Goal: Task Accomplishment & Management: Manage account settings

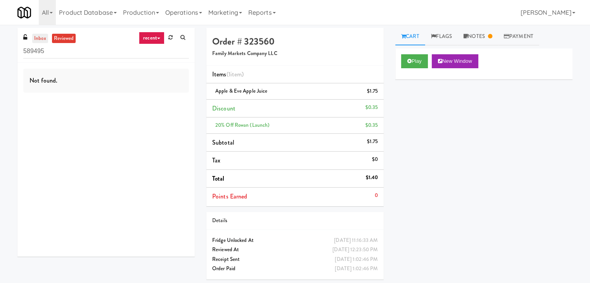
click at [37, 38] on link "inbox" at bounding box center [40, 39] width 16 height 10
click at [95, 48] on input "589495" at bounding box center [106, 51] width 166 height 14
paste input "Superior - Fridge 1"
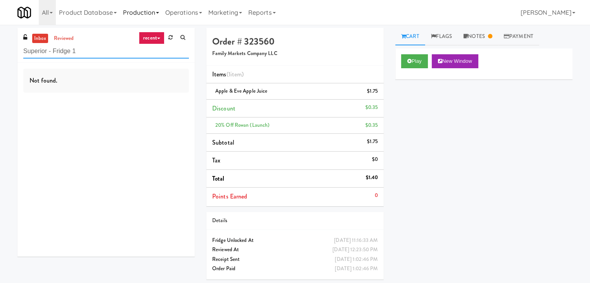
type input "Superior - Fridge 1"
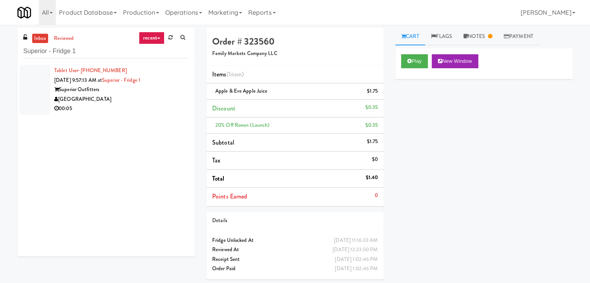
click at [154, 93] on div "Superior Outfitters" at bounding box center [121, 90] width 135 height 10
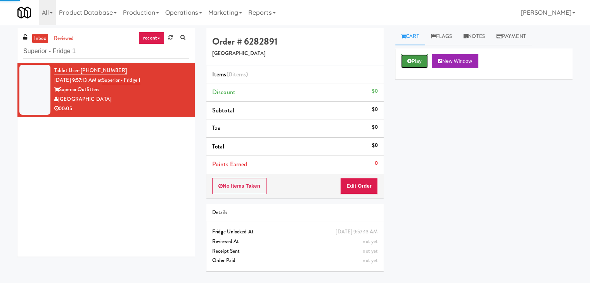
click at [416, 58] on button "Play" at bounding box center [414, 61] width 27 height 14
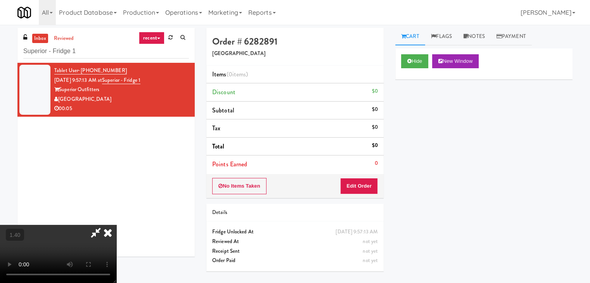
click at [116, 225] on video at bounding box center [58, 254] width 116 height 58
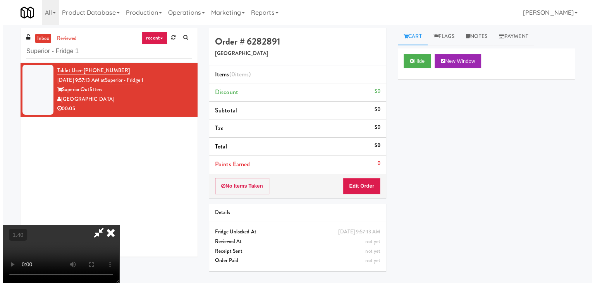
scroll to position [0, 0]
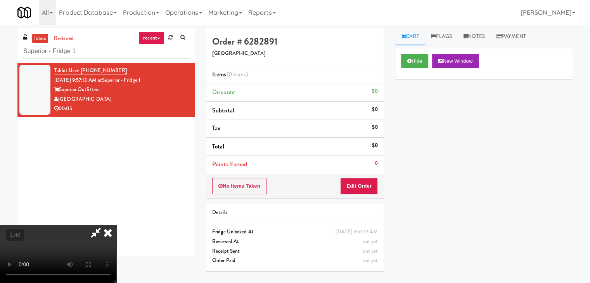
click at [116, 225] on icon at bounding box center [107, 233] width 17 height 16
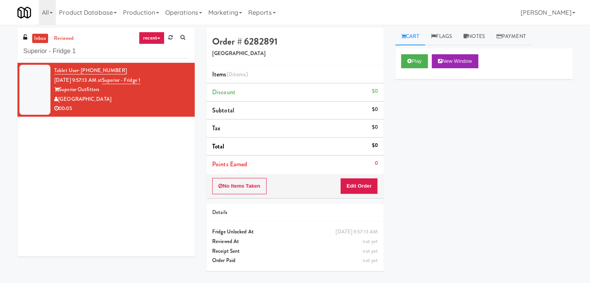
drag, startPoint x: 355, startPoint y: 201, endPoint x: 355, endPoint y: 186, distance: 14.3
click at [355, 200] on div "Order # 6282891 [GEOGRAPHIC_DATA] Items (0 items ) Discount $0 Subtotal $0 Tax …" at bounding box center [294, 152] width 189 height 249
click at [355, 183] on button "Edit Order" at bounding box center [359, 186] width 38 height 16
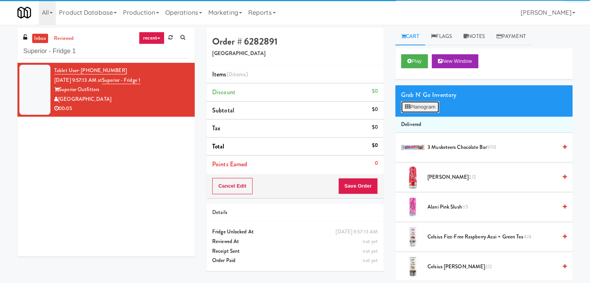
click at [416, 104] on button "Planogram" at bounding box center [420, 107] width 38 height 12
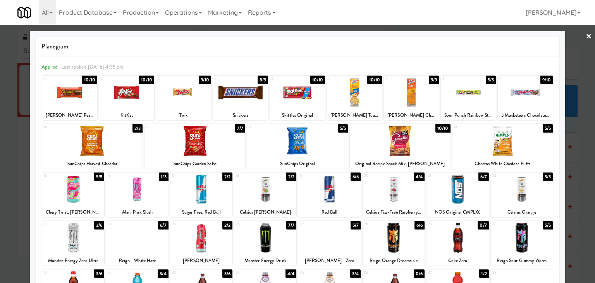
click at [84, 190] on div at bounding box center [73, 189] width 62 height 30
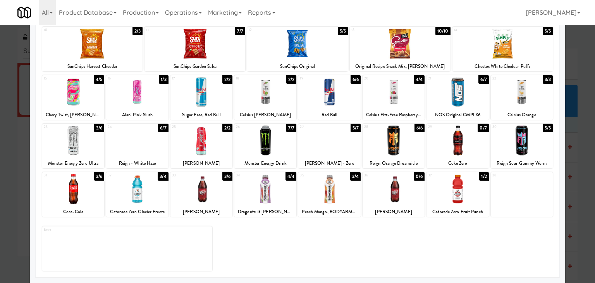
scroll to position [98, 0]
click at [331, 146] on div at bounding box center [330, 140] width 62 height 30
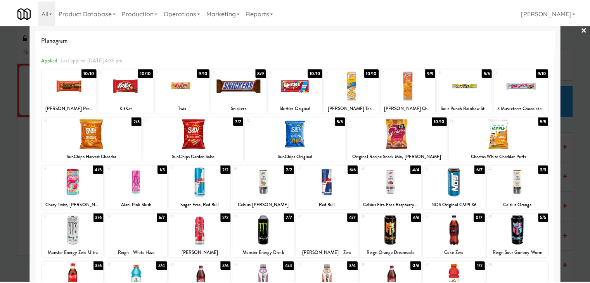
scroll to position [0, 0]
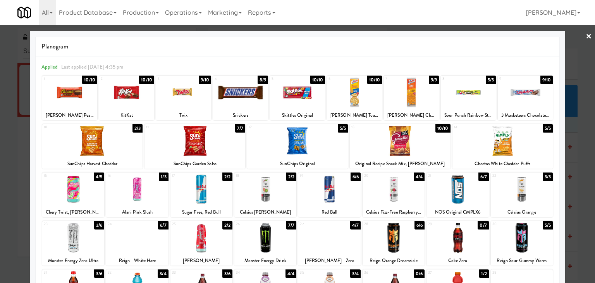
click at [586, 34] on link "×" at bounding box center [589, 37] width 6 height 24
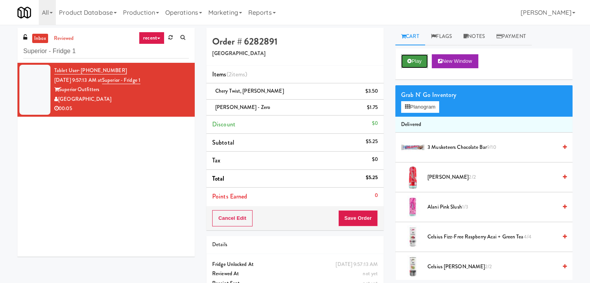
click at [415, 59] on button "Play" at bounding box center [414, 61] width 27 height 14
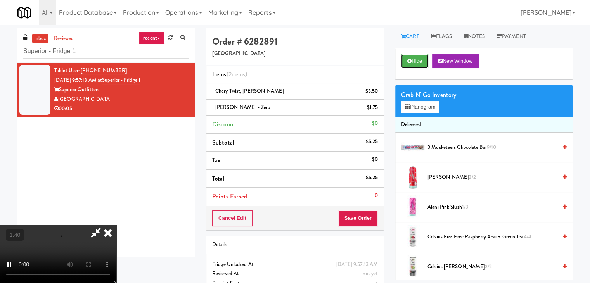
scroll to position [109, 0]
click at [116, 225] on video at bounding box center [58, 254] width 116 height 58
click at [433, 104] on button "Planogram" at bounding box center [420, 107] width 38 height 12
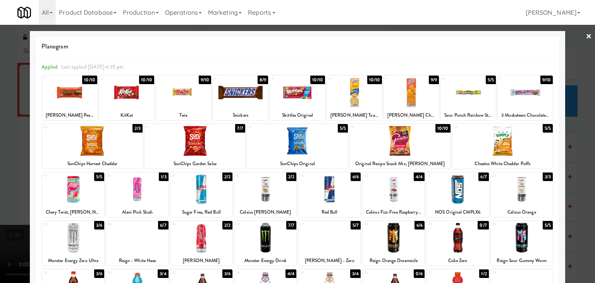
click at [586, 34] on link "×" at bounding box center [589, 37] width 6 height 24
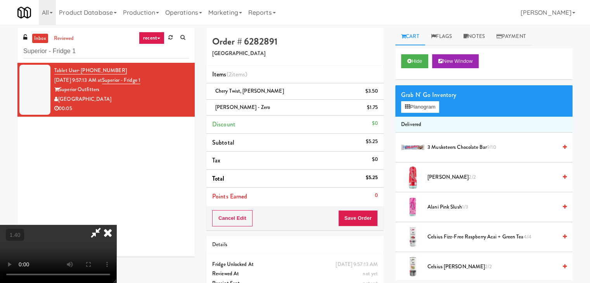
click at [116, 225] on icon at bounding box center [107, 233] width 17 height 16
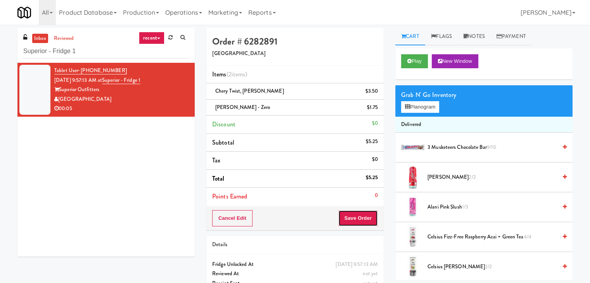
click at [360, 214] on button "Save Order" at bounding box center [358, 218] width 40 height 16
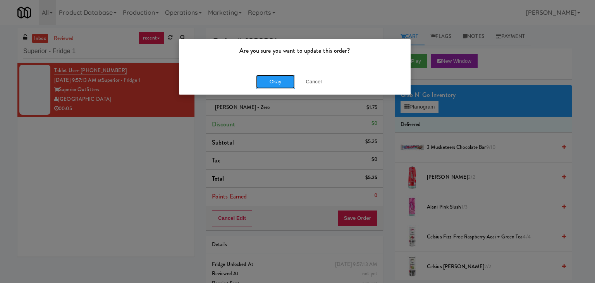
click at [282, 78] on button "Okay" at bounding box center [275, 82] width 39 height 14
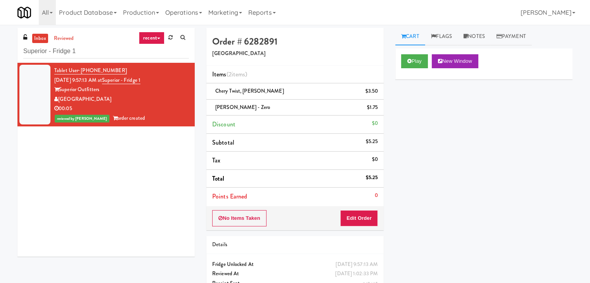
click at [131, 60] on div "inbox reviewed recent all unclear take inventory issue suspicious failed recent…" at bounding box center [105, 45] width 177 height 35
click at [128, 54] on input "Superior - Fridge 1" at bounding box center [106, 51] width 166 height 14
paste input "Greenvue Apartments - Cooler"
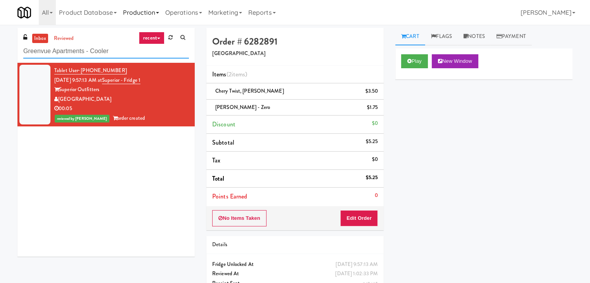
type input "Greenvue Apartments - Cooler"
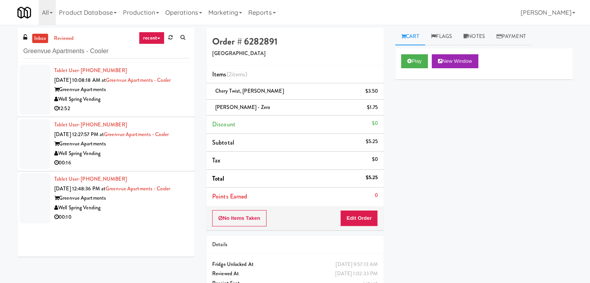
click at [150, 91] on div "Greenvue Apartments" at bounding box center [121, 90] width 135 height 10
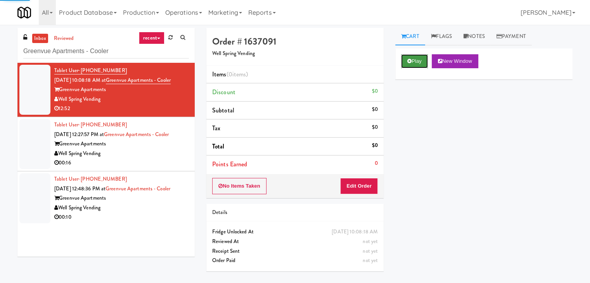
click at [413, 57] on button "Play" at bounding box center [414, 61] width 27 height 14
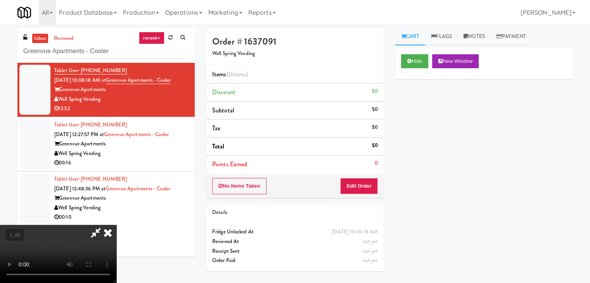
click at [116, 225] on video at bounding box center [58, 254] width 116 height 58
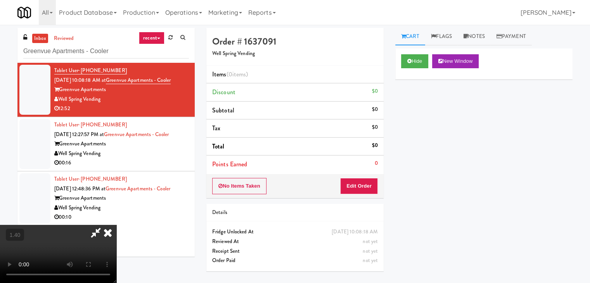
click at [116, 225] on video at bounding box center [58, 254] width 116 height 58
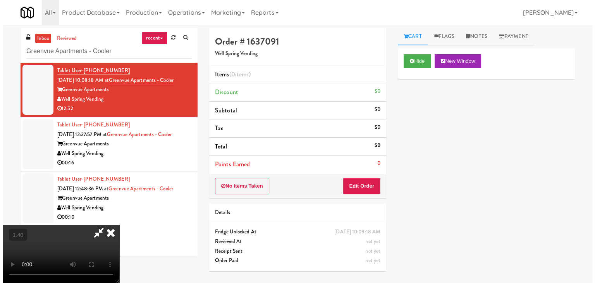
scroll to position [109, 0]
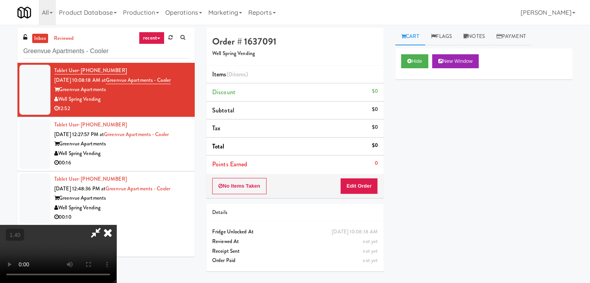
click at [116, 225] on video at bounding box center [58, 254] width 116 height 58
drag, startPoint x: 245, startPoint y: 129, endPoint x: 282, endPoint y: 141, distance: 39.0
click at [116, 225] on video at bounding box center [58, 254] width 116 height 58
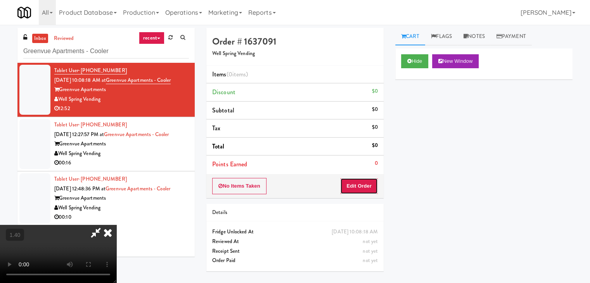
drag, startPoint x: 370, startPoint y: 183, endPoint x: 392, endPoint y: 173, distance: 24.3
click at [370, 182] on button "Edit Order" at bounding box center [359, 186] width 38 height 16
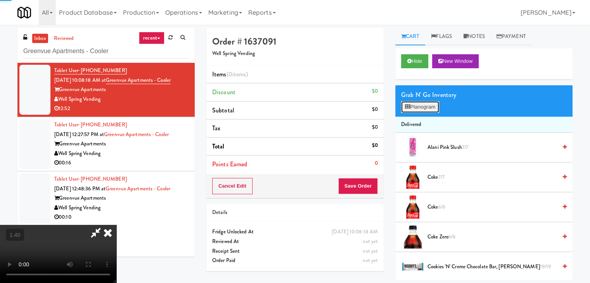
click at [431, 107] on button "Planogram" at bounding box center [420, 107] width 38 height 12
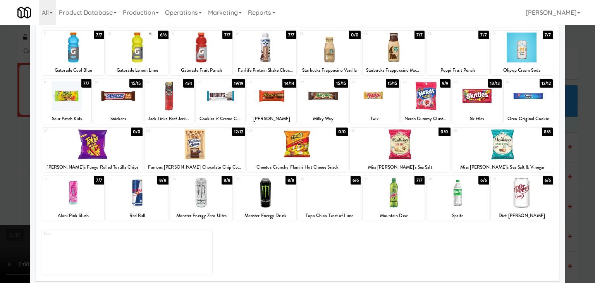
scroll to position [98, 0]
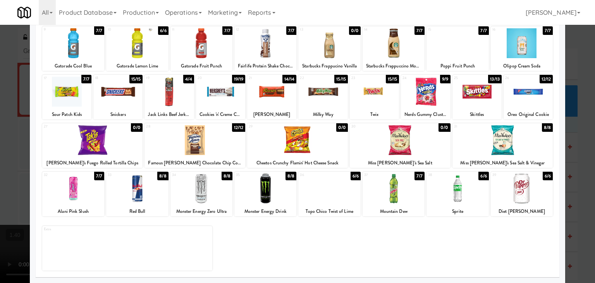
drag, startPoint x: 200, startPoint y: 191, endPoint x: 211, endPoint y: 183, distance: 13.0
click at [200, 190] on div at bounding box center [202, 189] width 62 height 30
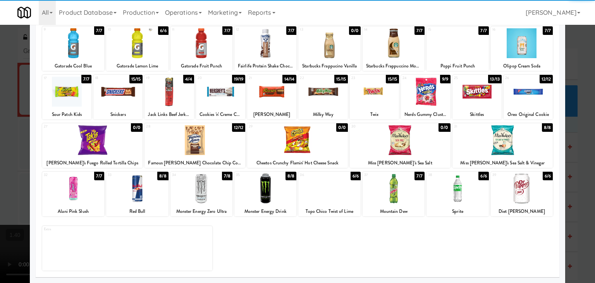
click at [210, 42] on div at bounding box center [202, 43] width 62 height 30
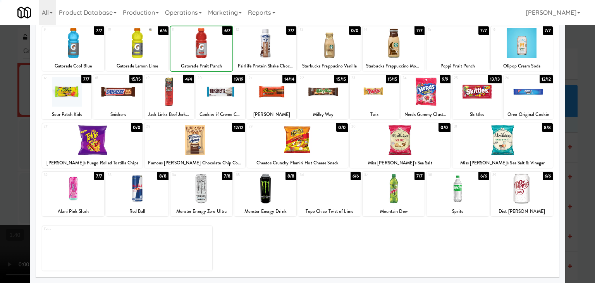
click at [203, 146] on div at bounding box center [195, 140] width 101 height 30
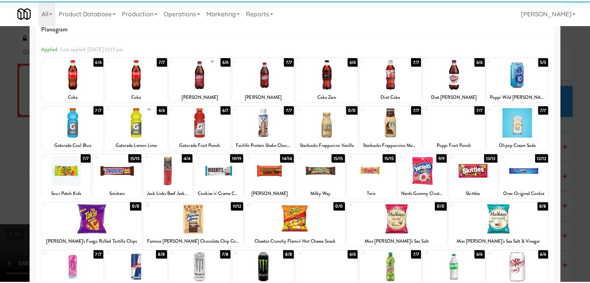
scroll to position [0, 0]
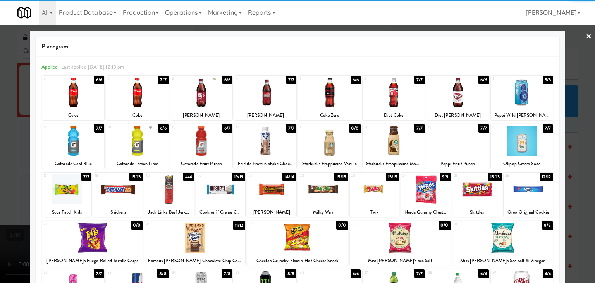
drag, startPoint x: 582, startPoint y: 33, endPoint x: 571, endPoint y: 38, distance: 12.4
click at [586, 33] on link "×" at bounding box center [589, 37] width 6 height 24
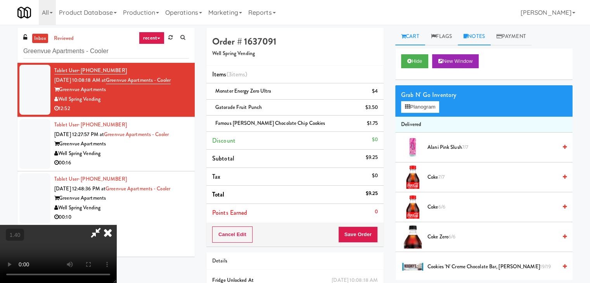
click at [476, 38] on link "Notes" at bounding box center [473, 36] width 33 height 17
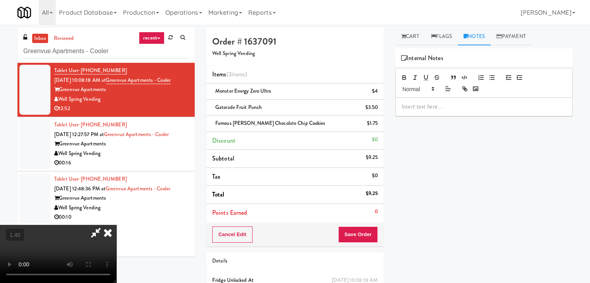
click at [437, 118] on div "Hide New Window Grab N' Go Inventory Planogram Delivered Alani Pink Slush 7/7 C…" at bounding box center [483, 193] width 177 height 291
click at [436, 106] on p at bounding box center [483, 106] width 165 height 9
drag, startPoint x: 385, startPoint y: 272, endPoint x: 390, endPoint y: 264, distance: 9.4
click at [385, 272] on div "Order # 1637091 Well Spring Vending Items (3 items ) Monster Energy Zero Ultra …" at bounding box center [294, 177] width 189 height 298
click at [436, 107] on p at bounding box center [483, 106] width 165 height 9
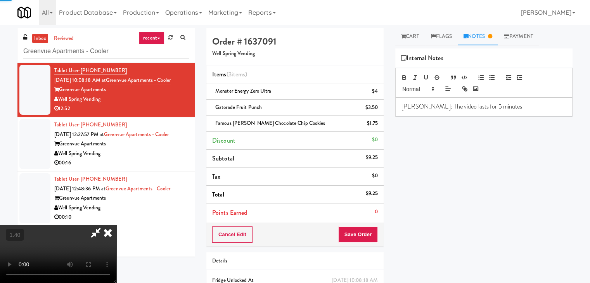
click at [116, 225] on video at bounding box center [58, 254] width 116 height 58
click at [105, 225] on icon at bounding box center [96, 233] width 18 height 16
drag, startPoint x: 198, startPoint y: 69, endPoint x: 206, endPoint y: 79, distance: 12.7
click at [116, 225] on icon at bounding box center [107, 233] width 17 height 16
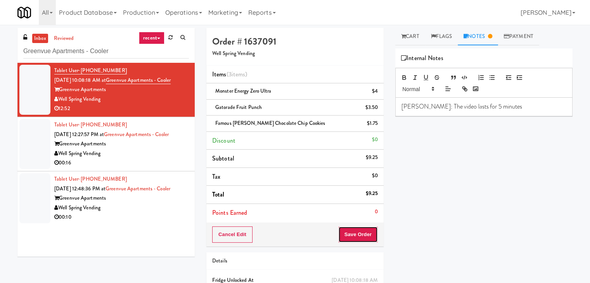
click at [362, 233] on button "Save Order" at bounding box center [358, 234] width 40 height 16
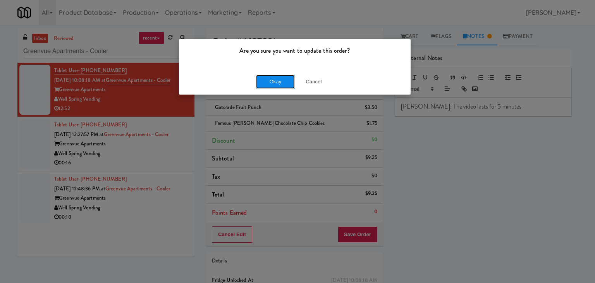
click at [288, 81] on button "Okay" at bounding box center [275, 82] width 39 height 14
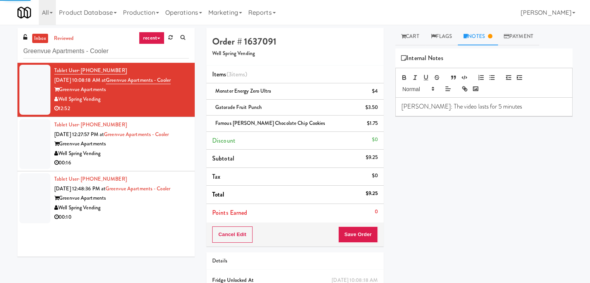
click at [152, 159] on div "00:16" at bounding box center [121, 163] width 135 height 10
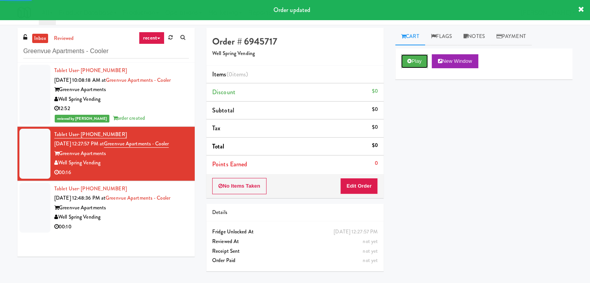
drag, startPoint x: 413, startPoint y: 62, endPoint x: 371, endPoint y: 81, distance: 46.7
click at [413, 61] on button "Play" at bounding box center [414, 61] width 27 height 14
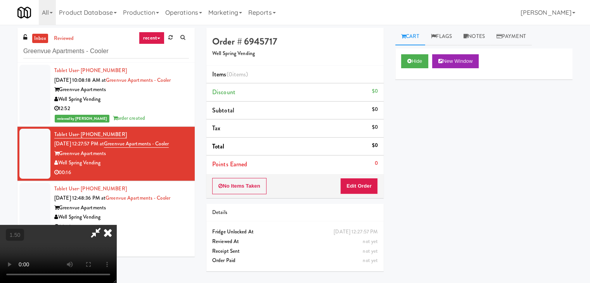
click at [116, 225] on video at bounding box center [58, 254] width 116 height 58
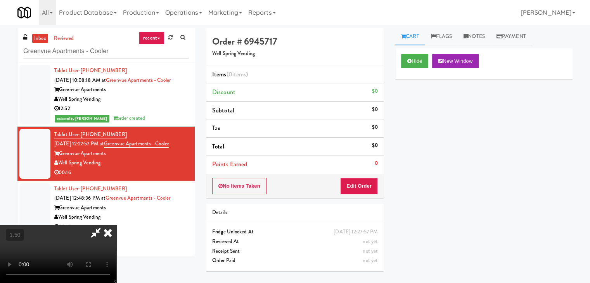
click at [116, 225] on video at bounding box center [58, 254] width 116 height 58
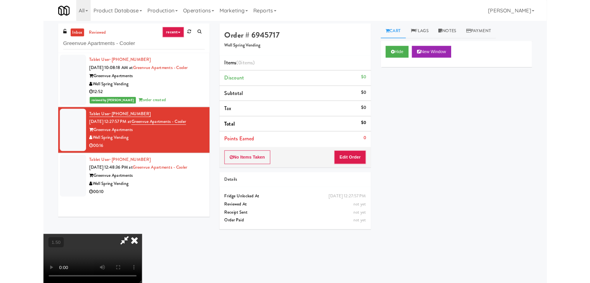
scroll to position [16, 0]
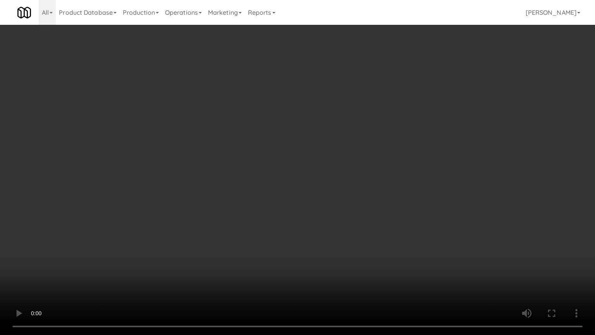
click at [331, 192] on video at bounding box center [297, 167] width 595 height 335
click at [330, 191] on video at bounding box center [297, 167] width 595 height 335
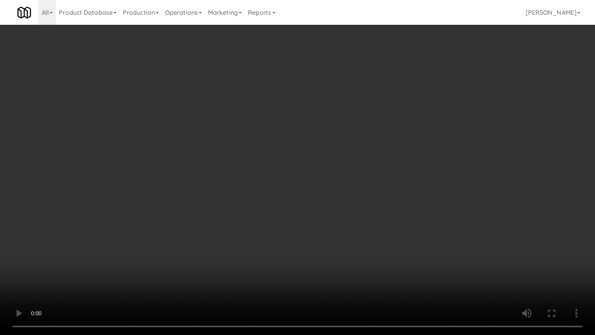
click at [330, 191] on video at bounding box center [297, 167] width 595 height 335
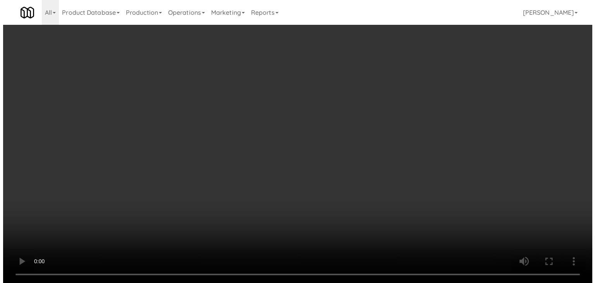
scroll to position [0, 0]
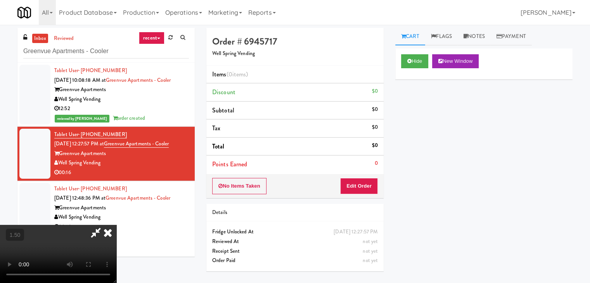
click at [116, 225] on icon at bounding box center [107, 233] width 17 height 16
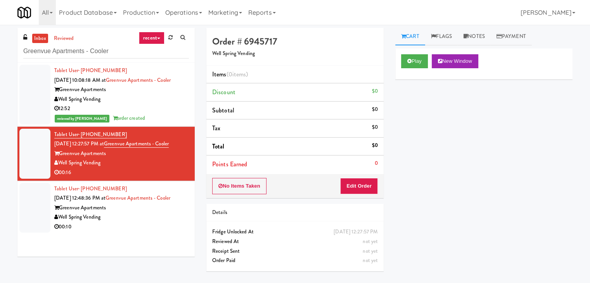
click at [354, 193] on div "No Items Taken Edit Order" at bounding box center [294, 186] width 177 height 24
click at [360, 184] on button "Edit Order" at bounding box center [359, 186] width 38 height 16
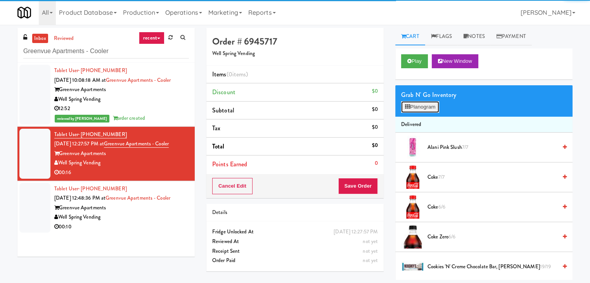
click at [418, 110] on button "Planogram" at bounding box center [420, 107] width 38 height 12
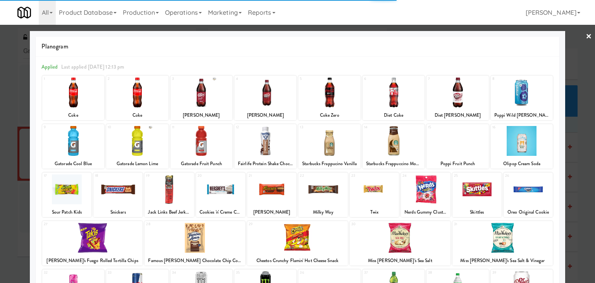
scroll to position [98, 0]
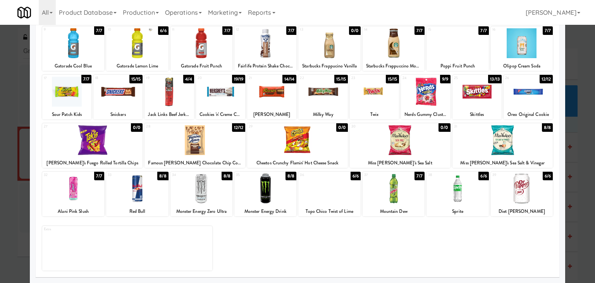
click at [128, 190] on div at bounding box center [137, 189] width 62 height 30
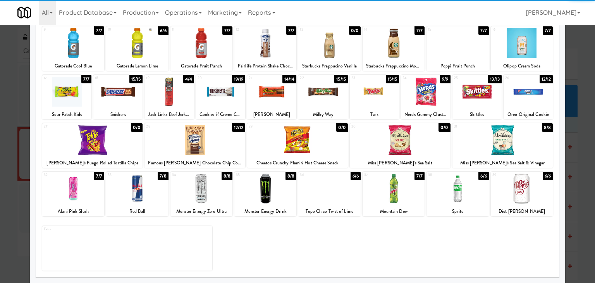
click at [304, 147] on div at bounding box center [297, 140] width 101 height 30
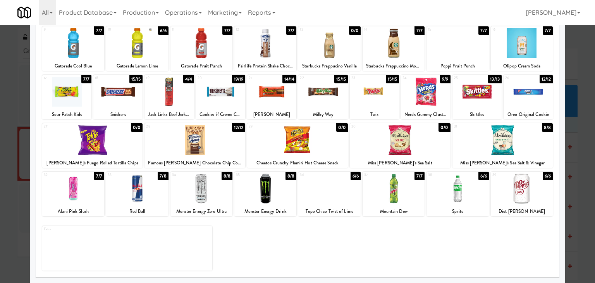
click at [325, 100] on div at bounding box center [323, 92] width 49 height 30
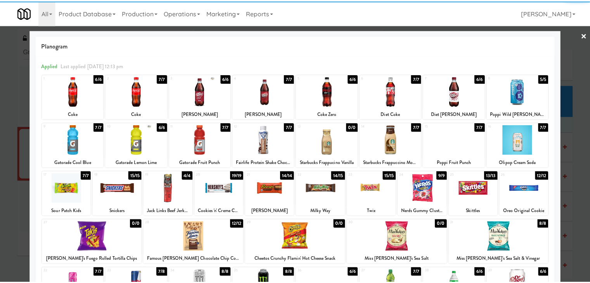
scroll to position [0, 0]
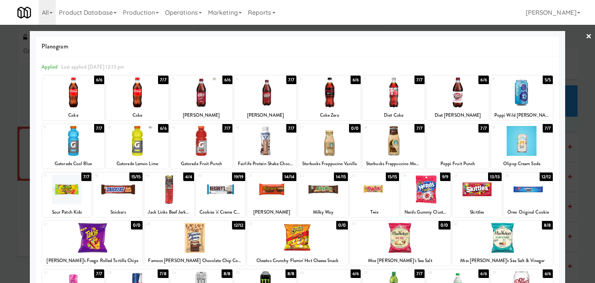
click at [586, 35] on link "×" at bounding box center [589, 37] width 6 height 24
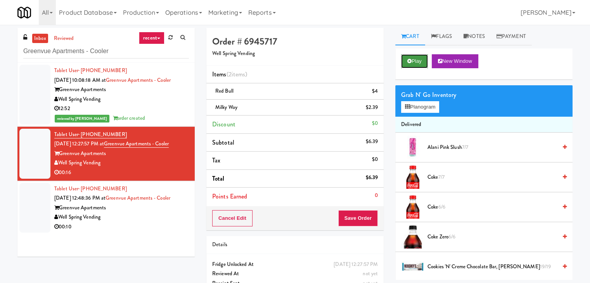
click at [419, 56] on button "Play" at bounding box center [414, 61] width 27 height 14
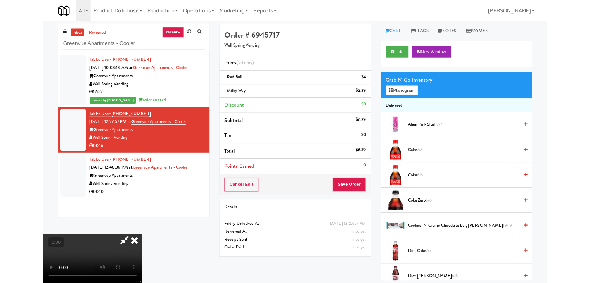
scroll to position [16, 0]
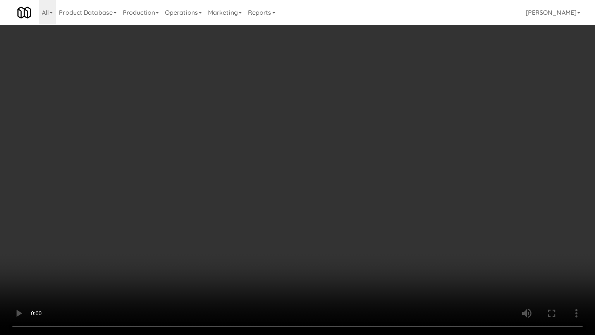
click at [313, 205] on video at bounding box center [297, 167] width 595 height 335
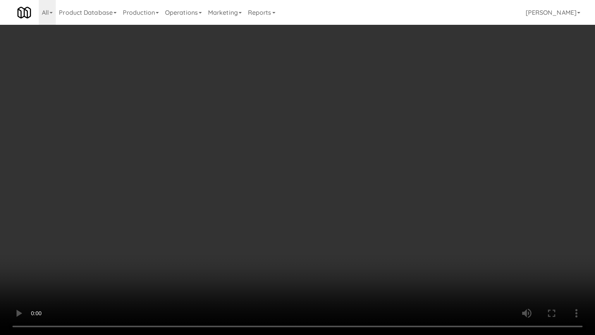
click at [313, 205] on video at bounding box center [297, 167] width 595 height 335
click at [315, 204] on video at bounding box center [297, 167] width 595 height 335
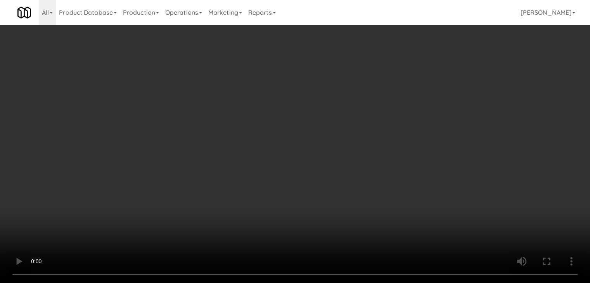
scroll to position [0, 0]
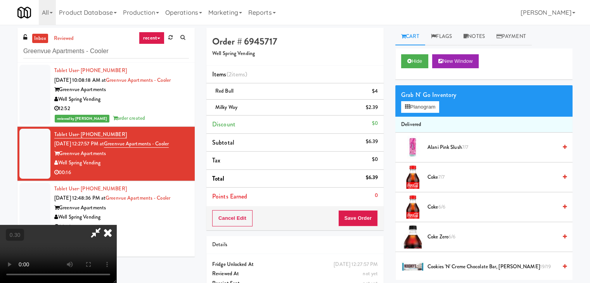
click at [116, 225] on icon at bounding box center [107, 233] width 17 height 16
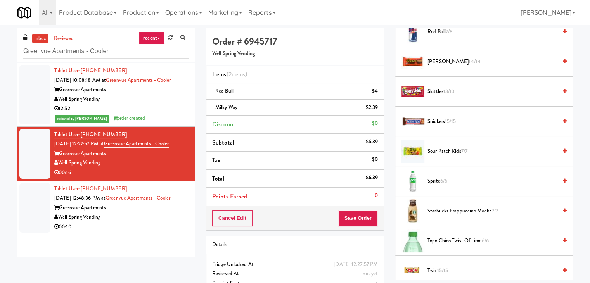
scroll to position [984, 0]
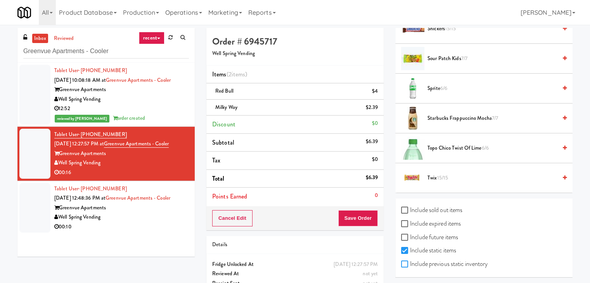
click at [407, 263] on input "Include previous static inventory" at bounding box center [405, 264] width 9 height 6
checkbox input "true"
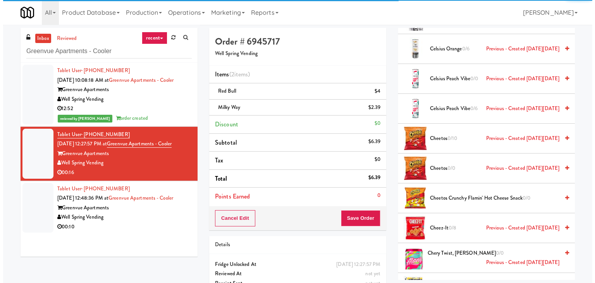
scroll to position [0, 0]
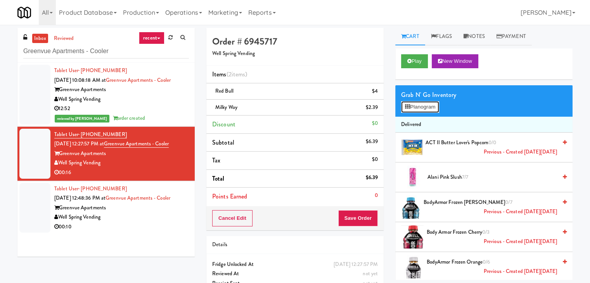
click at [427, 102] on button "Planogram" at bounding box center [420, 107] width 38 height 12
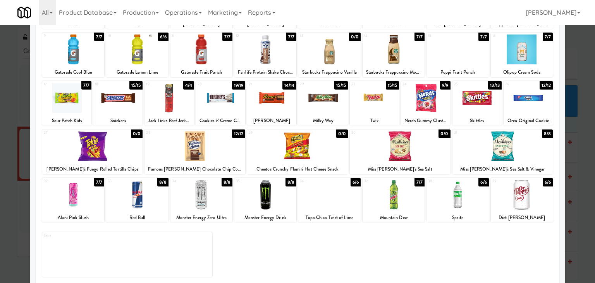
scroll to position [98, 0]
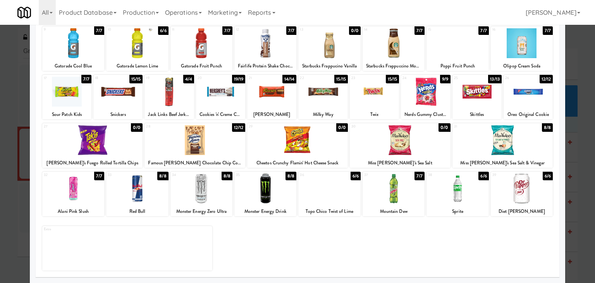
click at [304, 152] on div at bounding box center [297, 140] width 101 height 30
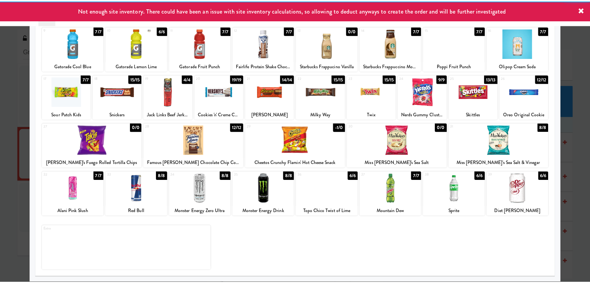
scroll to position [0, 0]
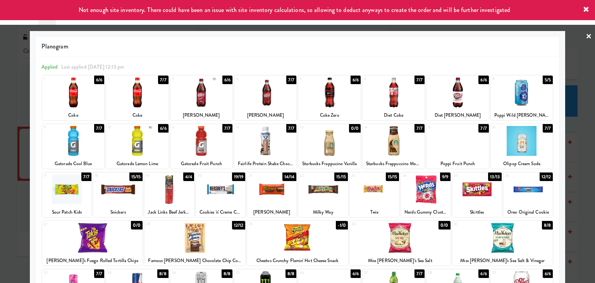
click at [586, 35] on link "×" at bounding box center [589, 37] width 6 height 24
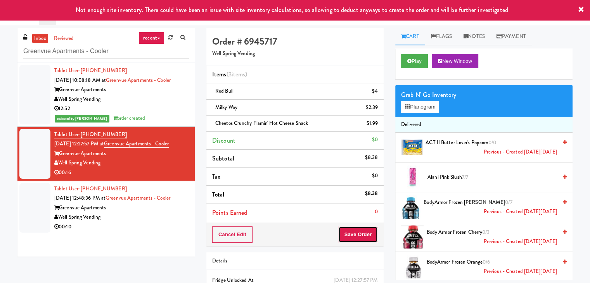
click at [359, 232] on button "Save Order" at bounding box center [358, 234] width 40 height 16
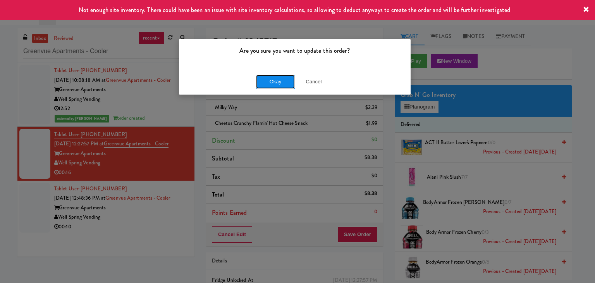
click at [281, 81] on button "Okay" at bounding box center [275, 82] width 39 height 14
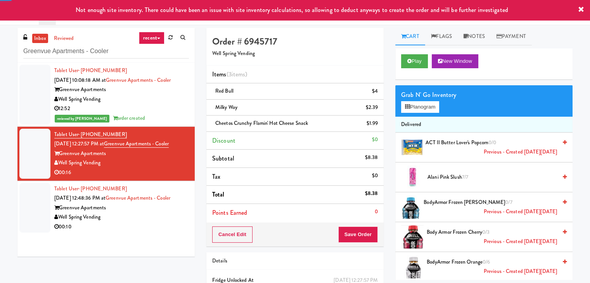
click at [146, 218] on div "Well Spring Vending" at bounding box center [121, 217] width 135 height 10
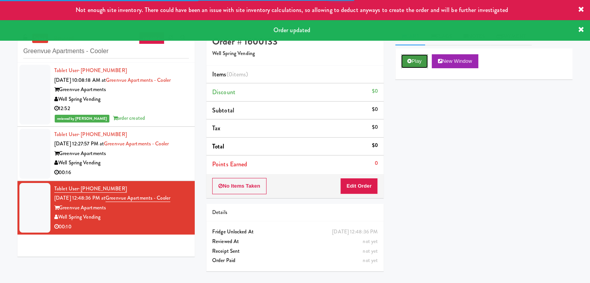
click at [423, 64] on button "Play" at bounding box center [414, 61] width 27 height 14
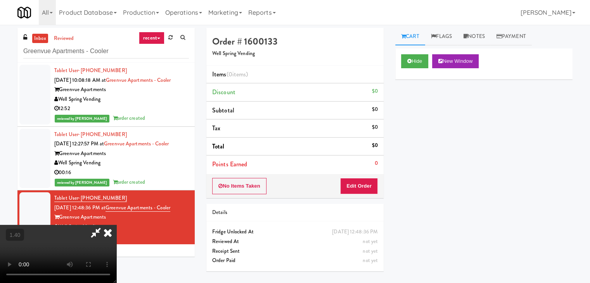
click at [116, 225] on video at bounding box center [58, 254] width 116 height 58
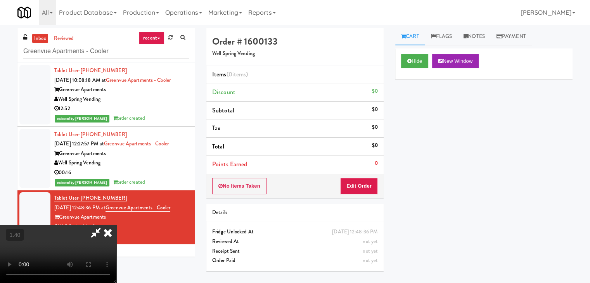
click at [116, 225] on video at bounding box center [58, 254] width 116 height 58
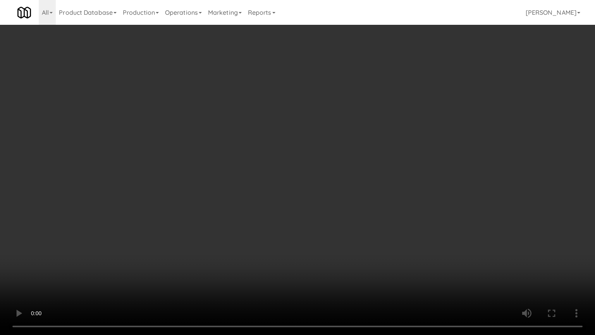
click at [376, 216] on video at bounding box center [297, 167] width 595 height 335
click at [324, 214] on video at bounding box center [297, 167] width 595 height 335
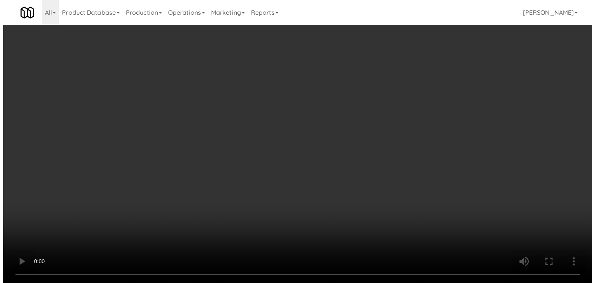
scroll to position [0, 0]
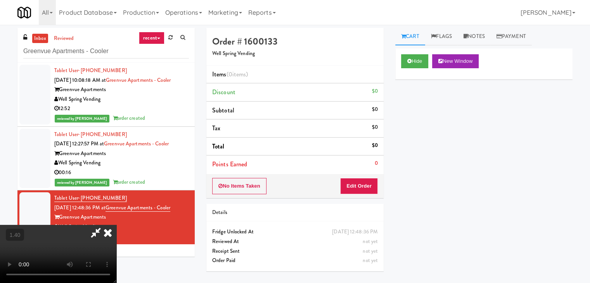
drag, startPoint x: 341, startPoint y: 30, endPoint x: 353, endPoint y: 135, distance: 106.1
click at [116, 225] on icon at bounding box center [107, 233] width 17 height 16
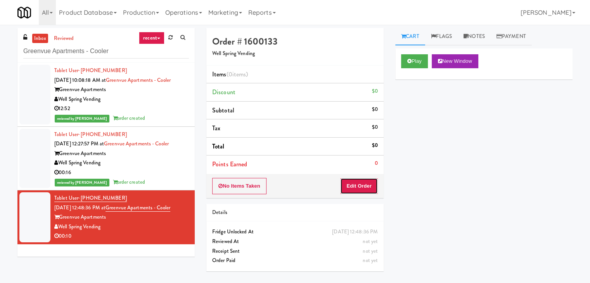
click at [352, 181] on button "Edit Order" at bounding box center [359, 186] width 38 height 16
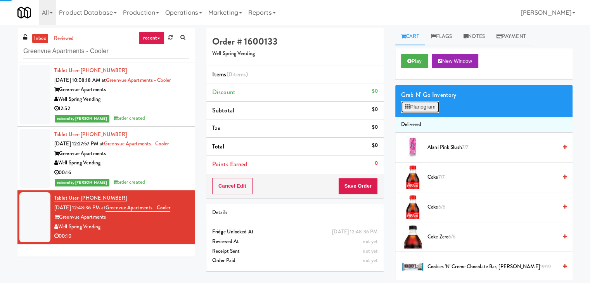
click at [419, 107] on button "Planogram" at bounding box center [420, 107] width 38 height 12
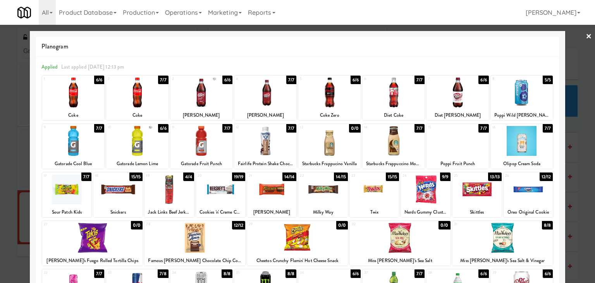
click at [185, 190] on div at bounding box center [169, 189] width 49 height 30
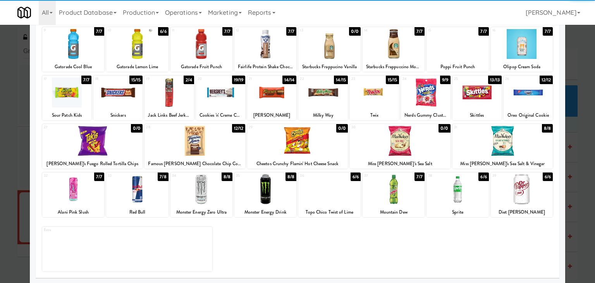
scroll to position [98, 0]
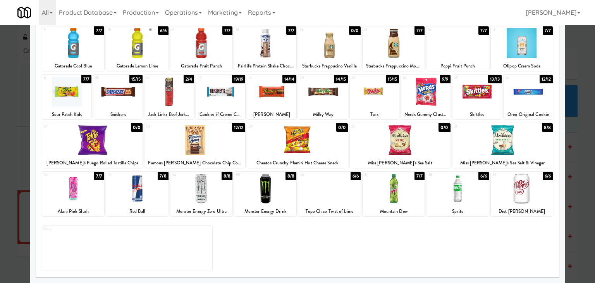
click at [147, 193] on div at bounding box center [137, 189] width 62 height 30
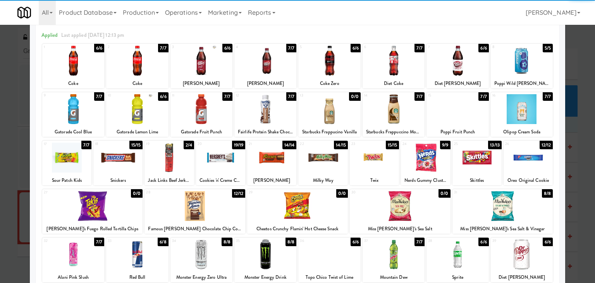
scroll to position [0, 0]
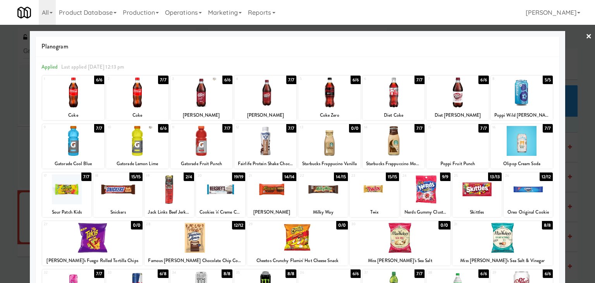
drag, startPoint x: 584, startPoint y: 37, endPoint x: 575, endPoint y: 38, distance: 9.1
click at [586, 37] on link "×" at bounding box center [589, 37] width 6 height 24
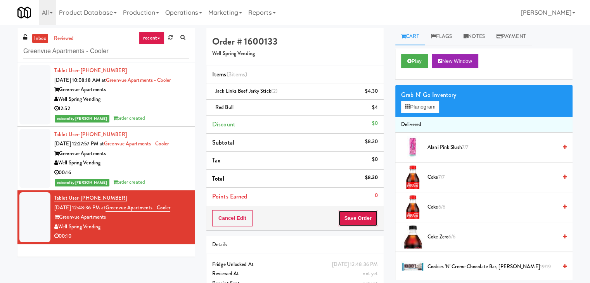
click at [358, 214] on button "Save Order" at bounding box center [358, 218] width 40 height 16
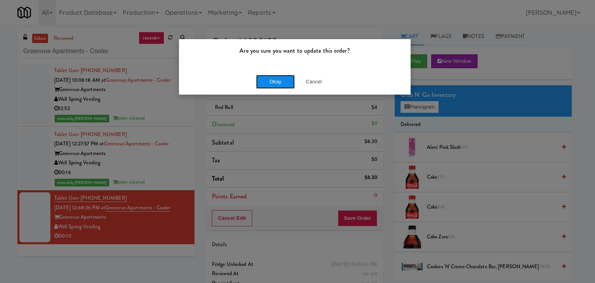
click at [271, 79] on button "Okay" at bounding box center [275, 82] width 39 height 14
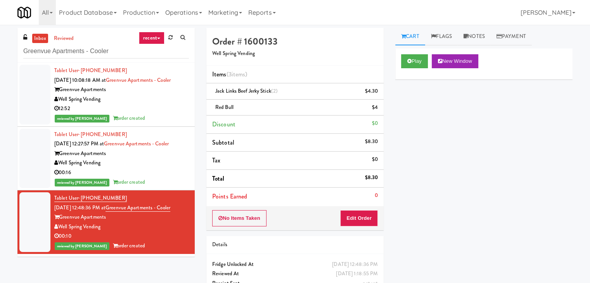
click at [161, 178] on div "reviewed by [PERSON_NAME] A order created" at bounding box center [121, 183] width 135 height 10
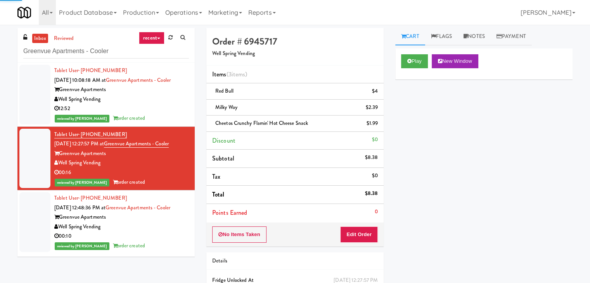
click at [164, 107] on div "12:52" at bounding box center [121, 109] width 135 height 10
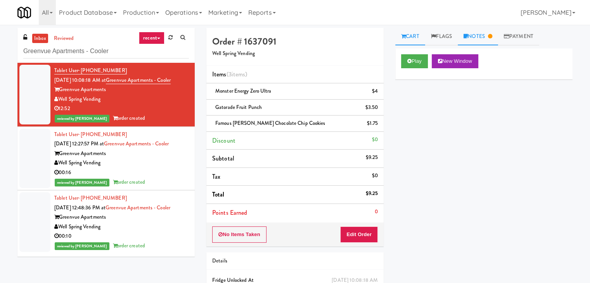
click at [483, 37] on link "Notes" at bounding box center [477, 36] width 40 height 17
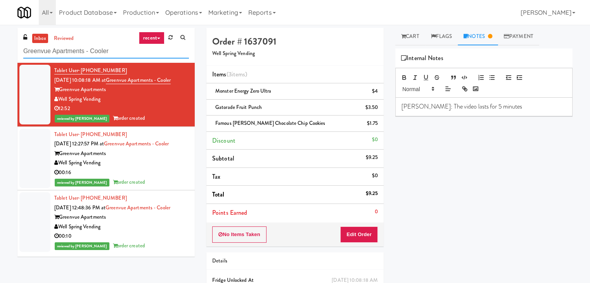
click at [134, 55] on input "Greenvue Apartments - Cooler" at bounding box center [106, 51] width 166 height 14
click at [134, 54] on input "Greenvue Apartments - Cooler" at bounding box center [106, 51] width 166 height 14
paste input "Court St"
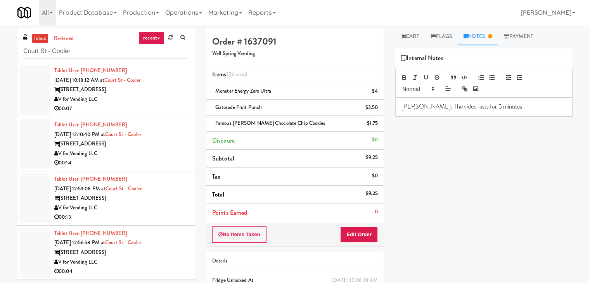
click at [173, 96] on div "V for Vending LLC" at bounding box center [121, 100] width 135 height 10
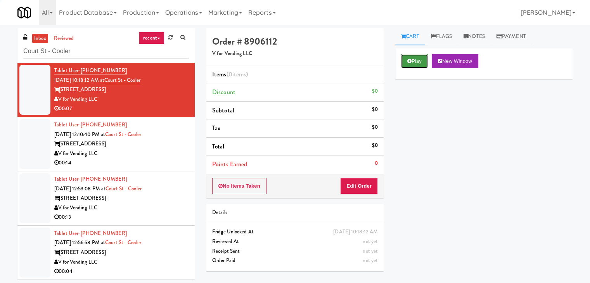
click at [416, 62] on button "Play" at bounding box center [414, 61] width 27 height 14
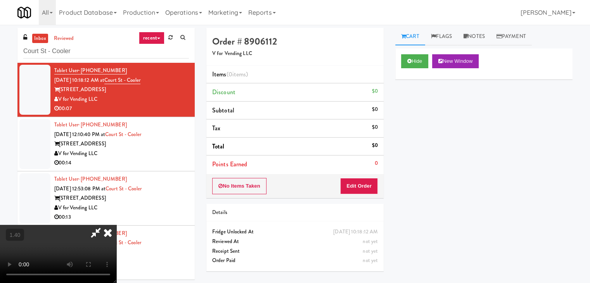
click at [116, 225] on video at bounding box center [58, 254] width 116 height 58
click at [116, 225] on icon at bounding box center [107, 233] width 17 height 16
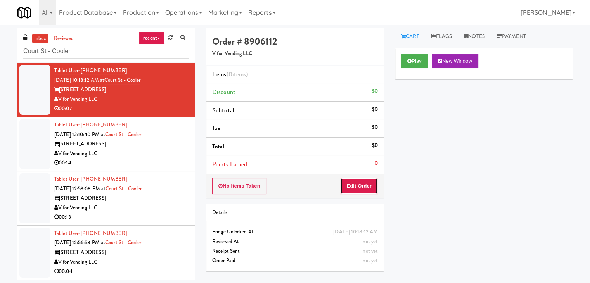
drag, startPoint x: 358, startPoint y: 181, endPoint x: 387, endPoint y: 157, distance: 36.9
click at [359, 180] on button "Edit Order" at bounding box center [359, 186] width 38 height 16
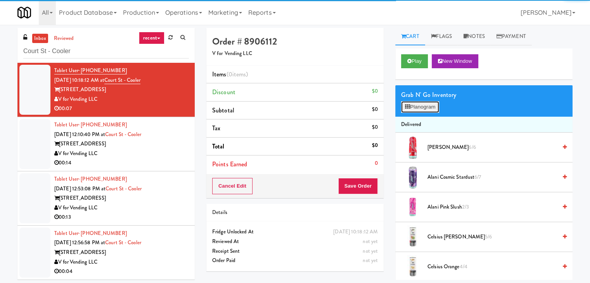
click at [420, 106] on button "Planogram" at bounding box center [420, 107] width 38 height 12
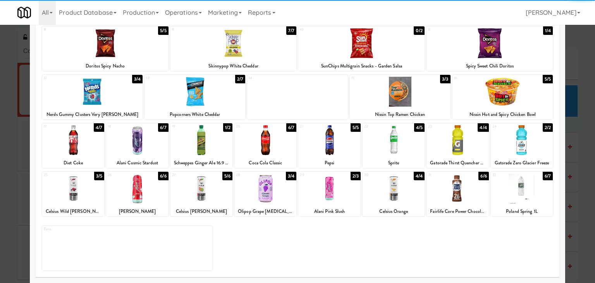
click at [149, 185] on div at bounding box center [137, 189] width 62 height 30
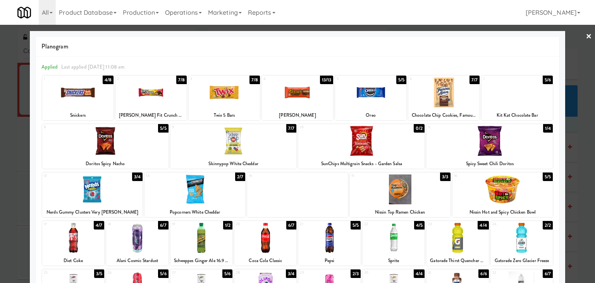
drag, startPoint x: 583, startPoint y: 35, endPoint x: 487, endPoint y: 107, distance: 120.6
click at [586, 35] on link "×" at bounding box center [589, 37] width 6 height 24
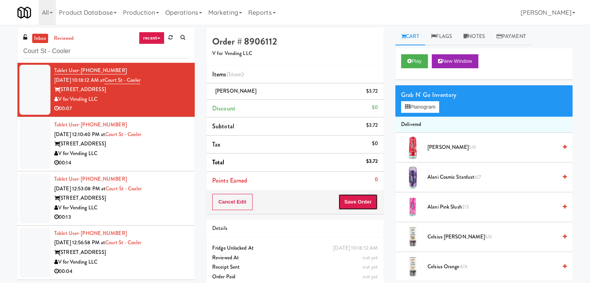
click at [351, 205] on button "Save Order" at bounding box center [358, 202] width 40 height 16
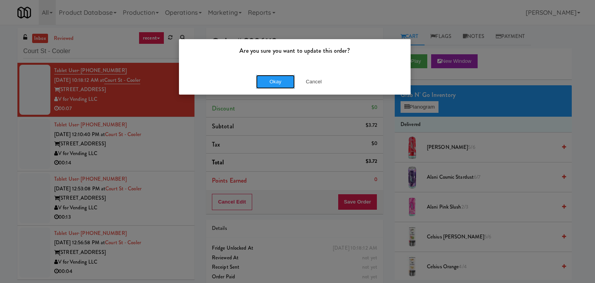
drag, startPoint x: 274, startPoint y: 76, endPoint x: 198, endPoint y: 33, distance: 87.1
click at [274, 76] on button "Okay" at bounding box center [275, 82] width 39 height 14
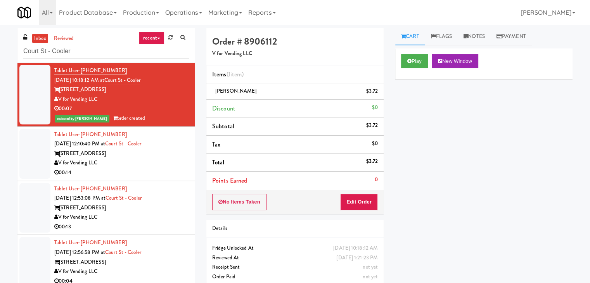
click at [166, 165] on div "V for Vending LLC" at bounding box center [121, 163] width 135 height 10
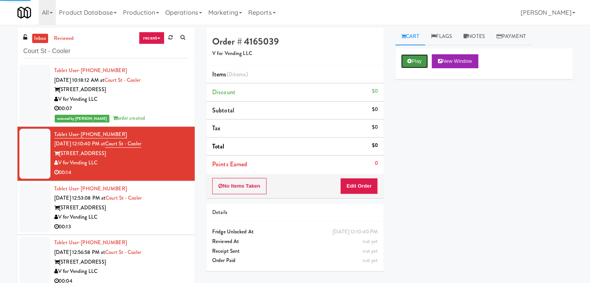
click at [416, 59] on button "Play" at bounding box center [414, 61] width 27 height 14
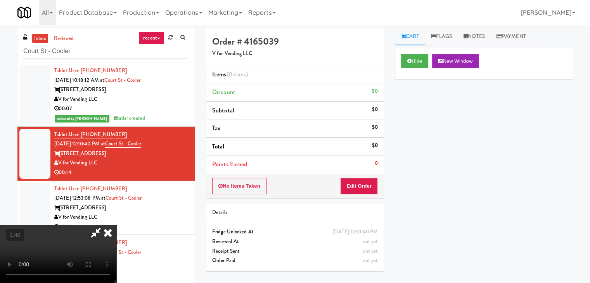
click at [116, 225] on video at bounding box center [58, 254] width 116 height 58
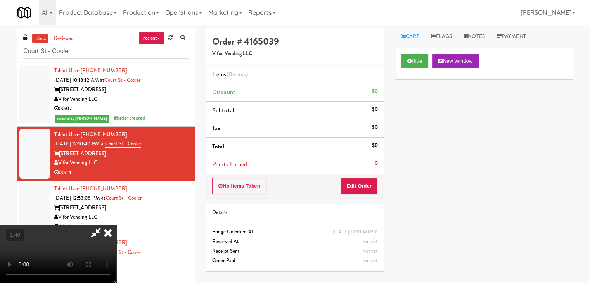
click at [116, 225] on video at bounding box center [58, 254] width 116 height 58
drag, startPoint x: 346, startPoint y: 90, endPoint x: 355, endPoint y: 145, distance: 55.4
click at [116, 225] on icon at bounding box center [107, 233] width 17 height 16
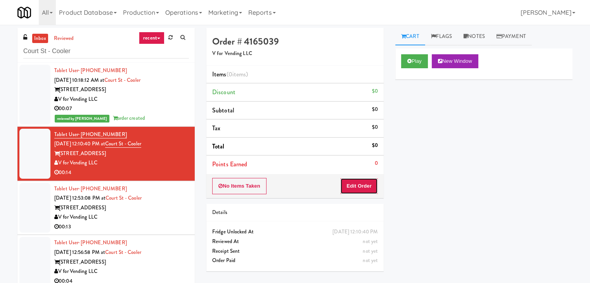
drag, startPoint x: 358, startPoint y: 189, endPoint x: 386, endPoint y: 163, distance: 38.7
click at [358, 188] on button "Edit Order" at bounding box center [359, 186] width 38 height 16
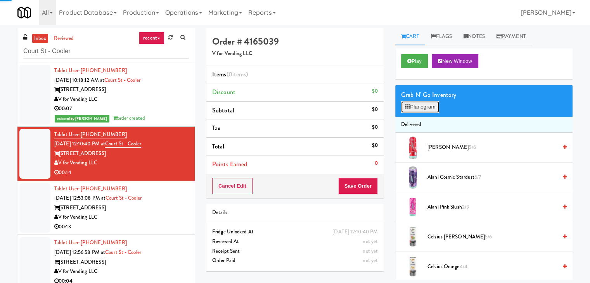
click at [427, 110] on button "Planogram" at bounding box center [420, 107] width 38 height 12
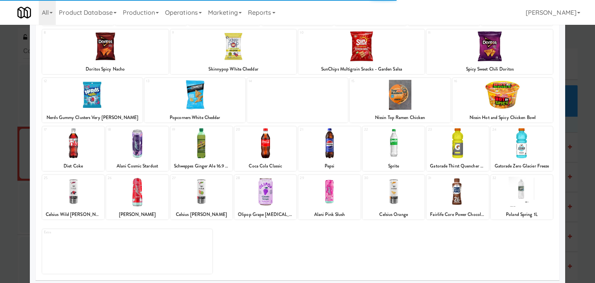
scroll to position [98, 0]
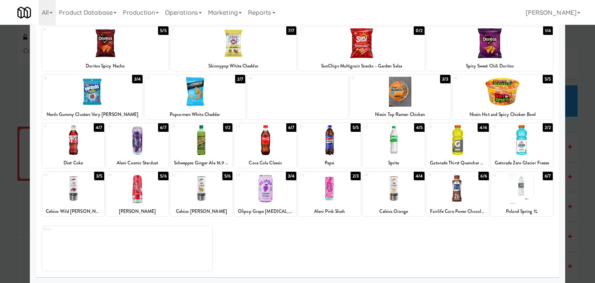
click at [513, 192] on div at bounding box center [522, 189] width 62 height 30
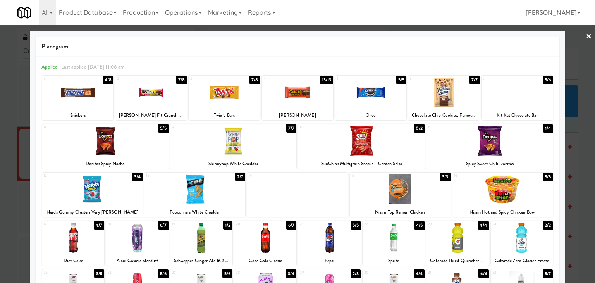
click at [586, 36] on link "×" at bounding box center [589, 37] width 6 height 24
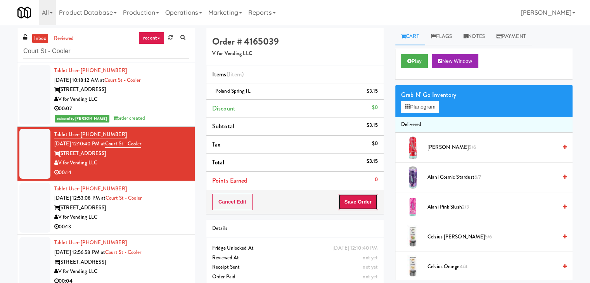
click at [357, 198] on button "Save Order" at bounding box center [358, 202] width 40 height 16
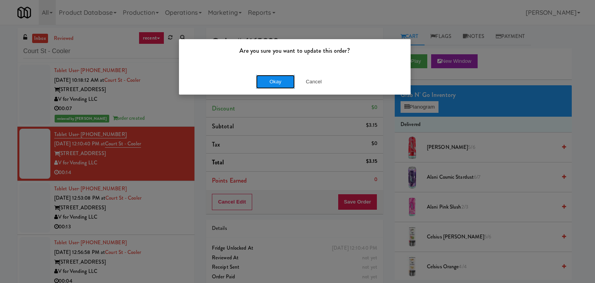
click at [290, 85] on button "Okay" at bounding box center [275, 82] width 39 height 14
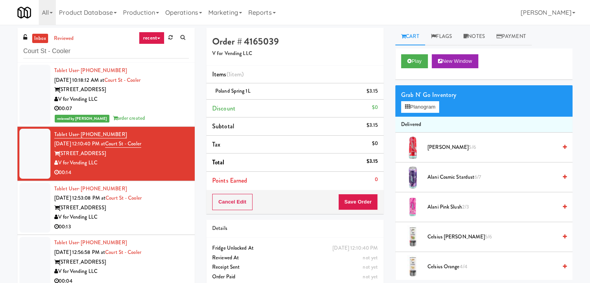
click at [166, 221] on div "V for Vending LLC" at bounding box center [121, 217] width 135 height 10
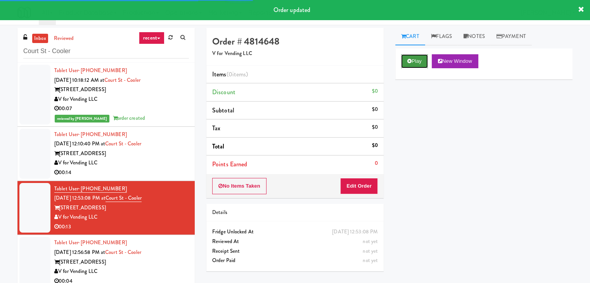
click at [411, 59] on button "Play" at bounding box center [414, 61] width 27 height 14
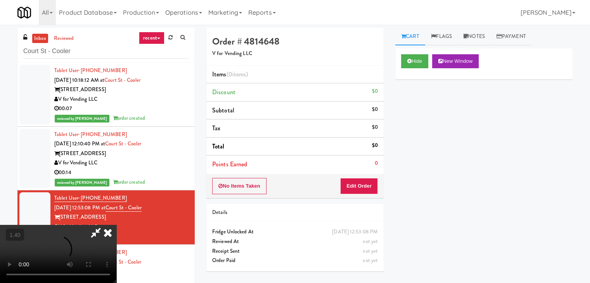
click at [116, 225] on video at bounding box center [58, 254] width 116 height 58
drag, startPoint x: 345, startPoint y: 90, endPoint x: 352, endPoint y: 134, distance: 43.9
click at [116, 225] on icon at bounding box center [107, 233] width 17 height 16
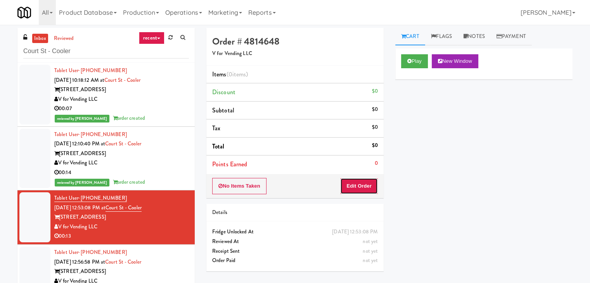
click at [362, 188] on button "Edit Order" at bounding box center [359, 186] width 38 height 16
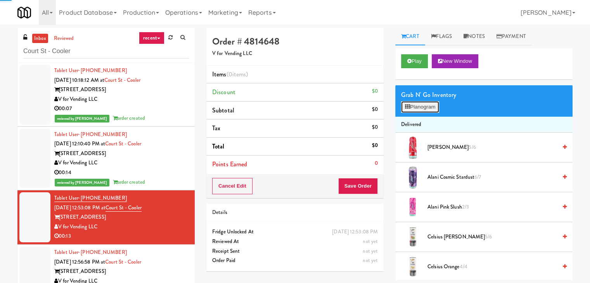
click at [425, 107] on button "Planogram" at bounding box center [420, 107] width 38 height 12
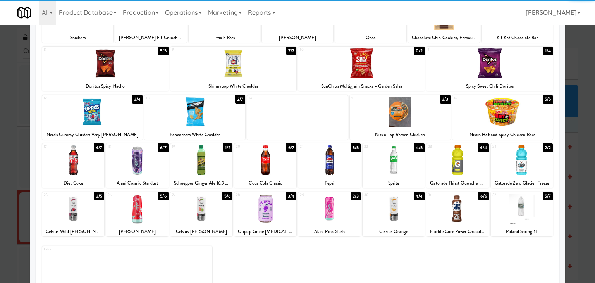
click at [73, 167] on div at bounding box center [73, 160] width 62 height 30
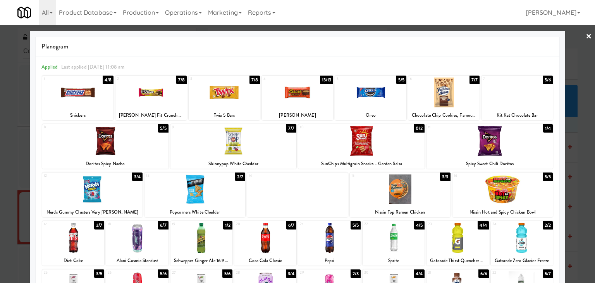
click at [586, 38] on link "×" at bounding box center [589, 37] width 6 height 24
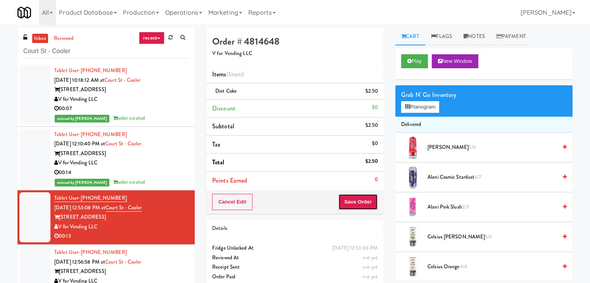
click at [352, 201] on button "Save Order" at bounding box center [358, 202] width 40 height 16
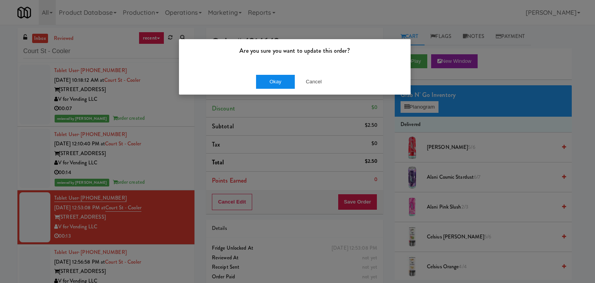
click at [281, 88] on div "Okay Cancel" at bounding box center [295, 82] width 232 height 26
click at [272, 83] on button "Okay" at bounding box center [275, 82] width 39 height 14
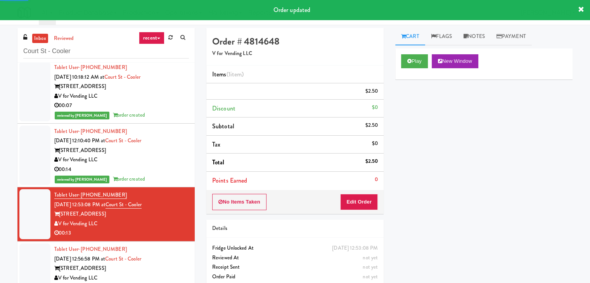
click at [172, 274] on div "V for Vending LLC" at bounding box center [121, 278] width 135 height 10
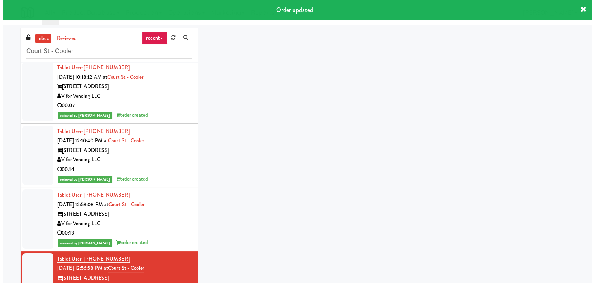
scroll to position [12, 0]
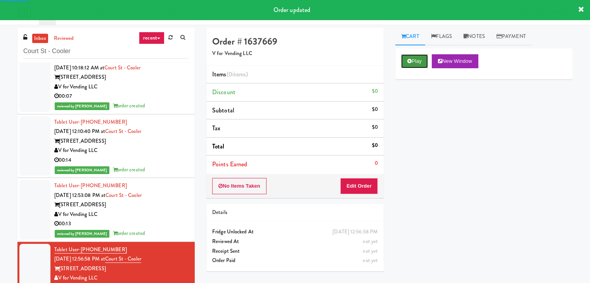
click at [420, 59] on button "Play" at bounding box center [414, 61] width 27 height 14
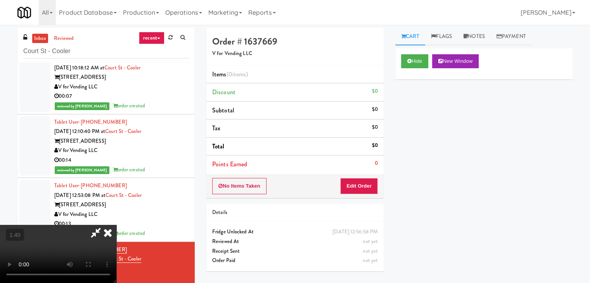
click at [116, 225] on video at bounding box center [58, 254] width 116 height 58
click at [116, 225] on icon at bounding box center [107, 233] width 17 height 16
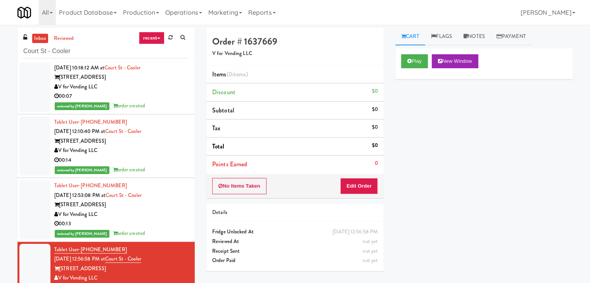
click at [365, 195] on div "No Items Taken Edit Order" at bounding box center [294, 186] width 177 height 24
drag, startPoint x: 366, startPoint y: 182, endPoint x: 388, endPoint y: 168, distance: 25.7
click at [367, 181] on button "Edit Order" at bounding box center [359, 186] width 38 height 16
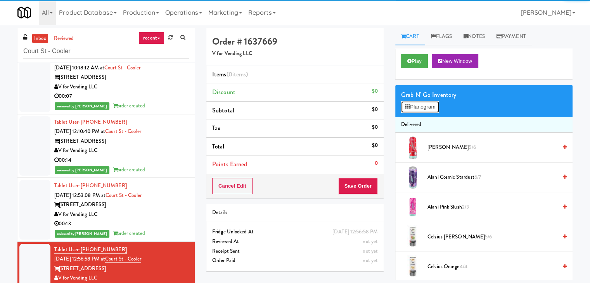
click at [425, 111] on button "Planogram" at bounding box center [420, 107] width 38 height 12
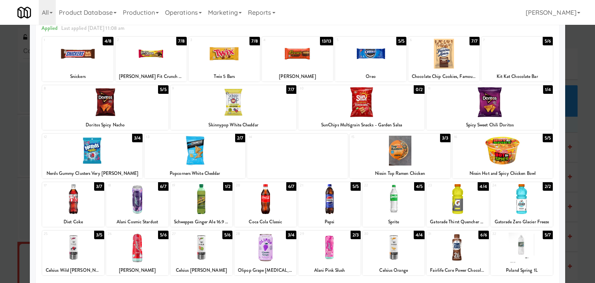
scroll to position [98, 0]
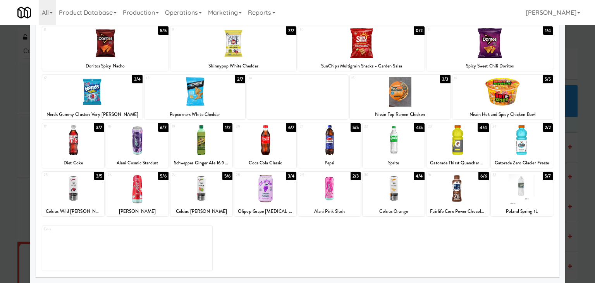
click at [70, 197] on div at bounding box center [73, 189] width 62 height 30
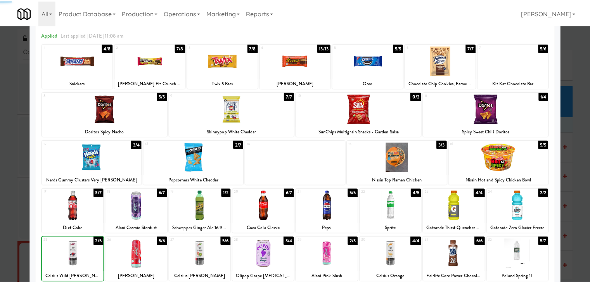
scroll to position [0, 0]
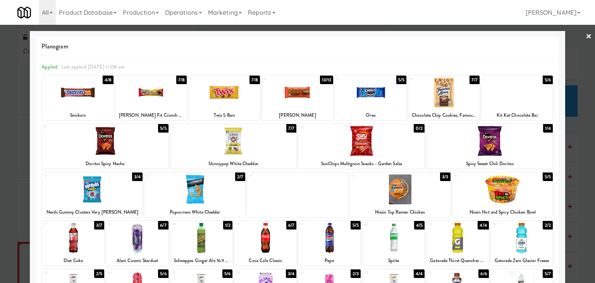
click at [586, 33] on div at bounding box center [297, 141] width 595 height 283
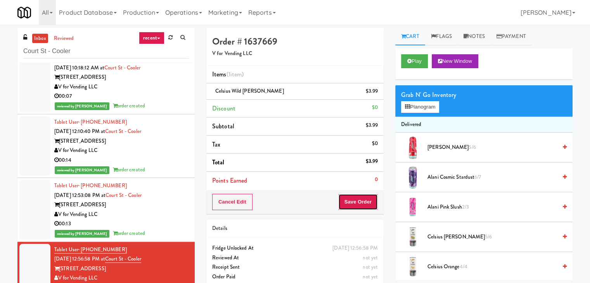
click at [352, 199] on button "Save Order" at bounding box center [358, 202] width 40 height 16
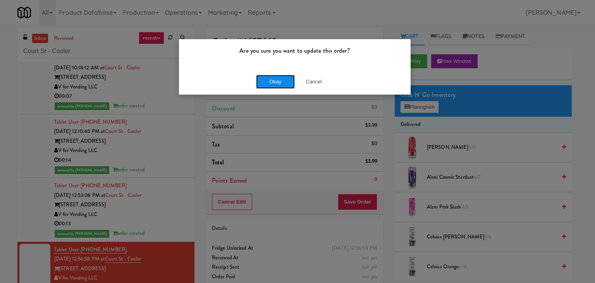
click at [276, 86] on button "Okay" at bounding box center [275, 82] width 39 height 14
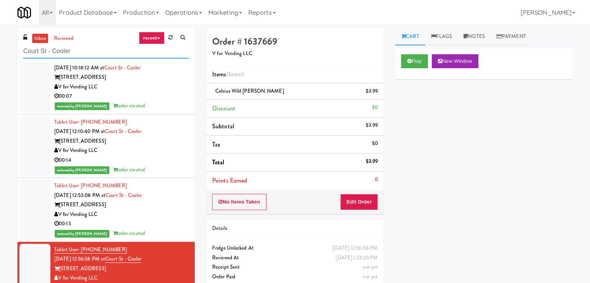
click at [102, 50] on input "Court St - Cooler" at bounding box center [106, 51] width 166 height 14
paste input "[STREET_ADDRESS]"
type input "[STREET_ADDRESS]"
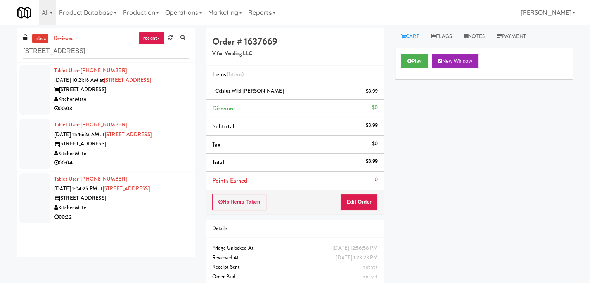
click at [174, 105] on div "00:03" at bounding box center [121, 109] width 135 height 10
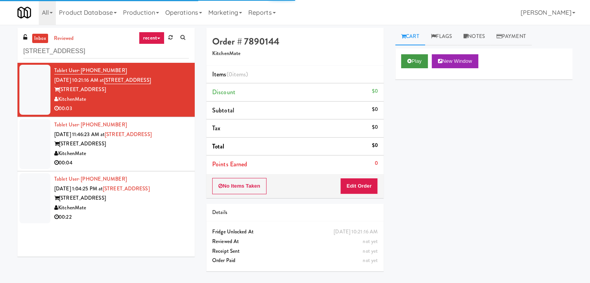
click at [417, 69] on div "Play New Window" at bounding box center [483, 63] width 177 height 31
click at [418, 65] on button "Play" at bounding box center [414, 61] width 27 height 14
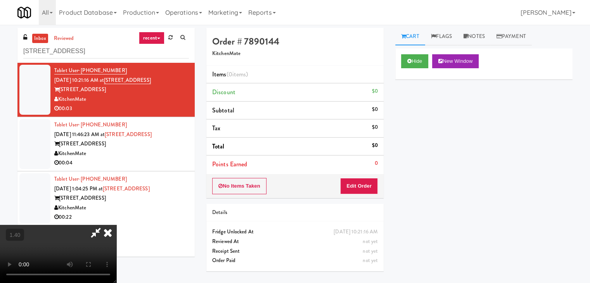
click at [116, 225] on video at bounding box center [58, 254] width 116 height 58
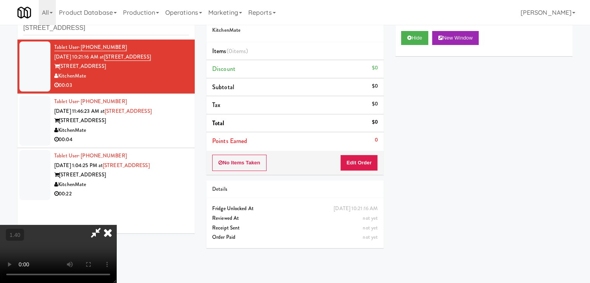
scroll to position [25, 0]
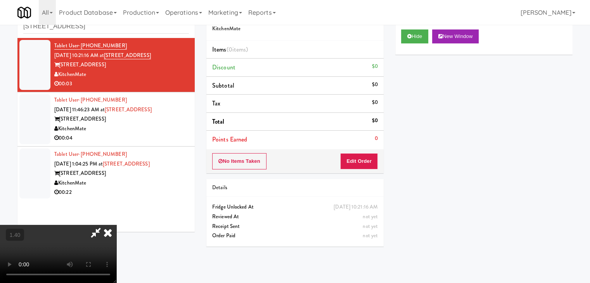
click at [116, 225] on icon at bounding box center [107, 233] width 17 height 16
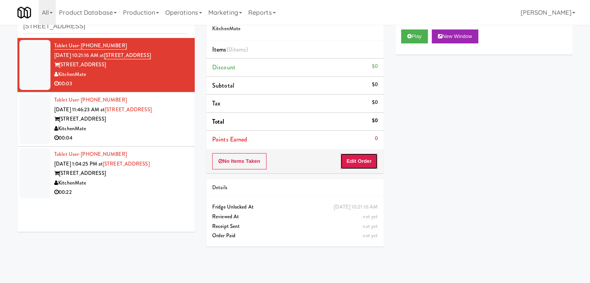
click at [357, 156] on button "Edit Order" at bounding box center [359, 161] width 38 height 16
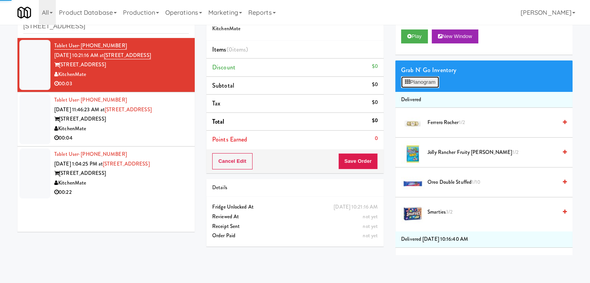
click at [418, 83] on button "Planogram" at bounding box center [420, 82] width 38 height 12
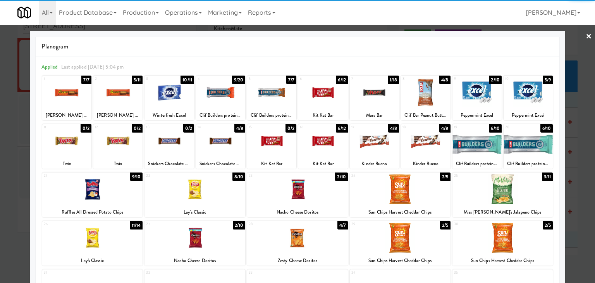
click at [504, 142] on div at bounding box center [528, 141] width 49 height 30
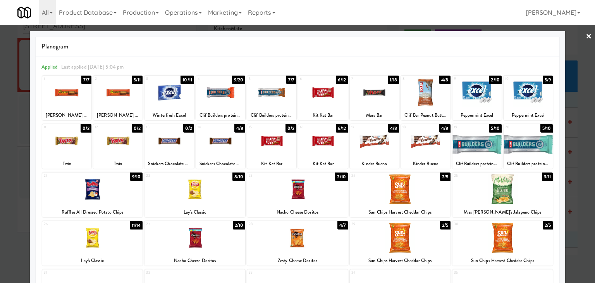
click at [586, 35] on link "×" at bounding box center [589, 37] width 6 height 24
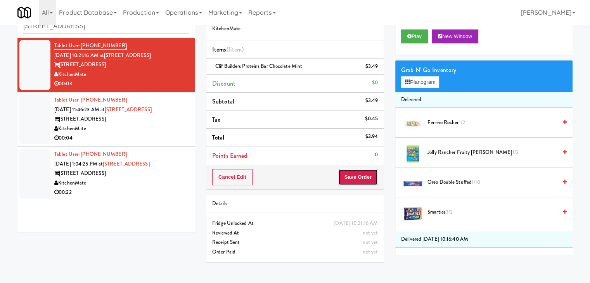
click at [355, 174] on button "Save Order" at bounding box center [358, 177] width 40 height 16
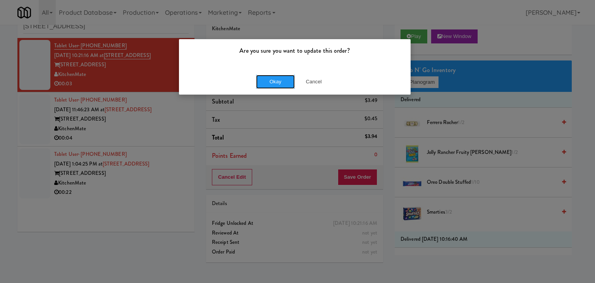
drag, startPoint x: 283, startPoint y: 86, endPoint x: 235, endPoint y: 102, distance: 50.8
click at [282, 85] on button "Okay" at bounding box center [275, 82] width 39 height 14
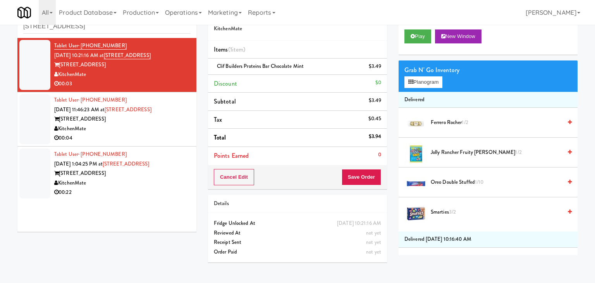
click at [161, 132] on div "KitchenMate" at bounding box center [122, 129] width 136 height 10
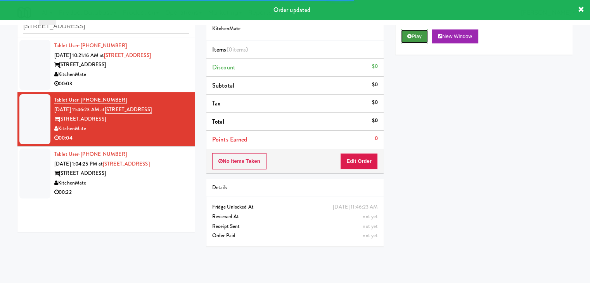
click at [412, 34] on button "Play" at bounding box center [414, 36] width 27 height 14
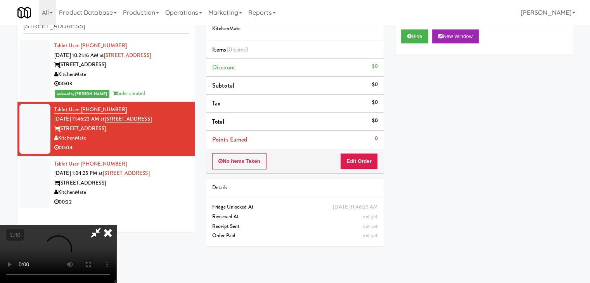
click at [116, 225] on video at bounding box center [58, 254] width 116 height 58
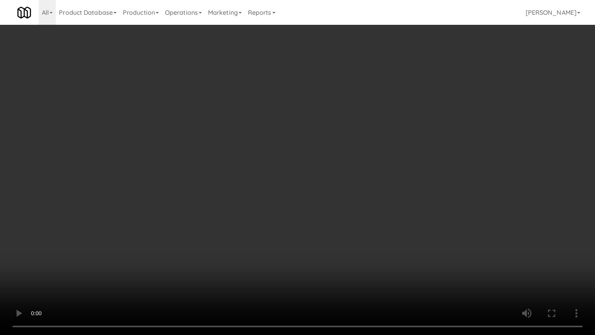
click at [300, 236] on video at bounding box center [297, 167] width 595 height 335
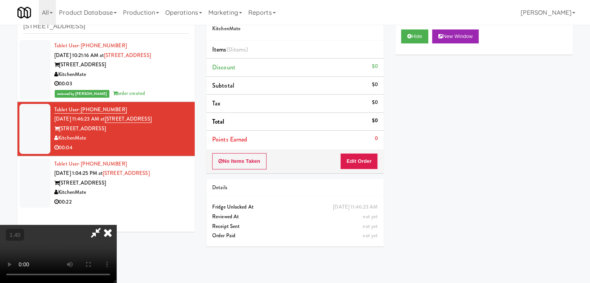
click at [116, 225] on icon at bounding box center [107, 233] width 17 height 16
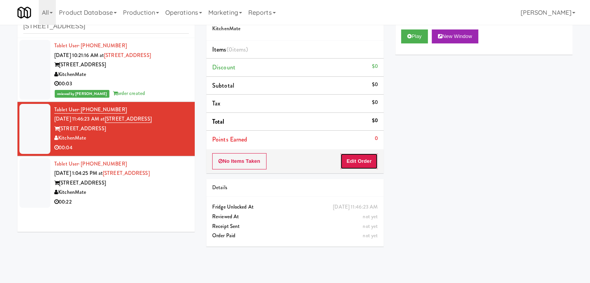
drag, startPoint x: 364, startPoint y: 160, endPoint x: 388, endPoint y: 139, distance: 31.6
click at [364, 160] on button "Edit Order" at bounding box center [359, 161] width 38 height 16
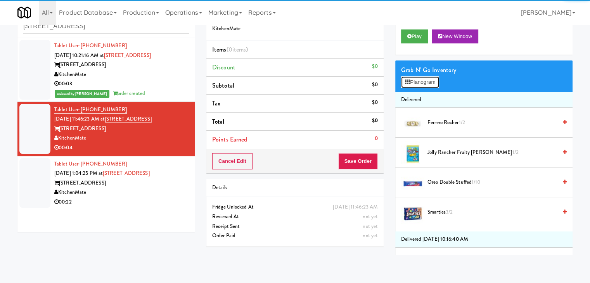
click at [430, 83] on button "Planogram" at bounding box center [420, 82] width 38 height 12
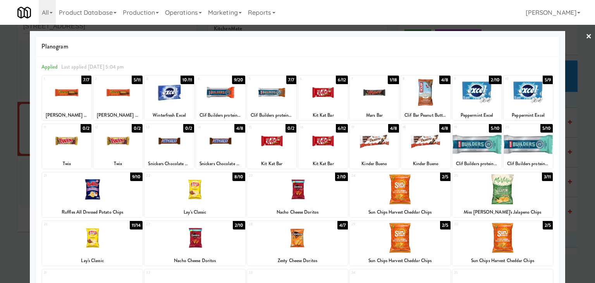
click at [109, 196] on div at bounding box center [92, 189] width 101 height 30
click at [586, 39] on link "×" at bounding box center [589, 37] width 6 height 24
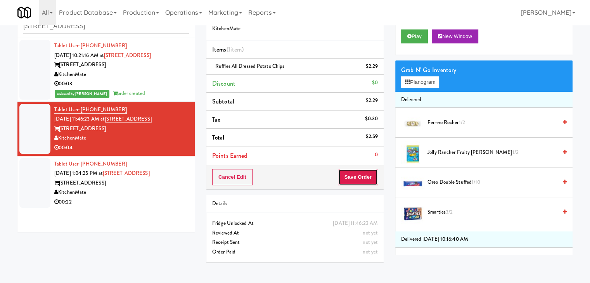
click at [350, 177] on button "Save Order" at bounding box center [358, 177] width 40 height 16
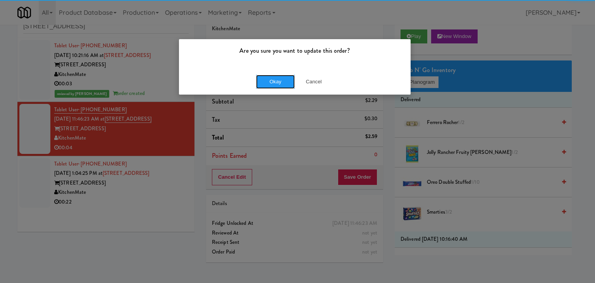
drag, startPoint x: 267, startPoint y: 79, endPoint x: 261, endPoint y: 88, distance: 10.6
click at [267, 79] on button "Okay" at bounding box center [275, 82] width 39 height 14
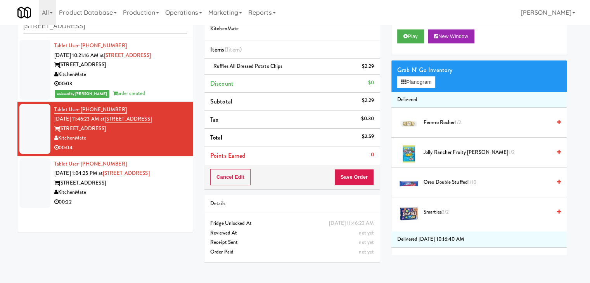
click at [169, 191] on div "KitchenMate" at bounding box center [120, 193] width 133 height 10
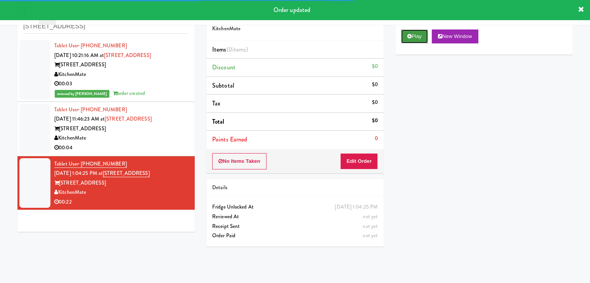
click at [419, 33] on button "Play" at bounding box center [414, 36] width 27 height 14
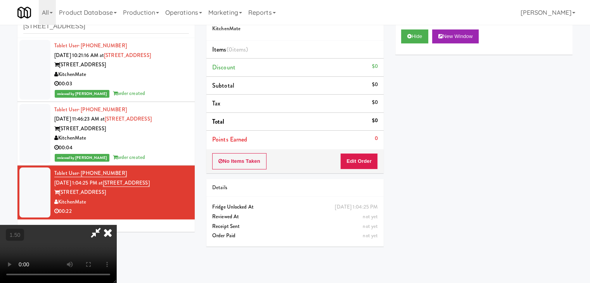
click at [116, 225] on video at bounding box center [58, 254] width 116 height 58
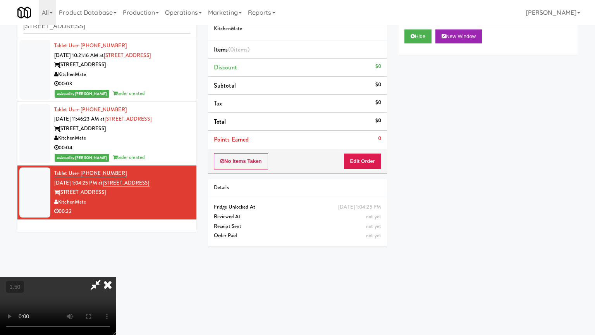
click at [116, 277] on video at bounding box center [58, 306] width 116 height 58
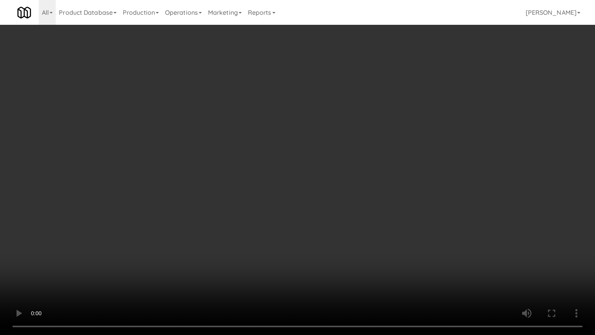
click at [394, 184] on video at bounding box center [297, 167] width 595 height 335
click at [395, 184] on video at bounding box center [297, 167] width 595 height 335
click at [381, 191] on video at bounding box center [297, 167] width 595 height 335
click at [367, 239] on video at bounding box center [297, 167] width 595 height 335
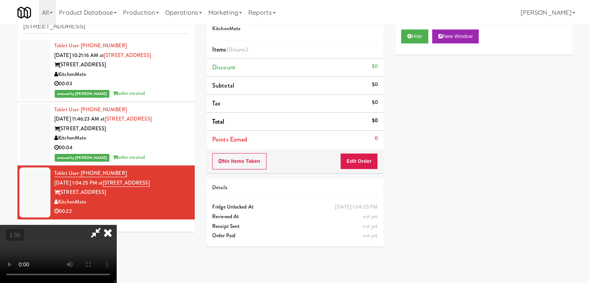
click at [116, 225] on icon at bounding box center [107, 233] width 17 height 16
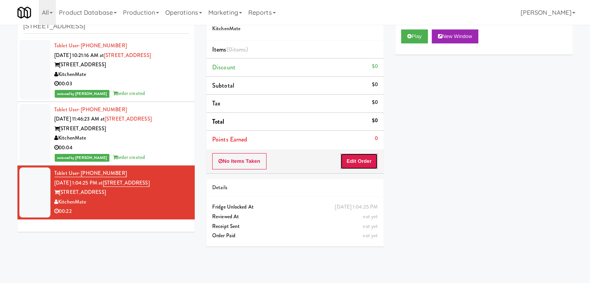
click at [365, 155] on button "Edit Order" at bounding box center [359, 161] width 38 height 16
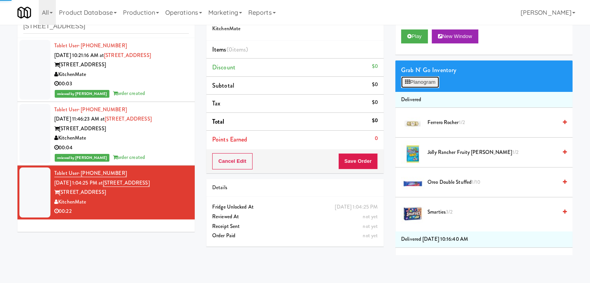
click at [424, 84] on button "Planogram" at bounding box center [420, 82] width 38 height 12
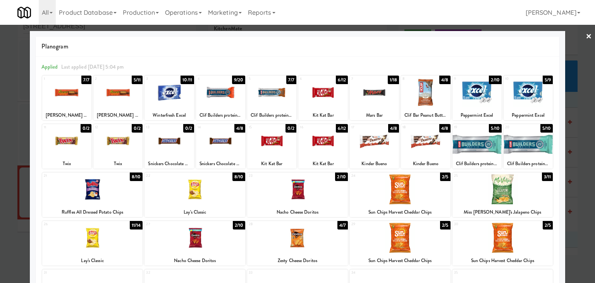
click at [371, 141] on div at bounding box center [374, 141] width 49 height 30
click at [319, 82] on div at bounding box center [323, 93] width 49 height 30
click at [118, 144] on div at bounding box center [117, 141] width 49 height 30
drag, startPoint x: 585, startPoint y: 37, endPoint x: 579, endPoint y: 45, distance: 10.1
click at [586, 35] on link "×" at bounding box center [589, 37] width 6 height 24
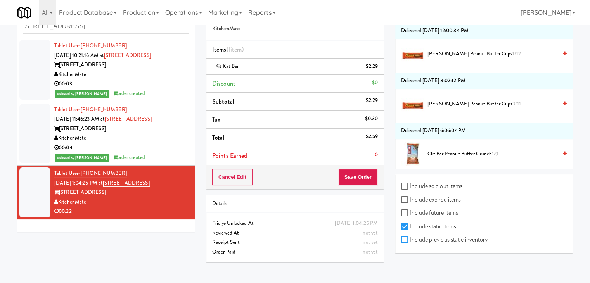
click at [405, 237] on input "Include previous static inventory" at bounding box center [405, 240] width 9 height 6
checkbox input "true"
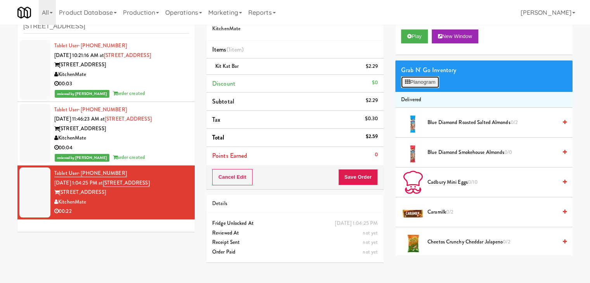
click at [427, 80] on button "Planogram" at bounding box center [420, 82] width 38 height 12
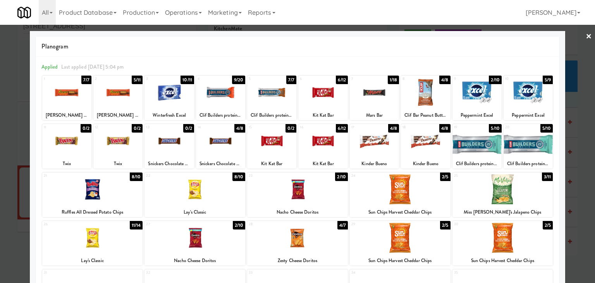
click at [379, 148] on div at bounding box center [374, 141] width 49 height 30
click at [131, 147] on div at bounding box center [117, 141] width 49 height 30
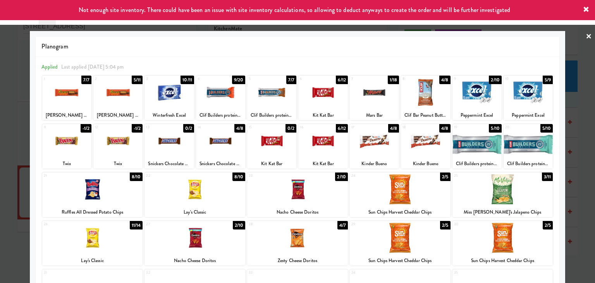
click at [417, 145] on div at bounding box center [425, 141] width 49 height 30
click at [586, 32] on link "×" at bounding box center [589, 37] width 6 height 24
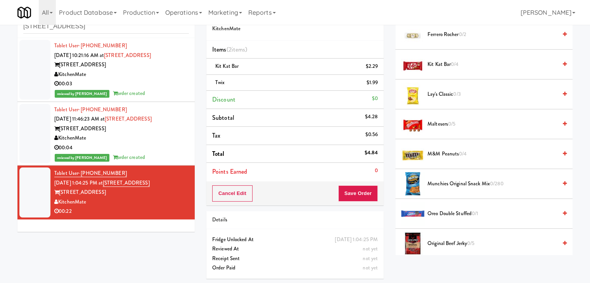
scroll to position [7549, 0]
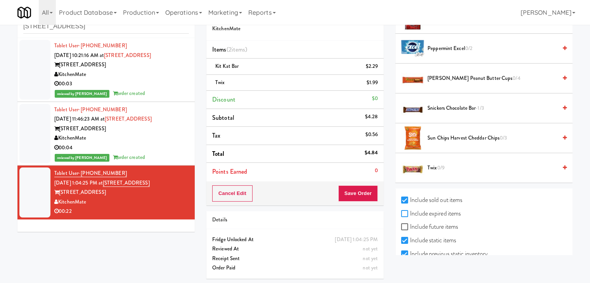
click at [405, 211] on input "Include expired items" at bounding box center [405, 214] width 9 height 6
checkbox input "true"
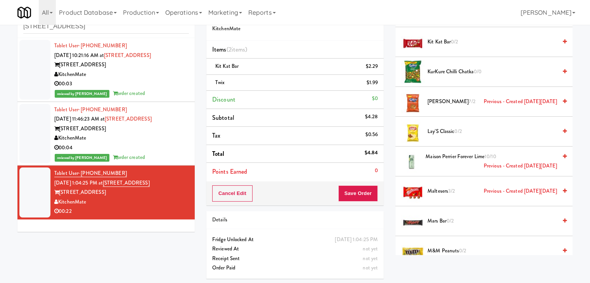
scroll to position [0, 0]
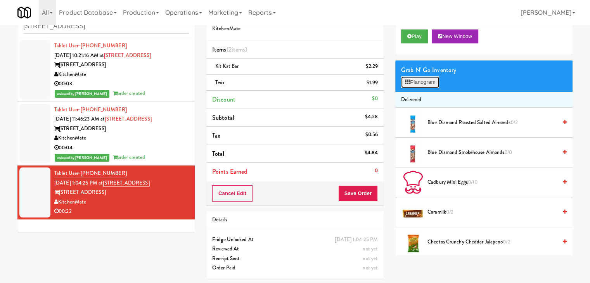
click at [426, 83] on button "Planogram" at bounding box center [420, 82] width 38 height 12
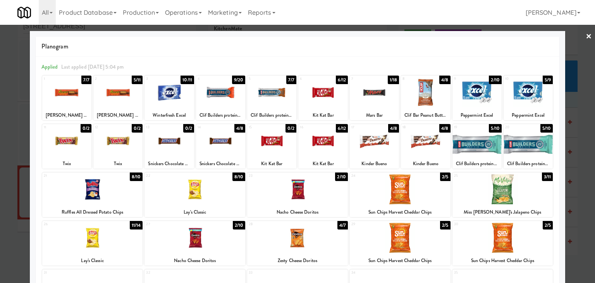
click at [379, 143] on div at bounding box center [374, 141] width 49 height 30
click at [586, 34] on link "×" at bounding box center [589, 37] width 6 height 24
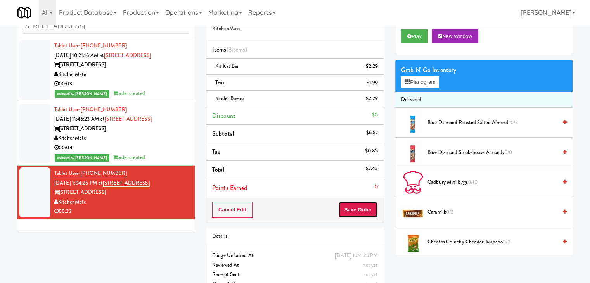
click at [350, 208] on button "Save Order" at bounding box center [358, 210] width 40 height 16
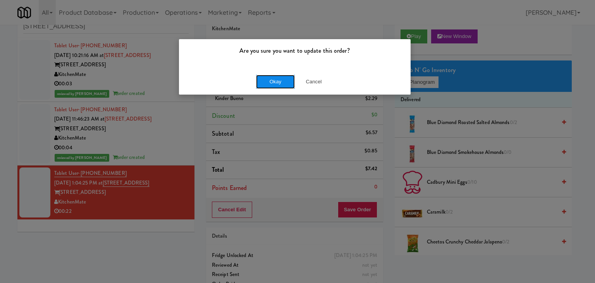
click at [289, 84] on button "Okay" at bounding box center [275, 82] width 39 height 14
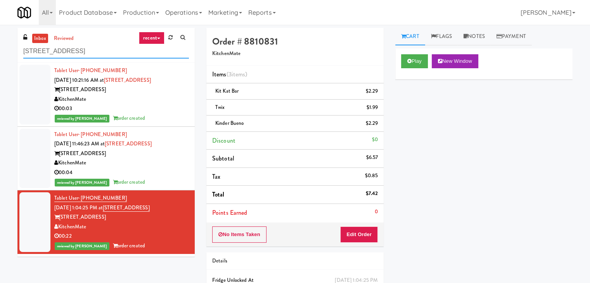
click at [100, 52] on input "[STREET_ADDRESS]" at bounding box center [106, 51] width 166 height 14
paste input "Standard - Combo - Middle"
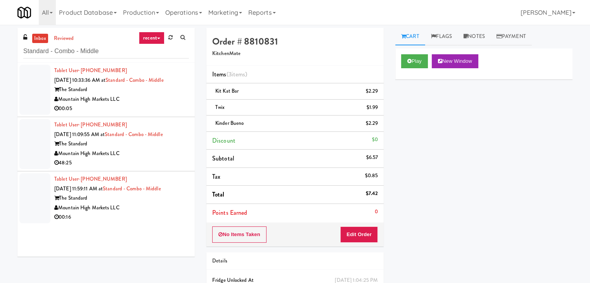
click at [168, 116] on li "Tablet User · (208) 541-9576 [DATE] 10:33:36 AM at Standard - Combo - Middle Th…" at bounding box center [105, 90] width 177 height 54
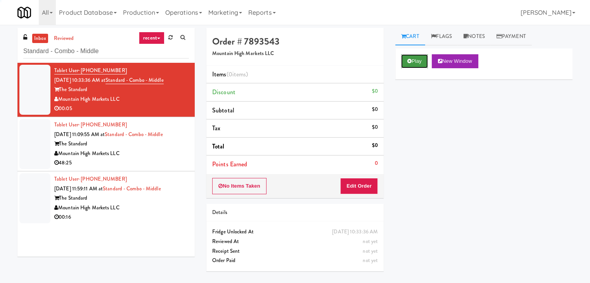
click at [417, 58] on button "Play" at bounding box center [414, 61] width 27 height 14
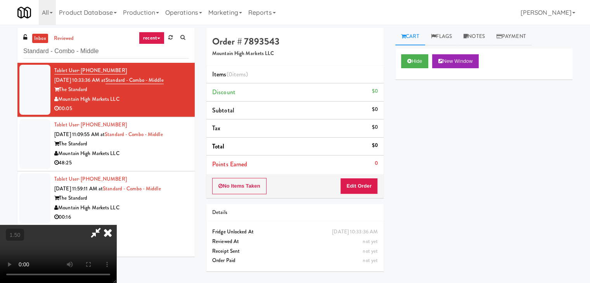
click at [116, 225] on video at bounding box center [58, 254] width 116 height 58
click at [116, 225] on icon at bounding box center [107, 233] width 17 height 16
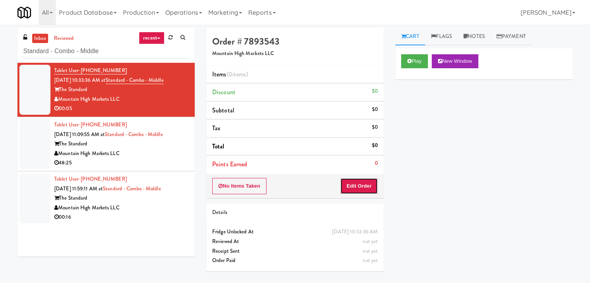
click at [360, 181] on button "Edit Order" at bounding box center [359, 186] width 38 height 16
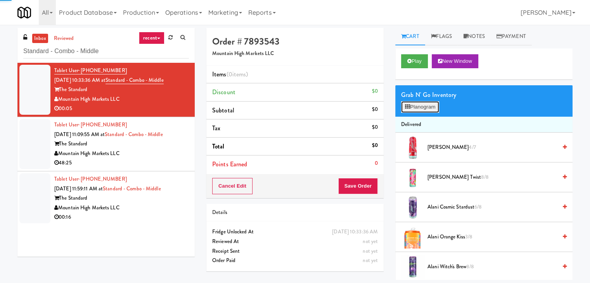
click at [413, 110] on button "Planogram" at bounding box center [420, 107] width 38 height 12
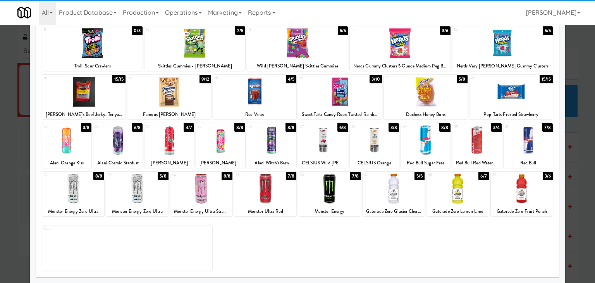
click at [267, 188] on div at bounding box center [266, 189] width 62 height 30
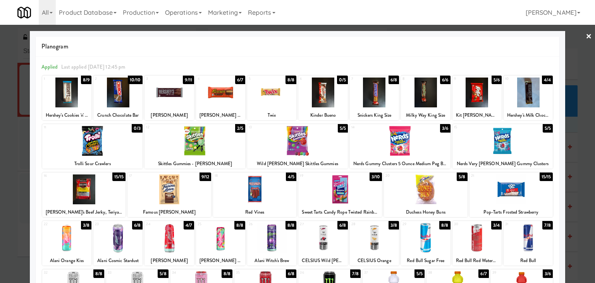
drag, startPoint x: 580, startPoint y: 35, endPoint x: 514, endPoint y: 69, distance: 74.0
click at [580, 36] on div at bounding box center [297, 141] width 595 height 283
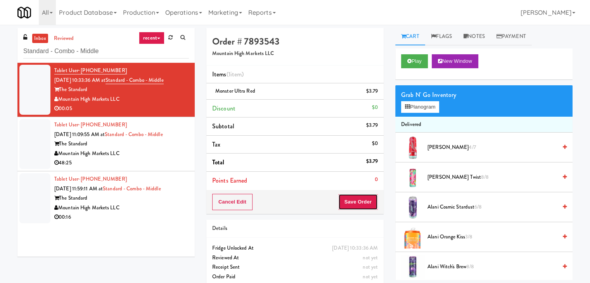
click at [362, 202] on button "Save Order" at bounding box center [358, 202] width 40 height 16
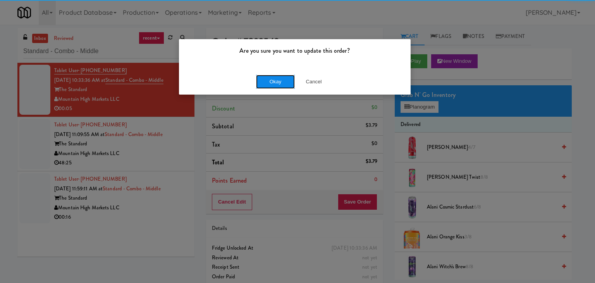
click at [276, 80] on button "Okay" at bounding box center [275, 82] width 39 height 14
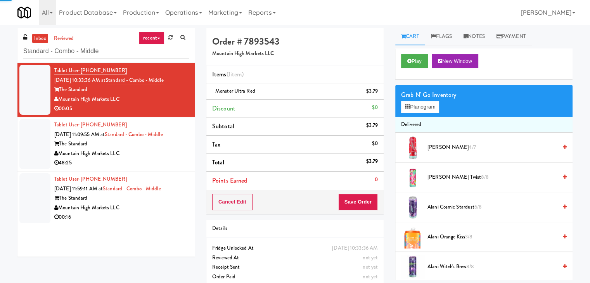
click at [171, 153] on div "Mountain High Markets LLC" at bounding box center [121, 154] width 135 height 10
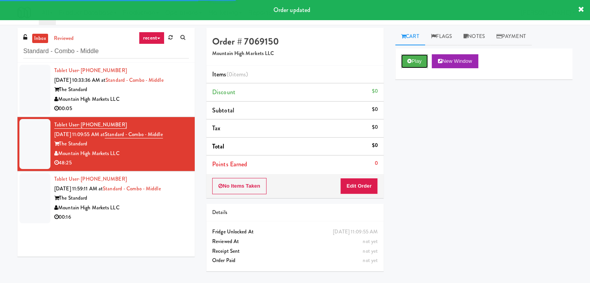
drag, startPoint x: 414, startPoint y: 64, endPoint x: 410, endPoint y: 68, distance: 5.8
click at [414, 64] on button "Play" at bounding box center [414, 61] width 27 height 14
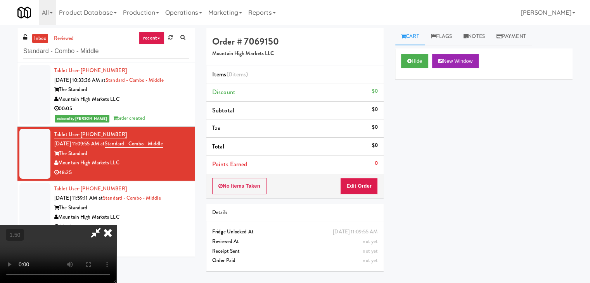
click at [116, 225] on video at bounding box center [58, 254] width 116 height 58
click at [116, 225] on icon at bounding box center [107, 233] width 17 height 16
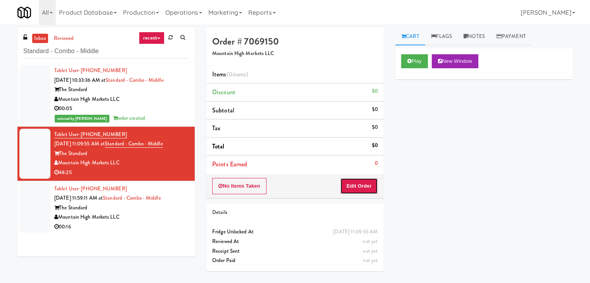
click at [363, 183] on button "Edit Order" at bounding box center [359, 186] width 38 height 16
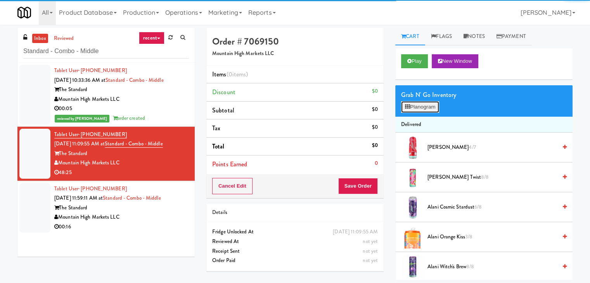
click at [421, 111] on button "Planogram" at bounding box center [420, 107] width 38 height 12
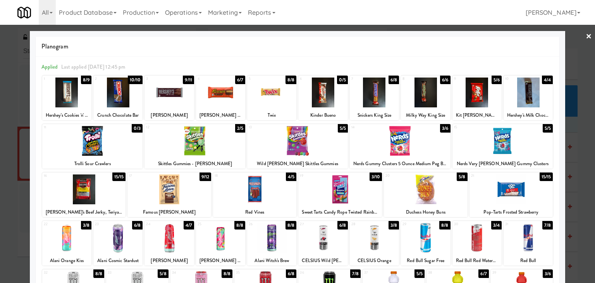
click at [66, 243] on div at bounding box center [66, 238] width 49 height 30
click at [586, 38] on link "×" at bounding box center [589, 37] width 6 height 24
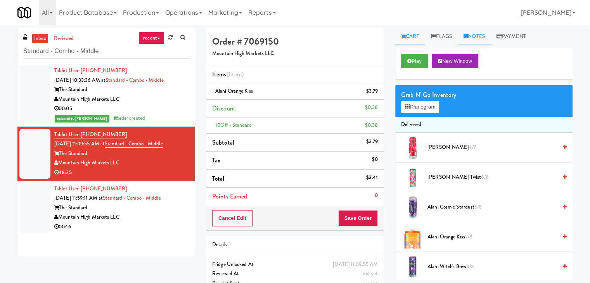
click at [477, 38] on link "Notes" at bounding box center [473, 36] width 33 height 17
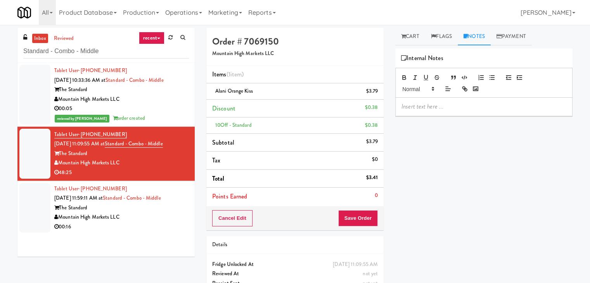
click at [456, 105] on p at bounding box center [483, 106] width 165 height 9
drag, startPoint x: 0, startPoint y: 52, endPoint x: 94, endPoint y: 73, distance: 96.0
click at [1, 53] on div "inbox reviewed recent all unclear take inventory issue suspicious failed recent…" at bounding box center [295, 168] width 590 height 281
click at [419, 107] on p at bounding box center [483, 106] width 165 height 9
click at [352, 216] on button "Save Order" at bounding box center [358, 218] width 40 height 16
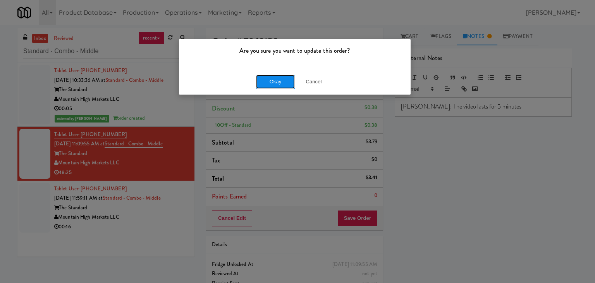
click at [275, 79] on button "Okay" at bounding box center [275, 82] width 39 height 14
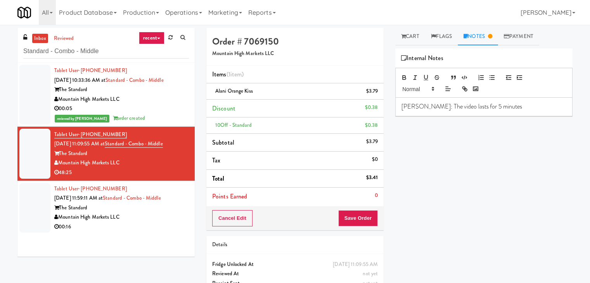
click at [158, 214] on div "Mountain High Markets LLC" at bounding box center [121, 217] width 135 height 10
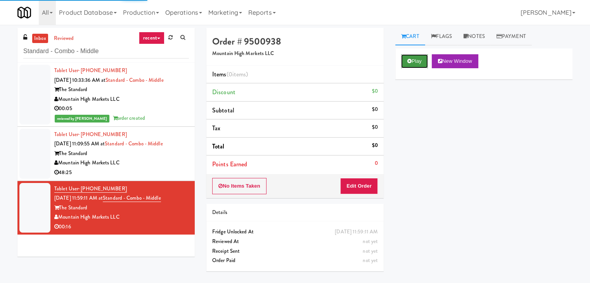
click at [419, 61] on button "Play" at bounding box center [414, 61] width 27 height 14
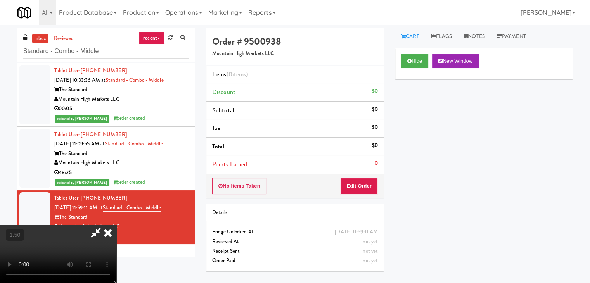
click at [116, 225] on video at bounding box center [58, 254] width 116 height 58
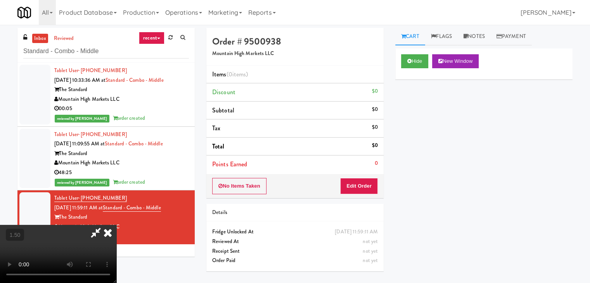
click at [116, 225] on video at bounding box center [58, 254] width 116 height 58
click at [116, 225] on icon at bounding box center [107, 233] width 17 height 16
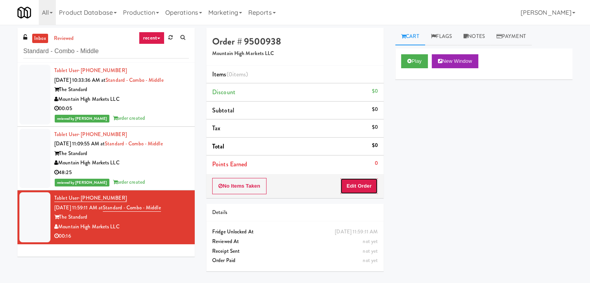
click at [356, 188] on button "Edit Order" at bounding box center [359, 186] width 38 height 16
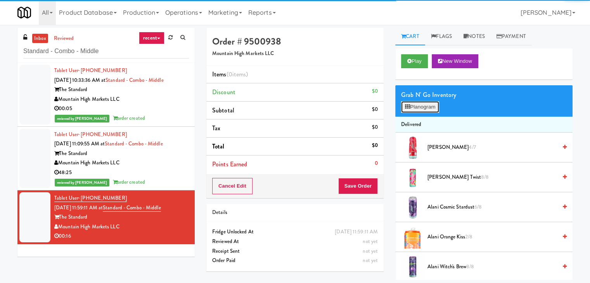
click at [423, 104] on button "Planogram" at bounding box center [420, 107] width 38 height 12
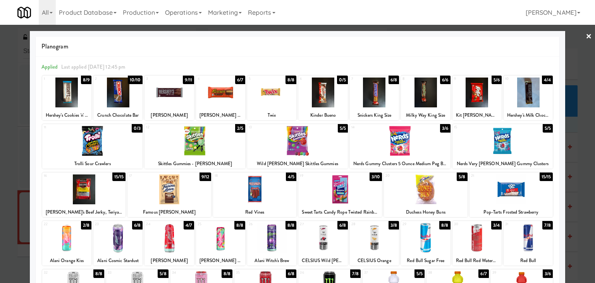
drag, startPoint x: 328, startPoint y: 239, endPoint x: 343, endPoint y: 236, distance: 15.7
click at [328, 239] on div at bounding box center [323, 238] width 49 height 30
click at [410, 147] on div at bounding box center [400, 141] width 101 height 30
click at [586, 36] on link "×" at bounding box center [589, 37] width 6 height 24
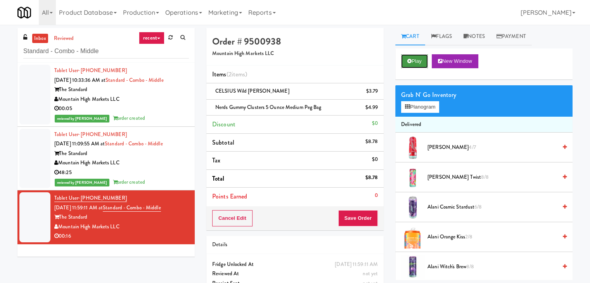
click at [414, 60] on button "Play" at bounding box center [414, 61] width 27 height 14
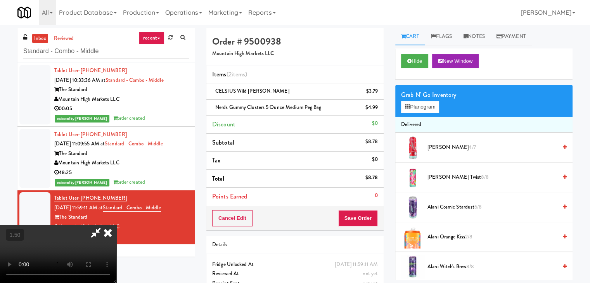
click at [116, 225] on video at bounding box center [58, 254] width 116 height 58
click at [116, 225] on icon at bounding box center [107, 233] width 17 height 16
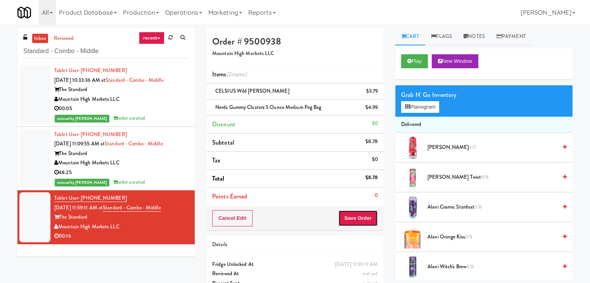
click at [367, 222] on button "Save Order" at bounding box center [358, 218] width 40 height 16
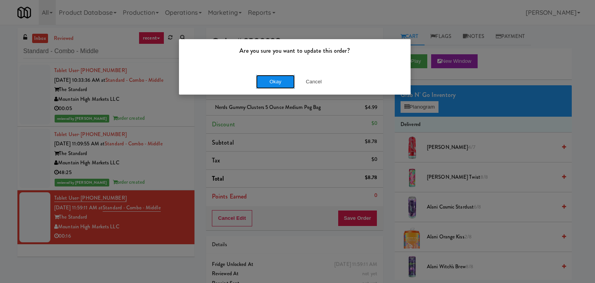
click at [270, 79] on button "Okay" at bounding box center [275, 82] width 39 height 14
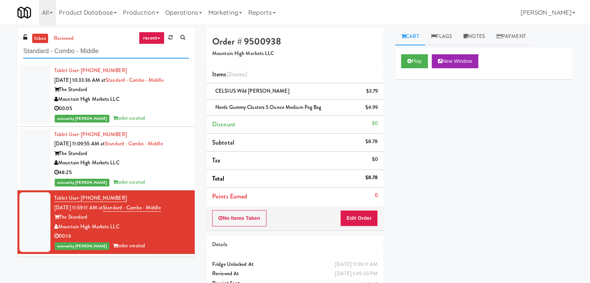
click at [83, 56] on input "Standard - Combo - Middle" at bounding box center [106, 51] width 166 height 14
paste input "Railside-Pantry-Right"
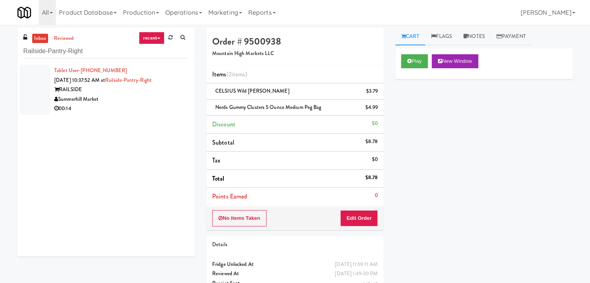
click at [174, 106] on div "00:14" at bounding box center [121, 109] width 135 height 10
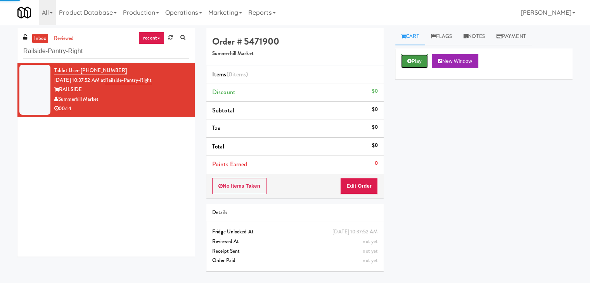
click at [413, 54] on button "Play" at bounding box center [414, 61] width 27 height 14
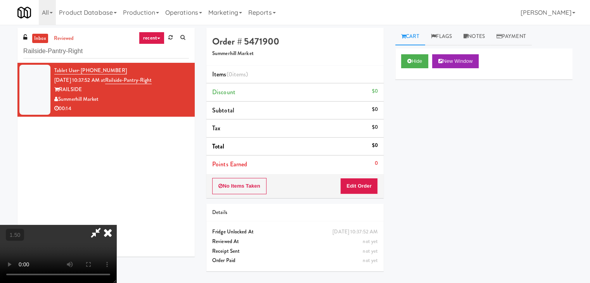
click at [116, 225] on video at bounding box center [58, 254] width 116 height 58
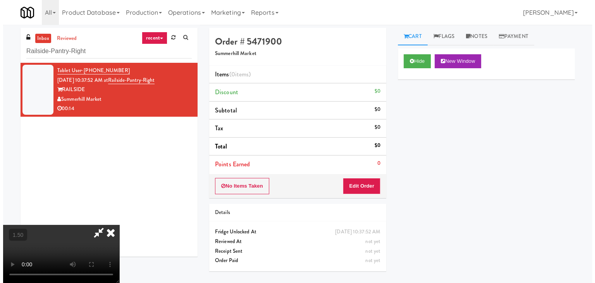
scroll to position [0, 0]
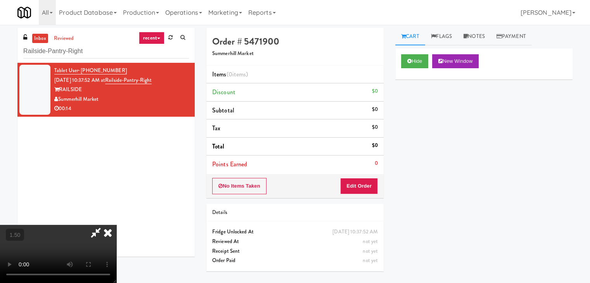
drag, startPoint x: 340, startPoint y: 28, endPoint x: 345, endPoint y: 71, distance: 43.0
click at [116, 225] on icon at bounding box center [107, 233] width 17 height 16
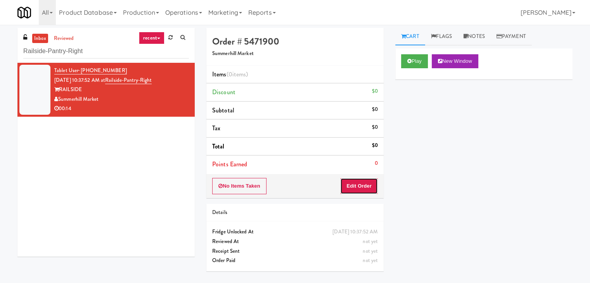
click at [355, 185] on button "Edit Order" at bounding box center [359, 186] width 38 height 16
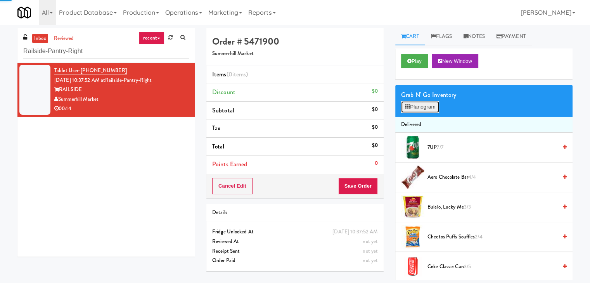
click at [434, 107] on button "Planogram" at bounding box center [420, 107] width 38 height 12
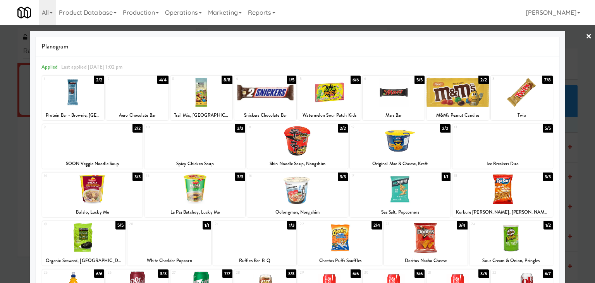
click at [513, 241] on div at bounding box center [512, 238] width 84 height 30
drag, startPoint x: 585, startPoint y: 35, endPoint x: 485, endPoint y: 56, distance: 102.3
click at [586, 35] on link "×" at bounding box center [589, 37] width 6 height 24
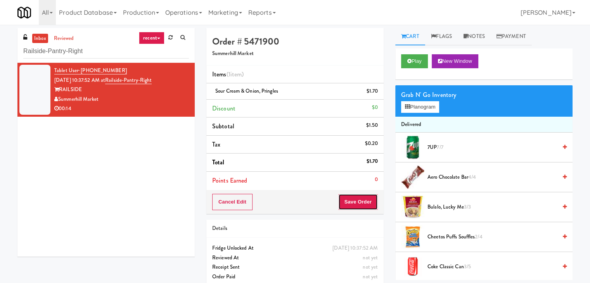
click at [345, 195] on button "Save Order" at bounding box center [358, 202] width 40 height 16
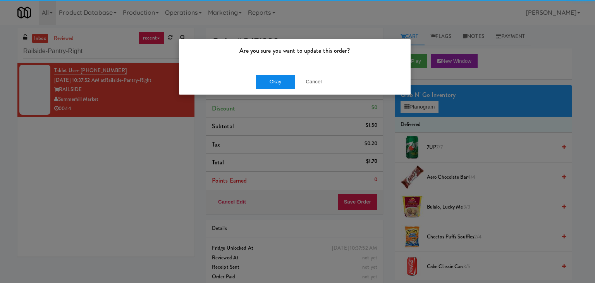
click at [274, 90] on div "Okay Cancel" at bounding box center [295, 82] width 232 height 26
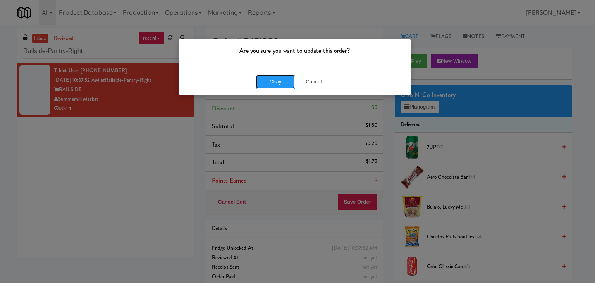
drag, startPoint x: 282, startPoint y: 79, endPoint x: 265, endPoint y: 57, distance: 27.6
click at [281, 79] on button "Okay" at bounding box center [275, 82] width 39 height 14
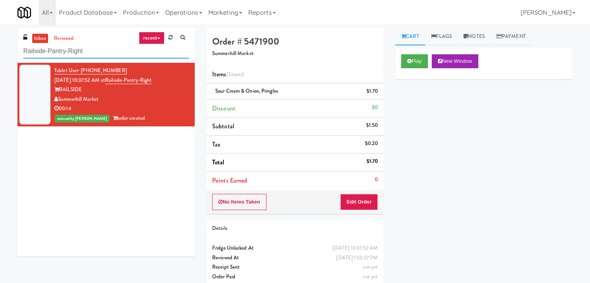
click at [121, 52] on input "Railside-Pantry-Right" at bounding box center [106, 51] width 166 height 14
paste input "2112 [US_STATE] - Cooler - Lef"
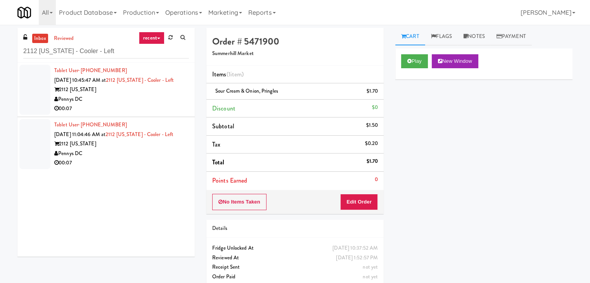
click at [169, 95] on div "2112 [US_STATE]" at bounding box center [121, 90] width 135 height 10
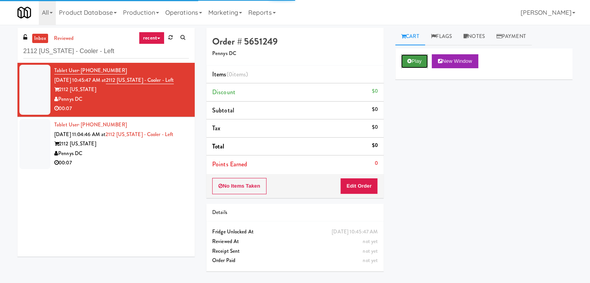
click at [412, 58] on button "Play" at bounding box center [414, 61] width 27 height 14
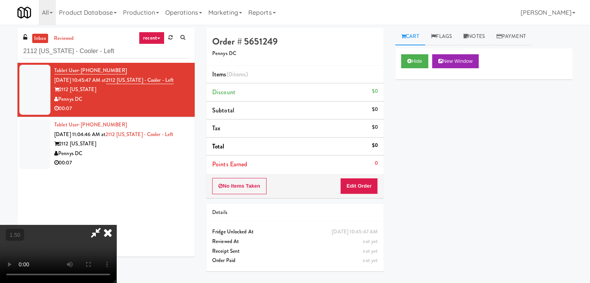
click at [116, 225] on video at bounding box center [58, 254] width 116 height 58
click at [116, 225] on icon at bounding box center [107, 233] width 17 height 16
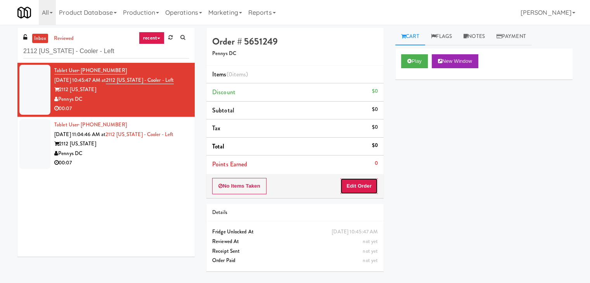
click at [364, 184] on button "Edit Order" at bounding box center [359, 186] width 38 height 16
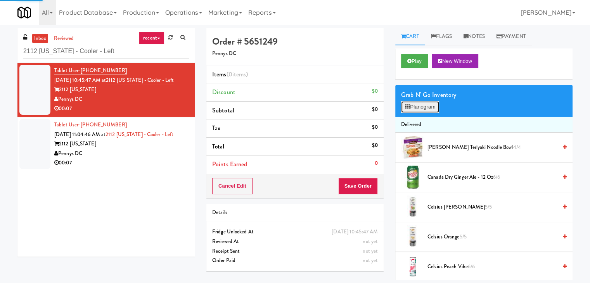
click at [426, 107] on button "Planogram" at bounding box center [420, 107] width 38 height 12
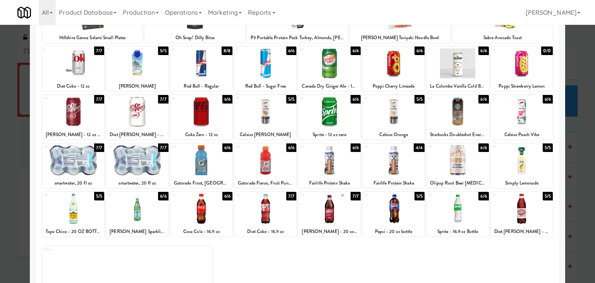
click at [328, 207] on div at bounding box center [330, 209] width 62 height 30
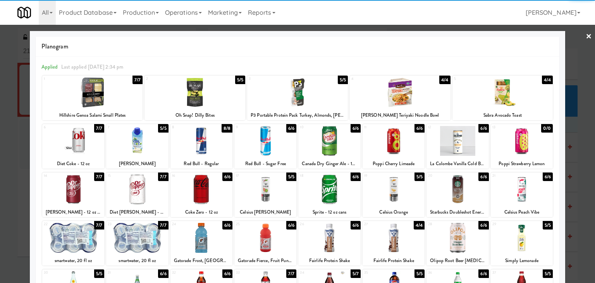
click at [578, 35] on div at bounding box center [297, 141] width 595 height 283
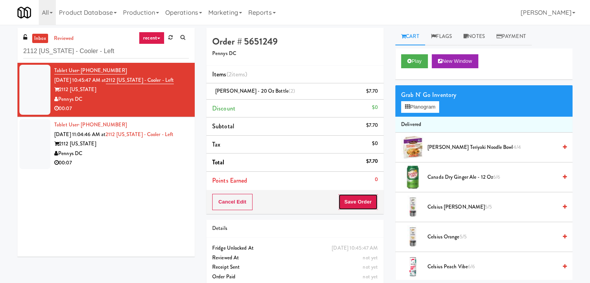
click at [364, 197] on button "Save Order" at bounding box center [358, 202] width 40 height 16
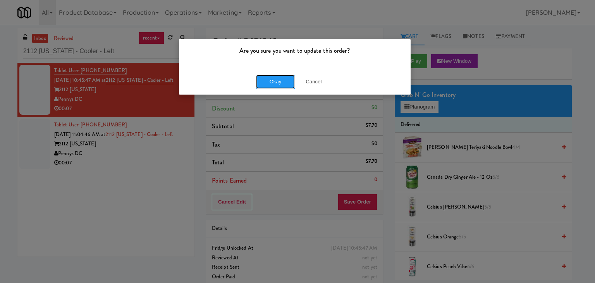
drag, startPoint x: 276, startPoint y: 86, endPoint x: 202, endPoint y: 144, distance: 94.7
click at [276, 86] on button "Okay" at bounding box center [275, 82] width 39 height 14
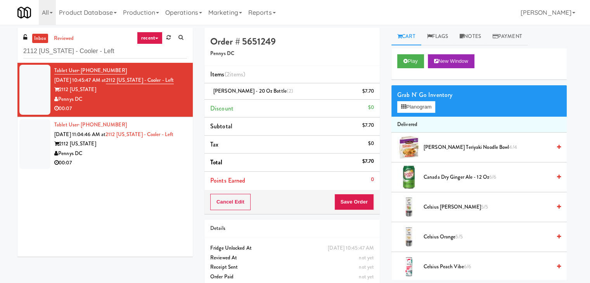
click at [150, 159] on div "Pennys DC" at bounding box center [120, 154] width 133 height 10
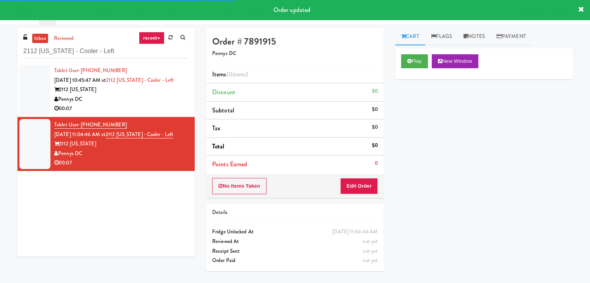
click at [422, 53] on div "Play New Window" at bounding box center [483, 63] width 177 height 31
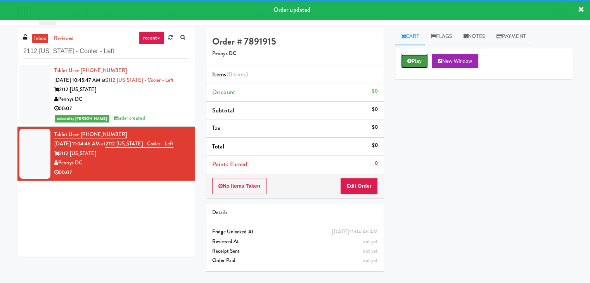
click at [417, 57] on button "Play" at bounding box center [414, 61] width 27 height 14
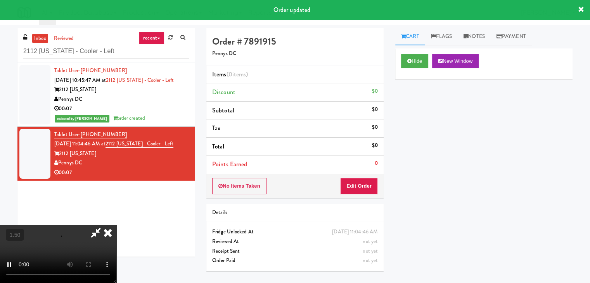
drag, startPoint x: 420, startPoint y: 45, endPoint x: 415, endPoint y: 42, distance: 6.1
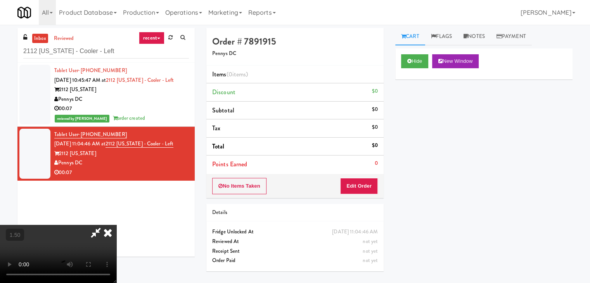
drag, startPoint x: 415, startPoint y: 42, endPoint x: 395, endPoint y: 121, distance: 81.4
click at [397, 121] on div "Hide New Window Primary Flag Clear Flag if unable to determine what was taken o…" at bounding box center [483, 193] width 177 height 291
click at [116, 225] on video at bounding box center [58, 254] width 116 height 58
click at [116, 225] on icon at bounding box center [107, 233] width 17 height 16
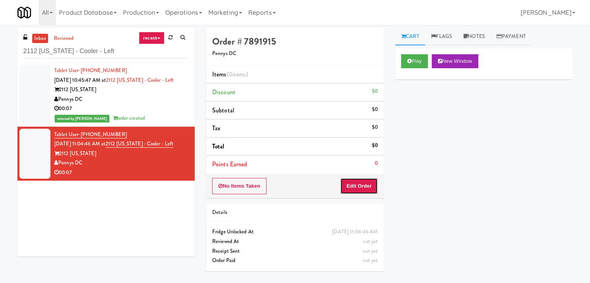
click at [355, 188] on button "Edit Order" at bounding box center [359, 186] width 38 height 16
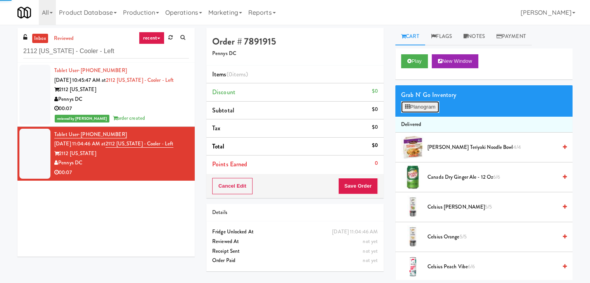
click at [423, 105] on button "Planogram" at bounding box center [420, 107] width 38 height 12
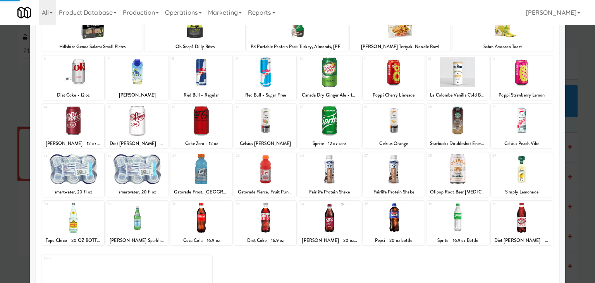
scroll to position [98, 0]
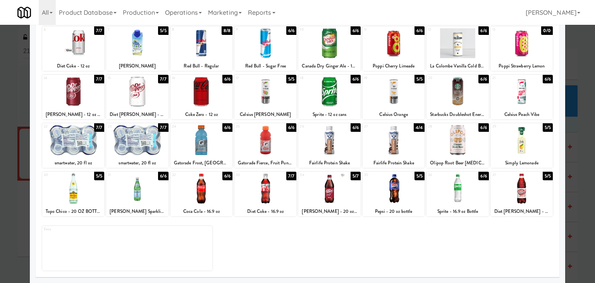
click at [330, 190] on div at bounding box center [330, 189] width 62 height 30
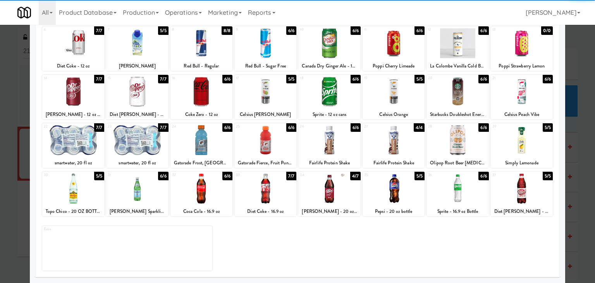
drag, startPoint x: 197, startPoint y: 189, endPoint x: 233, endPoint y: 188, distance: 35.3
click at [197, 188] on div at bounding box center [202, 189] width 62 height 30
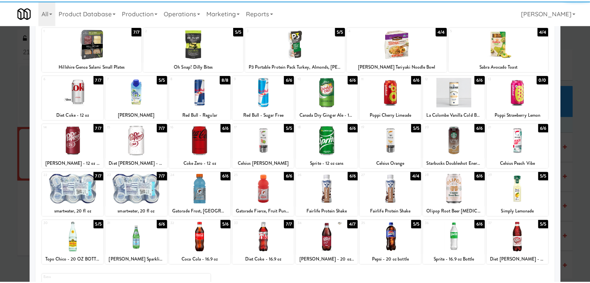
scroll to position [0, 0]
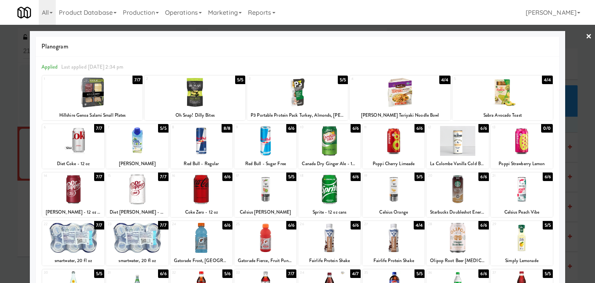
click at [586, 37] on link "×" at bounding box center [589, 37] width 6 height 24
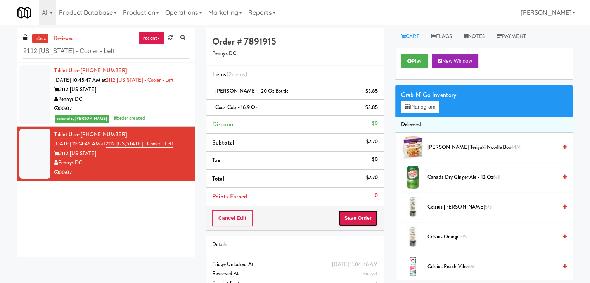
click at [353, 217] on button "Save Order" at bounding box center [358, 218] width 40 height 16
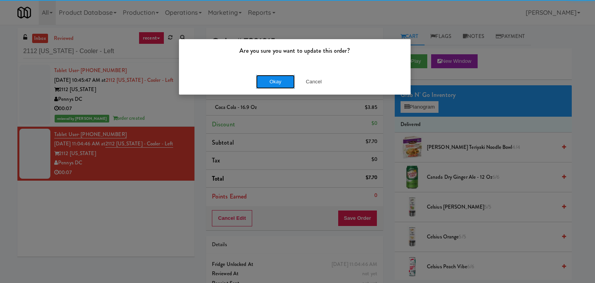
click at [282, 81] on button "Okay" at bounding box center [275, 82] width 39 height 14
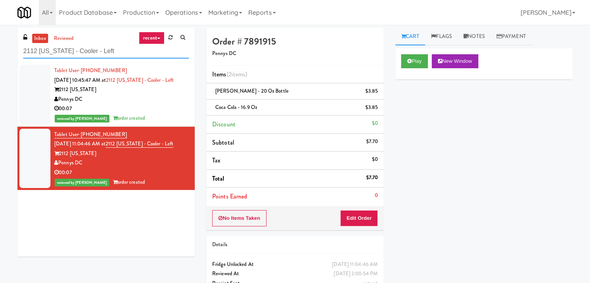
click at [109, 48] on input "2112 [US_STATE] - Cooler - Left" at bounding box center [106, 51] width 166 height 14
paste input "Armada Combo Uni"
type input "Armada Combo Unit"
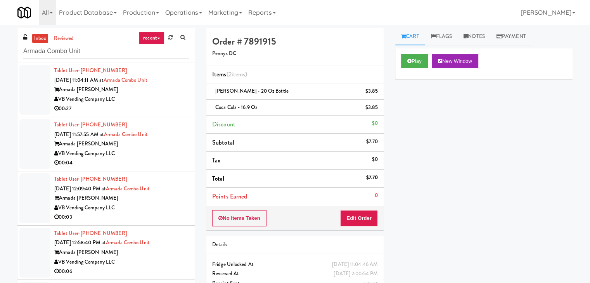
click at [160, 106] on div "00:27" at bounding box center [121, 109] width 135 height 10
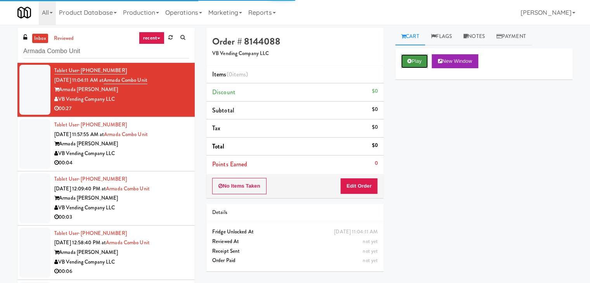
click at [408, 62] on icon at bounding box center [409, 61] width 4 height 5
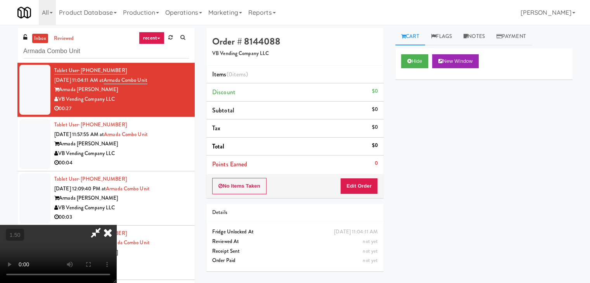
click at [116, 225] on video at bounding box center [58, 254] width 116 height 58
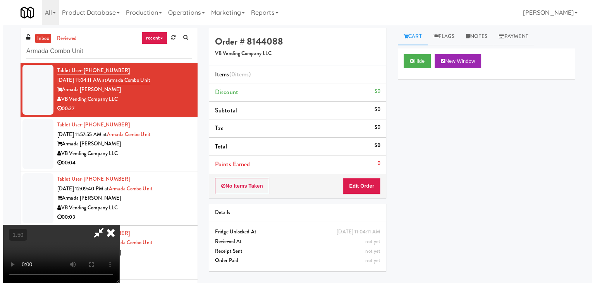
scroll to position [25, 0]
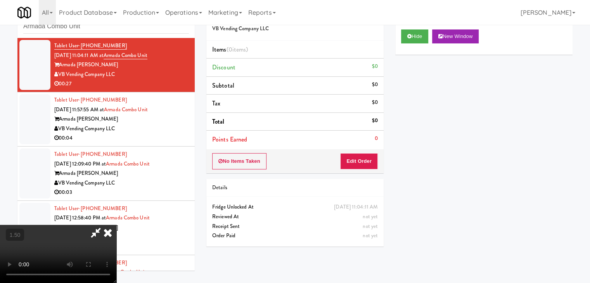
click at [116, 225] on video at bounding box center [58, 254] width 116 height 58
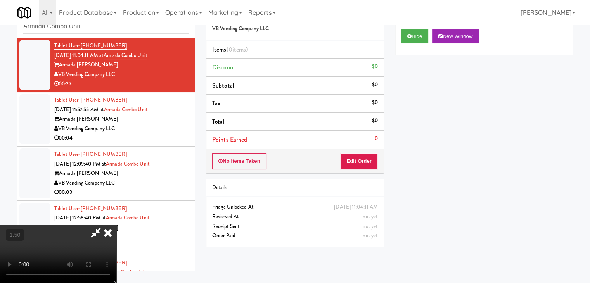
click at [116, 225] on video at bounding box center [58, 254] width 116 height 58
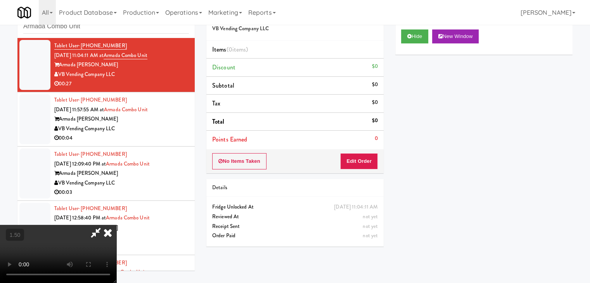
click at [116, 225] on video at bounding box center [58, 254] width 116 height 58
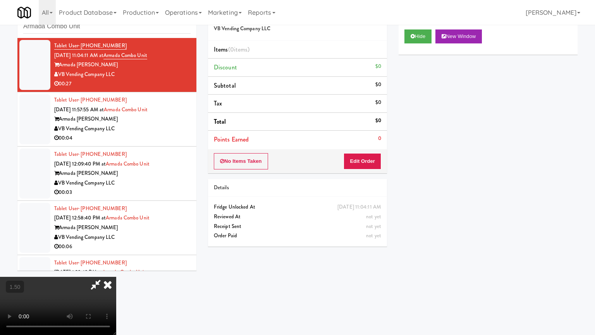
click at [116, 277] on video at bounding box center [58, 306] width 116 height 58
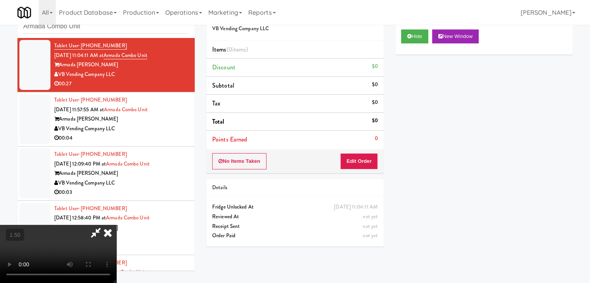
click at [116, 225] on icon at bounding box center [107, 233] width 17 height 16
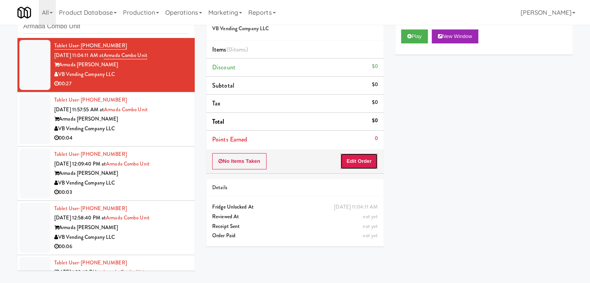
click at [363, 159] on button "Edit Order" at bounding box center [359, 161] width 38 height 16
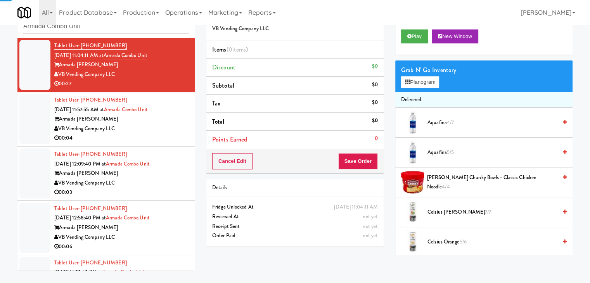
click at [419, 88] on div "Grab N' Go Inventory Planogram" at bounding box center [483, 75] width 177 height 31
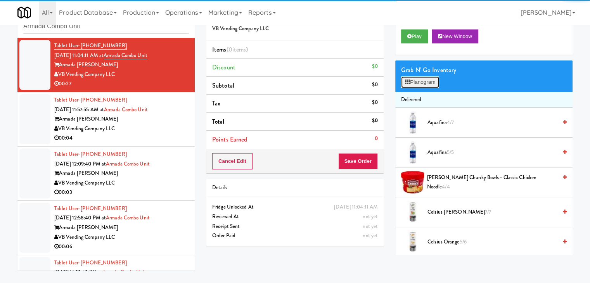
click at [421, 80] on button "Planogram" at bounding box center [420, 82] width 38 height 12
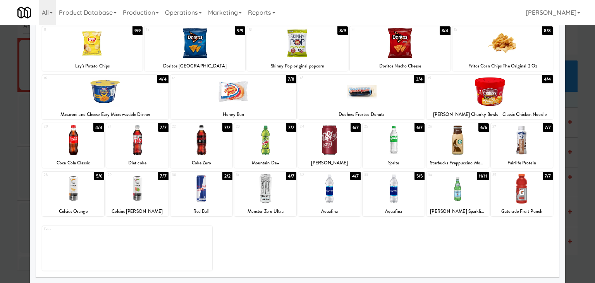
click at [512, 191] on div at bounding box center [522, 189] width 62 height 30
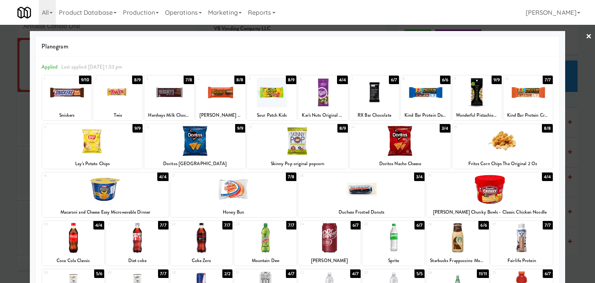
click at [524, 93] on div at bounding box center [528, 93] width 49 height 30
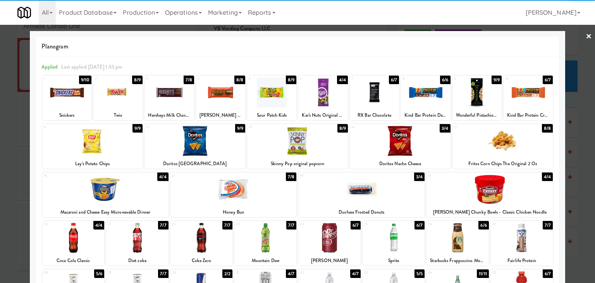
click at [326, 96] on div at bounding box center [323, 93] width 49 height 30
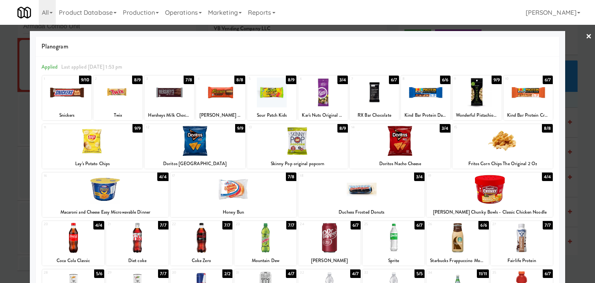
click at [580, 36] on div at bounding box center [297, 141] width 595 height 283
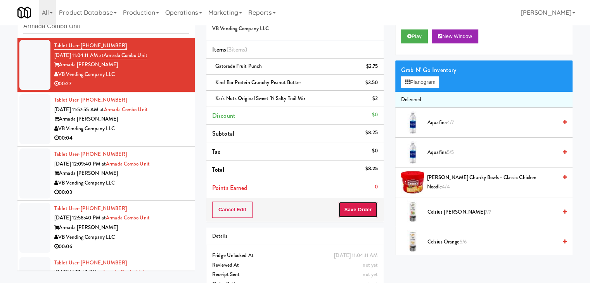
click at [363, 209] on button "Save Order" at bounding box center [358, 210] width 40 height 16
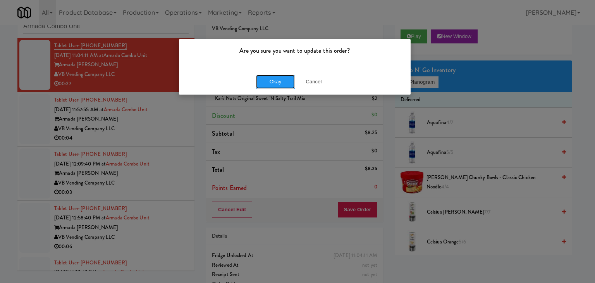
drag, startPoint x: 278, startPoint y: 78, endPoint x: 262, endPoint y: 91, distance: 20.4
click at [277, 78] on button "Okay" at bounding box center [275, 82] width 39 height 14
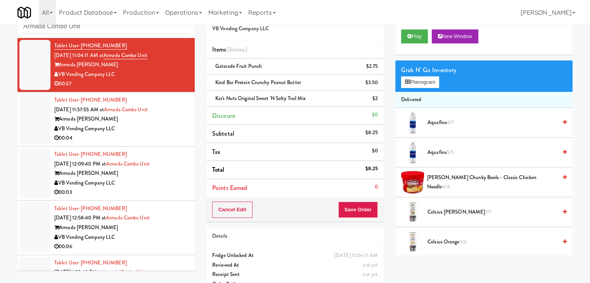
click at [175, 128] on div "VB Vending Company LLC" at bounding box center [121, 129] width 135 height 10
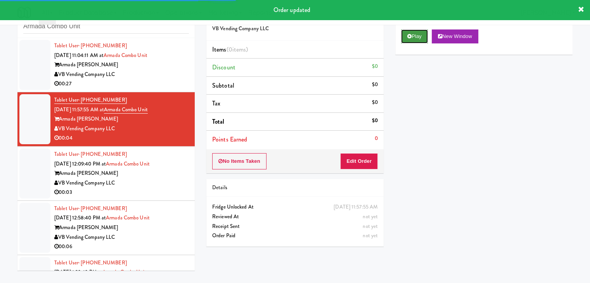
click at [416, 38] on button "Play" at bounding box center [414, 36] width 27 height 14
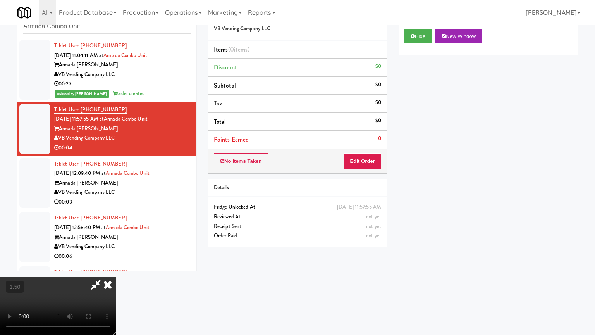
click at [116, 277] on video at bounding box center [58, 306] width 116 height 58
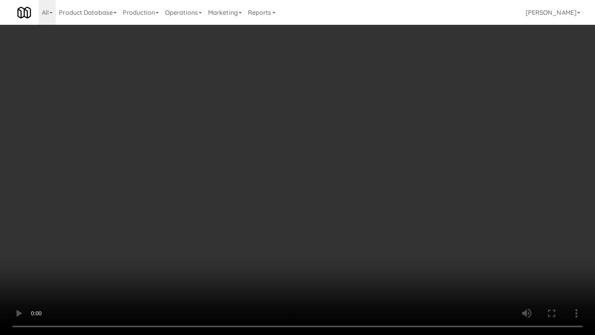
click at [326, 132] on video at bounding box center [297, 167] width 595 height 335
click at [301, 199] on video at bounding box center [297, 167] width 595 height 335
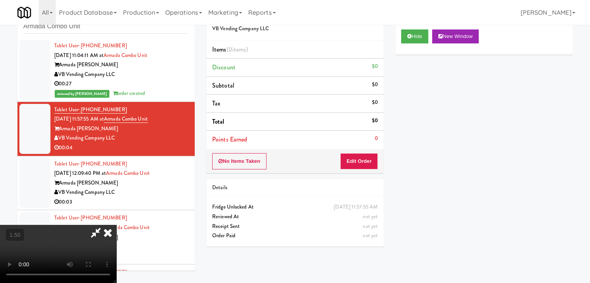
click at [116, 225] on icon at bounding box center [107, 233] width 17 height 16
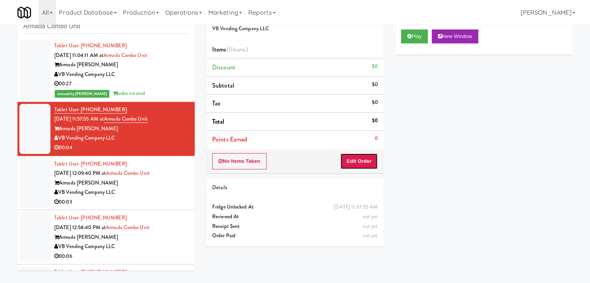
click at [366, 162] on button "Edit Order" at bounding box center [359, 161] width 38 height 16
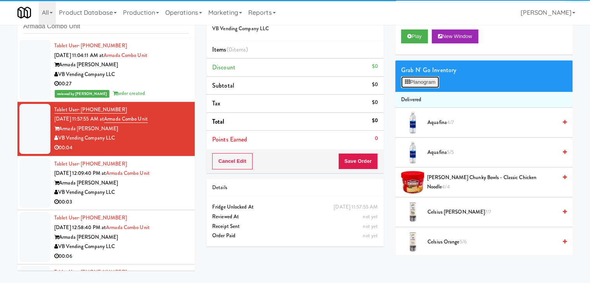
click at [419, 85] on button "Planogram" at bounding box center [420, 82] width 38 height 12
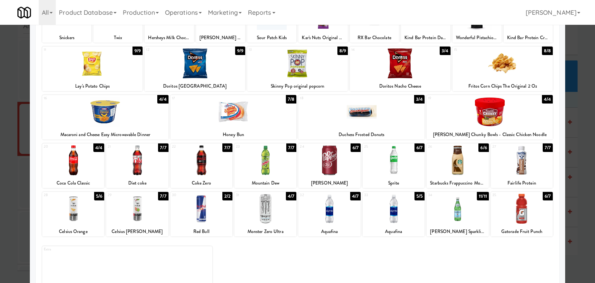
click at [211, 166] on div at bounding box center [202, 160] width 62 height 30
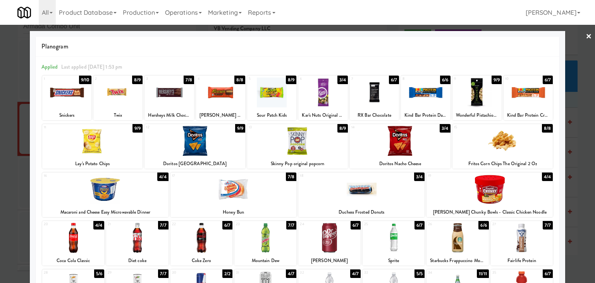
click at [586, 38] on link "×" at bounding box center [589, 37] width 6 height 24
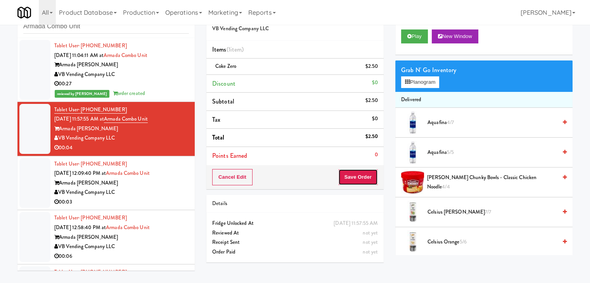
click at [355, 174] on button "Save Order" at bounding box center [358, 177] width 40 height 16
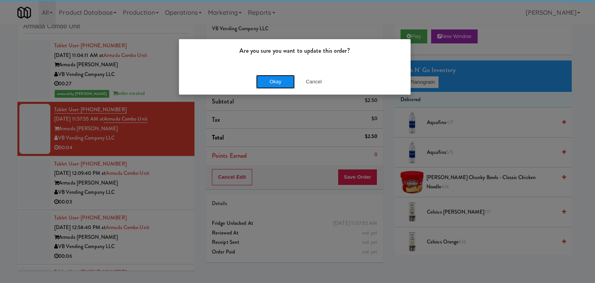
drag, startPoint x: 281, startPoint y: 78, endPoint x: 275, endPoint y: 82, distance: 8.1
click at [281, 78] on button "Okay" at bounding box center [275, 82] width 39 height 14
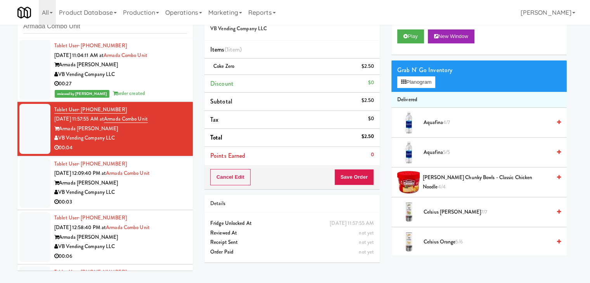
click at [166, 199] on div "00:03" at bounding box center [120, 202] width 133 height 10
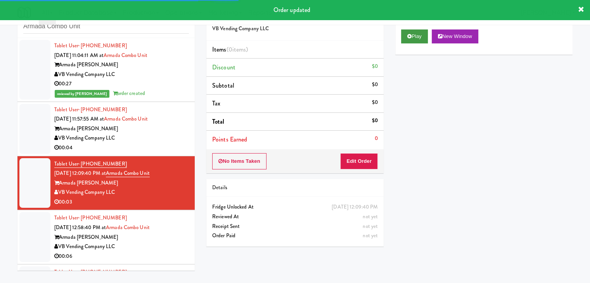
click at [420, 39] on div "Play New Window" at bounding box center [483, 39] width 177 height 31
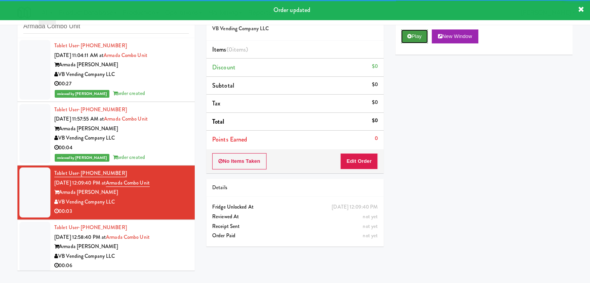
click at [420, 39] on button "Play" at bounding box center [414, 36] width 27 height 14
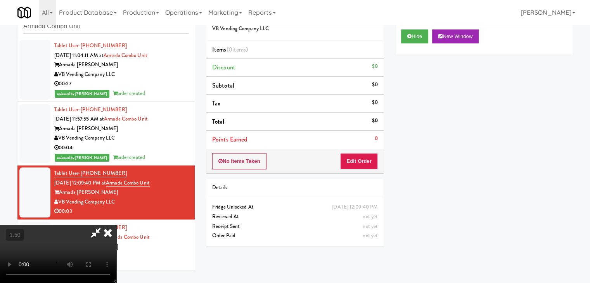
click at [116, 225] on video at bounding box center [58, 254] width 116 height 58
click at [116, 225] on icon at bounding box center [107, 233] width 17 height 16
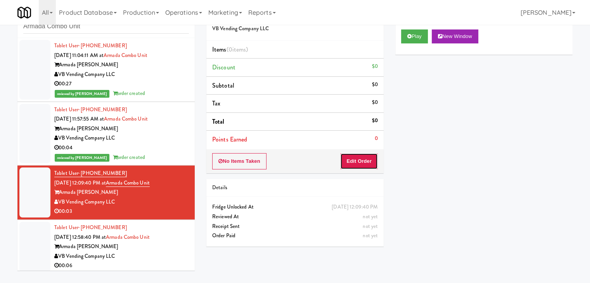
click at [367, 160] on button "Edit Order" at bounding box center [359, 161] width 38 height 16
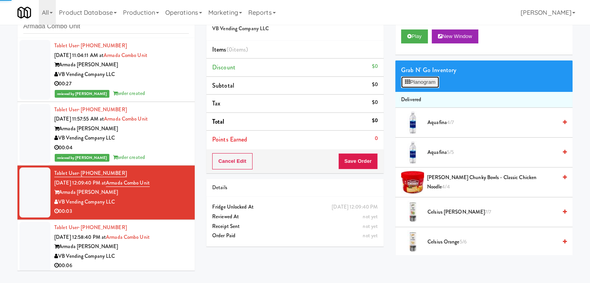
click at [428, 84] on button "Planogram" at bounding box center [420, 82] width 38 height 12
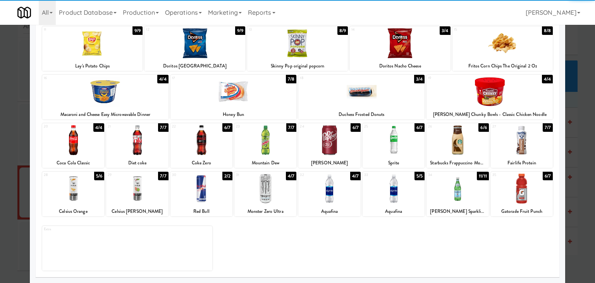
click at [147, 143] on div at bounding box center [137, 140] width 62 height 30
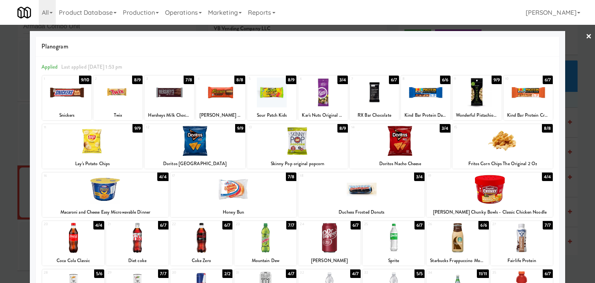
click at [586, 36] on link "×" at bounding box center [589, 37] width 6 height 24
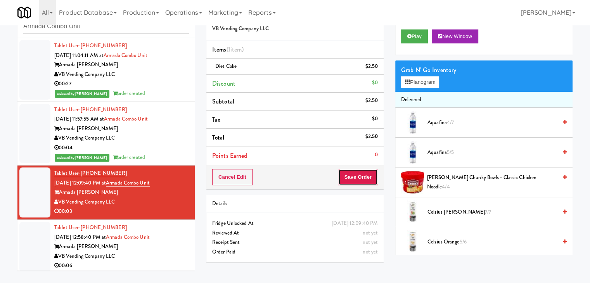
click at [357, 175] on button "Save Order" at bounding box center [358, 177] width 40 height 16
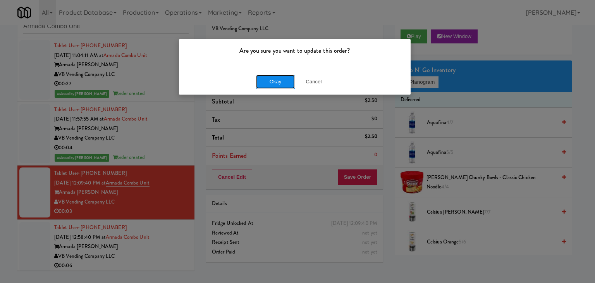
drag, startPoint x: 280, startPoint y: 84, endPoint x: 276, endPoint y: 81, distance: 4.7
click at [280, 84] on button "Okay" at bounding box center [275, 82] width 39 height 14
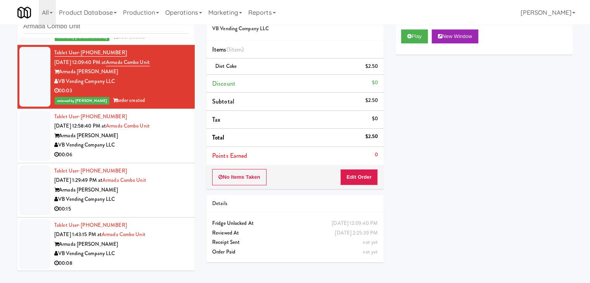
scroll to position [121, 0]
click at [172, 150] on div "00:06" at bounding box center [121, 155] width 135 height 10
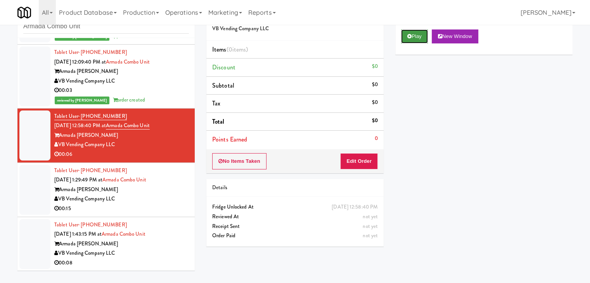
click at [426, 40] on button "Play" at bounding box center [414, 36] width 27 height 14
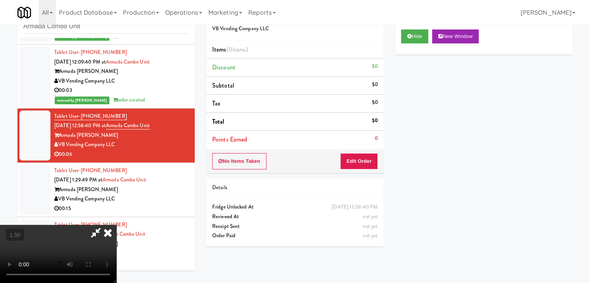
click at [116, 225] on video at bounding box center [58, 254] width 116 height 58
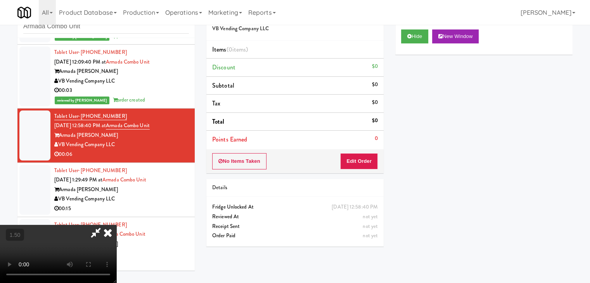
click at [116, 225] on video at bounding box center [58, 254] width 116 height 58
click at [116, 225] on icon at bounding box center [107, 233] width 17 height 16
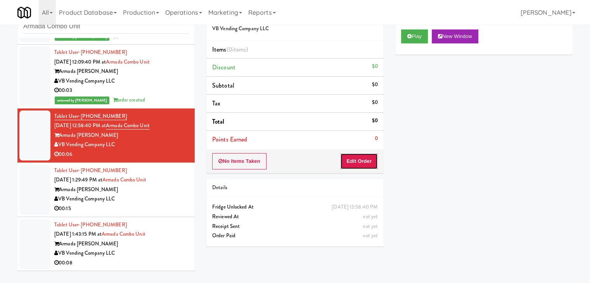
drag, startPoint x: 359, startPoint y: 163, endPoint x: 371, endPoint y: 145, distance: 21.6
click at [359, 162] on button "Edit Order" at bounding box center [359, 161] width 38 height 16
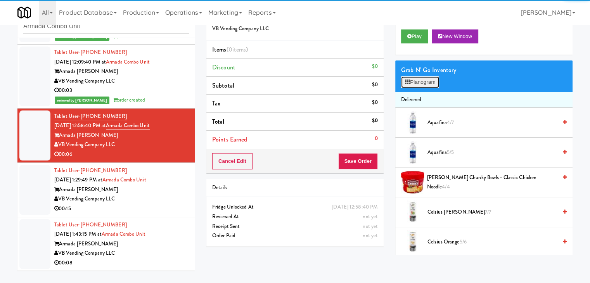
click at [419, 86] on button "Planogram" at bounding box center [420, 82] width 38 height 12
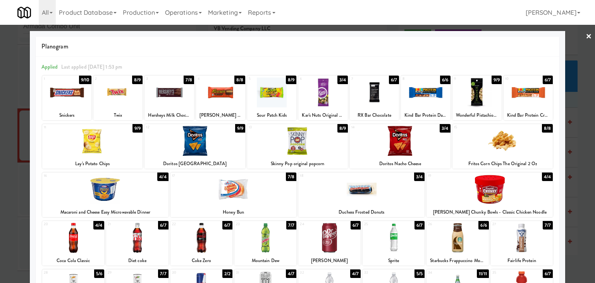
click at [373, 88] on div at bounding box center [374, 93] width 49 height 30
drag, startPoint x: 299, startPoint y: 143, endPoint x: 364, endPoint y: 137, distance: 64.6
click at [299, 143] on div at bounding box center [297, 141] width 101 height 30
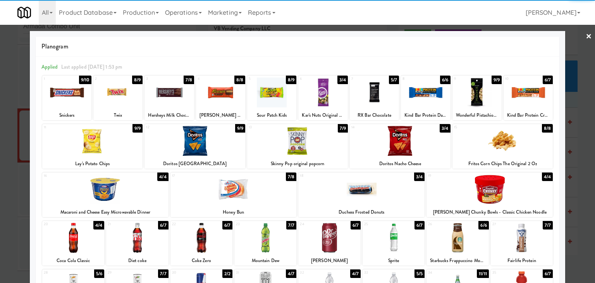
drag, startPoint x: 584, startPoint y: 37, endPoint x: 580, endPoint y: 38, distance: 4.3
click at [586, 37] on link "×" at bounding box center [589, 37] width 6 height 24
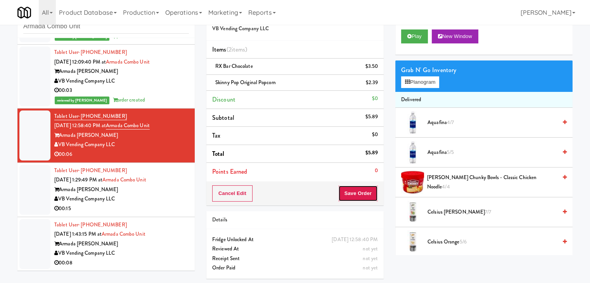
click at [354, 195] on button "Save Order" at bounding box center [358, 193] width 40 height 16
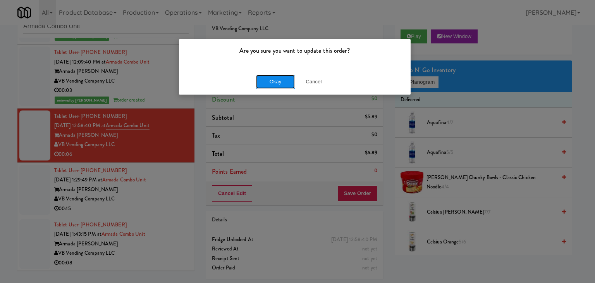
click at [284, 79] on button "Okay" at bounding box center [275, 82] width 39 height 14
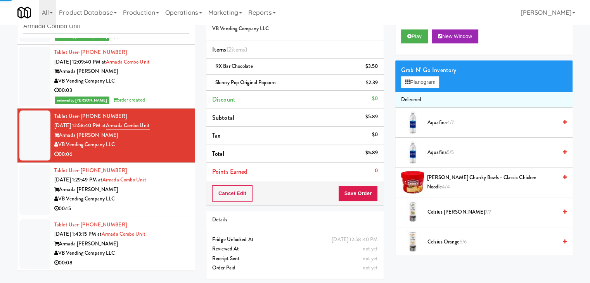
click at [175, 208] on div "00:15" at bounding box center [121, 209] width 135 height 10
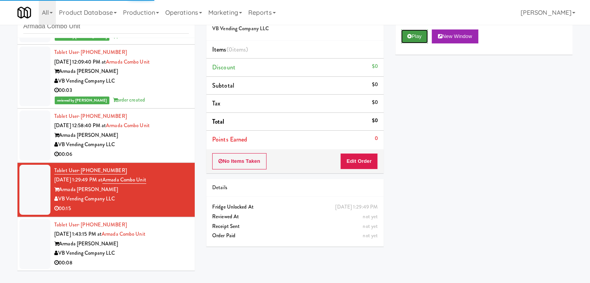
click at [411, 34] on button "Play" at bounding box center [414, 36] width 27 height 14
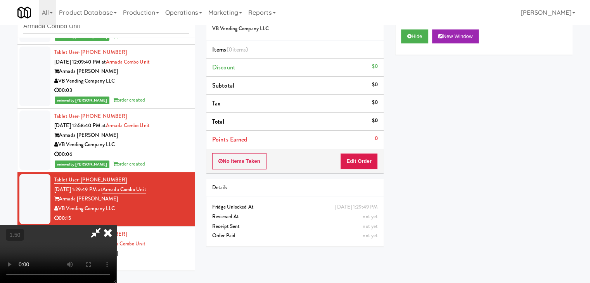
click at [116, 225] on video at bounding box center [58, 254] width 116 height 58
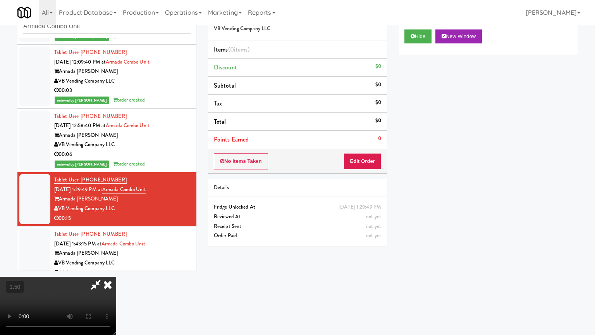
click at [116, 277] on video at bounding box center [58, 306] width 116 height 58
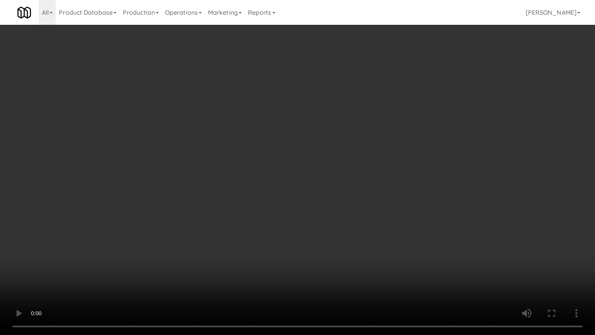
click at [297, 167] on video at bounding box center [297, 167] width 595 height 335
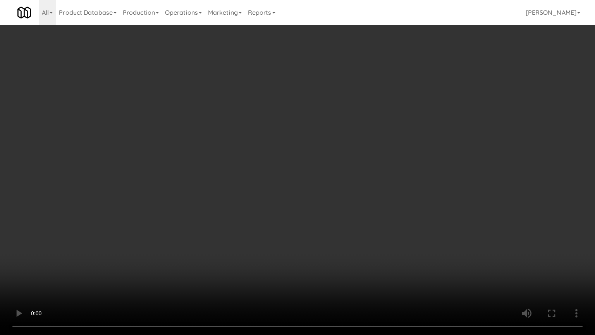
click at [297, 167] on video at bounding box center [297, 167] width 595 height 335
click at [297, 166] on video at bounding box center [297, 167] width 595 height 335
click at [328, 221] on video at bounding box center [297, 167] width 595 height 335
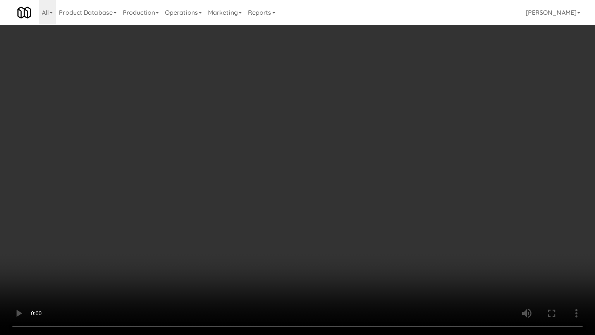
click at [319, 194] on video at bounding box center [297, 167] width 595 height 335
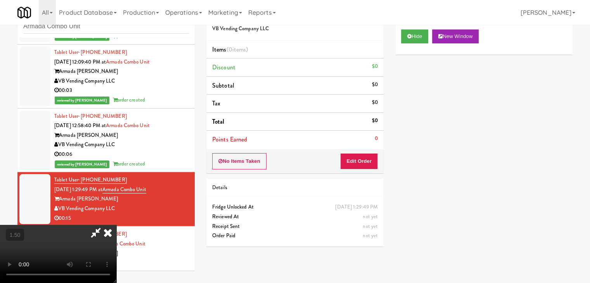
click at [116, 225] on icon at bounding box center [107, 233] width 17 height 16
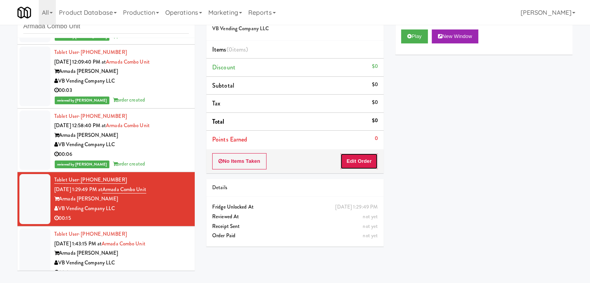
click at [358, 160] on button "Edit Order" at bounding box center [359, 161] width 38 height 16
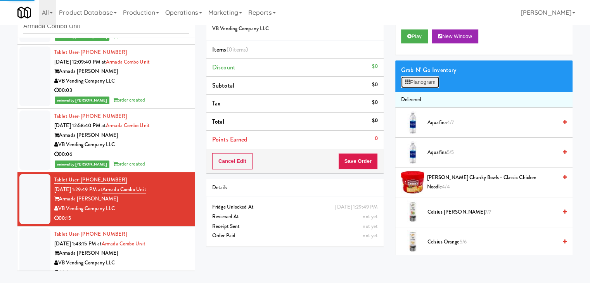
click at [415, 83] on button "Planogram" at bounding box center [420, 82] width 38 height 12
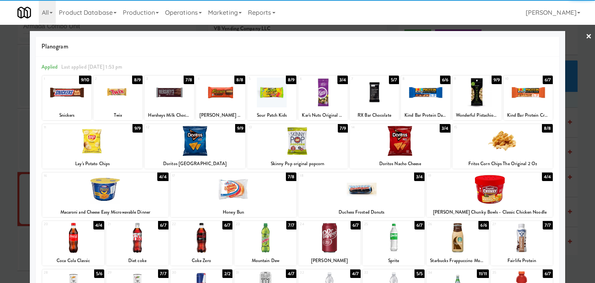
click at [76, 83] on div at bounding box center [66, 93] width 49 height 30
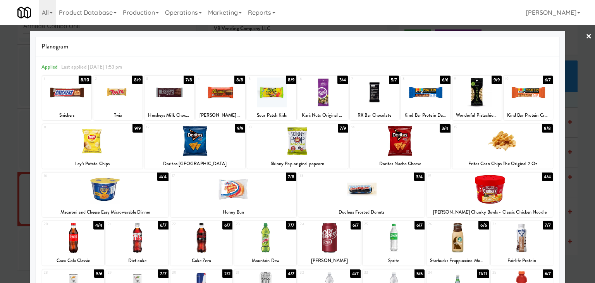
click at [477, 100] on div at bounding box center [477, 93] width 49 height 30
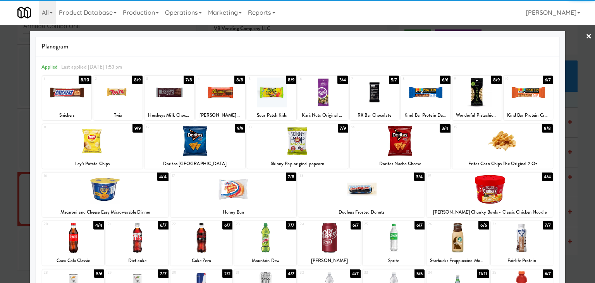
click at [586, 35] on link "×" at bounding box center [589, 37] width 6 height 24
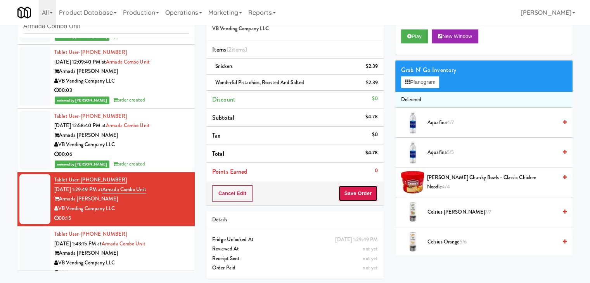
click at [363, 191] on button "Save Order" at bounding box center [358, 193] width 40 height 16
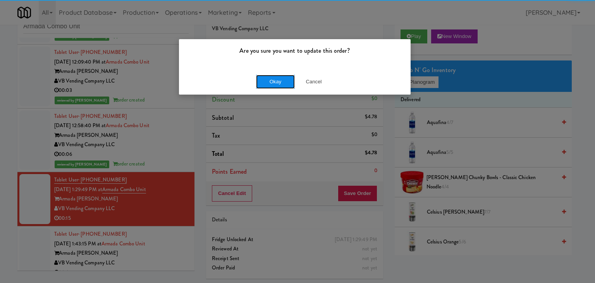
click at [281, 81] on button "Okay" at bounding box center [275, 82] width 39 height 14
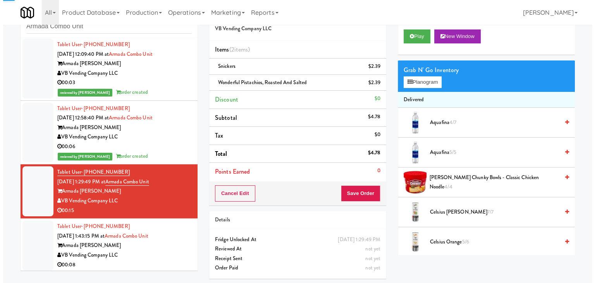
scroll to position [130, 0]
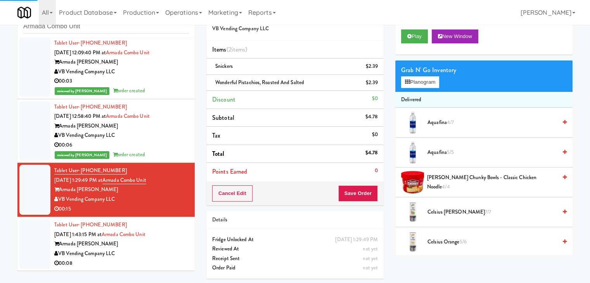
click at [171, 250] on div "VB Vending Company LLC" at bounding box center [121, 254] width 135 height 10
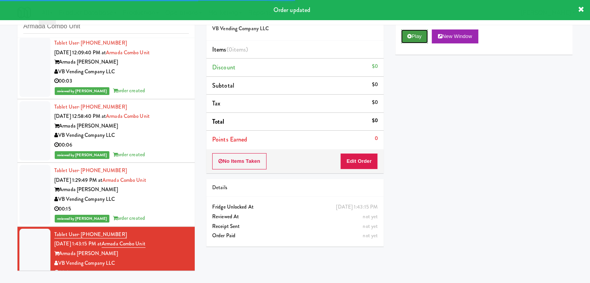
click at [405, 39] on button "Play" at bounding box center [414, 36] width 27 height 14
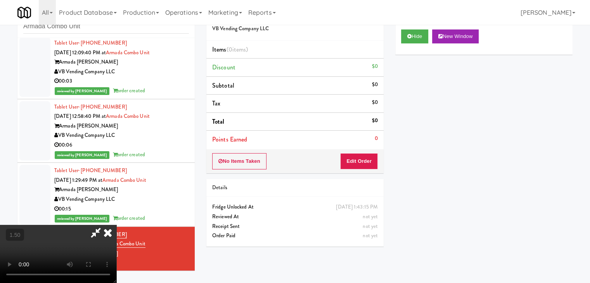
click at [116, 225] on video at bounding box center [58, 254] width 116 height 58
click at [116, 225] on icon at bounding box center [107, 233] width 17 height 16
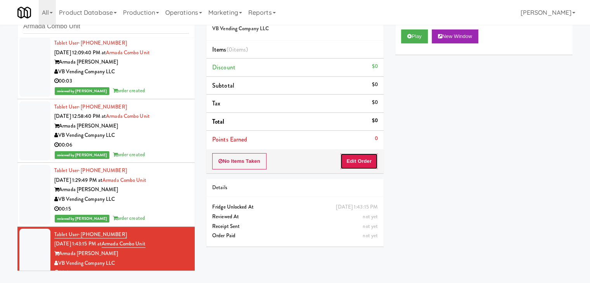
drag, startPoint x: 370, startPoint y: 164, endPoint x: 387, endPoint y: 148, distance: 22.8
click at [370, 163] on button "Edit Order" at bounding box center [359, 161] width 38 height 16
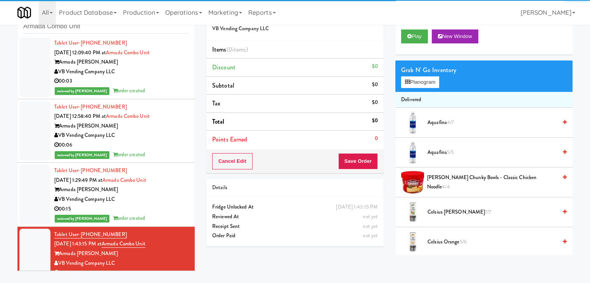
click at [440, 72] on div "Grab N' Go Inventory" at bounding box center [484, 70] width 166 height 12
click at [438, 77] on button "Planogram" at bounding box center [420, 82] width 38 height 12
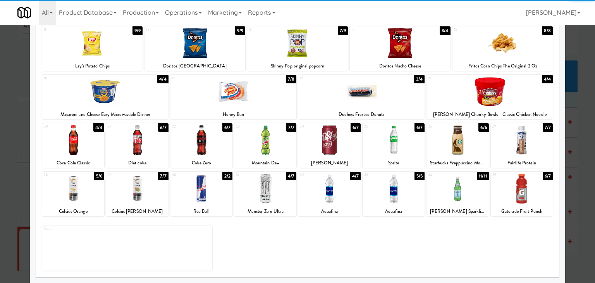
click at [264, 197] on div at bounding box center [266, 189] width 62 height 30
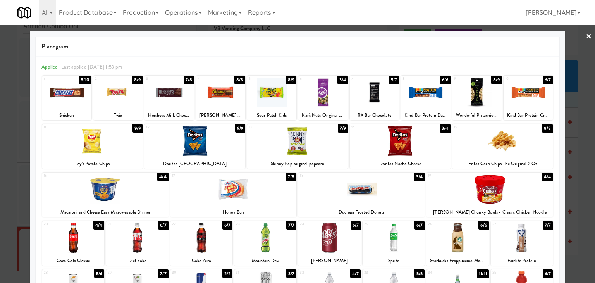
drag, startPoint x: 583, startPoint y: 36, endPoint x: 575, endPoint y: 39, distance: 8.4
click at [580, 37] on div "× Planogram Applied Last applied [DATE] 1:53 pm 1 8/10 Snickers 2 8/9 Twix 3 7/…" at bounding box center [297, 141] width 595 height 283
click at [586, 36] on link "×" at bounding box center [589, 37] width 6 height 24
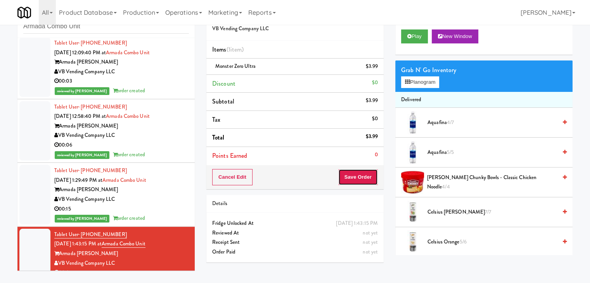
click at [357, 179] on button "Save Order" at bounding box center [358, 177] width 40 height 16
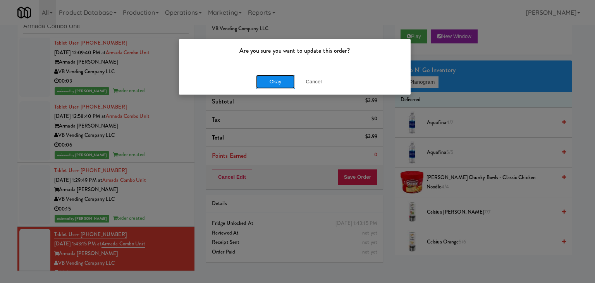
click at [274, 78] on button "Okay" at bounding box center [275, 82] width 39 height 14
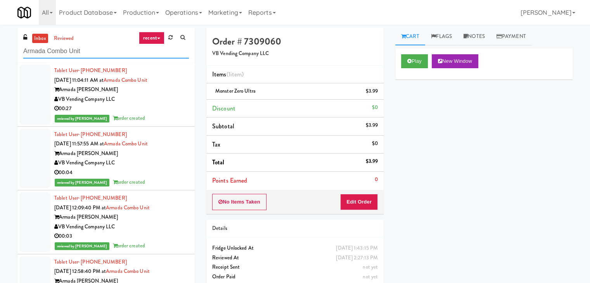
click at [96, 57] on input "Armada Combo Unit" at bounding box center [106, 51] width 166 height 14
paste input "Tiller Terrace - Cooler"
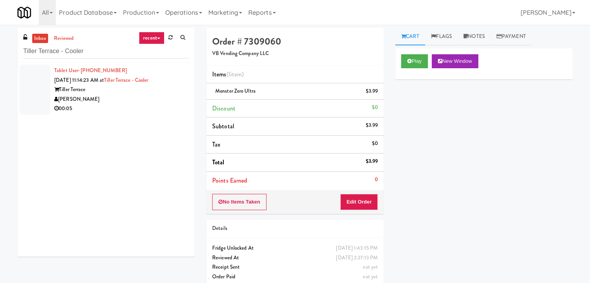
click at [167, 102] on div "[PERSON_NAME]" at bounding box center [121, 100] width 135 height 10
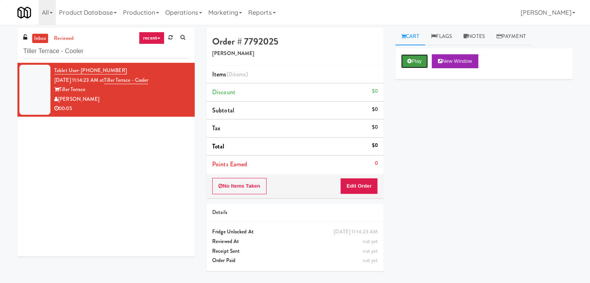
click at [417, 61] on button "Play" at bounding box center [414, 61] width 27 height 14
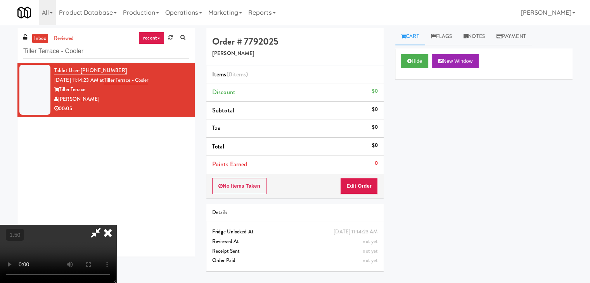
drag, startPoint x: 185, startPoint y: 163, endPoint x: 183, endPoint y: 154, distance: 9.2
click at [116, 225] on video at bounding box center [58, 254] width 116 height 58
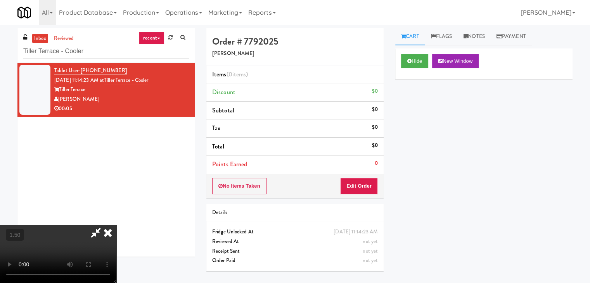
click at [116, 225] on video at bounding box center [58, 254] width 116 height 58
drag, startPoint x: 344, startPoint y: 92, endPoint x: 354, endPoint y: 119, distance: 28.8
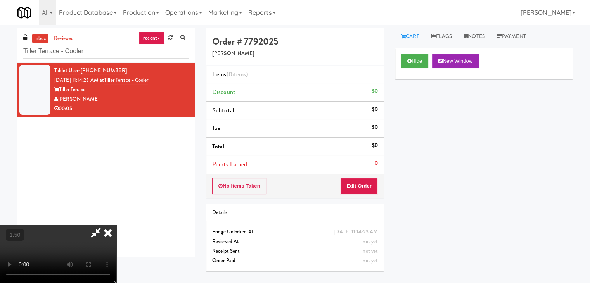
click at [116, 225] on icon at bounding box center [107, 233] width 17 height 16
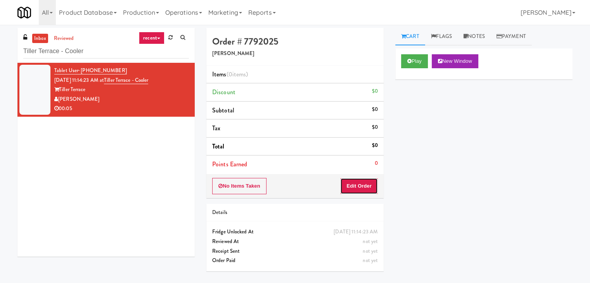
drag, startPoint x: 373, startPoint y: 186, endPoint x: 382, endPoint y: 171, distance: 18.2
click at [372, 186] on button "Edit Order" at bounding box center [359, 186] width 38 height 16
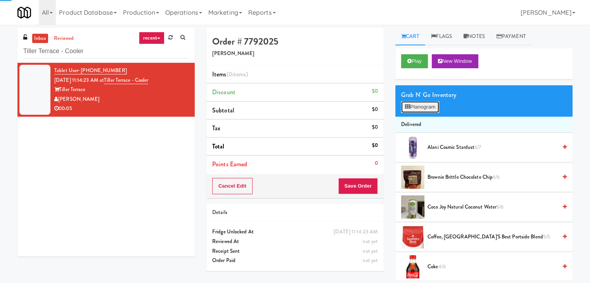
click at [420, 104] on button "Planogram" at bounding box center [420, 107] width 38 height 12
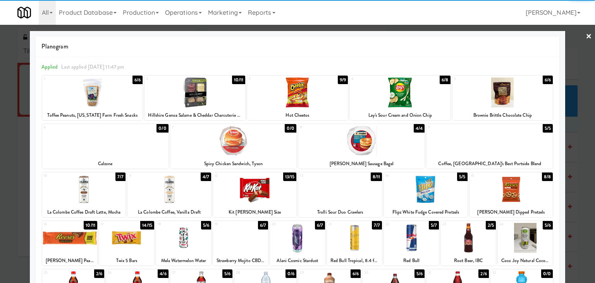
scroll to position [98, 0]
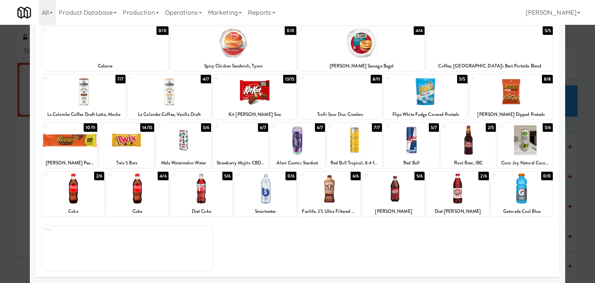
click at [455, 180] on div at bounding box center [458, 189] width 62 height 30
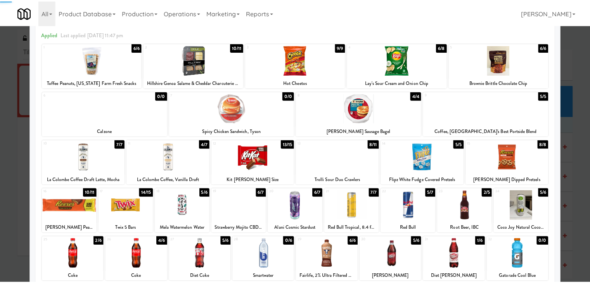
scroll to position [0, 0]
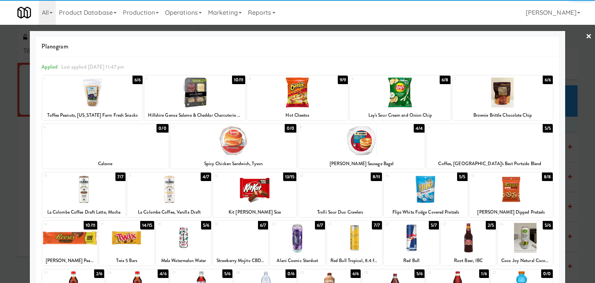
click at [586, 32] on link "×" at bounding box center [589, 37] width 6 height 24
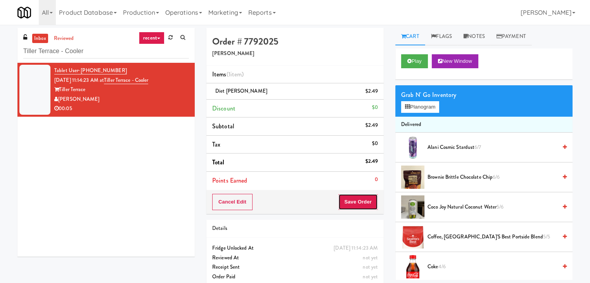
click at [343, 205] on button "Save Order" at bounding box center [358, 202] width 40 height 16
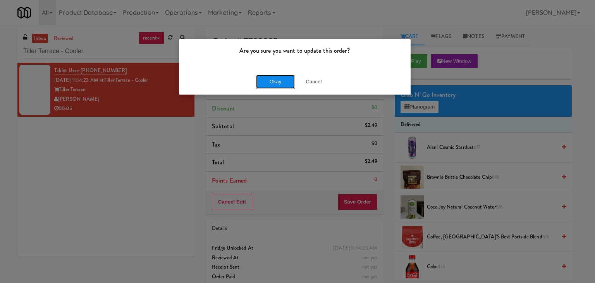
drag, startPoint x: 274, startPoint y: 84, endPoint x: 268, endPoint y: 72, distance: 13.5
click at [274, 83] on button "Okay" at bounding box center [275, 82] width 39 height 14
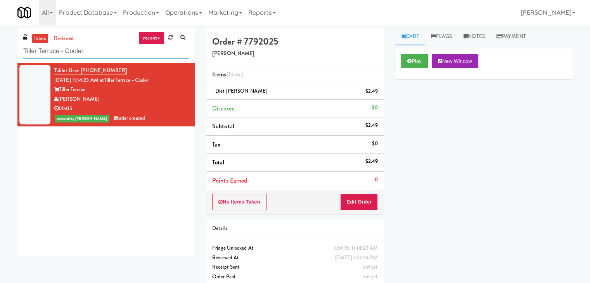
click at [111, 47] on input "Tiller Terrace - Cooler" at bounding box center [106, 51] width 166 height 14
paste input "2660 - [PERSON_NAME] Med Tech"
type input "2660 - [PERSON_NAME] Med Tech"
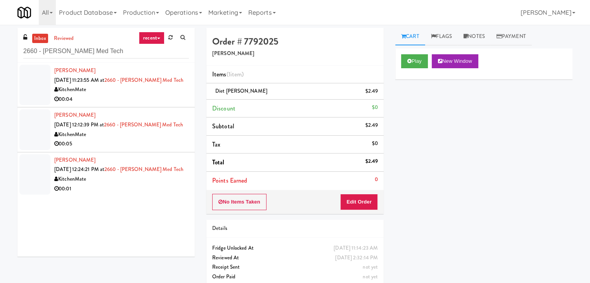
click at [148, 110] on li "[PERSON_NAME] [DATE] 12:12:39 PM at 2660 - [PERSON_NAME] Med Tech KitchenMate 0…" at bounding box center [105, 129] width 177 height 45
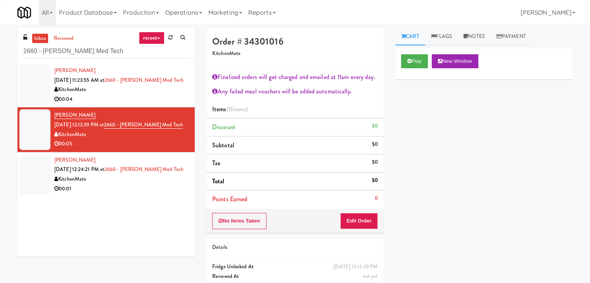
click at [150, 99] on div "00:04" at bounding box center [121, 100] width 135 height 10
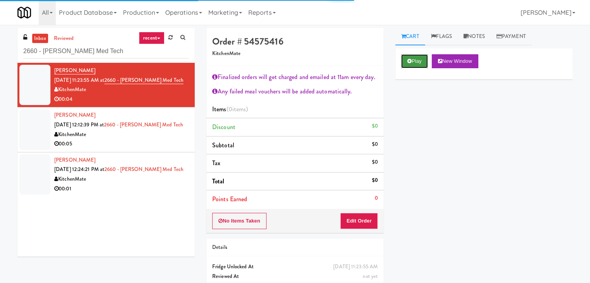
click at [425, 64] on button "Play" at bounding box center [414, 61] width 27 height 14
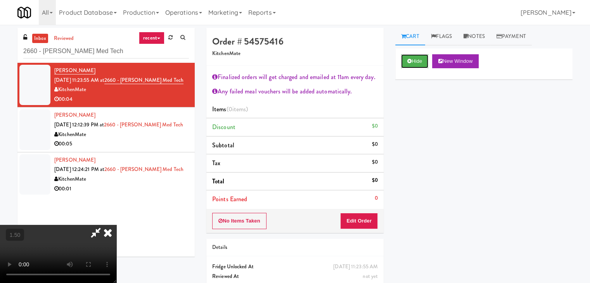
scroll to position [133, 0]
click at [116, 225] on video at bounding box center [58, 254] width 116 height 58
click at [116, 225] on icon at bounding box center [107, 233] width 17 height 16
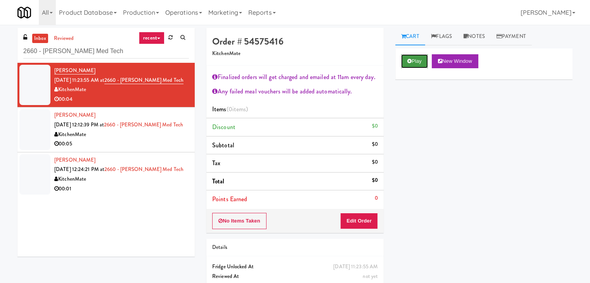
click at [419, 62] on button "Play" at bounding box center [414, 61] width 27 height 14
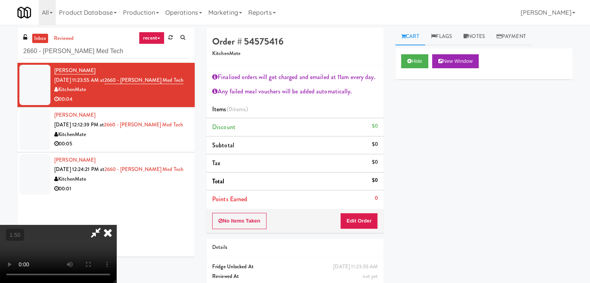
click at [116, 225] on icon at bounding box center [107, 233] width 17 height 16
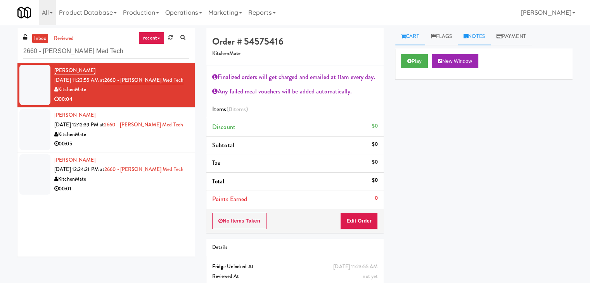
click at [467, 36] on icon at bounding box center [465, 36] width 4 height 5
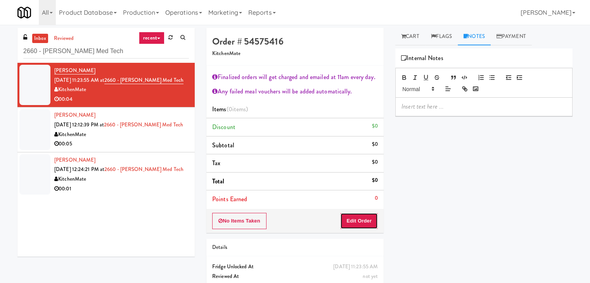
click at [361, 219] on button "Edit Order" at bounding box center [359, 221] width 38 height 16
click at [408, 42] on link "Cart" at bounding box center [410, 36] width 30 height 17
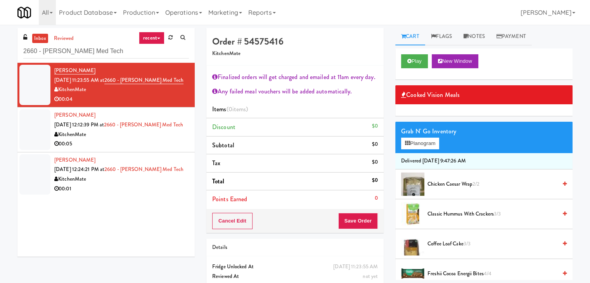
scroll to position [78, 0]
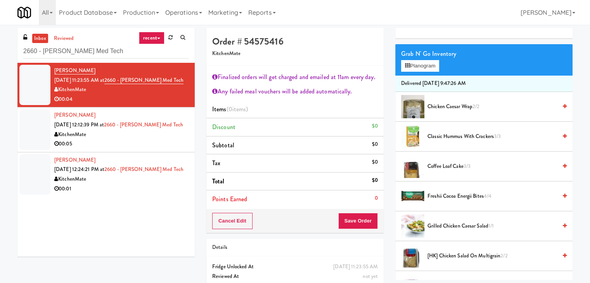
click at [458, 196] on span "Freshii Cocoa Energii Bites 4/4" at bounding box center [491, 197] width 129 height 10
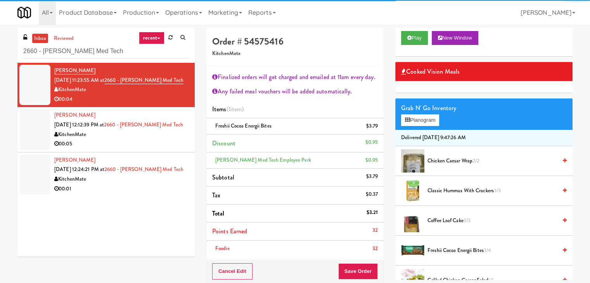
scroll to position [0, 0]
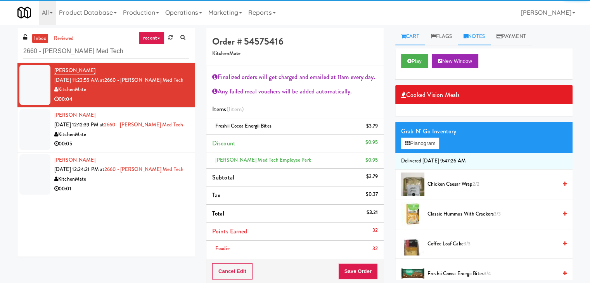
click at [473, 32] on link "Notes" at bounding box center [473, 36] width 33 height 17
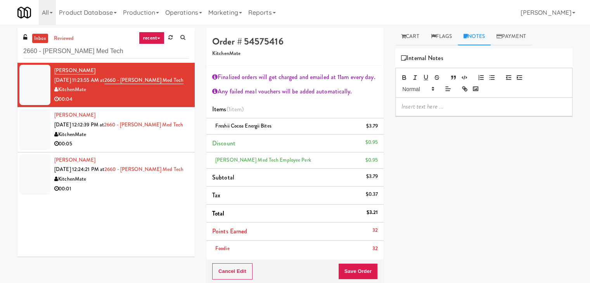
click at [443, 108] on p at bounding box center [483, 106] width 165 height 9
drag, startPoint x: 11, startPoint y: 95, endPoint x: 17, endPoint y: 97, distance: 5.6
click at [12, 95] on div "inbox reviewed recent all unclear take inventory issue suspicious failed recent…" at bounding box center [106, 145] width 189 height 235
click at [418, 108] on p at bounding box center [483, 106] width 165 height 9
drag, startPoint x: 450, startPoint y: 107, endPoint x: 413, endPoint y: 106, distance: 36.5
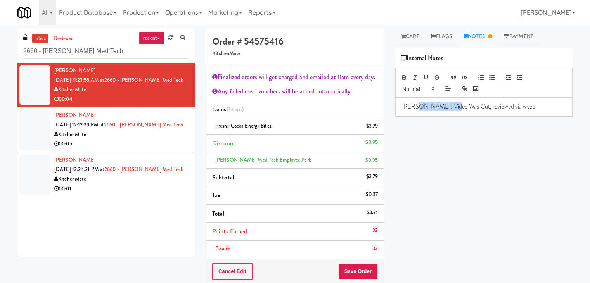
click at [413, 106] on p "[PERSON_NAME]: Video Was Cut, reviewed via wyze" at bounding box center [483, 106] width 165 height 9
drag, startPoint x: 355, startPoint y: 270, endPoint x: 351, endPoint y: 267, distance: 4.7
click at [354, 270] on button "Save Order" at bounding box center [358, 271] width 40 height 16
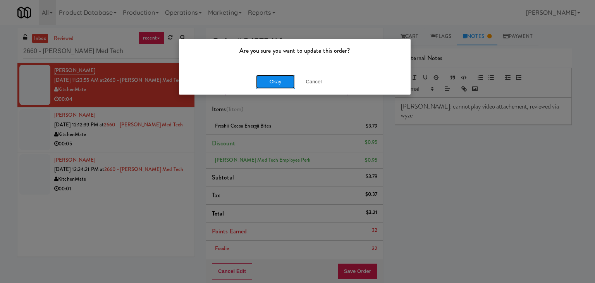
click at [283, 81] on button "Okay" at bounding box center [275, 82] width 39 height 14
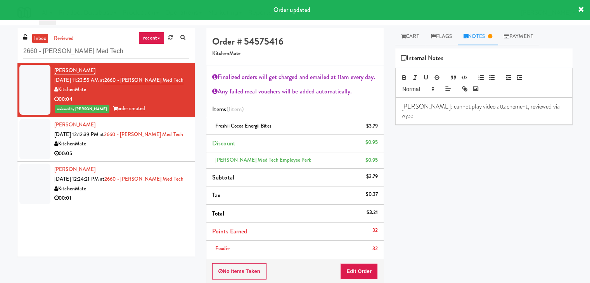
click at [473, 105] on p "[PERSON_NAME]: cannot play video attachement, reviewed via wyze" at bounding box center [483, 110] width 165 height 17
click at [475, 107] on p "[PERSON_NAME]: cannot play video attachement, reviewed via wyze" at bounding box center [483, 110] width 165 height 17
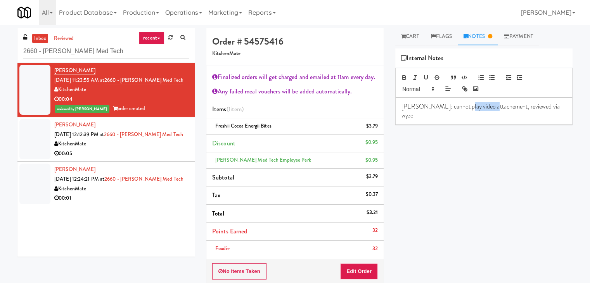
click at [478, 108] on p "[PERSON_NAME]: cannot play video attachement, reviewed via wyze" at bounding box center [483, 110] width 165 height 17
click at [472, 104] on p "[PERSON_NAME]: cannot play video attachement, reviewed via wyze" at bounding box center [483, 110] width 165 height 17
click at [476, 107] on p "[PERSON_NAME]: cannot play video attachement, reviewed via wyze" at bounding box center [483, 110] width 165 height 17
drag, startPoint x: 469, startPoint y: 141, endPoint x: 442, endPoint y: 145, distance: 27.4
click at [468, 141] on div "Play New Window Primary Flag Clear Flag if unable to determine what was taken o…" at bounding box center [483, 193] width 177 height 291
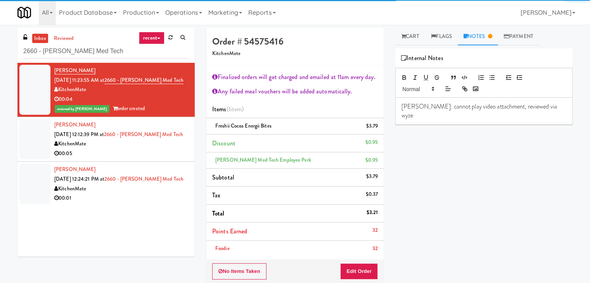
click at [136, 151] on div "00:05" at bounding box center [121, 154] width 135 height 10
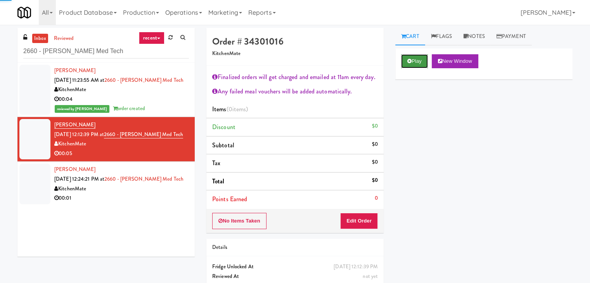
click at [414, 59] on button "Play" at bounding box center [414, 61] width 27 height 14
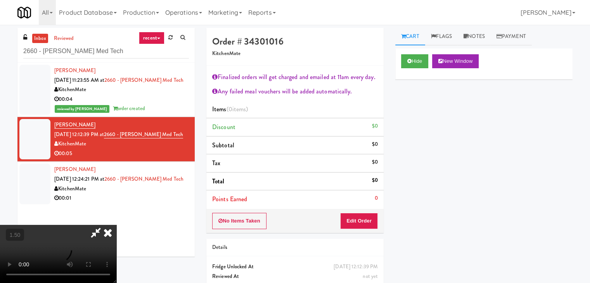
drag, startPoint x: 160, startPoint y: 162, endPoint x: 167, endPoint y: 160, distance: 7.8
click at [116, 225] on video at bounding box center [58, 254] width 116 height 58
click at [116, 225] on icon at bounding box center [107, 233] width 17 height 16
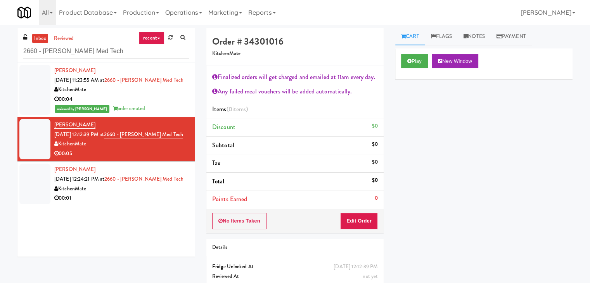
click at [364, 214] on div "No Items Taken Edit Order" at bounding box center [294, 221] width 177 height 24
click at [371, 217] on button "Edit Order" at bounding box center [359, 221] width 38 height 16
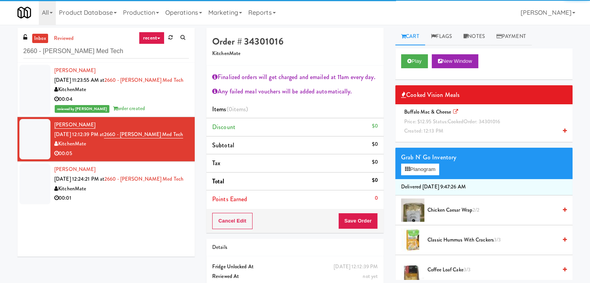
click at [433, 117] on div "Buffalo Mac & Cheese Price: $12.95 Status: cooked Order: 34301016 Created: 12:1…" at bounding box center [484, 121] width 166 height 29
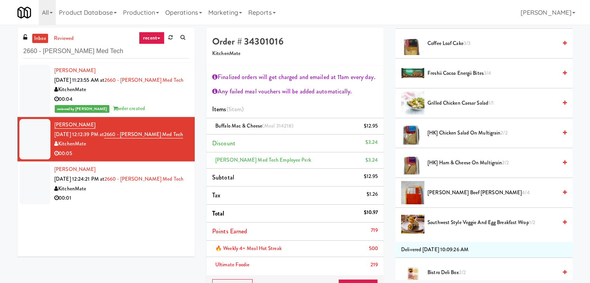
scroll to position [233, 0]
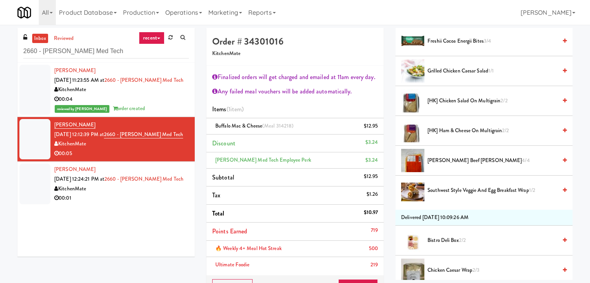
click at [442, 160] on span "[PERSON_NAME] Beef [PERSON_NAME] 4/4" at bounding box center [491, 161] width 129 height 10
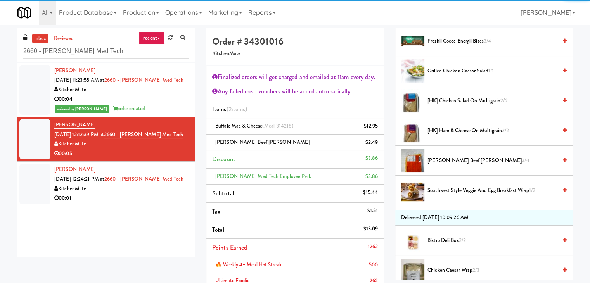
scroll to position [78, 0]
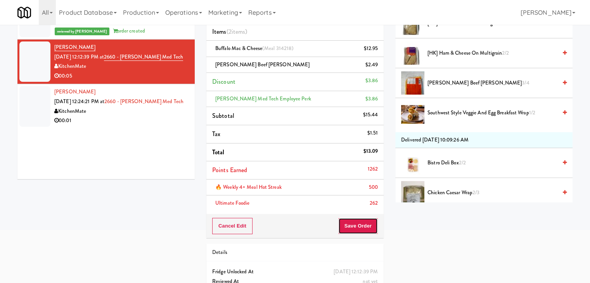
click at [362, 226] on button "Save Order" at bounding box center [358, 226] width 40 height 16
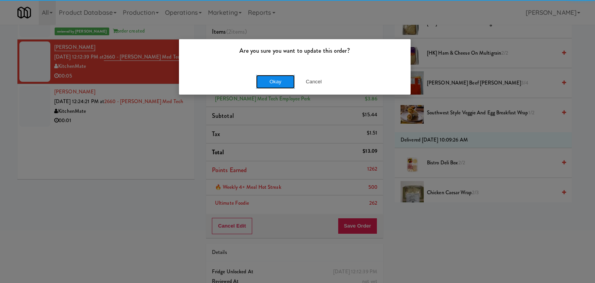
click at [276, 86] on button "Okay" at bounding box center [275, 82] width 39 height 14
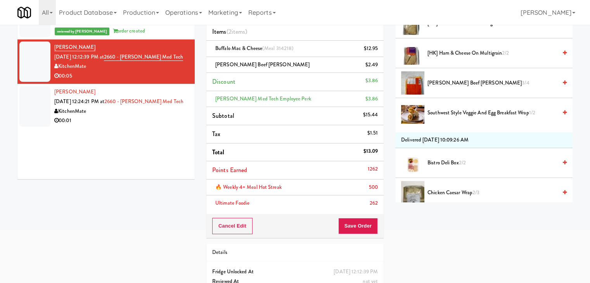
click at [123, 117] on div "00:01" at bounding box center [121, 121] width 135 height 10
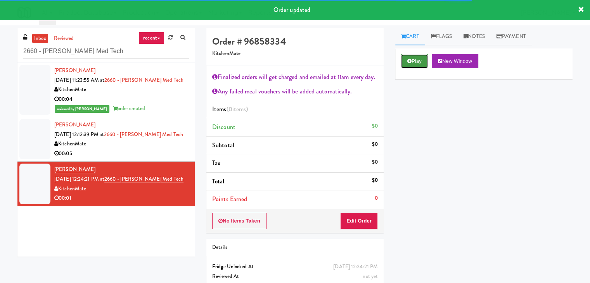
click at [425, 57] on button "Play" at bounding box center [414, 61] width 27 height 14
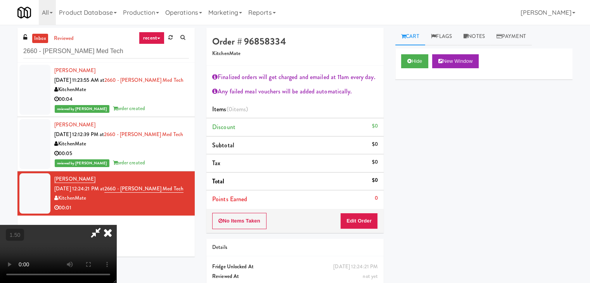
click at [116, 225] on icon at bounding box center [107, 233] width 17 height 16
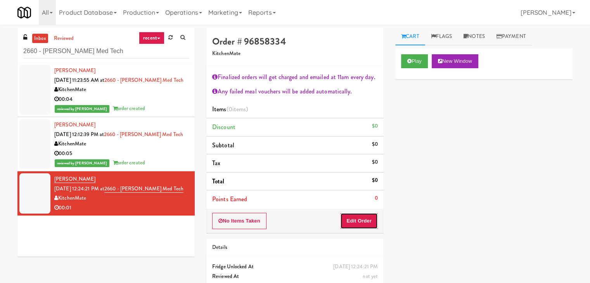
click at [358, 223] on button "Edit Order" at bounding box center [359, 221] width 38 height 16
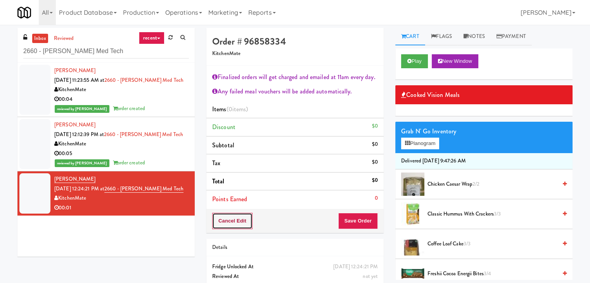
click at [242, 221] on button "Cancel Edit" at bounding box center [232, 221] width 40 height 16
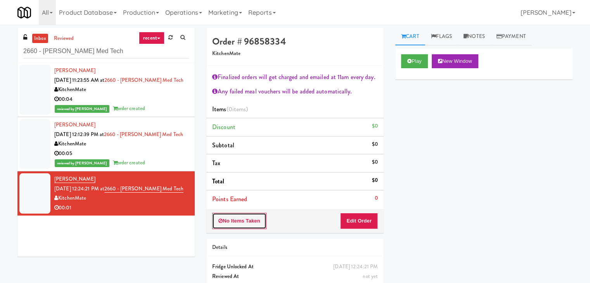
click at [242, 221] on button "No Items Taken" at bounding box center [239, 221] width 54 height 16
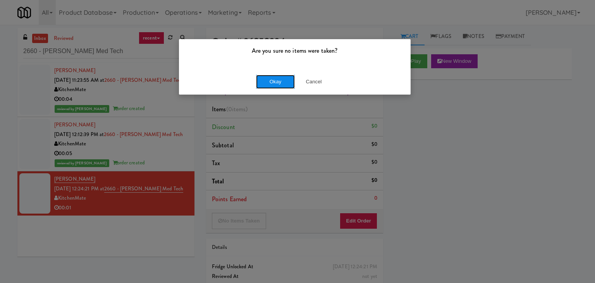
click at [279, 78] on button "Okay" at bounding box center [275, 82] width 39 height 14
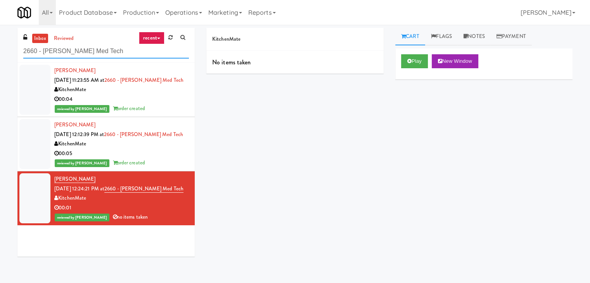
click at [104, 51] on input "2660 - [PERSON_NAME] Med Tech" at bounding box center [106, 51] width 166 height 14
paste input "Pantry Left-[PERSON_NAME]"
type input "Pantry Left-[PERSON_NAME]"
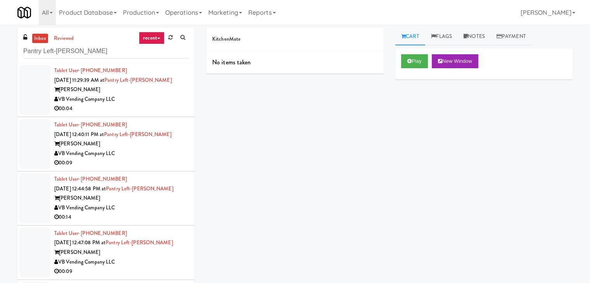
click at [159, 107] on div "00:04" at bounding box center [121, 109] width 135 height 10
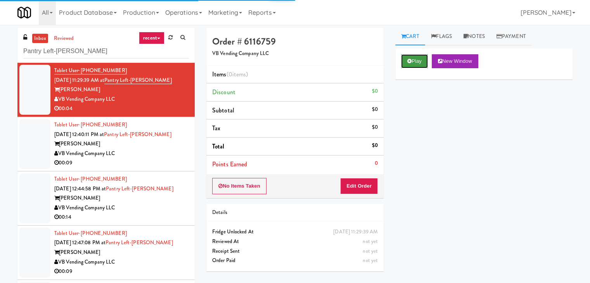
drag, startPoint x: 410, startPoint y: 62, endPoint x: 380, endPoint y: 56, distance: 31.3
click at [410, 62] on icon at bounding box center [409, 61] width 4 height 5
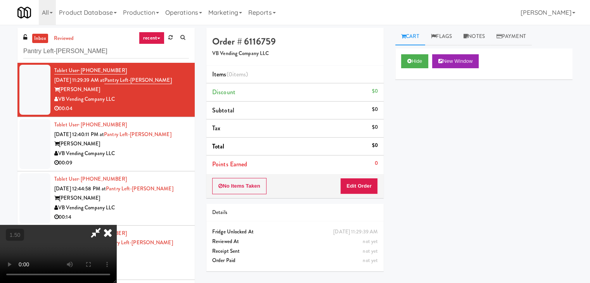
click at [116, 225] on video at bounding box center [58, 254] width 116 height 58
click at [116, 225] on icon at bounding box center [107, 233] width 17 height 16
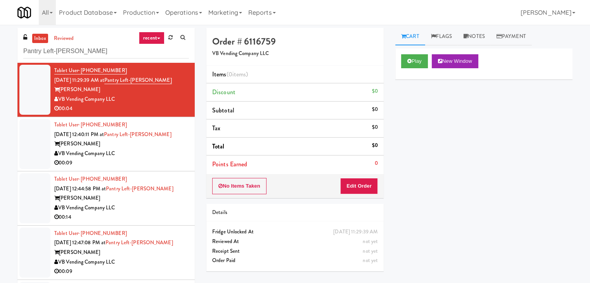
drag, startPoint x: 360, startPoint y: 194, endPoint x: 375, endPoint y: 179, distance: 21.4
click at [360, 194] on div "No Items Taken Edit Order" at bounding box center [294, 186] width 177 height 24
click at [361, 188] on button "Edit Order" at bounding box center [359, 186] width 38 height 16
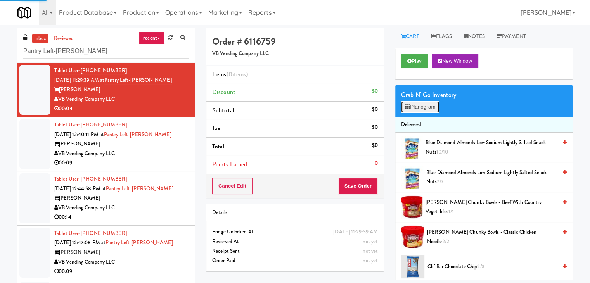
click at [428, 109] on button "Planogram" at bounding box center [420, 107] width 38 height 12
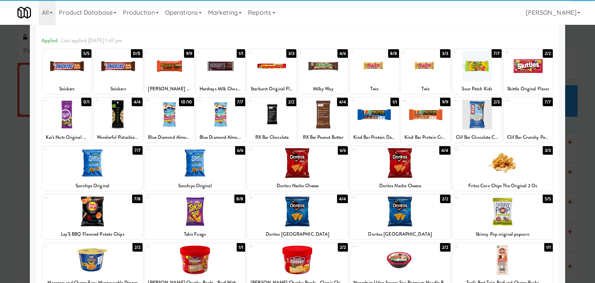
scroll to position [39, 0]
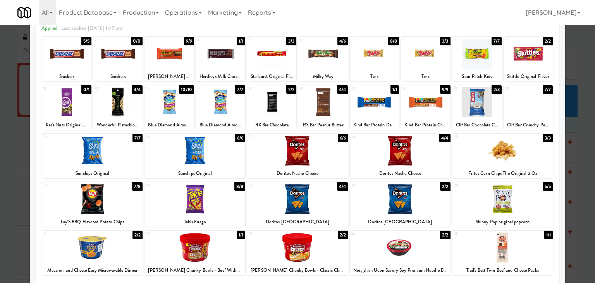
click at [299, 195] on div at bounding box center [297, 199] width 101 height 30
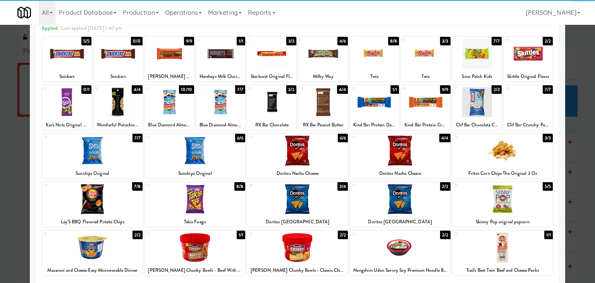
scroll to position [0, 0]
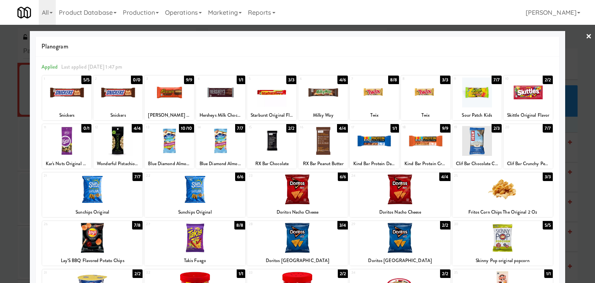
drag, startPoint x: 582, startPoint y: 37, endPoint x: 501, endPoint y: 124, distance: 119.3
click at [586, 37] on link "×" at bounding box center [589, 37] width 6 height 24
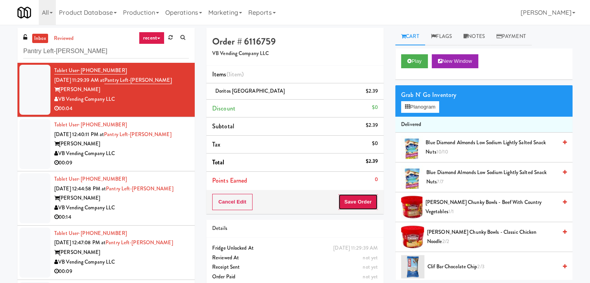
click at [361, 200] on button "Save Order" at bounding box center [358, 202] width 40 height 16
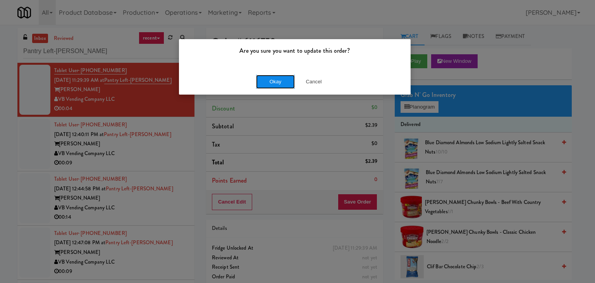
click at [267, 78] on button "Okay" at bounding box center [275, 82] width 39 height 14
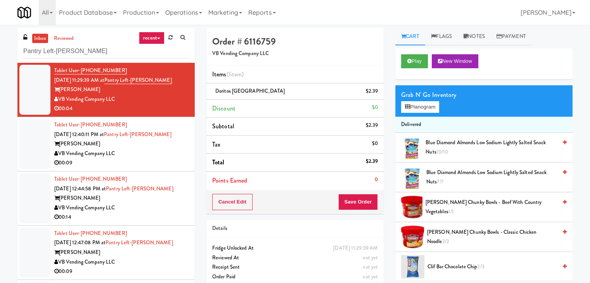
click at [166, 154] on div "VB Vending Company LLC" at bounding box center [121, 154] width 135 height 10
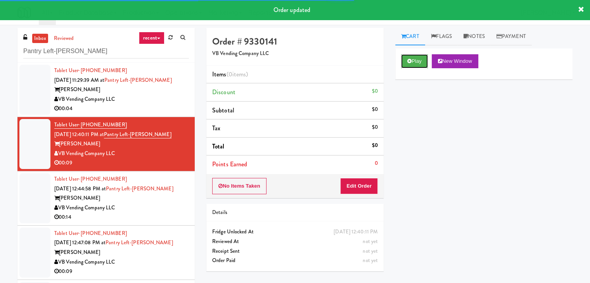
drag, startPoint x: 420, startPoint y: 60, endPoint x: 367, endPoint y: 95, distance: 63.3
click at [420, 60] on button "Play" at bounding box center [414, 61] width 27 height 14
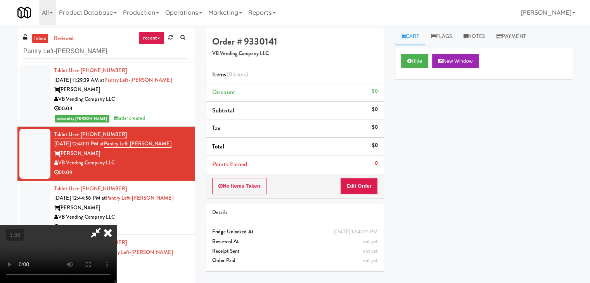
click at [116, 225] on video at bounding box center [58, 254] width 116 height 58
click at [116, 225] on icon at bounding box center [107, 233] width 17 height 16
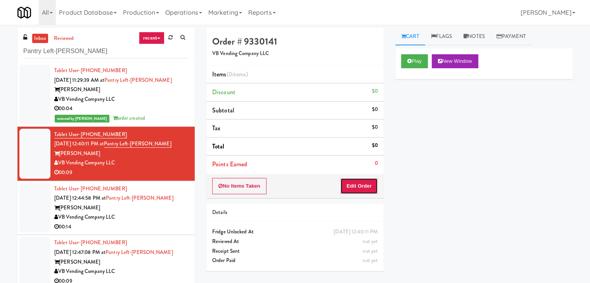
click at [363, 180] on button "Edit Order" at bounding box center [359, 186] width 38 height 16
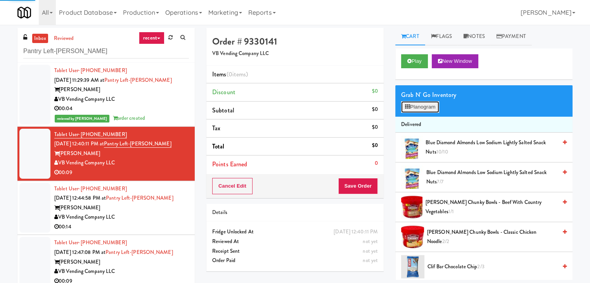
click at [411, 112] on button "Planogram" at bounding box center [420, 107] width 38 height 12
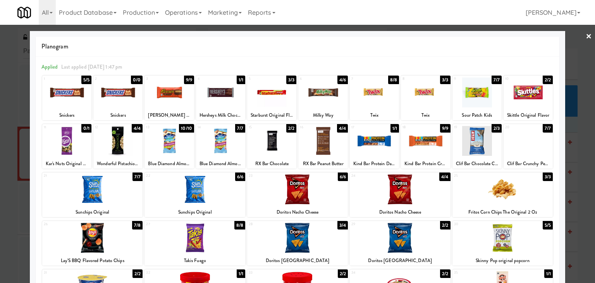
click at [371, 93] on div at bounding box center [374, 93] width 49 height 30
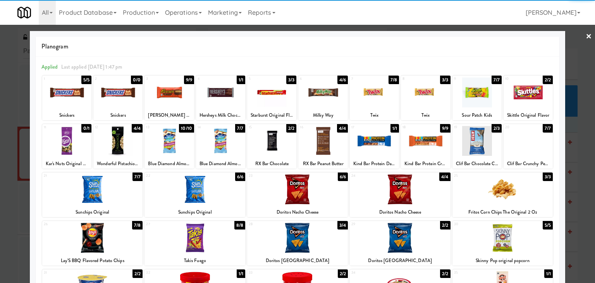
click at [305, 230] on div at bounding box center [297, 238] width 101 height 30
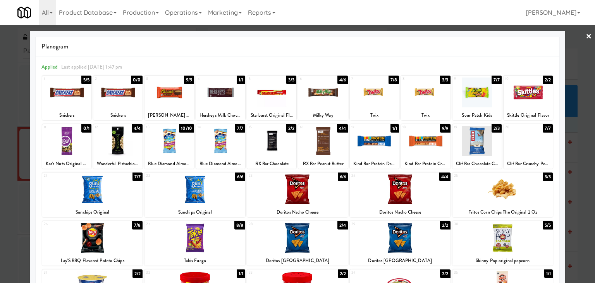
click at [586, 36] on link "×" at bounding box center [589, 37] width 6 height 24
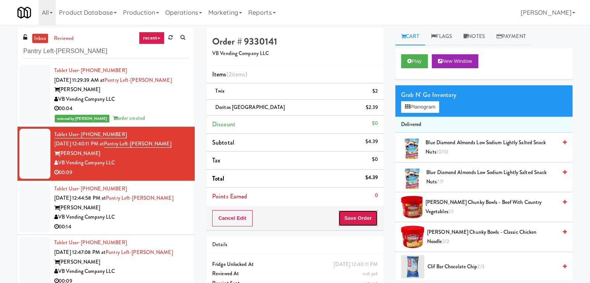
click at [361, 216] on button "Save Order" at bounding box center [358, 218] width 40 height 16
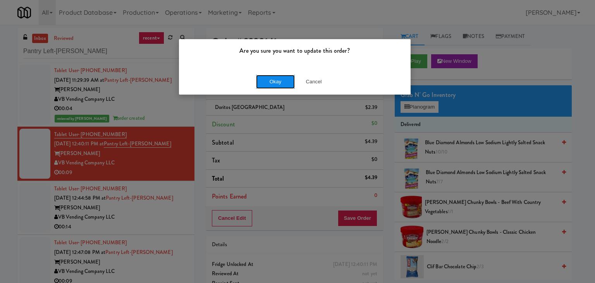
drag, startPoint x: 277, startPoint y: 79, endPoint x: 262, endPoint y: 72, distance: 17.2
click at [276, 79] on button "Okay" at bounding box center [275, 82] width 39 height 14
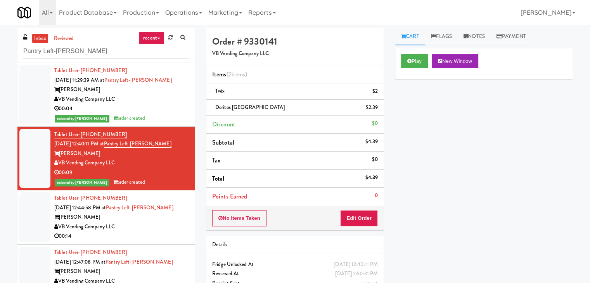
drag, startPoint x: 164, startPoint y: 226, endPoint x: 183, endPoint y: 227, distance: 18.3
click at [164, 226] on div "VB Vending Company LLC" at bounding box center [121, 227] width 135 height 10
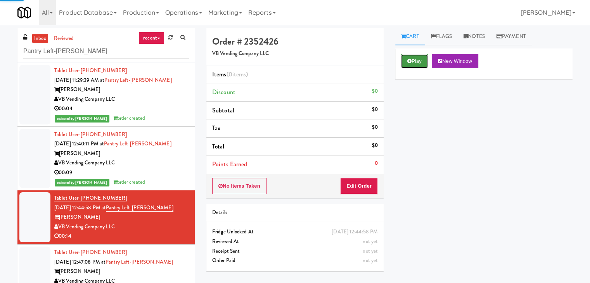
click at [419, 60] on button "Play" at bounding box center [414, 61] width 27 height 14
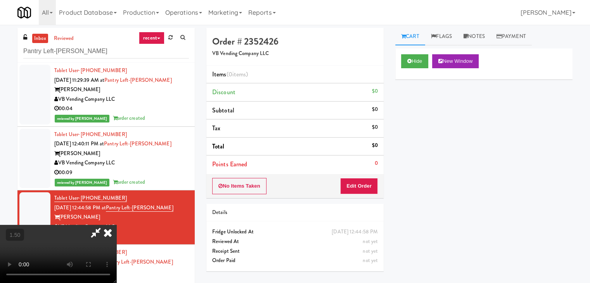
click at [116, 225] on video at bounding box center [58, 254] width 116 height 58
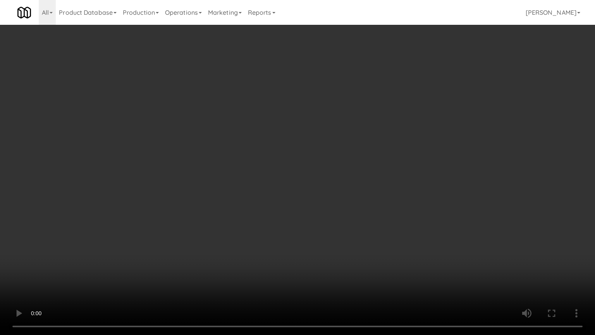
click at [303, 209] on video at bounding box center [297, 167] width 595 height 335
click at [305, 202] on video at bounding box center [297, 167] width 595 height 335
click at [309, 218] on video at bounding box center [297, 167] width 595 height 335
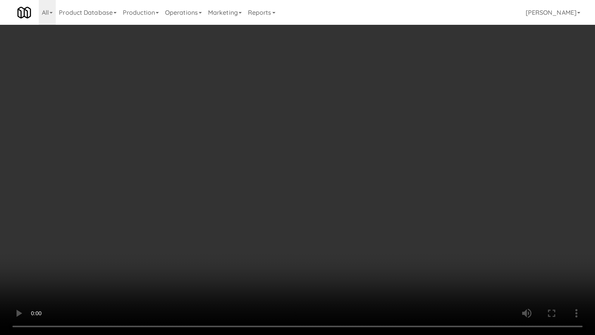
click at [309, 218] on video at bounding box center [297, 167] width 595 height 335
click at [340, 218] on video at bounding box center [297, 167] width 595 height 335
click at [323, 216] on video at bounding box center [297, 167] width 595 height 335
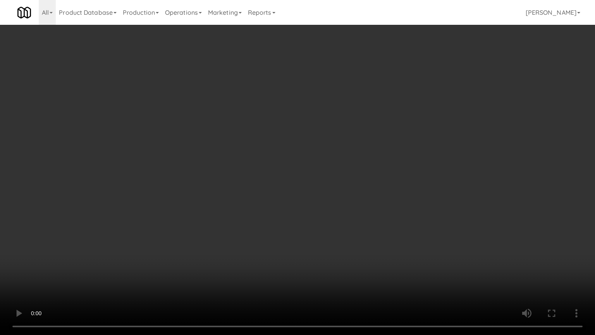
click at [323, 216] on video at bounding box center [297, 167] width 595 height 335
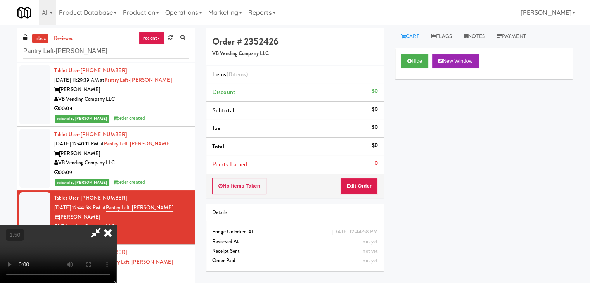
click at [116, 225] on icon at bounding box center [107, 233] width 17 height 16
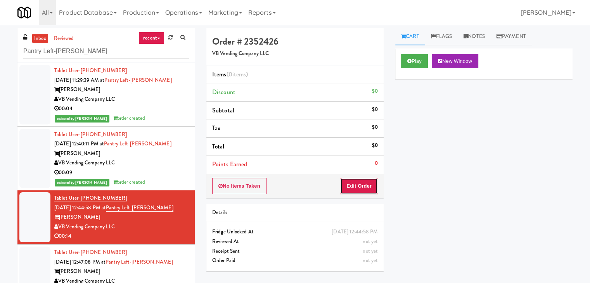
click at [357, 193] on button "Edit Order" at bounding box center [359, 186] width 38 height 16
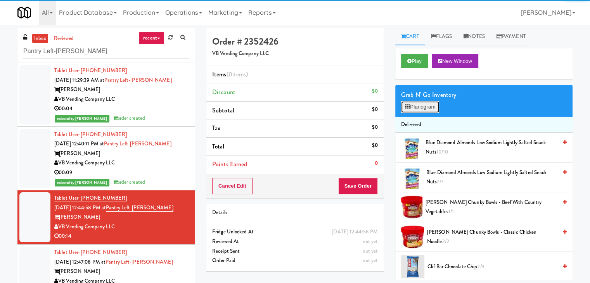
click at [424, 107] on button "Planogram" at bounding box center [420, 107] width 38 height 12
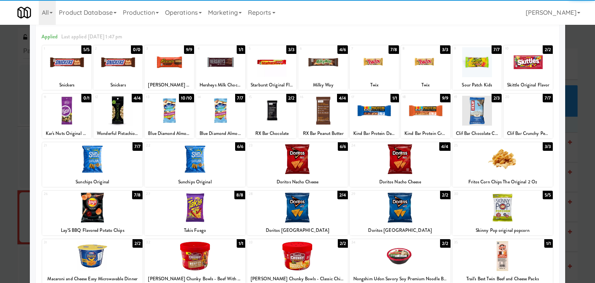
scroll to position [78, 0]
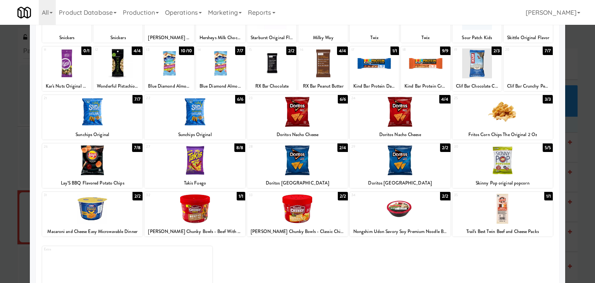
click at [303, 212] on div at bounding box center [297, 209] width 101 height 30
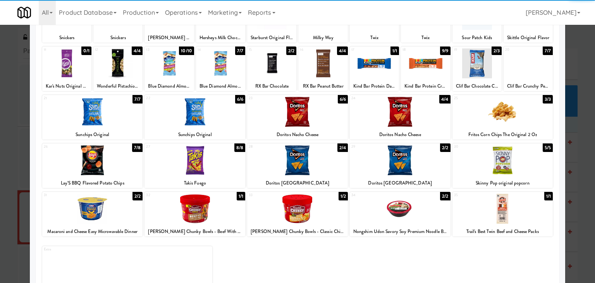
scroll to position [39, 0]
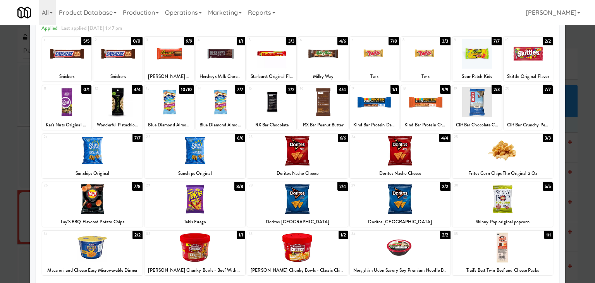
click at [298, 148] on div at bounding box center [297, 151] width 101 height 30
click at [79, 212] on div at bounding box center [92, 199] width 101 height 30
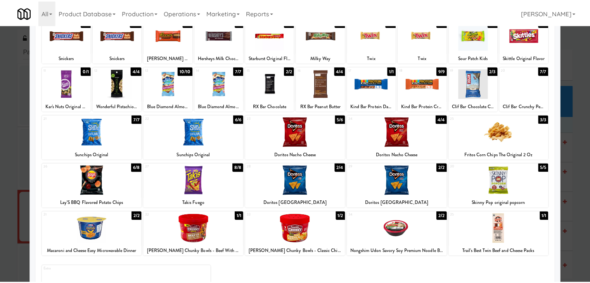
scroll to position [0, 0]
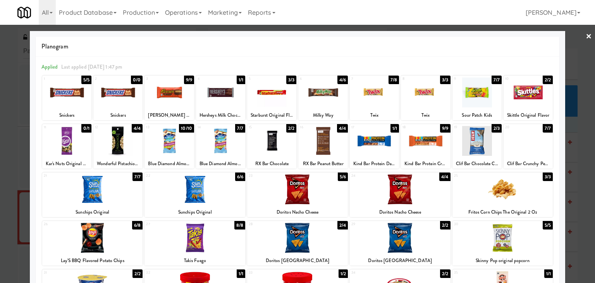
click at [586, 39] on link "×" at bounding box center [589, 37] width 6 height 24
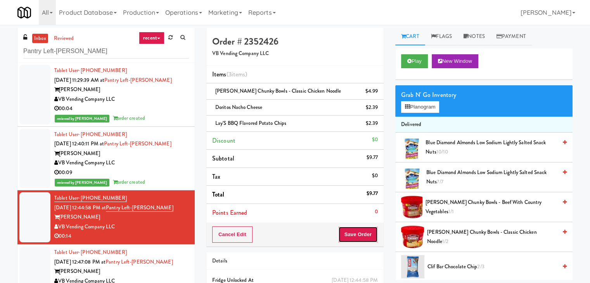
click at [352, 234] on button "Save Order" at bounding box center [358, 234] width 40 height 16
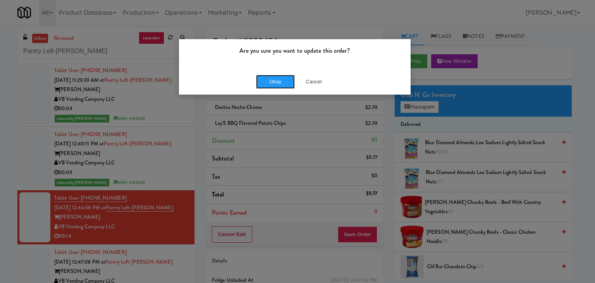
drag, startPoint x: 282, startPoint y: 85, endPoint x: 255, endPoint y: 100, distance: 31.4
click at [281, 84] on button "Okay" at bounding box center [275, 82] width 39 height 14
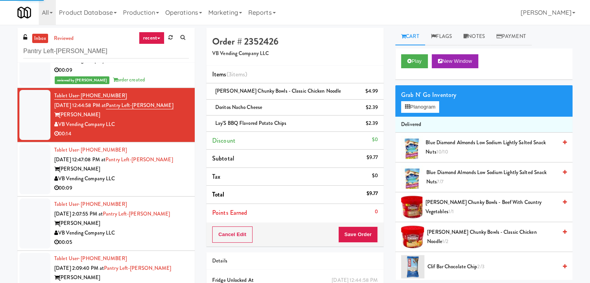
scroll to position [111, 0]
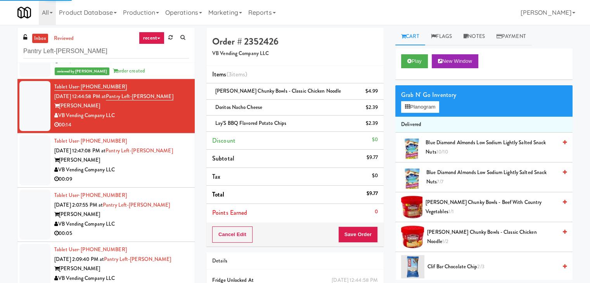
click at [157, 174] on div "00:09" at bounding box center [121, 179] width 135 height 10
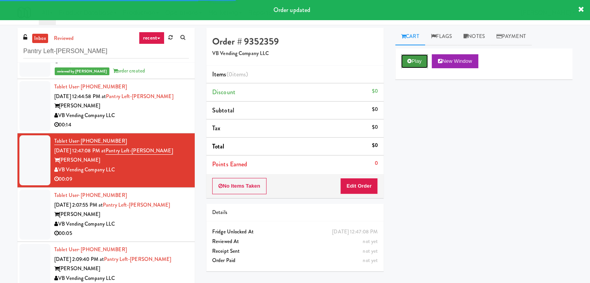
click at [416, 61] on button "Play" at bounding box center [414, 61] width 27 height 14
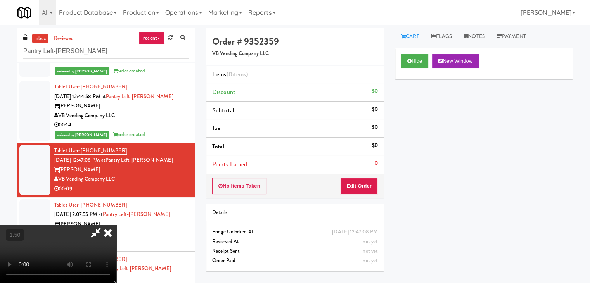
click at [116, 225] on video at bounding box center [58, 254] width 116 height 58
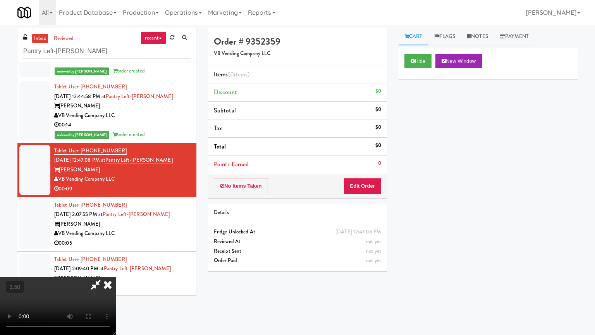
click at [116, 277] on video at bounding box center [58, 306] width 116 height 58
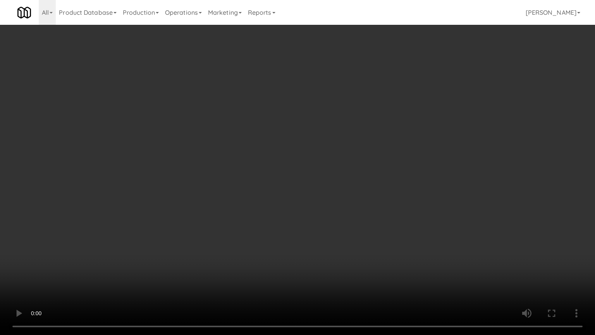
click at [324, 198] on video at bounding box center [297, 167] width 595 height 335
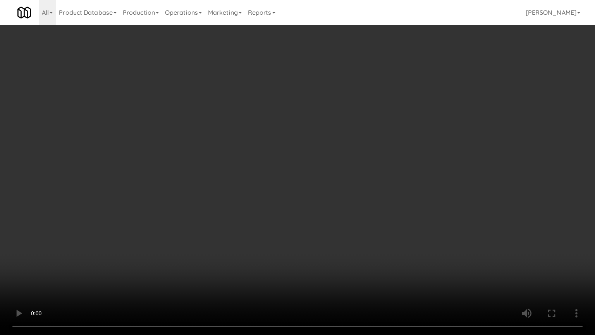
click at [324, 198] on video at bounding box center [297, 167] width 595 height 335
click at [345, 250] on video at bounding box center [297, 167] width 595 height 335
click at [328, 238] on video at bounding box center [297, 167] width 595 height 335
click at [329, 236] on video at bounding box center [297, 167] width 595 height 335
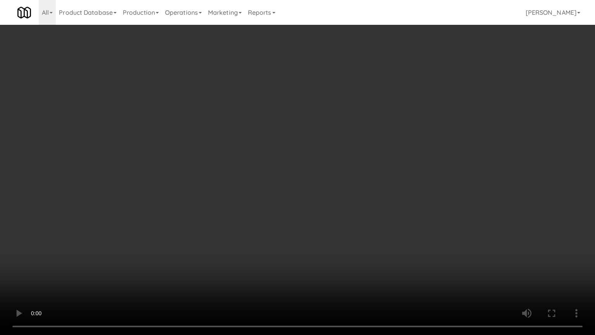
click at [329, 236] on video at bounding box center [297, 167] width 595 height 335
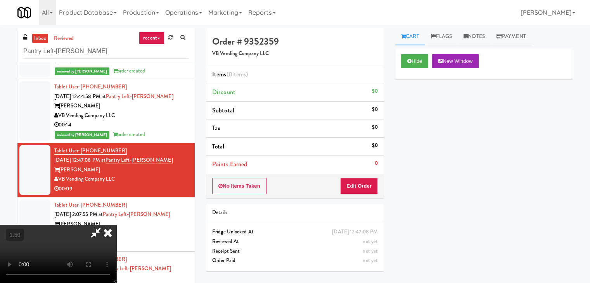
click at [116, 225] on icon at bounding box center [107, 233] width 17 height 16
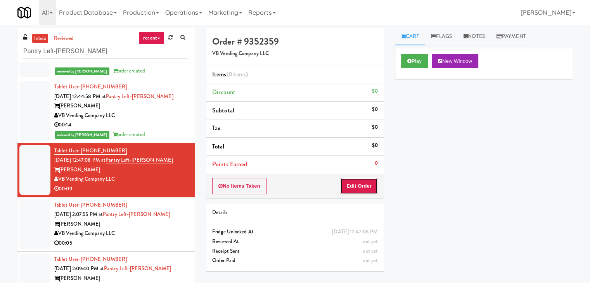
click at [357, 192] on button "Edit Order" at bounding box center [359, 186] width 38 height 16
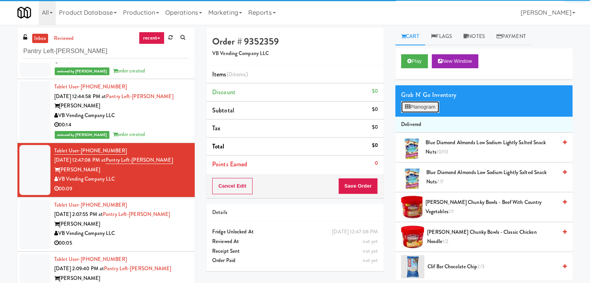
click at [431, 104] on button "Planogram" at bounding box center [420, 107] width 38 height 12
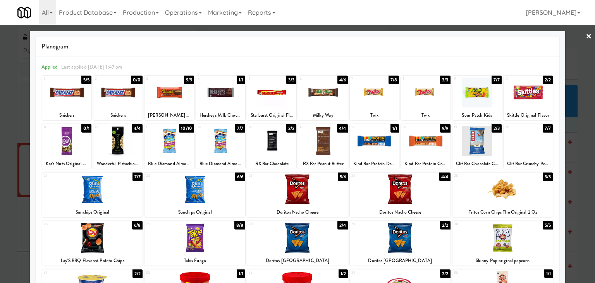
click at [431, 143] on div at bounding box center [425, 141] width 49 height 30
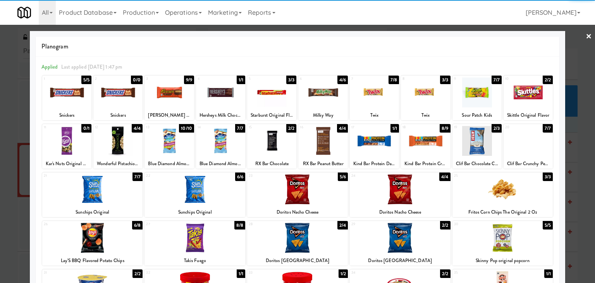
drag, startPoint x: 585, startPoint y: 37, endPoint x: 538, endPoint y: 68, distance: 56.0
click at [586, 37] on link "×" at bounding box center [589, 37] width 6 height 24
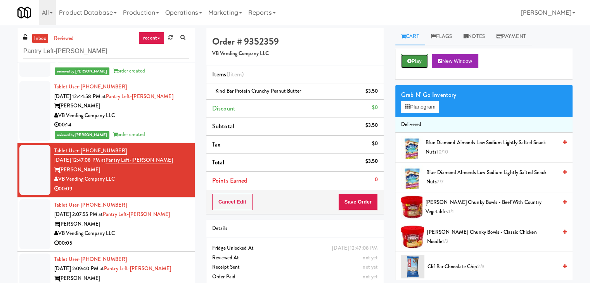
click at [418, 58] on button "Play" at bounding box center [414, 61] width 27 height 14
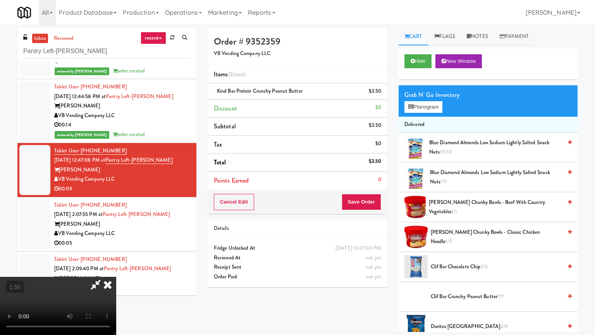
click at [116, 277] on video at bounding box center [58, 306] width 116 height 58
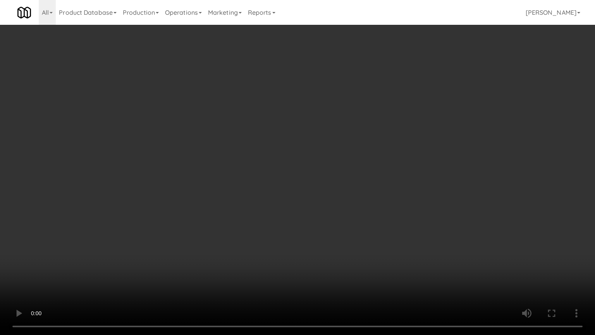
click at [381, 127] on video at bounding box center [297, 167] width 595 height 335
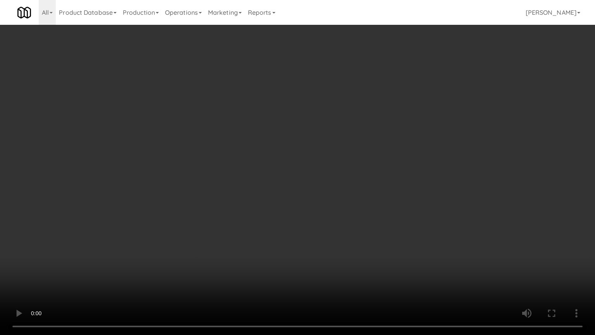
click at [381, 127] on video at bounding box center [297, 167] width 595 height 335
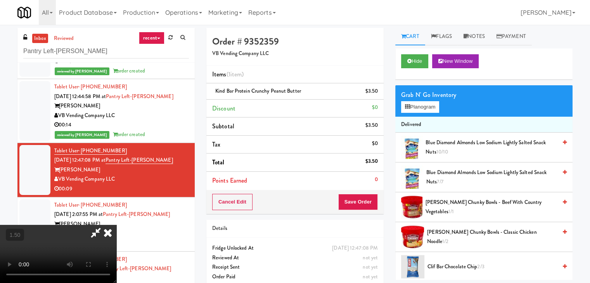
click at [116, 225] on icon at bounding box center [107, 233] width 17 height 16
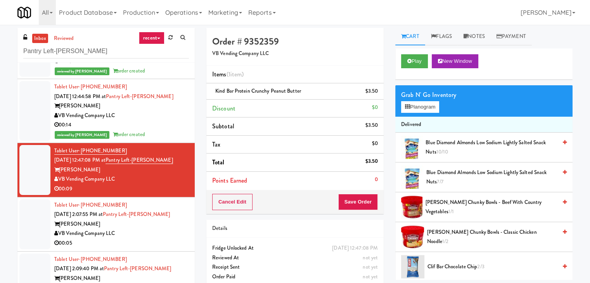
drag, startPoint x: 114, startPoint y: 179, endPoint x: 60, endPoint y: 180, distance: 53.9
click at [60, 180] on div "VB Vending Company LLC" at bounding box center [121, 179] width 135 height 10
copy div "VB Vending Company LLC"
drag, startPoint x: 90, startPoint y: 169, endPoint x: 62, endPoint y: 170, distance: 28.3
click at [62, 170] on div "[PERSON_NAME]" at bounding box center [121, 170] width 135 height 10
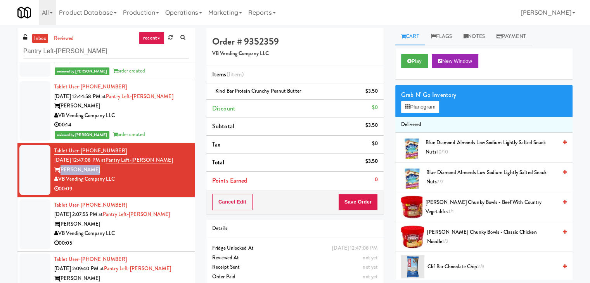
copy div "[PERSON_NAME]"
click at [378, 92] on icon at bounding box center [378, 93] width 4 height 5
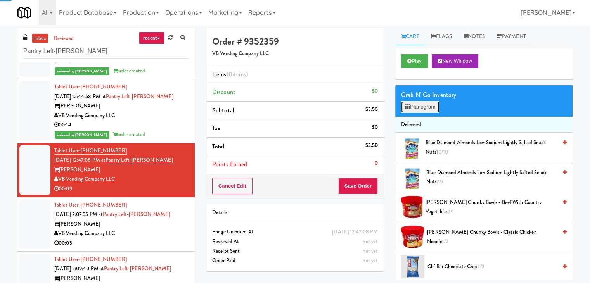
click at [425, 104] on button "Planogram" at bounding box center [420, 107] width 38 height 12
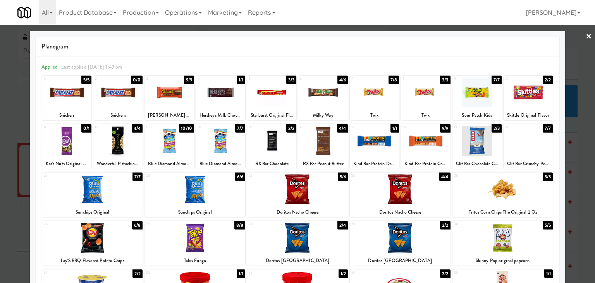
drag, startPoint x: 432, startPoint y: 141, endPoint x: 495, endPoint y: 133, distance: 63.7
click at [432, 141] on div at bounding box center [425, 141] width 49 height 30
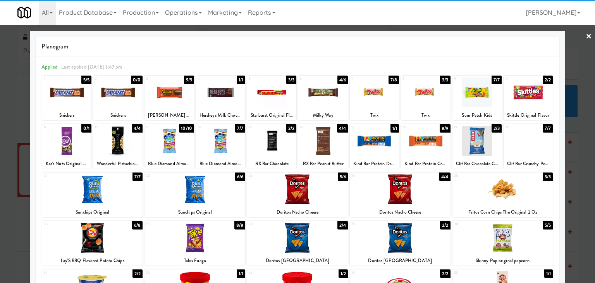
click at [586, 36] on link "×" at bounding box center [589, 37] width 6 height 24
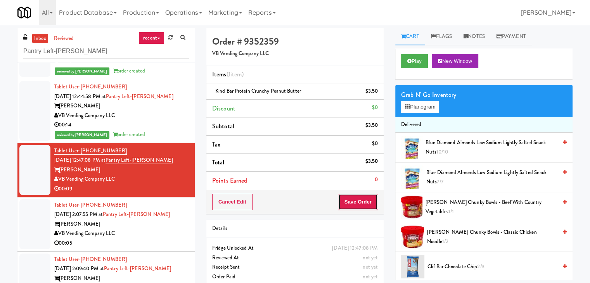
click at [351, 200] on button "Save Order" at bounding box center [358, 202] width 40 height 16
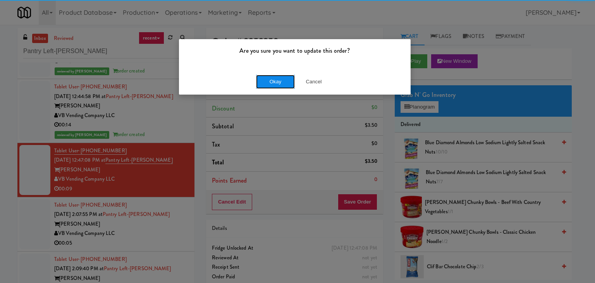
drag, startPoint x: 279, startPoint y: 82, endPoint x: 271, endPoint y: 83, distance: 8.6
click at [278, 80] on button "Okay" at bounding box center [275, 82] width 39 height 14
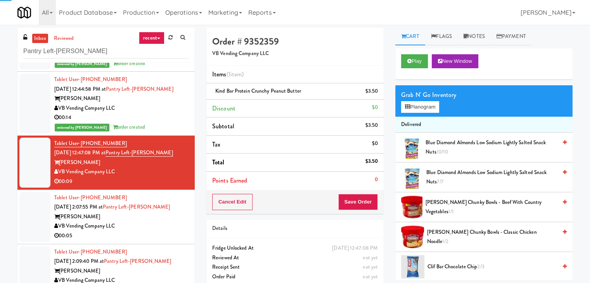
scroll to position [121, 0]
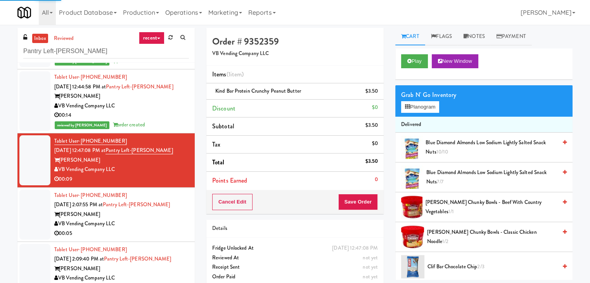
drag, startPoint x: 163, startPoint y: 217, endPoint x: 171, endPoint y: 217, distance: 8.1
click at [163, 217] on div "[PERSON_NAME]" at bounding box center [121, 215] width 135 height 10
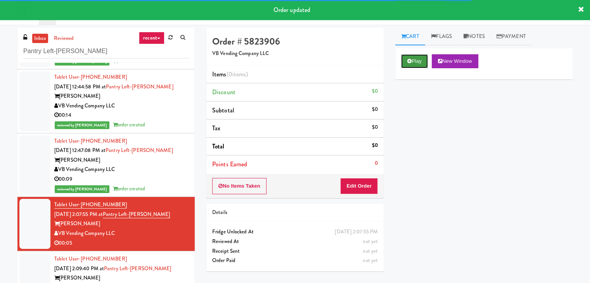
click at [412, 60] on button "Play" at bounding box center [414, 61] width 27 height 14
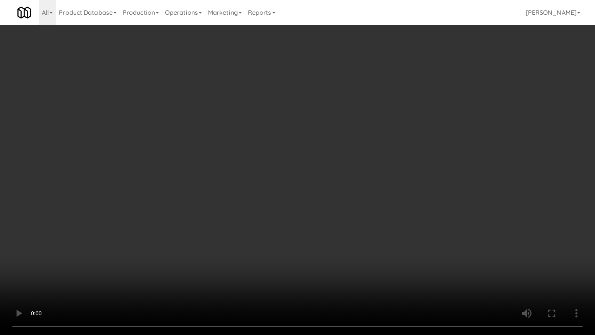
click at [319, 105] on video at bounding box center [297, 167] width 595 height 335
click at [317, 207] on video at bounding box center [297, 167] width 595 height 335
click at [318, 206] on video at bounding box center [297, 167] width 595 height 335
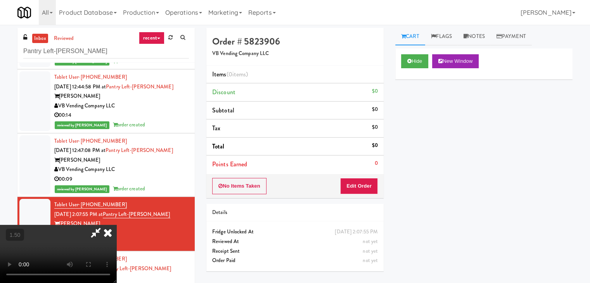
click at [116, 225] on icon at bounding box center [107, 233] width 17 height 16
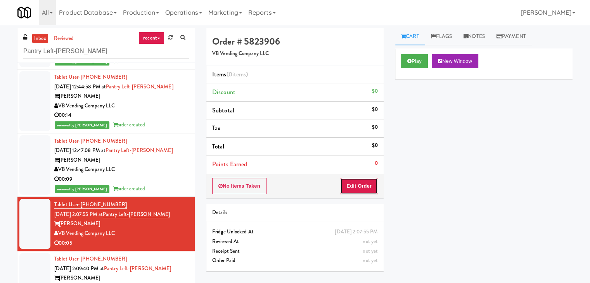
click at [366, 186] on button "Edit Order" at bounding box center [359, 186] width 38 height 16
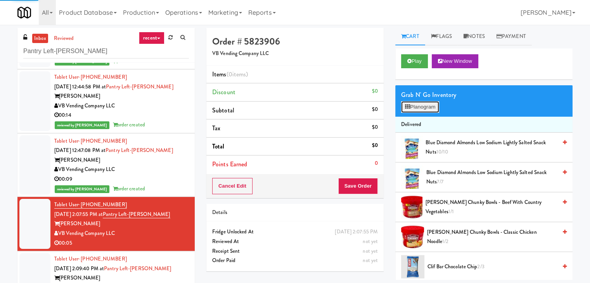
click at [428, 107] on button "Planogram" at bounding box center [420, 107] width 38 height 12
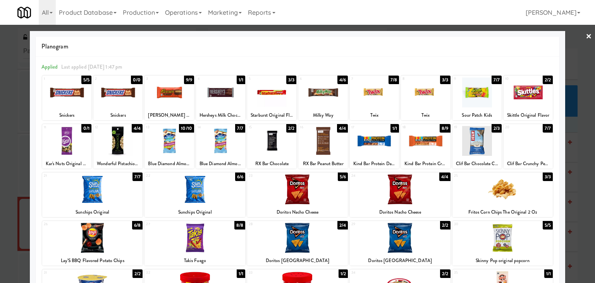
click at [70, 93] on div at bounding box center [66, 93] width 49 height 30
click at [586, 35] on link "×" at bounding box center [589, 37] width 6 height 24
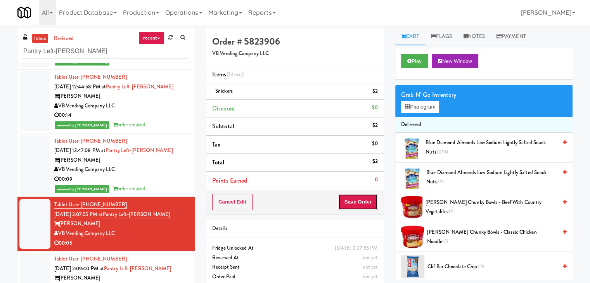
click at [360, 196] on button "Save Order" at bounding box center [358, 202] width 40 height 16
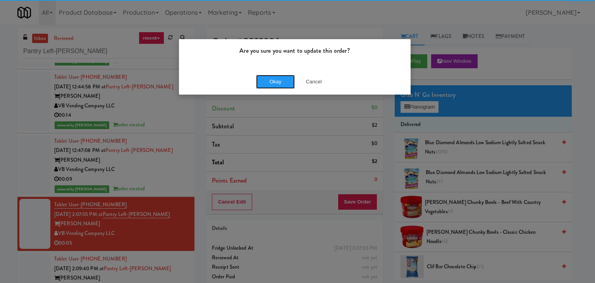
drag, startPoint x: 280, startPoint y: 81, endPoint x: 237, endPoint y: 102, distance: 47.5
click at [279, 81] on button "Okay" at bounding box center [275, 82] width 39 height 14
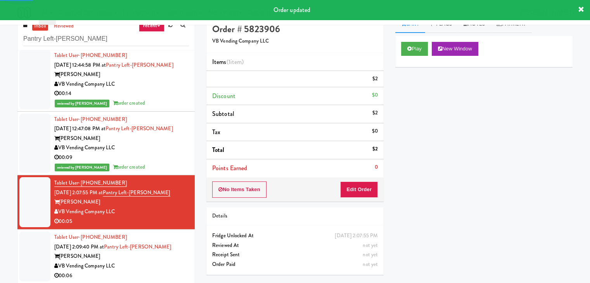
scroll to position [25, 0]
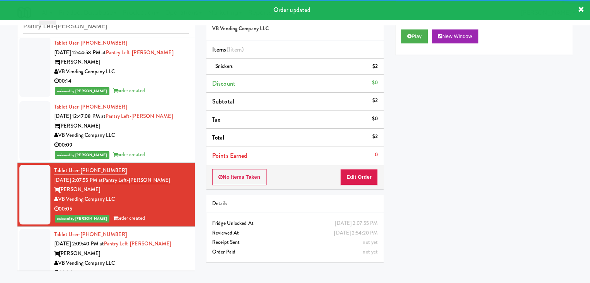
drag, startPoint x: 173, startPoint y: 261, endPoint x: 179, endPoint y: 259, distance: 6.1
click at [173, 261] on div "VB Vending Company LLC" at bounding box center [121, 264] width 135 height 10
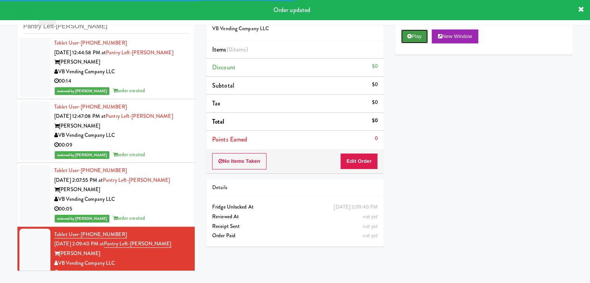
click at [415, 36] on button "Play" at bounding box center [414, 36] width 27 height 14
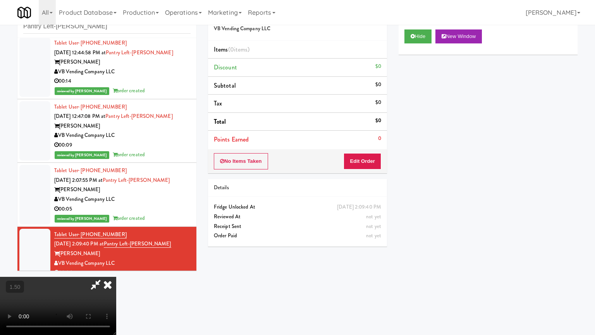
click at [116, 277] on video at bounding box center [58, 306] width 116 height 58
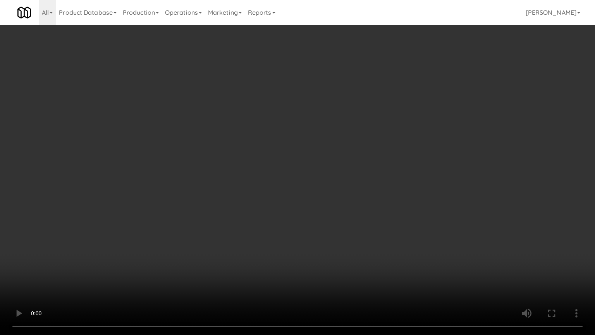
click at [288, 164] on video at bounding box center [297, 167] width 595 height 335
click at [290, 163] on video at bounding box center [297, 167] width 595 height 335
click at [291, 162] on video at bounding box center [297, 167] width 595 height 335
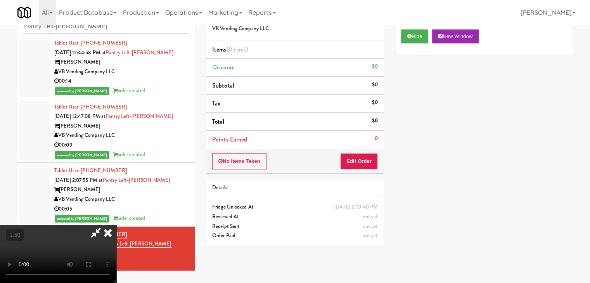
click at [116, 225] on icon at bounding box center [107, 233] width 17 height 16
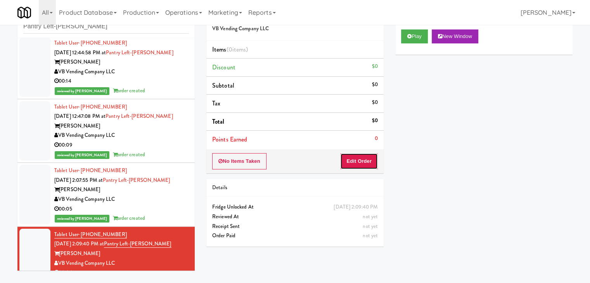
click at [370, 162] on button "Edit Order" at bounding box center [359, 161] width 38 height 16
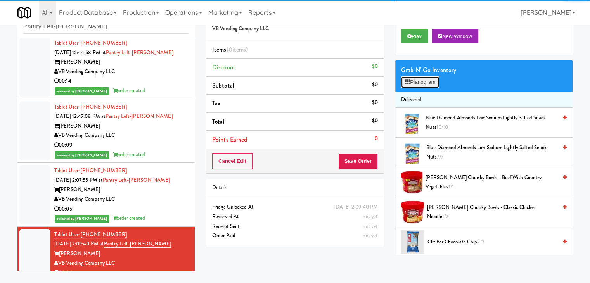
click at [432, 83] on button "Planogram" at bounding box center [420, 82] width 38 height 12
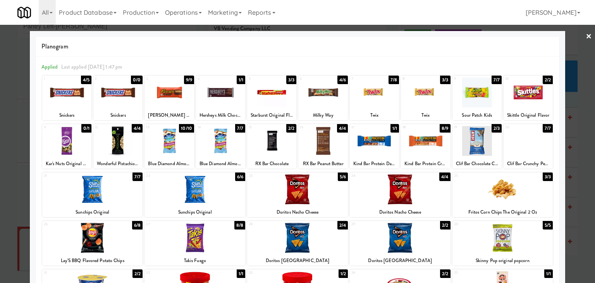
click at [479, 93] on div at bounding box center [477, 93] width 49 height 30
click at [586, 37] on link "×" at bounding box center [589, 37] width 6 height 24
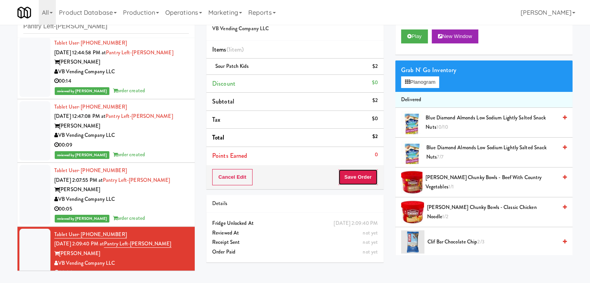
click at [362, 176] on button "Save Order" at bounding box center [358, 177] width 40 height 16
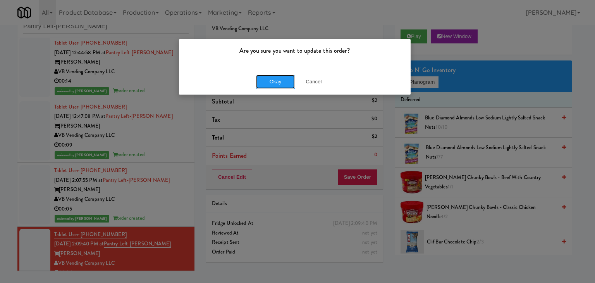
drag, startPoint x: 285, startPoint y: 83, endPoint x: 274, endPoint y: 86, distance: 11.5
click at [284, 83] on button "Okay" at bounding box center [275, 82] width 39 height 14
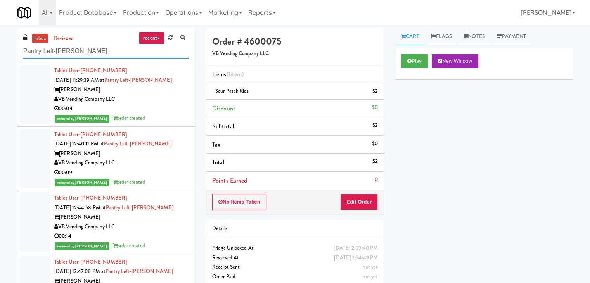
click at [98, 53] on input "Pantry Left-[PERSON_NAME]" at bounding box center [106, 51] width 166 height 14
paste input "Kinetic- Drinks"
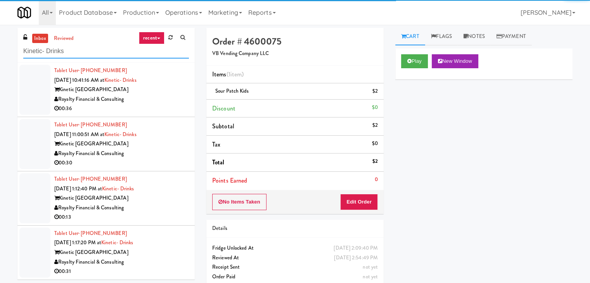
type input "Kinetic- Drinks"
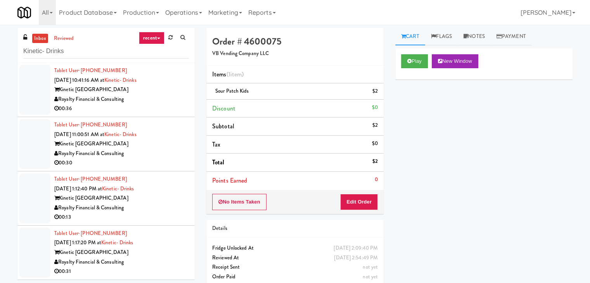
click at [151, 98] on div "Royalty Financial & Consulting" at bounding box center [121, 100] width 135 height 10
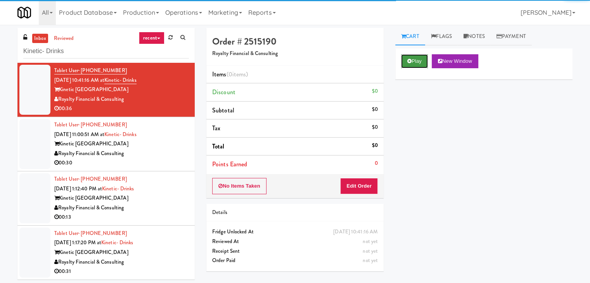
click at [410, 62] on icon at bounding box center [409, 61] width 4 height 5
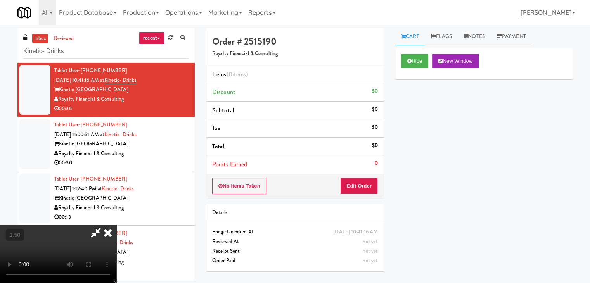
click at [116, 225] on video at bounding box center [58, 254] width 116 height 58
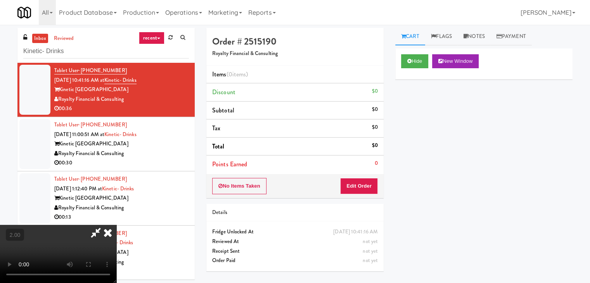
click at [116, 225] on video at bounding box center [58, 254] width 116 height 58
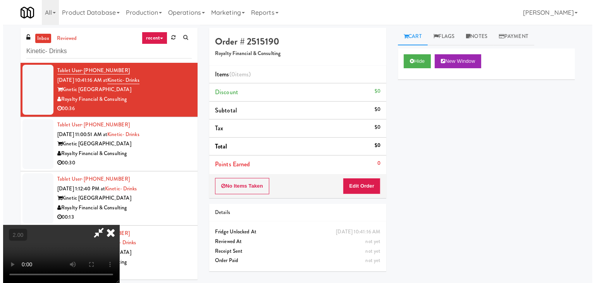
scroll to position [0, 0]
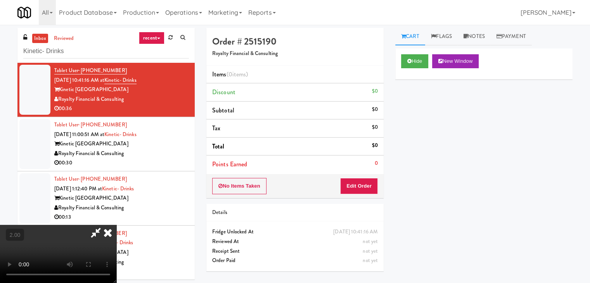
click at [116, 225] on icon at bounding box center [107, 233] width 17 height 16
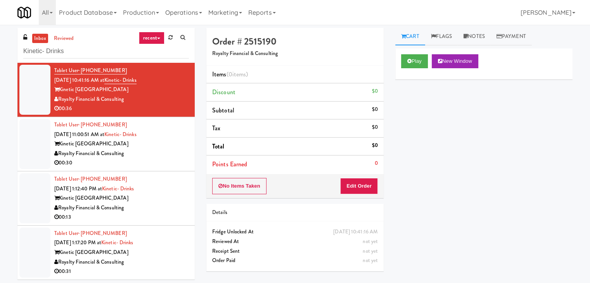
drag, startPoint x: 361, startPoint y: 174, endPoint x: 360, endPoint y: 189, distance: 14.8
click at [361, 177] on div "No Items Taken Edit Order" at bounding box center [294, 186] width 177 height 24
click at [360, 189] on button "Edit Order" at bounding box center [359, 186] width 38 height 16
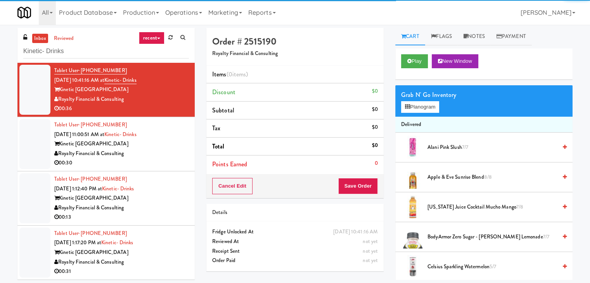
click at [421, 98] on div "Grab N' Go Inventory" at bounding box center [484, 95] width 166 height 12
click at [422, 107] on button "Planogram" at bounding box center [420, 107] width 38 height 12
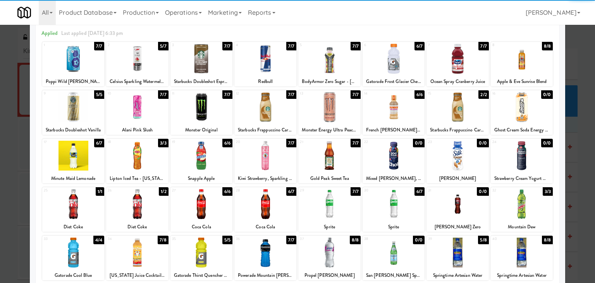
scroll to position [78, 0]
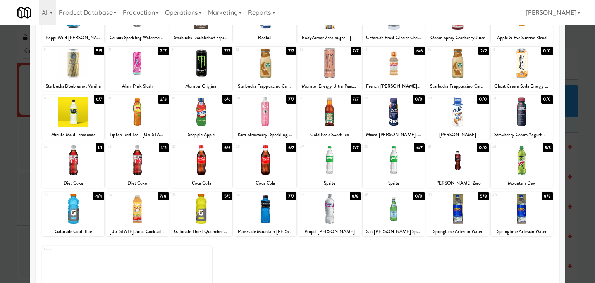
click at [328, 169] on div at bounding box center [330, 160] width 62 height 30
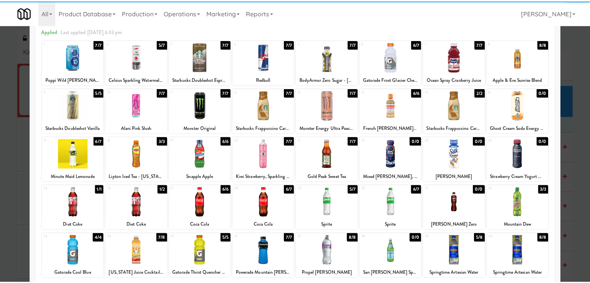
scroll to position [0, 0]
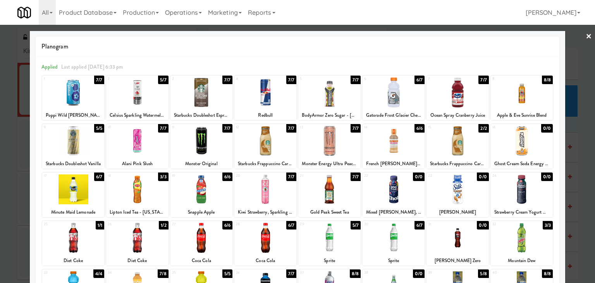
click at [586, 37] on link "×" at bounding box center [589, 37] width 6 height 24
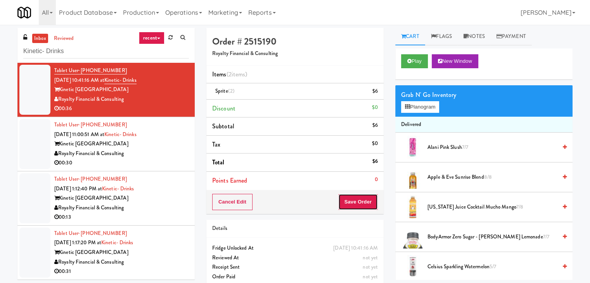
click at [367, 194] on button "Save Order" at bounding box center [358, 202] width 40 height 16
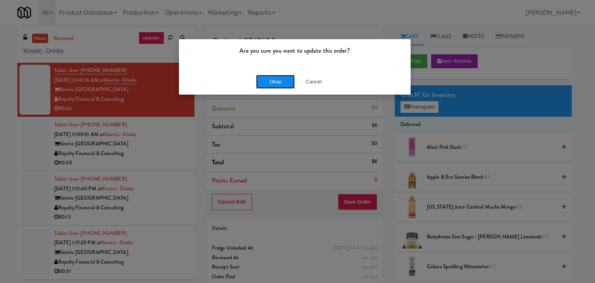
drag, startPoint x: 287, startPoint y: 86, endPoint x: 282, endPoint y: 83, distance: 5.8
click at [286, 85] on button "Okay" at bounding box center [275, 82] width 39 height 14
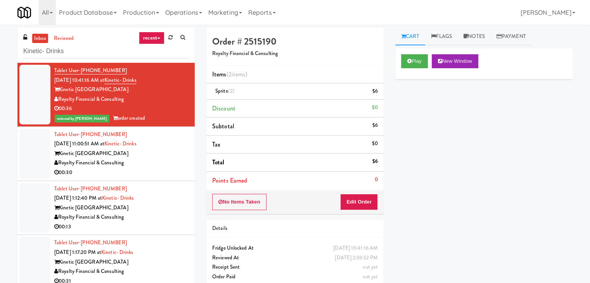
click at [163, 159] on div "Royalty Financial & Consulting" at bounding box center [121, 163] width 135 height 10
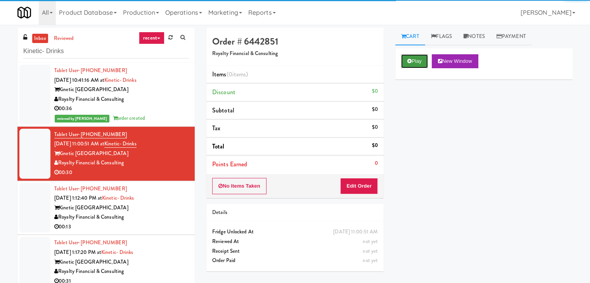
click at [419, 59] on button "Play" at bounding box center [414, 61] width 27 height 14
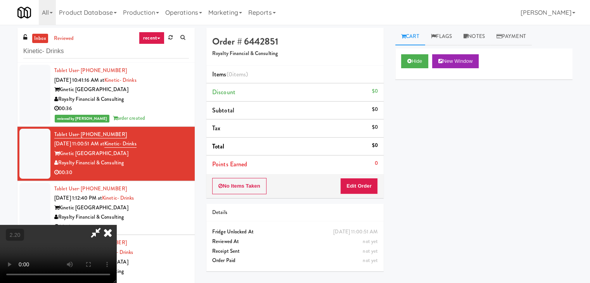
click at [116, 225] on icon at bounding box center [107, 233] width 17 height 16
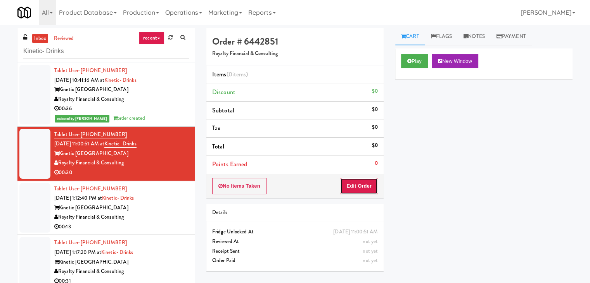
click at [359, 186] on button "Edit Order" at bounding box center [359, 186] width 38 height 16
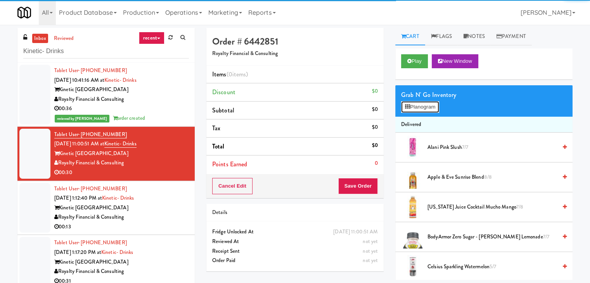
click at [419, 106] on button "Planogram" at bounding box center [420, 107] width 38 height 12
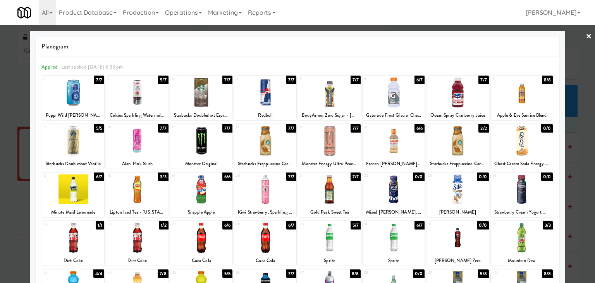
click at [154, 142] on div at bounding box center [137, 141] width 62 height 30
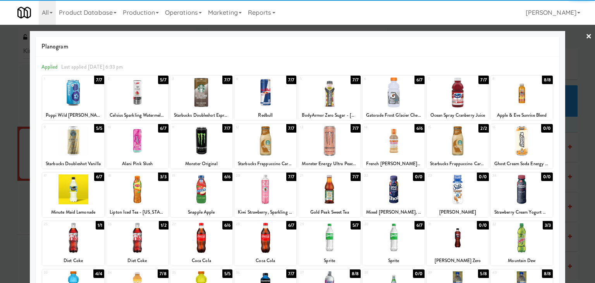
click at [586, 36] on link "×" at bounding box center [589, 37] width 6 height 24
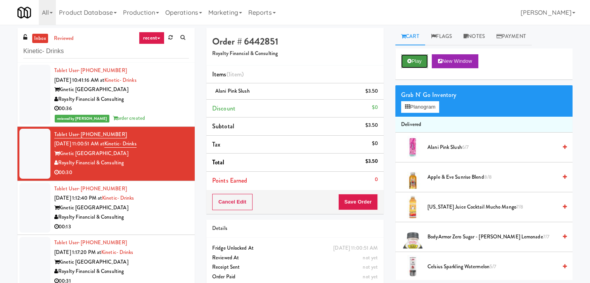
click at [409, 67] on button "Play" at bounding box center [414, 61] width 27 height 14
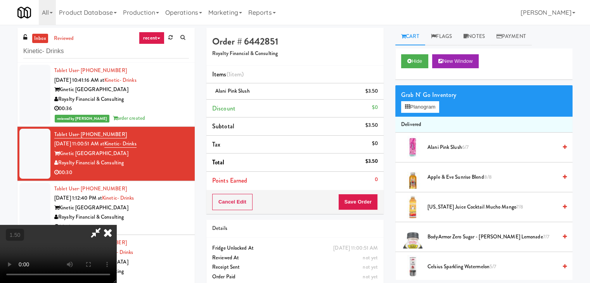
click at [116, 225] on icon at bounding box center [107, 233] width 17 height 16
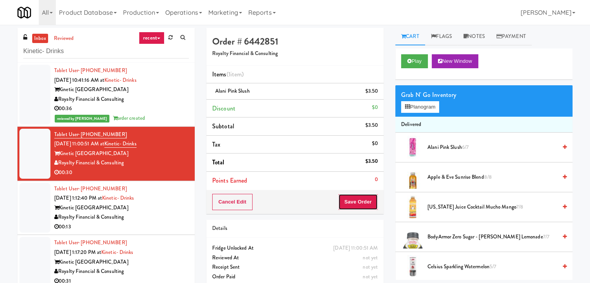
click at [352, 200] on button "Save Order" at bounding box center [358, 202] width 40 height 16
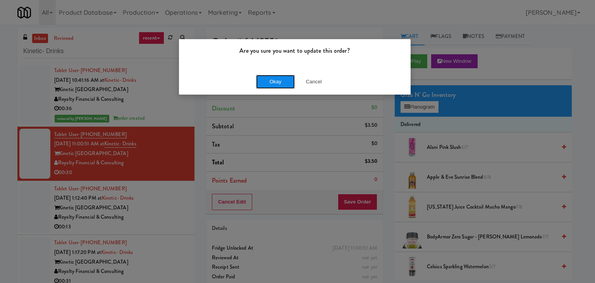
click at [279, 78] on button "Okay" at bounding box center [275, 82] width 39 height 14
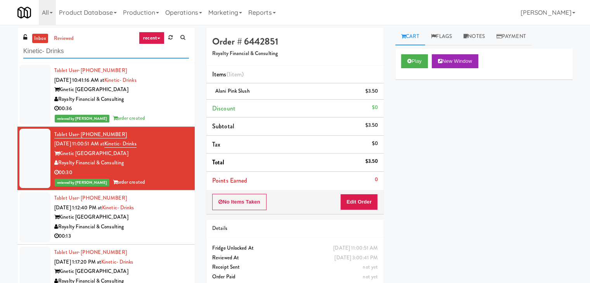
click at [82, 54] on input "Kinetic- Drinks" at bounding box center [106, 51] width 166 height 14
paste input "Home Depot-2 - 10th Flr Cafe Right"
type input "Home Depot-2 - 10th Flr Cafe Right"
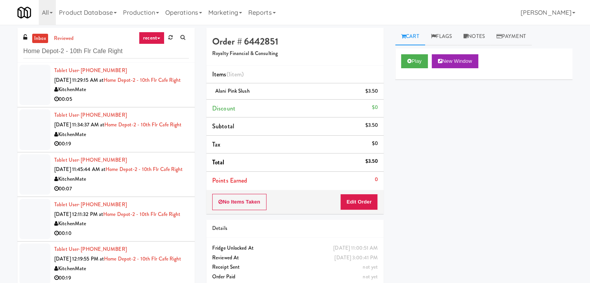
click at [161, 107] on li "Tablet User · (416) 407-0719 [DATE] 11:29:15 AM at [GEOGRAPHIC_DATA]-2 - 10th F…" at bounding box center [105, 85] width 177 height 45
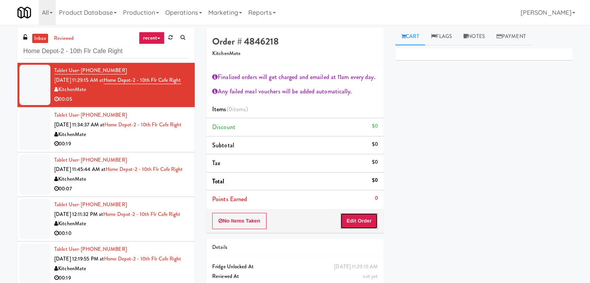
click at [358, 217] on button "Edit Order" at bounding box center [359, 221] width 38 height 16
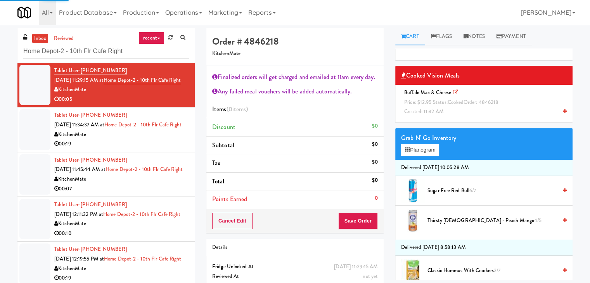
click at [436, 95] on span "Buffalo Mac & Cheese Price: $12.95 Status: cooked Order: 4846218 Created: 11:32…" at bounding box center [452, 102] width 103 height 26
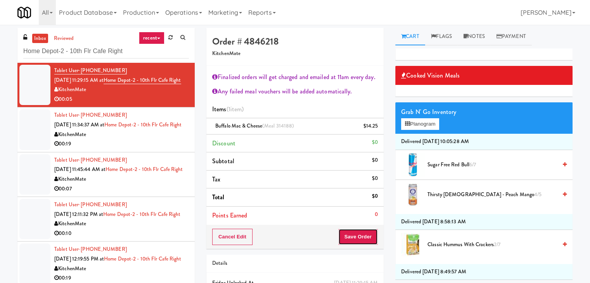
click at [360, 241] on button "Save Order" at bounding box center [358, 237] width 40 height 16
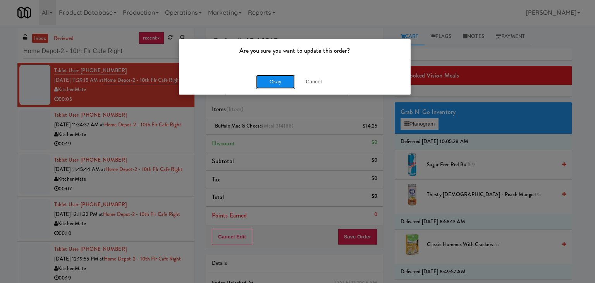
click at [279, 79] on button "Okay" at bounding box center [275, 82] width 39 height 14
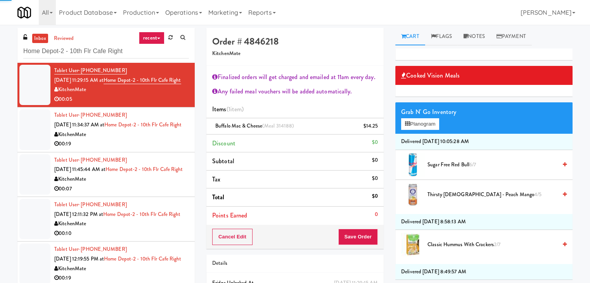
click at [161, 140] on div "KitchenMate" at bounding box center [121, 135] width 135 height 10
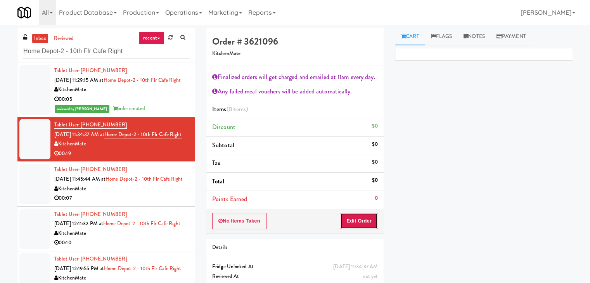
click at [355, 215] on button "Edit Order" at bounding box center [359, 221] width 38 height 16
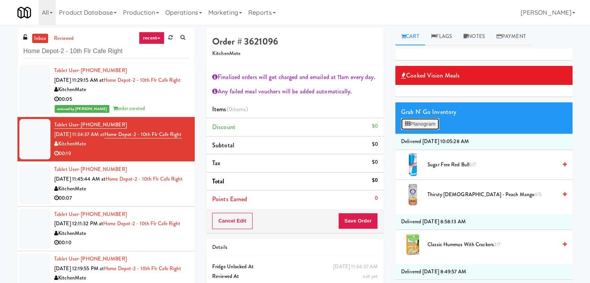
click at [430, 124] on button "Planogram" at bounding box center [420, 124] width 38 height 12
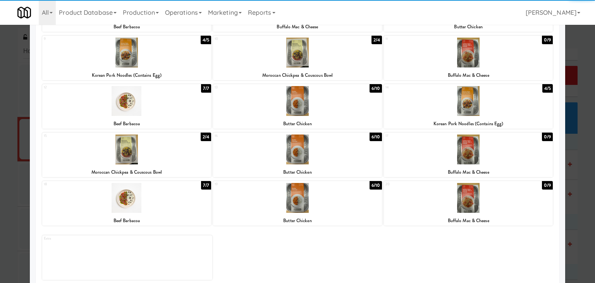
scroll to position [146, 0]
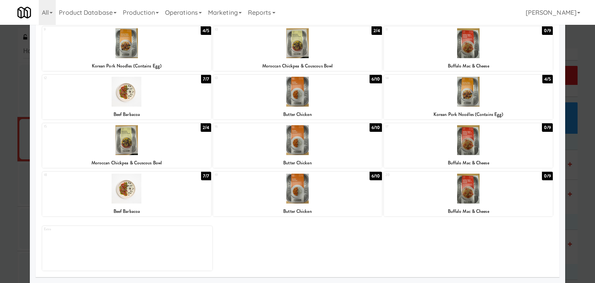
click at [303, 149] on div at bounding box center [297, 140] width 169 height 30
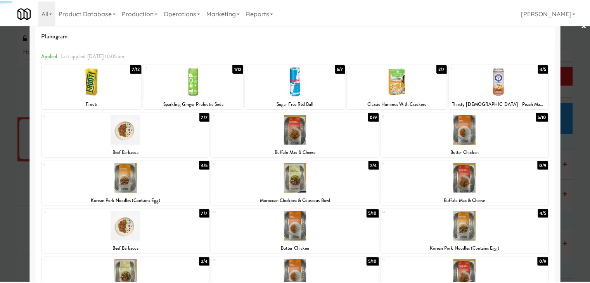
scroll to position [0, 0]
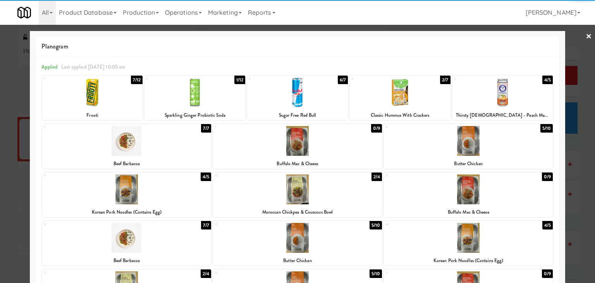
drag, startPoint x: 585, startPoint y: 36, endPoint x: 576, endPoint y: 41, distance: 9.8
click at [586, 36] on link "×" at bounding box center [589, 37] width 6 height 24
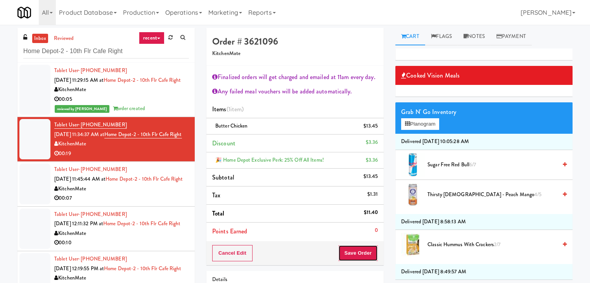
click at [353, 253] on button "Save Order" at bounding box center [358, 253] width 40 height 16
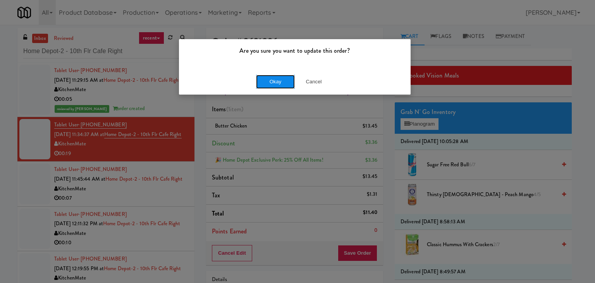
click at [280, 79] on button "Okay" at bounding box center [275, 82] width 39 height 14
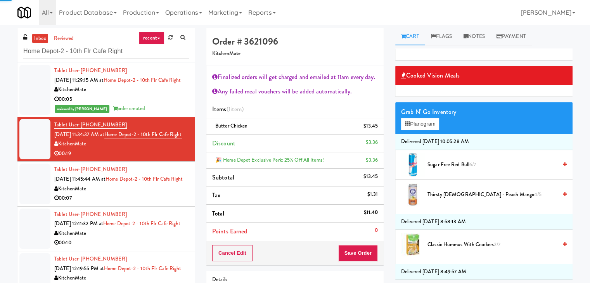
click at [122, 194] on div "KitchenMate" at bounding box center [121, 189] width 135 height 10
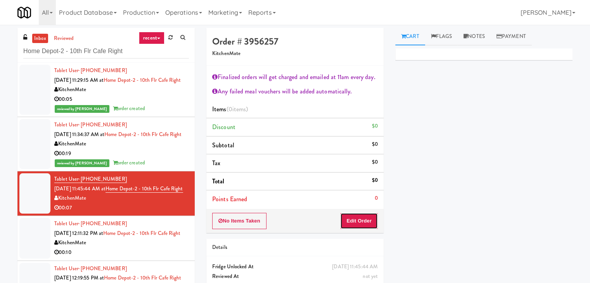
click at [364, 225] on button "Edit Order" at bounding box center [359, 221] width 38 height 16
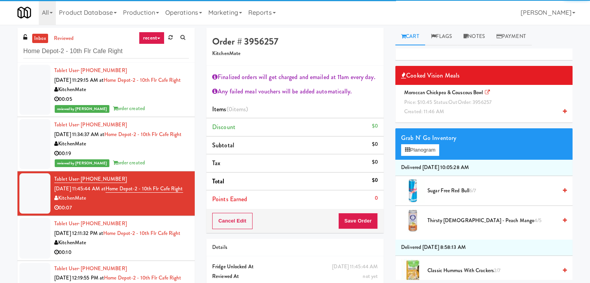
click at [446, 105] on span "Price: $10.45 Status: out Order: 3956257" at bounding box center [447, 101] width 87 height 7
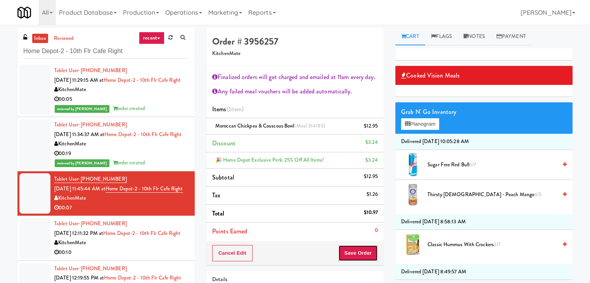
click at [363, 250] on button "Save Order" at bounding box center [358, 253] width 40 height 16
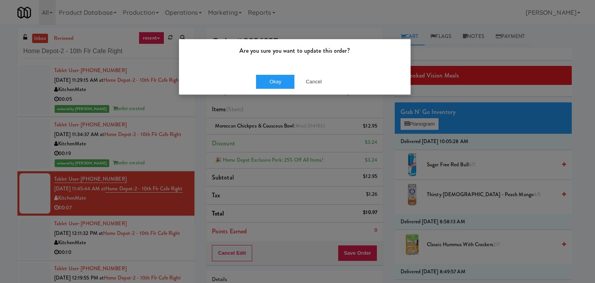
click at [278, 70] on div "Okay Cancel" at bounding box center [295, 82] width 232 height 26
click at [275, 86] on button "Okay" at bounding box center [275, 82] width 39 height 14
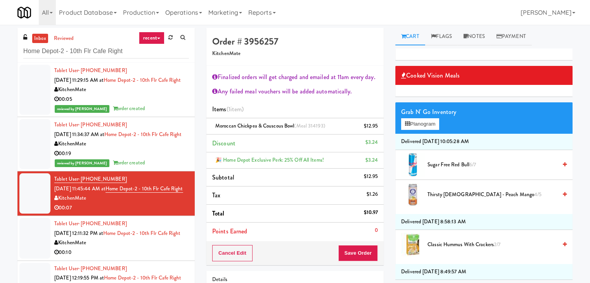
click at [150, 104] on div "00:05" at bounding box center [121, 100] width 135 height 10
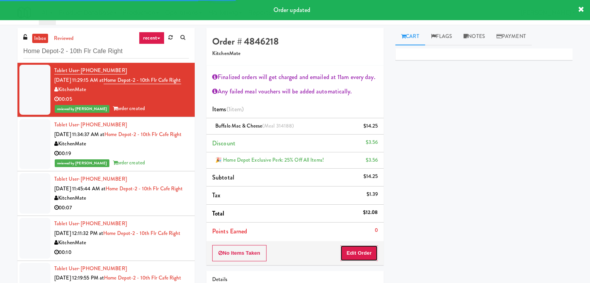
click at [358, 247] on button "Edit Order" at bounding box center [359, 253] width 38 height 16
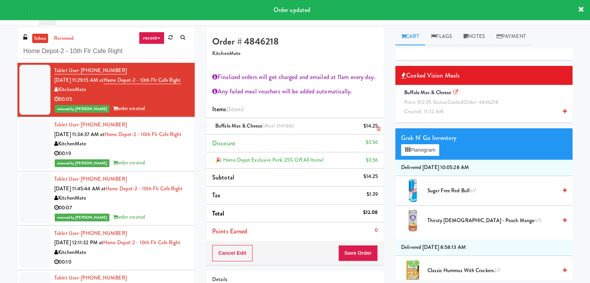
click at [378, 126] on icon at bounding box center [378, 128] width 4 height 5
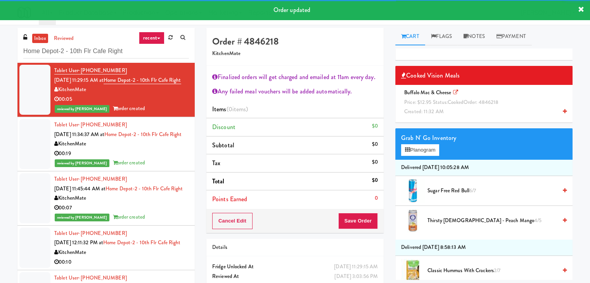
click at [430, 100] on span "Price: $12.95 Status: cooked Order: 4846218" at bounding box center [451, 101] width 94 height 7
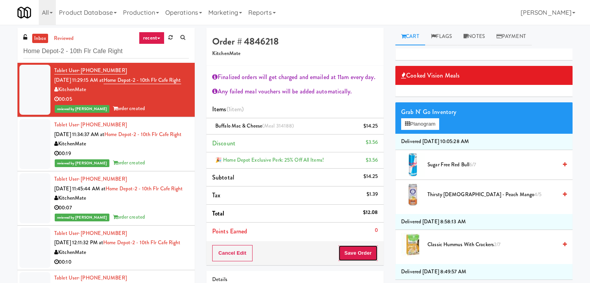
drag, startPoint x: 359, startPoint y: 252, endPoint x: 358, endPoint y: 248, distance: 4.0
click at [359, 251] on button "Save Order" at bounding box center [358, 253] width 40 height 16
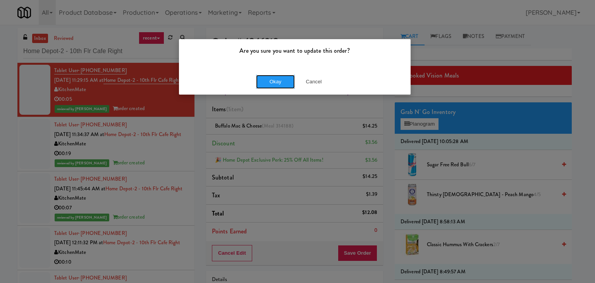
drag, startPoint x: 272, startPoint y: 84, endPoint x: 263, endPoint y: 89, distance: 9.9
click at [271, 83] on button "Okay" at bounding box center [275, 82] width 39 height 14
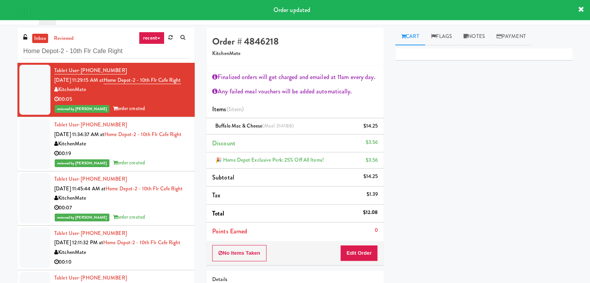
click at [167, 159] on div "00:19" at bounding box center [121, 154] width 135 height 10
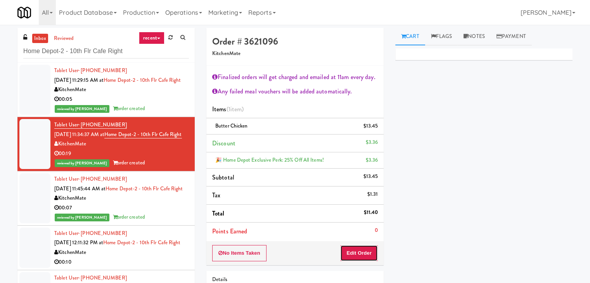
click at [357, 255] on button "Edit Order" at bounding box center [359, 253] width 38 height 16
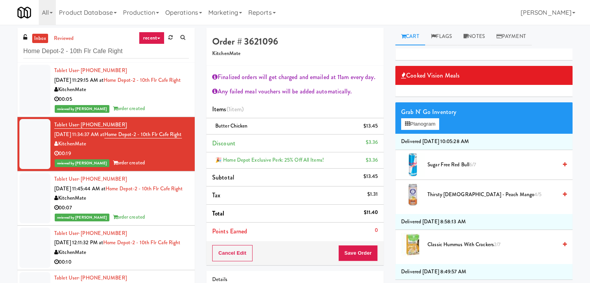
click at [150, 114] on div "reviewed by [PERSON_NAME] A order created" at bounding box center [121, 109] width 135 height 10
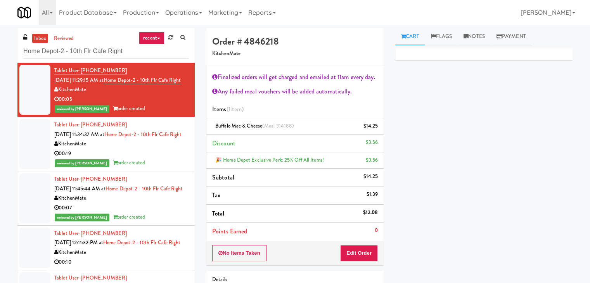
scroll to position [39, 0]
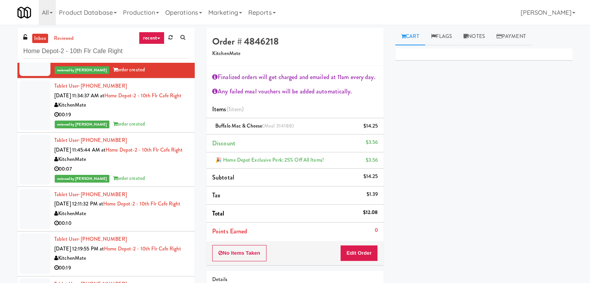
click at [160, 219] on div "KitchenMate" at bounding box center [121, 214] width 135 height 10
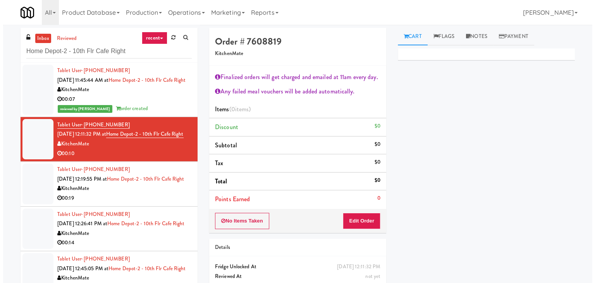
scroll to position [175, 0]
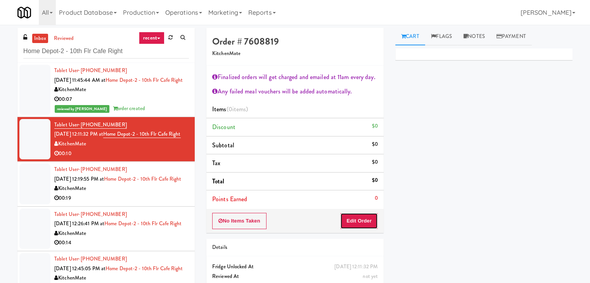
click at [353, 217] on button "Edit Order" at bounding box center [359, 221] width 38 height 16
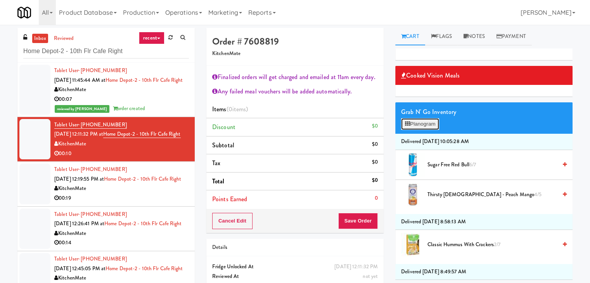
drag, startPoint x: 423, startPoint y: 123, endPoint x: 457, endPoint y: 171, distance: 58.6
click at [423, 124] on button "Planogram" at bounding box center [420, 124] width 38 height 12
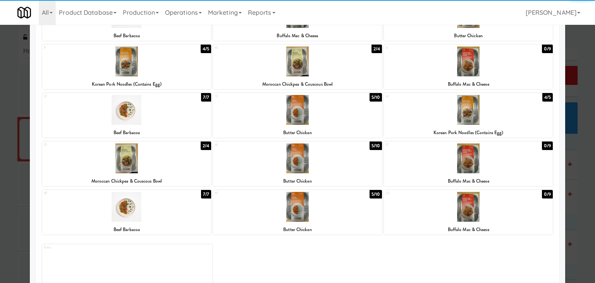
scroll to position [146, 0]
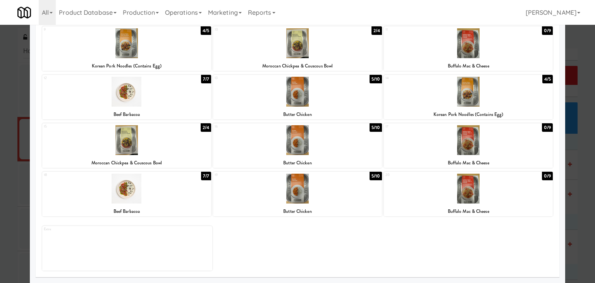
click at [483, 143] on div at bounding box center [468, 140] width 169 height 30
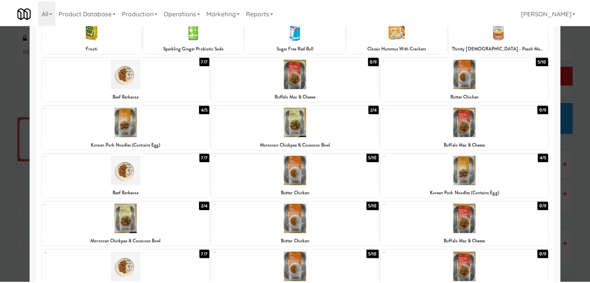
scroll to position [0, 0]
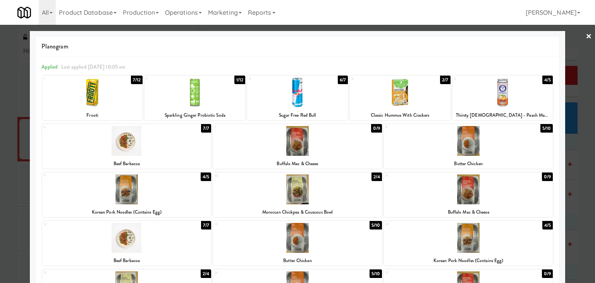
click at [586, 36] on link "×" at bounding box center [589, 37] width 6 height 24
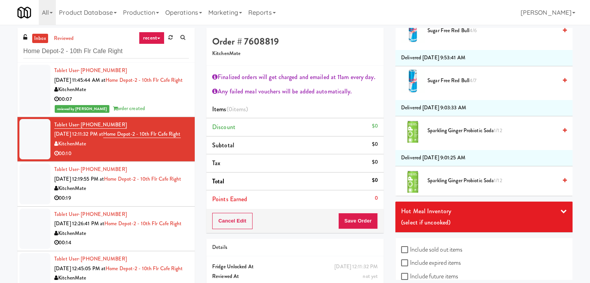
scroll to position [465, 0]
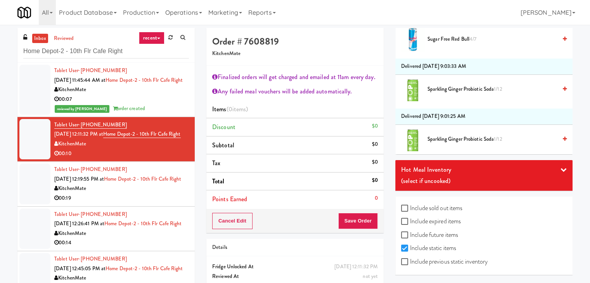
click at [560, 167] on icon at bounding box center [563, 169] width 6 height 6
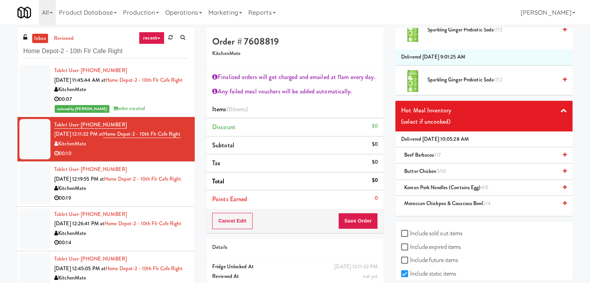
scroll to position [543, 0]
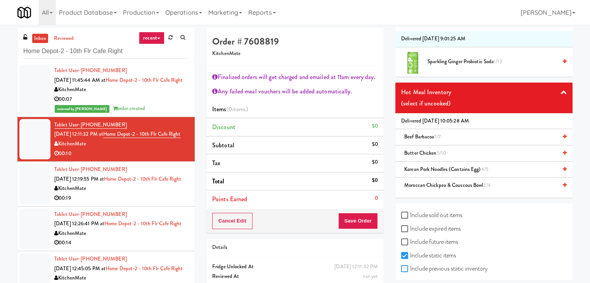
click at [401, 270] on input "Include previous static inventory" at bounding box center [405, 269] width 9 height 6
checkbox input "true"
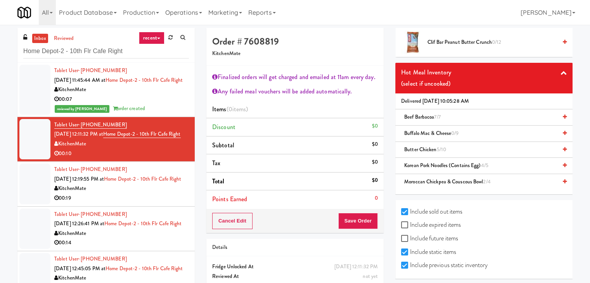
scroll to position [1403, 0]
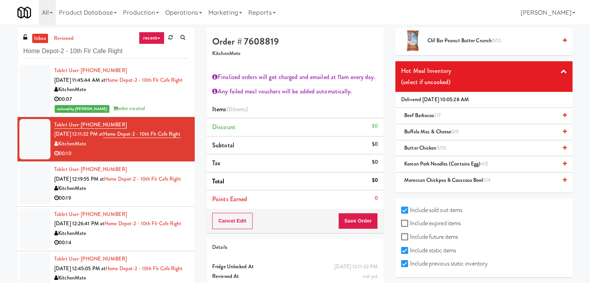
click at [428, 129] on span "Buffalo Mac & Cheese 0/9" at bounding box center [431, 131] width 54 height 7
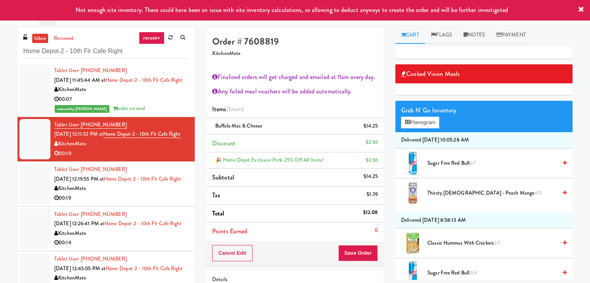
scroll to position [0, 0]
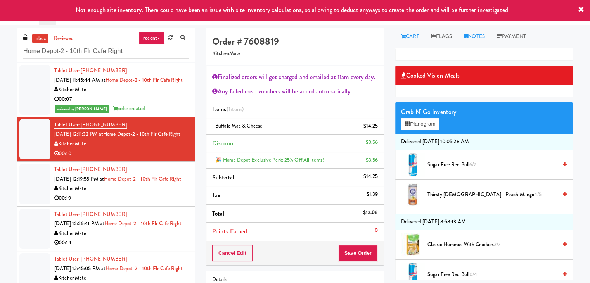
click at [475, 37] on link "Notes" at bounding box center [473, 36] width 33 height 17
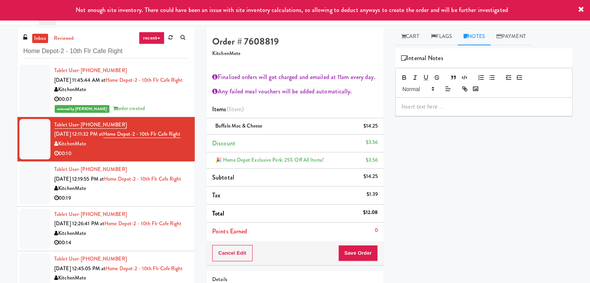
click at [449, 104] on p at bounding box center [483, 106] width 165 height 9
drag, startPoint x: 316, startPoint y: 211, endPoint x: 283, endPoint y: 176, distance: 48.2
click at [287, 185] on div "Order # 7608819 KitchenMate Finalized orders will get charged and emailed at 11…" at bounding box center [389, 186] width 378 height 316
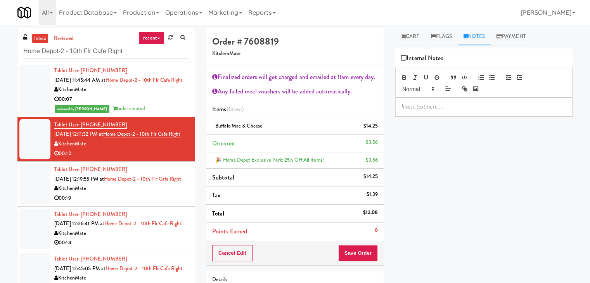
drag, startPoint x: 7, startPoint y: 61, endPoint x: 71, endPoint y: 81, distance: 67.8
click at [7, 61] on div "inbox reviewed recent all unclear take inventory issue suspicious failed recent…" at bounding box center [295, 186] width 590 height 316
click at [437, 106] on p at bounding box center [483, 106] width 165 height 9
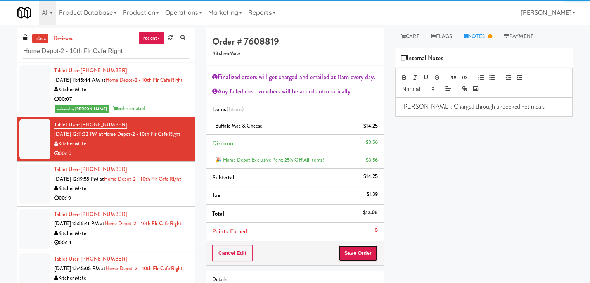
click at [352, 255] on button "Save Order" at bounding box center [358, 253] width 40 height 16
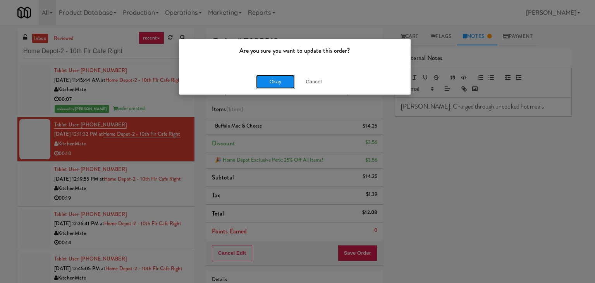
drag, startPoint x: 279, startPoint y: 86, endPoint x: 274, endPoint y: 80, distance: 7.8
click at [279, 86] on button "Okay" at bounding box center [275, 82] width 39 height 14
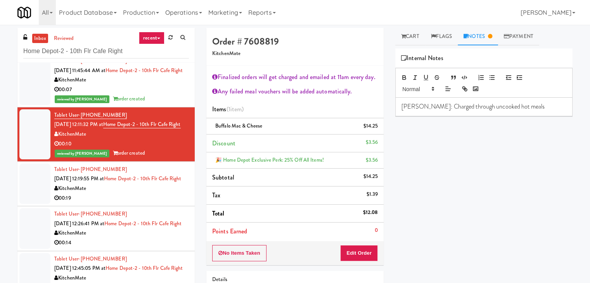
click at [167, 193] on div "00:19" at bounding box center [121, 198] width 135 height 10
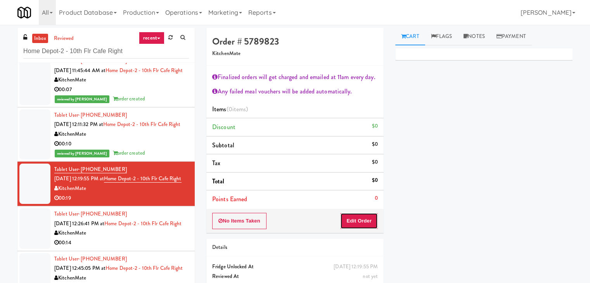
click at [358, 218] on button "Edit Order" at bounding box center [359, 221] width 38 height 16
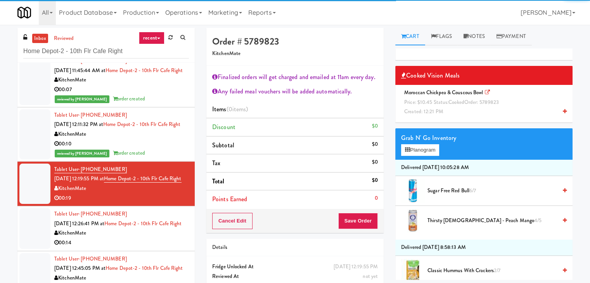
click at [436, 98] on div "Moroccan Chickpea & Couscous Bowl Price: $10.45 Status: cooked Order: 5789823 C…" at bounding box center [484, 102] width 166 height 29
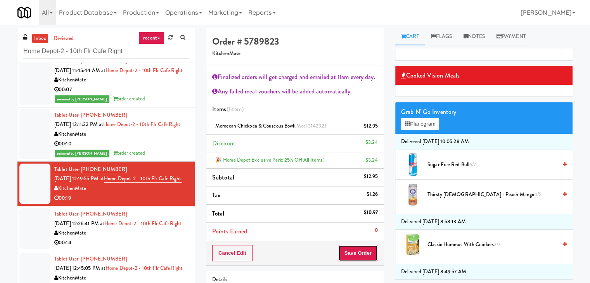
click at [363, 251] on button "Save Order" at bounding box center [358, 253] width 40 height 16
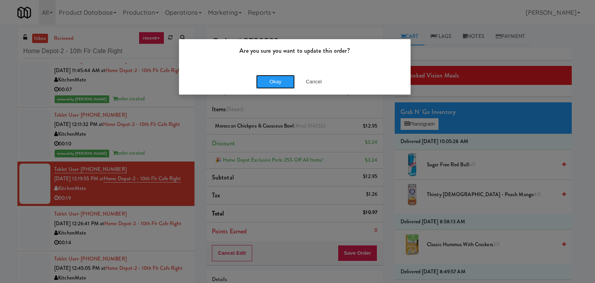
drag, startPoint x: 285, startPoint y: 82, endPoint x: 216, endPoint y: 148, distance: 96.2
click at [285, 82] on button "Okay" at bounding box center [275, 82] width 39 height 14
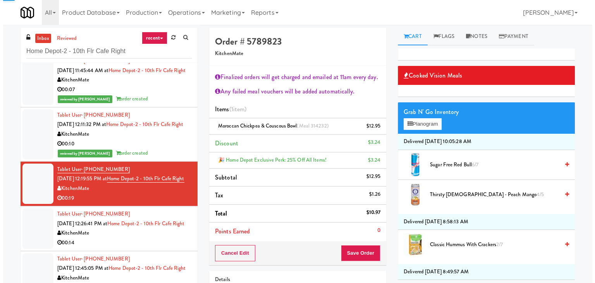
scroll to position [185, 0]
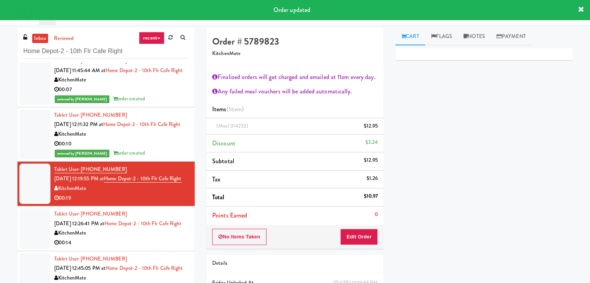
drag, startPoint x: 150, startPoint y: 225, endPoint x: 154, endPoint y: 224, distance: 4.3
click at [150, 228] on div "KitchenMate" at bounding box center [121, 233] width 135 height 10
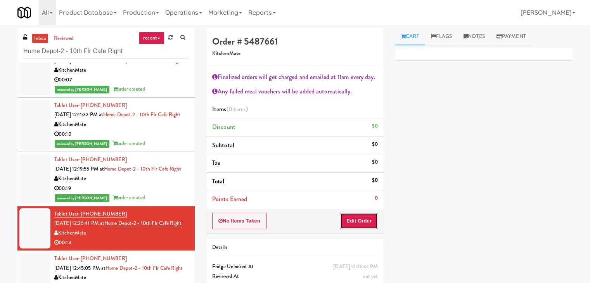
click at [364, 221] on button "Edit Order" at bounding box center [359, 221] width 38 height 16
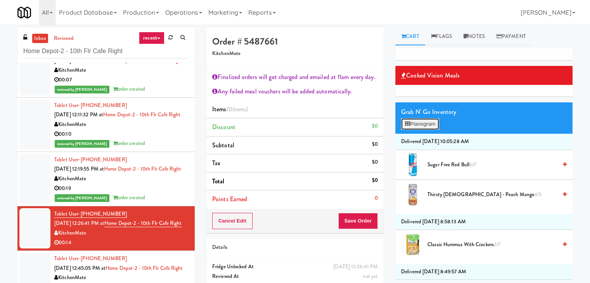
click at [428, 123] on button "Planogram" at bounding box center [420, 124] width 38 height 12
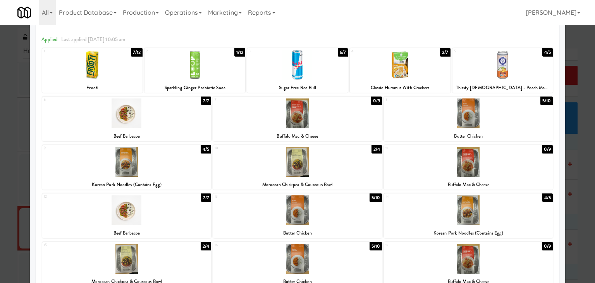
scroll to position [39, 0]
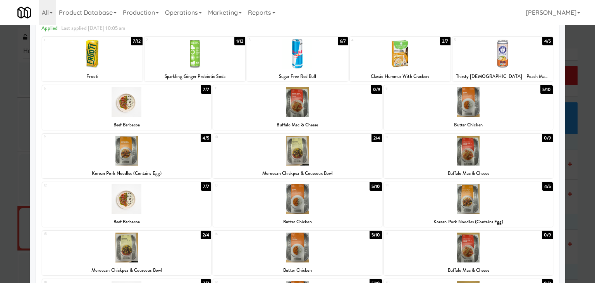
click at [442, 204] on div at bounding box center [468, 199] width 169 height 30
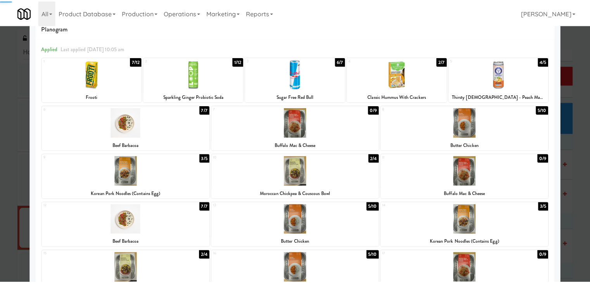
scroll to position [0, 0]
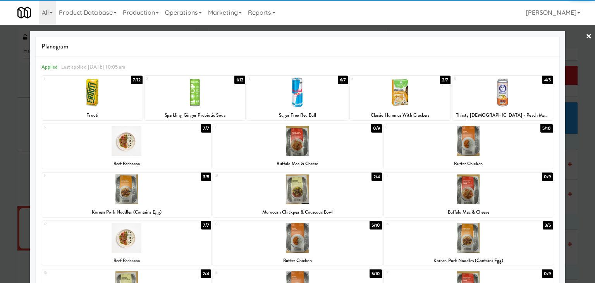
click at [586, 36] on link "×" at bounding box center [589, 37] width 6 height 24
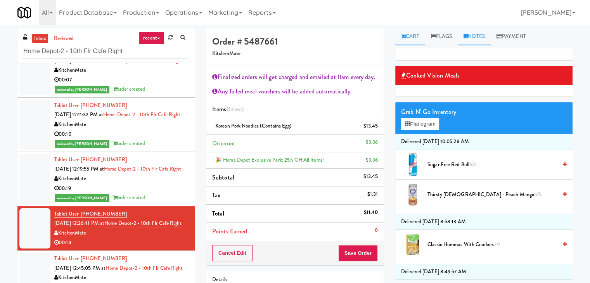
click at [476, 39] on link "Notes" at bounding box center [473, 36] width 33 height 17
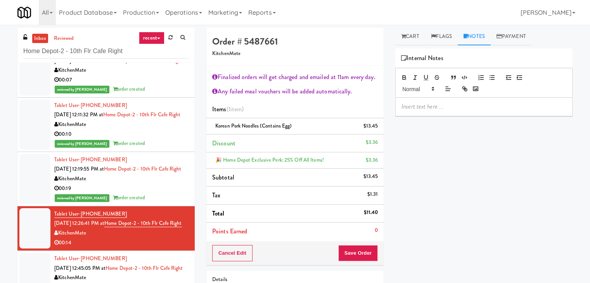
click at [437, 103] on p at bounding box center [483, 106] width 165 height 9
drag, startPoint x: 0, startPoint y: 110, endPoint x: 69, endPoint y: 121, distance: 69.5
click at [3, 110] on div "inbox reviewed recent all unclear take inventory issue suspicious failed recent…" at bounding box center [295, 186] width 590 height 316
click at [426, 109] on p at bounding box center [483, 106] width 165 height 9
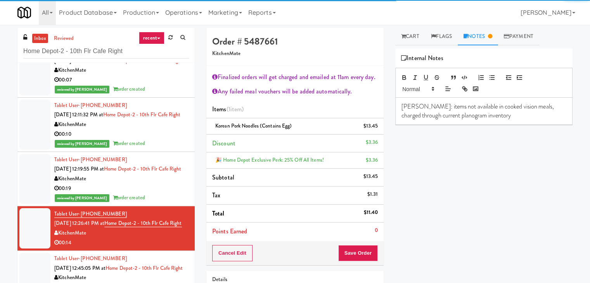
click at [426, 106] on p "[PERSON_NAME]: items not available in cooked vision meals, charged through curr…" at bounding box center [483, 110] width 165 height 17
drag, startPoint x: 359, startPoint y: 250, endPoint x: 360, endPoint y: 244, distance: 5.9
click at [359, 249] on button "Save Order" at bounding box center [358, 253] width 40 height 16
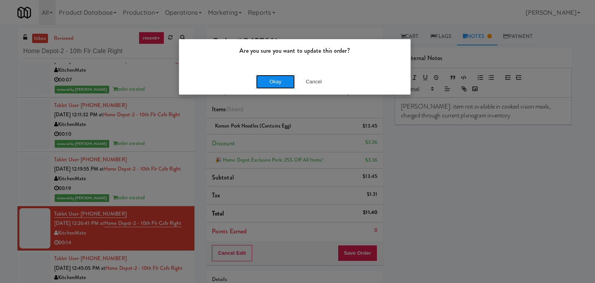
click at [278, 79] on button "Okay" at bounding box center [275, 82] width 39 height 14
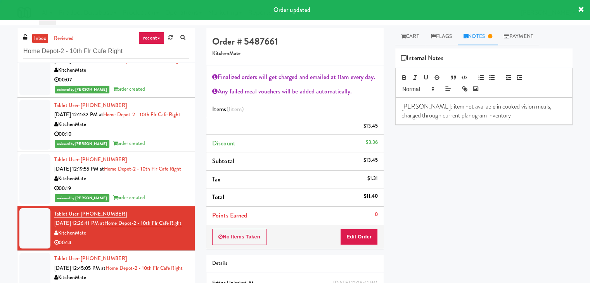
click at [147, 273] on div "KitchenMate" at bounding box center [121, 278] width 135 height 10
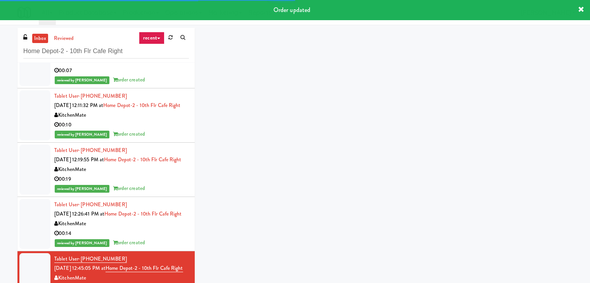
scroll to position [204, 0]
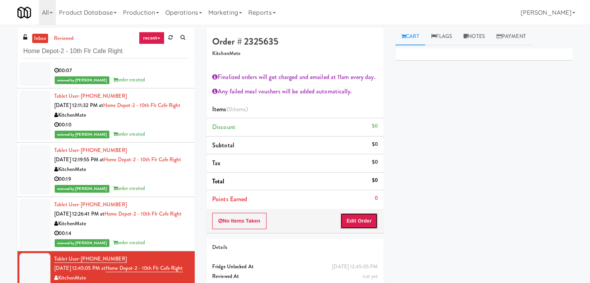
click at [360, 222] on button "Edit Order" at bounding box center [359, 221] width 38 height 16
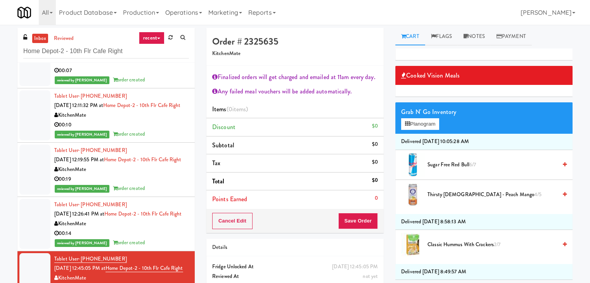
click at [437, 162] on span "Sugar Free Red Bull 6/7" at bounding box center [491, 165] width 129 height 10
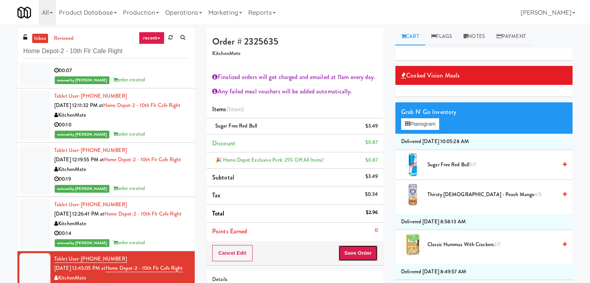
click at [354, 251] on button "Save Order" at bounding box center [358, 253] width 40 height 16
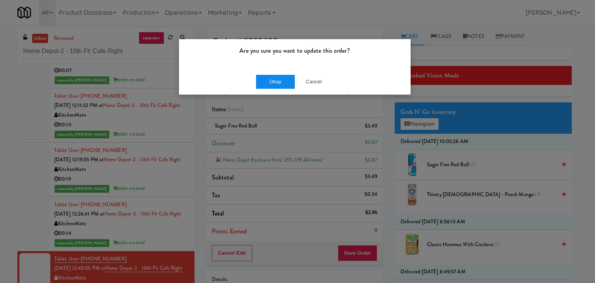
click at [279, 75] on div "Okay Cancel" at bounding box center [295, 82] width 232 height 26
click at [279, 84] on button "Okay" at bounding box center [275, 82] width 39 height 14
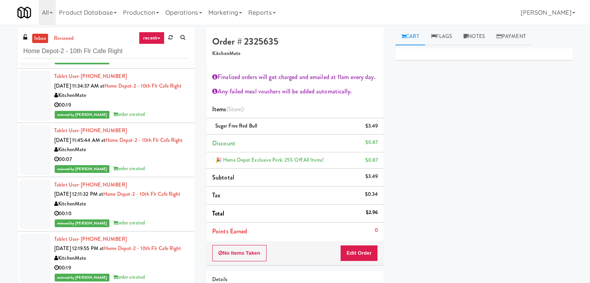
scroll to position [0, 0]
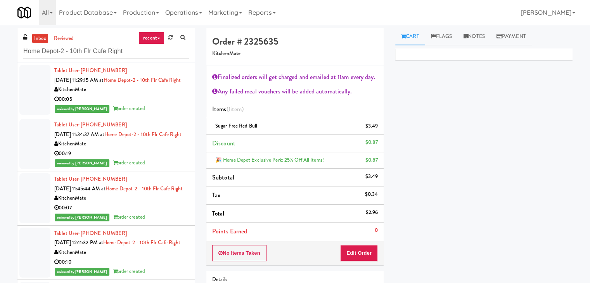
click at [163, 114] on div "reviewed by [PERSON_NAME] A order created" at bounding box center [121, 109] width 135 height 10
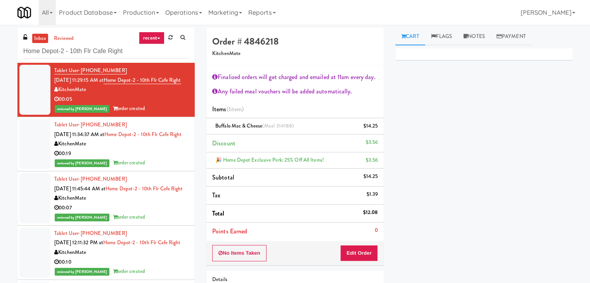
click at [167, 159] on div "00:19" at bounding box center [121, 154] width 135 height 10
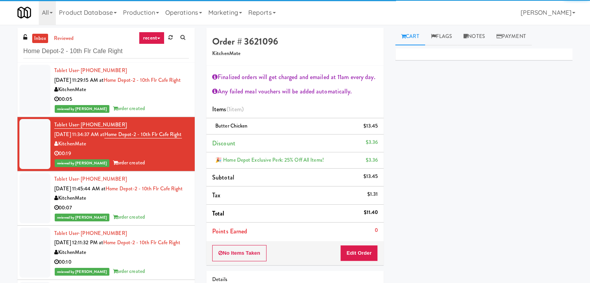
scroll to position [39, 0]
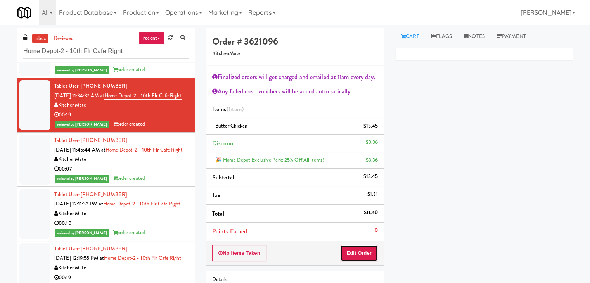
click at [350, 249] on button "Edit Order" at bounding box center [359, 253] width 38 height 16
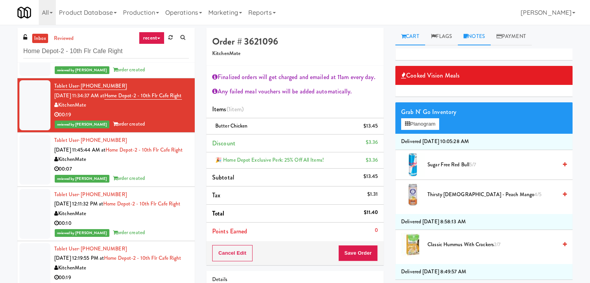
click at [473, 40] on link "Notes" at bounding box center [473, 36] width 33 height 17
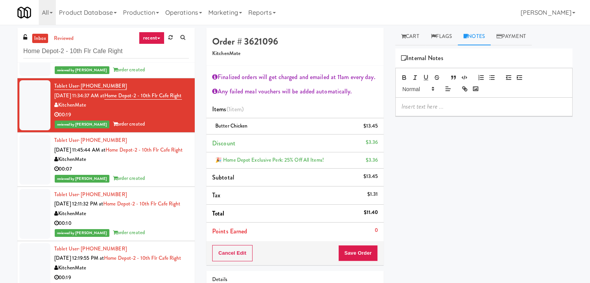
click at [432, 109] on p at bounding box center [483, 106] width 165 height 9
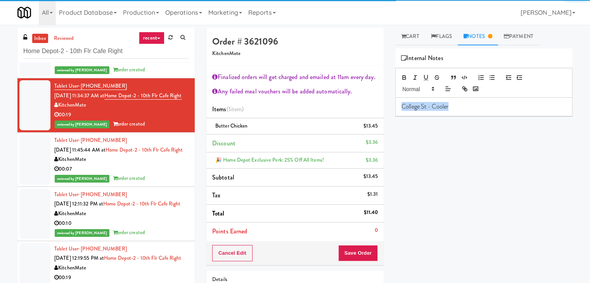
drag, startPoint x: 453, startPoint y: 107, endPoint x: 390, endPoint y: 109, distance: 62.4
click at [392, 111] on div "Cart Flags Notes Payment Cooked Vision Meals Grab N' Go Inventory Planogram Del…" at bounding box center [483, 154] width 189 height 252
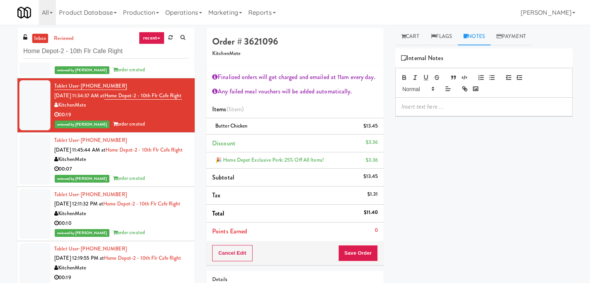
drag, startPoint x: 6, startPoint y: 53, endPoint x: 216, endPoint y: 85, distance: 211.8
click at [7, 53] on div "inbox reviewed recent all unclear take inventory issue suspicious failed recent…" at bounding box center [295, 186] width 590 height 316
click at [467, 108] on p at bounding box center [483, 106] width 165 height 9
click at [441, 194] on div "Cooked Vision Meals Grab N' Go Inventory Planogram Delivered [DATE] 10:05:28 AM…" at bounding box center [483, 193] width 177 height 291
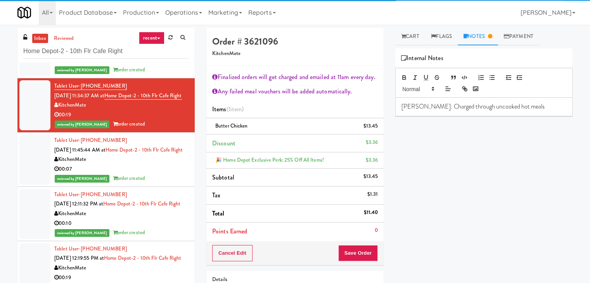
click at [171, 174] on div "00:07" at bounding box center [121, 169] width 135 height 10
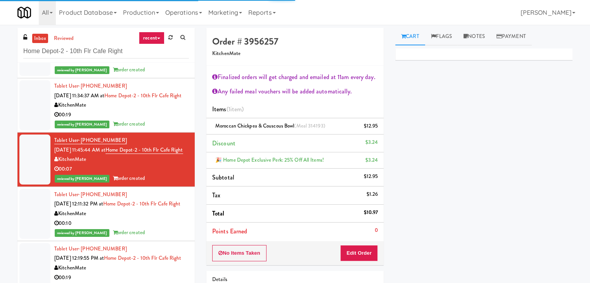
scroll to position [155, 0]
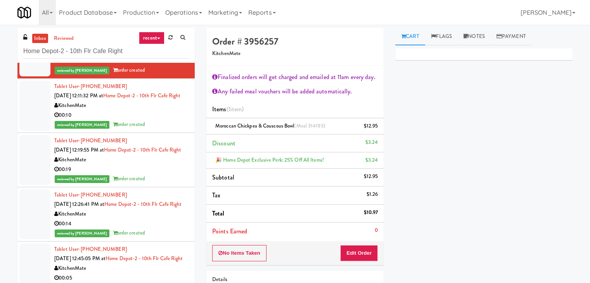
click at [159, 120] on div "00:10" at bounding box center [121, 115] width 135 height 10
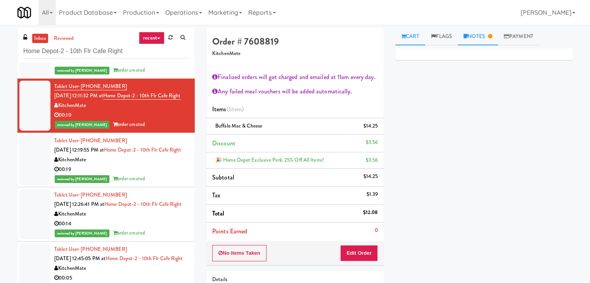
click at [477, 39] on link "Notes" at bounding box center [477, 36] width 40 height 17
click at [416, 32] on link "Cart" at bounding box center [410, 36] width 30 height 17
click at [366, 248] on button "Edit Order" at bounding box center [359, 253] width 38 height 16
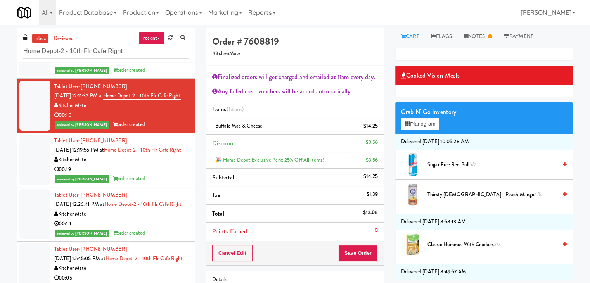
click at [155, 174] on div "00:19" at bounding box center [121, 170] width 135 height 10
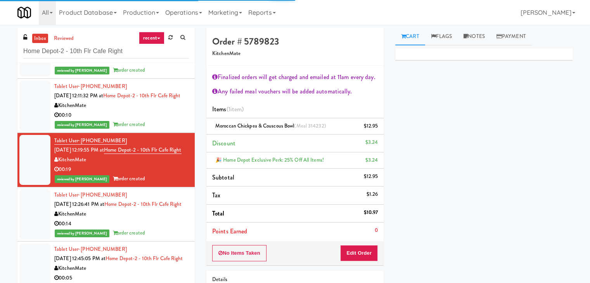
scroll to position [213, 0]
click at [155, 209] on div "KitchenMate" at bounding box center [121, 214] width 135 height 10
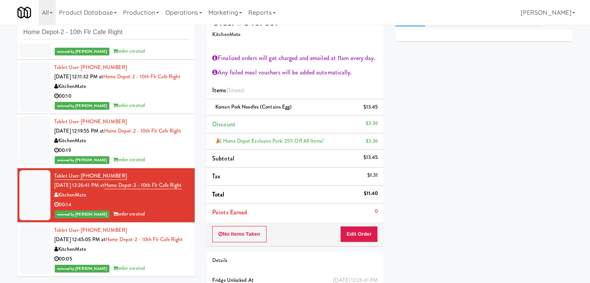
scroll to position [25, 0]
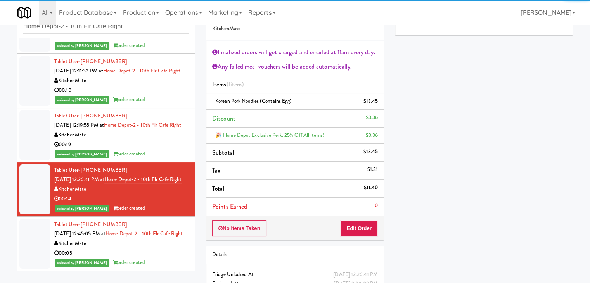
click at [156, 254] on div "00:05" at bounding box center [121, 253] width 135 height 10
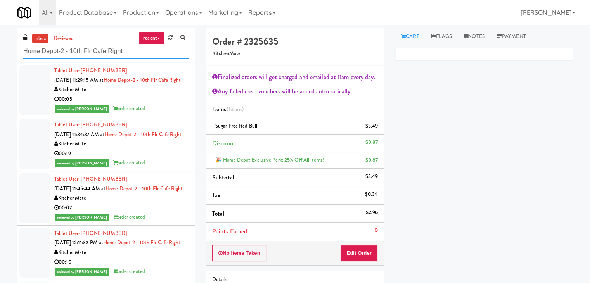
click at [115, 50] on input "Home Depot-2 - 10th Flr Cafe Right" at bounding box center [106, 51] width 166 height 14
paste input "1401 S State - Right - [GEOGRAPHIC_DATA]"
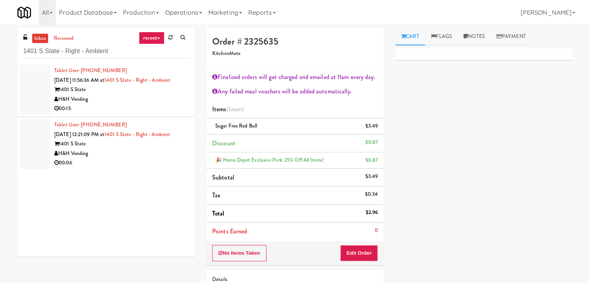
click at [152, 103] on div "H&H Vending" at bounding box center [121, 100] width 135 height 10
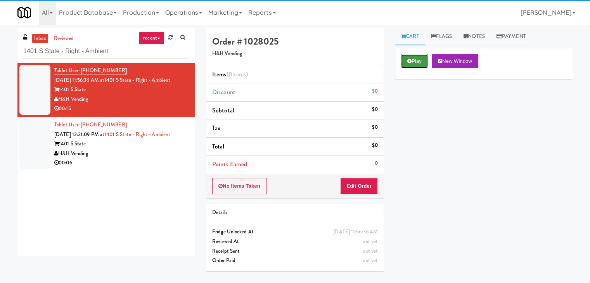
click at [417, 62] on button "Play" at bounding box center [414, 61] width 27 height 14
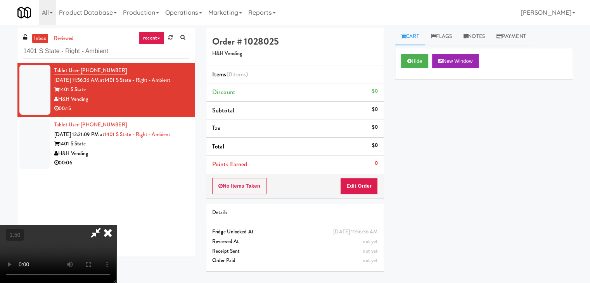
click at [116, 225] on video at bounding box center [58, 254] width 116 height 58
drag, startPoint x: 345, startPoint y: 32, endPoint x: 347, endPoint y: 118, distance: 86.1
click at [116, 225] on icon at bounding box center [107, 233] width 17 height 16
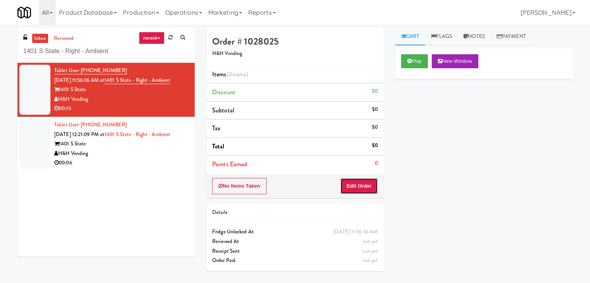
click at [354, 187] on button "Edit Order" at bounding box center [359, 186] width 38 height 16
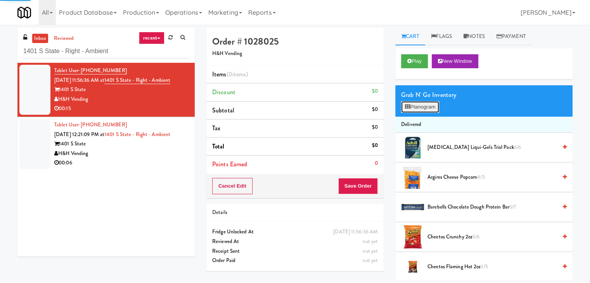
click at [426, 108] on button "Planogram" at bounding box center [420, 107] width 38 height 12
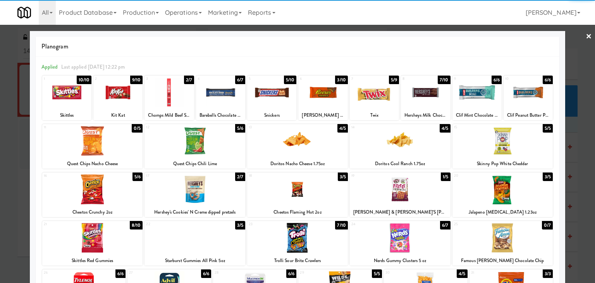
click at [503, 144] on div at bounding box center [503, 141] width 101 height 30
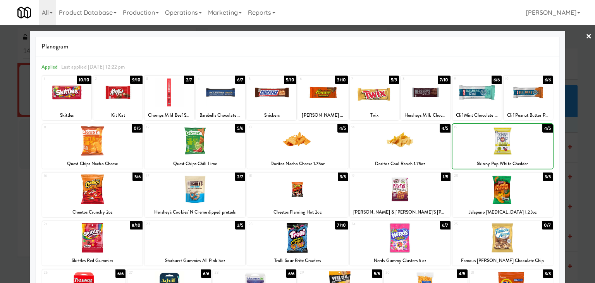
click at [503, 144] on div at bounding box center [503, 141] width 101 height 30
drag, startPoint x: 587, startPoint y: 33, endPoint x: 581, endPoint y: 41, distance: 9.9
click at [587, 33] on div at bounding box center [297, 141] width 595 height 283
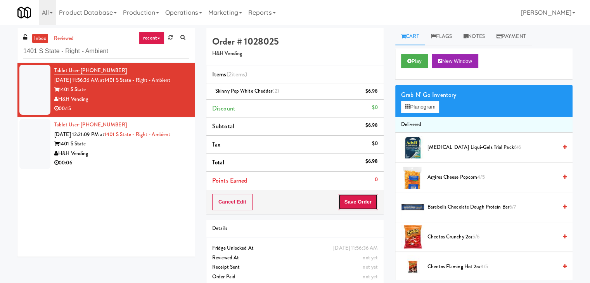
click at [366, 202] on button "Save Order" at bounding box center [358, 202] width 40 height 16
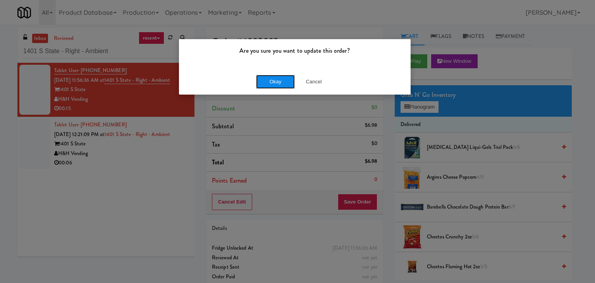
drag, startPoint x: 286, startPoint y: 82, endPoint x: 277, endPoint y: 84, distance: 8.7
click at [284, 81] on button "Okay" at bounding box center [275, 82] width 39 height 14
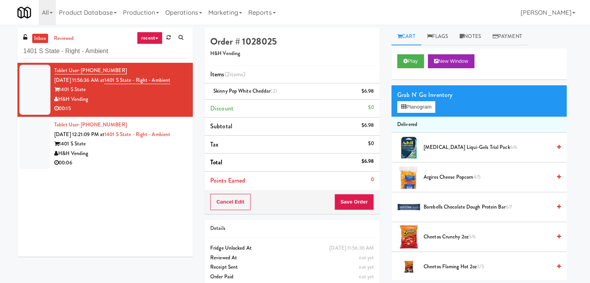
click at [154, 153] on div "H&H Vending" at bounding box center [120, 154] width 133 height 10
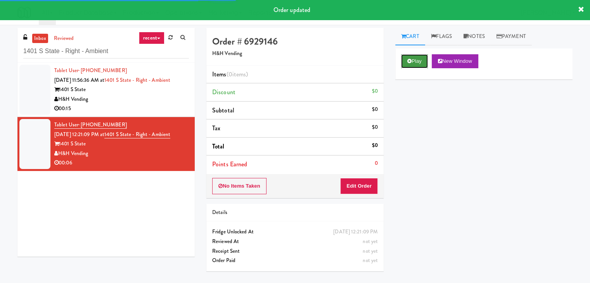
click at [412, 64] on button "Play" at bounding box center [414, 61] width 27 height 14
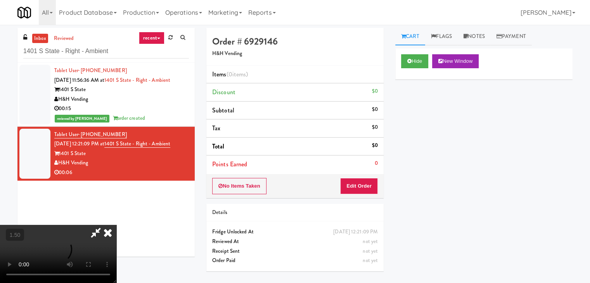
click at [116, 225] on video at bounding box center [58, 254] width 116 height 58
click at [105, 225] on icon at bounding box center [96, 233] width 18 height 16
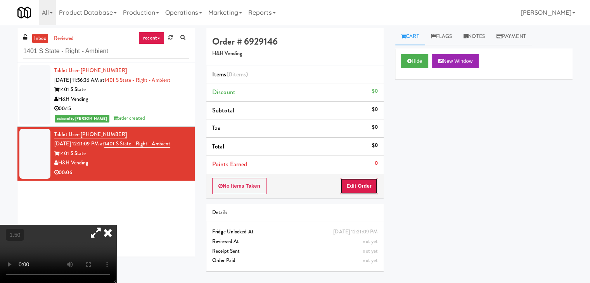
click at [358, 187] on button "Edit Order" at bounding box center [359, 186] width 38 height 16
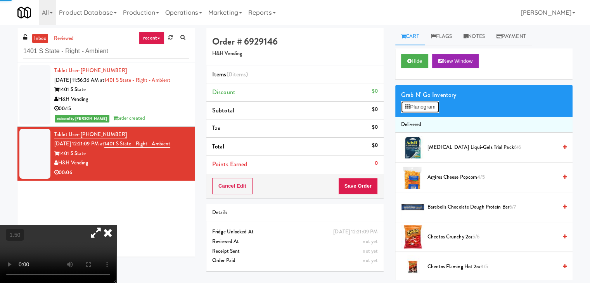
click at [423, 110] on button "Planogram" at bounding box center [420, 107] width 38 height 12
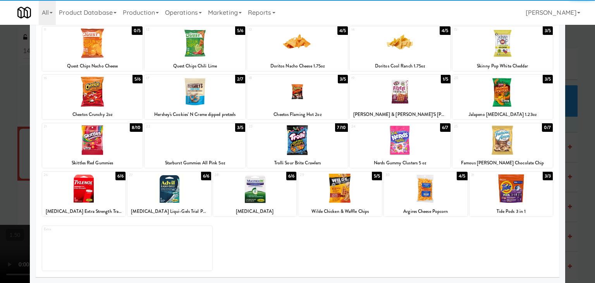
click at [414, 102] on div at bounding box center [400, 92] width 101 height 30
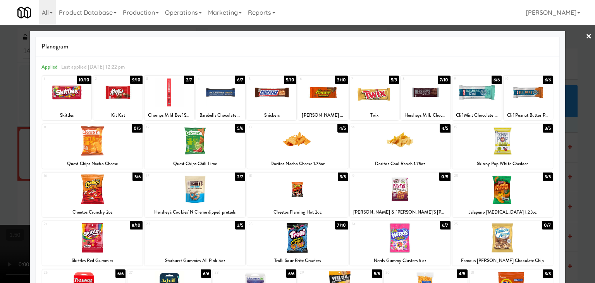
click at [586, 34] on link "×" at bounding box center [589, 37] width 6 height 24
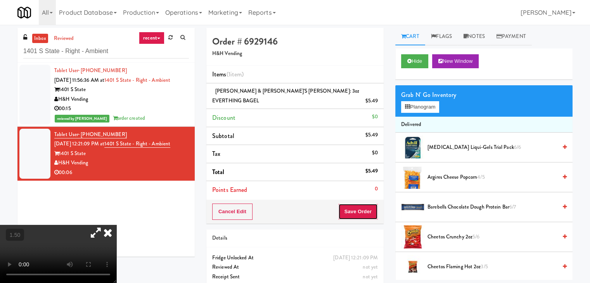
click at [360, 204] on button "Save Order" at bounding box center [358, 212] width 40 height 16
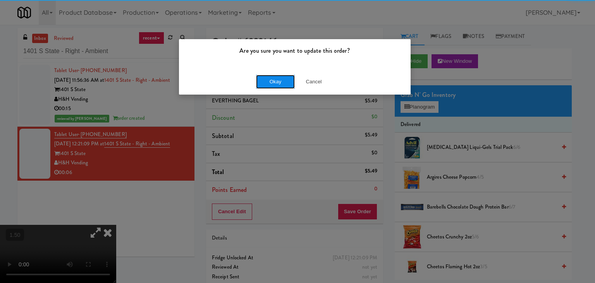
click at [278, 81] on button "Okay" at bounding box center [275, 82] width 39 height 14
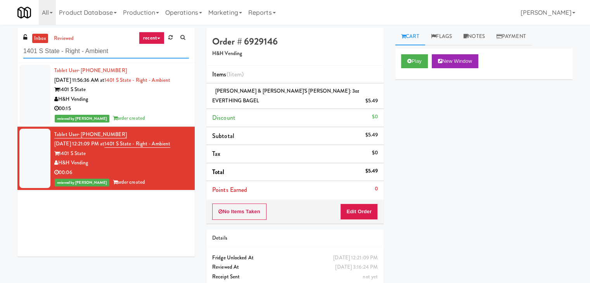
click at [103, 51] on input "1401 S State - Right - Ambient" at bounding box center [106, 51] width 166 height 14
paste input "Office Kitchen - GVA"
type input "Office Kitchen - GVA"
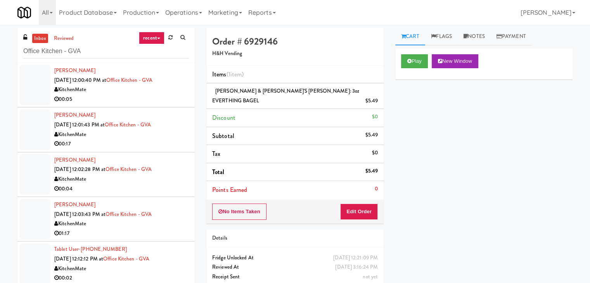
drag, startPoint x: 152, startPoint y: 97, endPoint x: 148, endPoint y: 98, distance: 4.5
click at [152, 97] on div "00:05" at bounding box center [121, 100] width 135 height 10
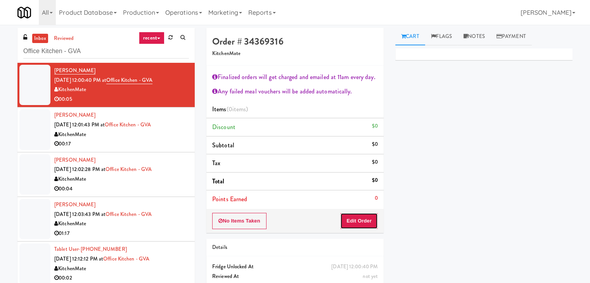
click at [355, 219] on button "Edit Order" at bounding box center [359, 221] width 38 height 16
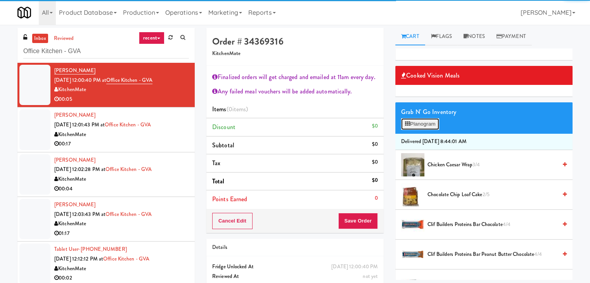
click at [411, 123] on button "Planogram" at bounding box center [420, 124] width 38 height 12
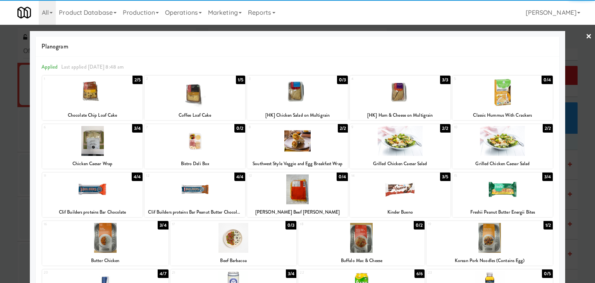
click at [400, 97] on div at bounding box center [400, 93] width 101 height 30
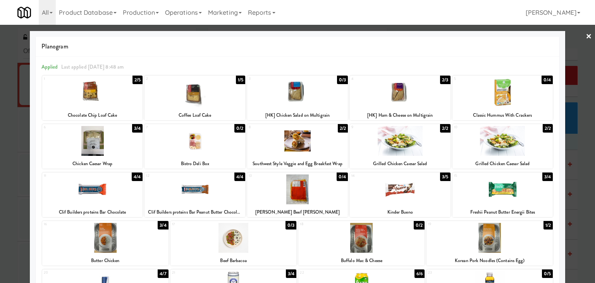
drag, startPoint x: 583, startPoint y: 39, endPoint x: 572, endPoint y: 42, distance: 11.2
click at [586, 39] on link "×" at bounding box center [589, 37] width 6 height 24
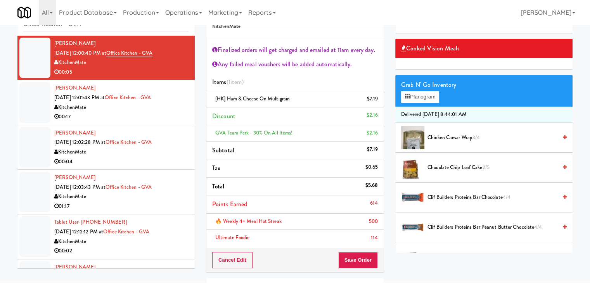
scroll to position [39, 0]
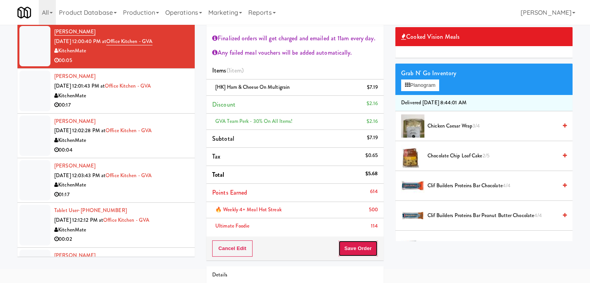
click at [362, 245] on button "Save Order" at bounding box center [358, 248] width 40 height 16
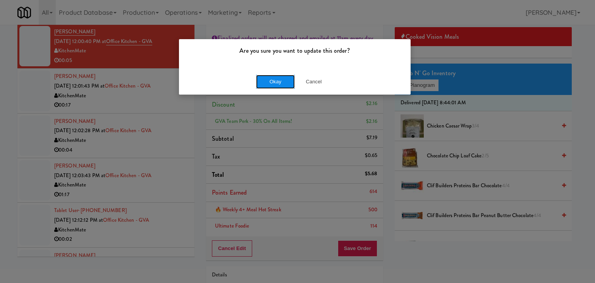
click at [271, 79] on button "Okay" at bounding box center [275, 82] width 39 height 14
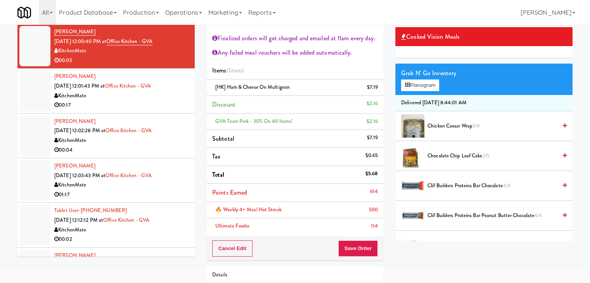
click at [147, 108] on div "00:17" at bounding box center [121, 105] width 135 height 10
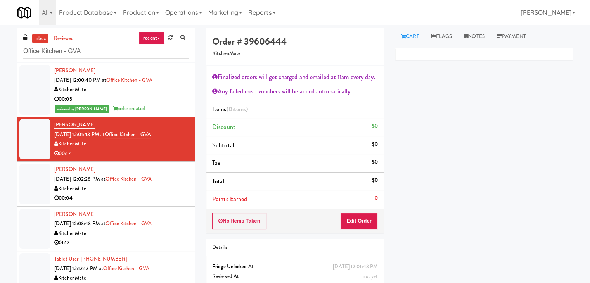
drag, startPoint x: 471, startPoint y: 36, endPoint x: 456, endPoint y: 80, distance: 46.5
click at [471, 36] on link "Notes" at bounding box center [473, 36] width 33 height 17
click at [438, 91] on div at bounding box center [483, 83] width 177 height 30
drag, startPoint x: 434, startPoint y: 109, endPoint x: 441, endPoint y: 183, distance: 74.4
click at [434, 109] on p at bounding box center [483, 106] width 165 height 9
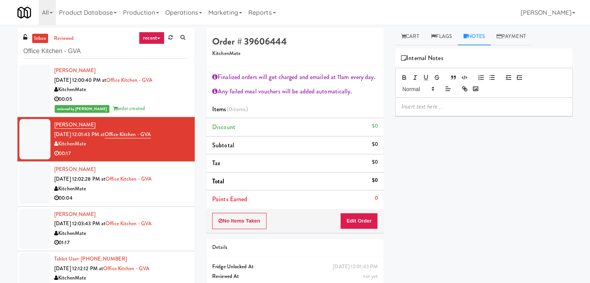
click at [5, 87] on div "inbox reviewed recent all unclear take inventory issue suspicious failed recent…" at bounding box center [295, 170] width 590 height 284
click at [425, 104] on p at bounding box center [483, 106] width 165 height 9
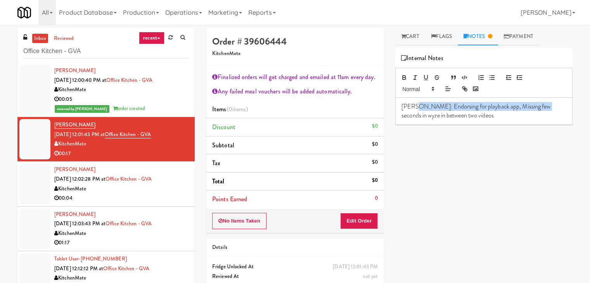
drag, startPoint x: 412, startPoint y: 102, endPoint x: 538, endPoint y: 109, distance: 125.4
click at [538, 109] on p "[PERSON_NAME]: Endorsing for playback app, Missing few seconds in wyze in betwe…" at bounding box center [483, 110] width 165 height 17
drag, startPoint x: 538, startPoint y: 110, endPoint x: 554, endPoint y: 112, distance: 15.7
click at [538, 110] on p "[PERSON_NAME]: Endorsing for playback app, Missing few seconds in wyze in betwe…" at bounding box center [483, 110] width 165 height 17
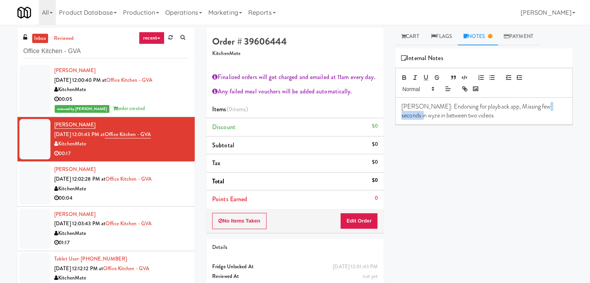
drag, startPoint x: 559, startPoint y: 108, endPoint x: 533, endPoint y: 106, distance: 25.3
click at [533, 106] on p "[PERSON_NAME]: Endorsing for playback app, Missing few seconds in wyze in betwe…" at bounding box center [483, 110] width 165 height 17
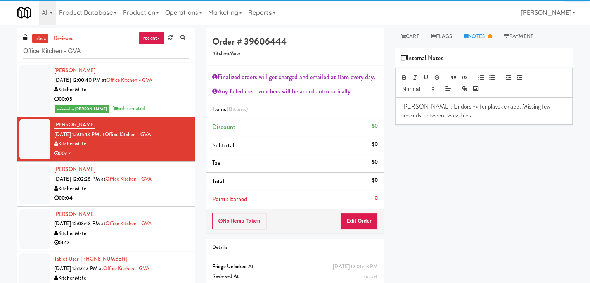
click at [456, 116] on p "[PERSON_NAME]: Endorsing for playback app, Missing few seconds ibetween two vid…" at bounding box center [483, 110] width 165 height 17
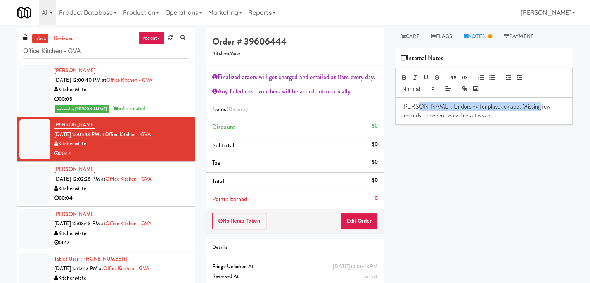
drag, startPoint x: 413, startPoint y: 104, endPoint x: 526, endPoint y: 109, distance: 112.9
click at [526, 109] on p "[PERSON_NAME]: Endorsing for playback app, Missing few seconds ibetween two vid…" at bounding box center [483, 110] width 165 height 17
click at [535, 109] on p "[PERSON_NAME]: Endorsing for playback app, Missing few seconds ibetween two vid…" at bounding box center [483, 110] width 165 height 17
click at [535, 108] on p "[PERSON_NAME]: Endorsing for playback app, Missing few seconds i n between two …" at bounding box center [483, 110] width 165 height 17
click at [535, 109] on p "[PERSON_NAME]: Endorsing for playback app, Missing few seconds i n between two …" at bounding box center [483, 110] width 165 height 17
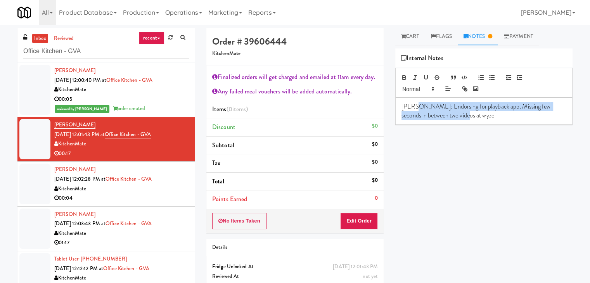
drag, startPoint x: 413, startPoint y: 105, endPoint x: 469, endPoint y: 116, distance: 57.4
click at [469, 116] on p "[PERSON_NAME]: Endorsing for playback app, Missing few seconds in between two v…" at bounding box center [483, 110] width 165 height 17
copy p "Endorsing for playback app, Missing few seconds in between two videos at wyze"
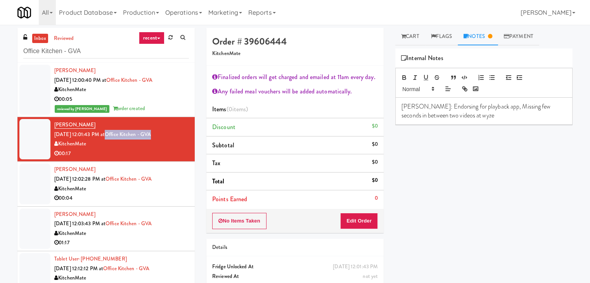
drag, startPoint x: 169, startPoint y: 135, endPoint x: 117, endPoint y: 136, distance: 52.7
click at [117, 136] on div "[PERSON_NAME] [DATE] 12:01:43 PM at Office [GEOGRAPHIC_DATA] 00:17" at bounding box center [121, 139] width 135 height 38
copy link "Office Kitchen - GVA"
click at [142, 196] on div "00:04" at bounding box center [121, 198] width 135 height 10
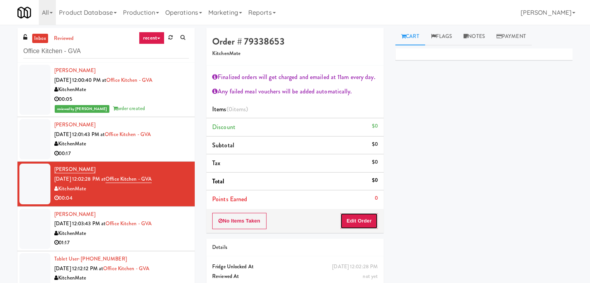
click at [363, 221] on button "Edit Order" at bounding box center [359, 221] width 38 height 16
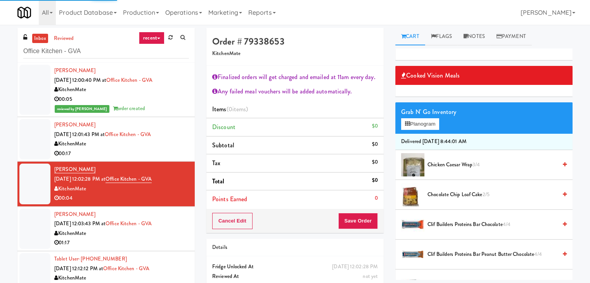
click at [441, 197] on span "Chocolate Chip Loaf Cake 2/5" at bounding box center [491, 195] width 129 height 10
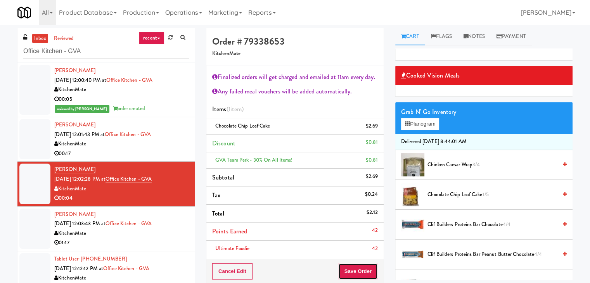
click at [354, 277] on button "Save Order" at bounding box center [358, 271] width 40 height 16
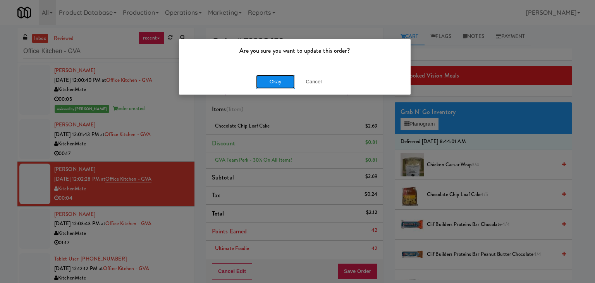
click at [273, 76] on button "Okay" at bounding box center [275, 82] width 39 height 14
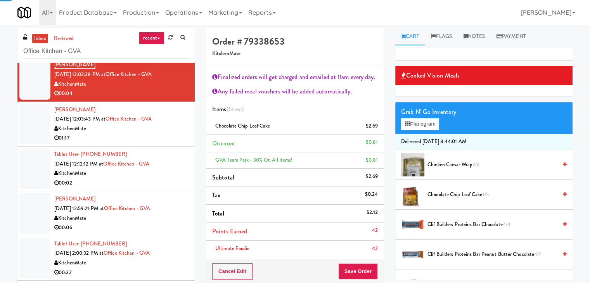
scroll to position [116, 0]
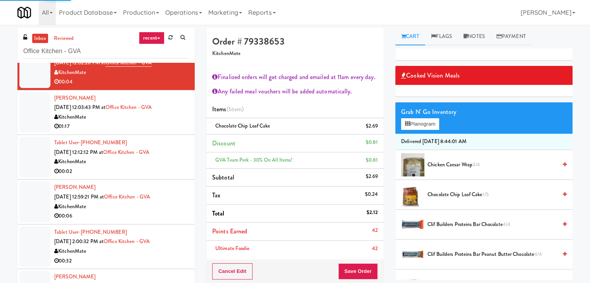
click at [154, 128] on div "01:17" at bounding box center [121, 127] width 135 height 10
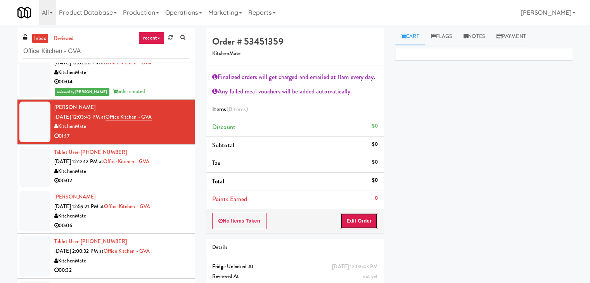
click at [357, 226] on button "Edit Order" at bounding box center [359, 221] width 38 height 16
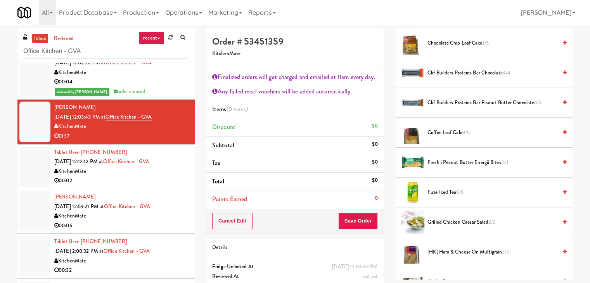
scroll to position [194, 0]
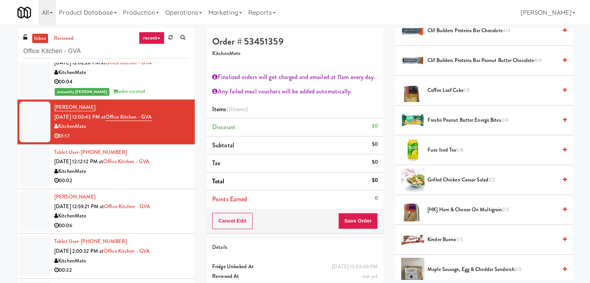
click at [443, 181] on span "Grilled Chicken Caesar Salad 2/2" at bounding box center [491, 180] width 129 height 10
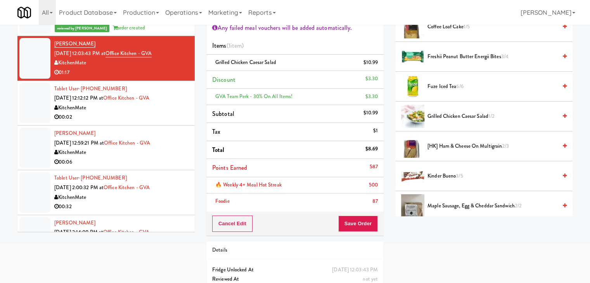
scroll to position [78, 0]
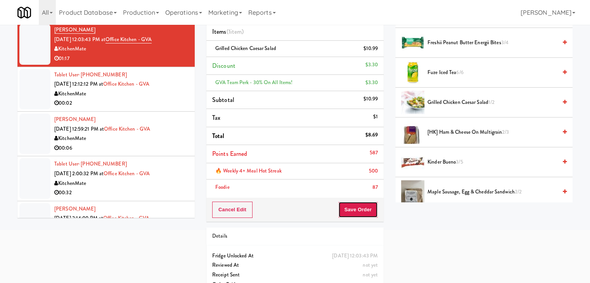
click at [348, 208] on button "Save Order" at bounding box center [358, 210] width 40 height 16
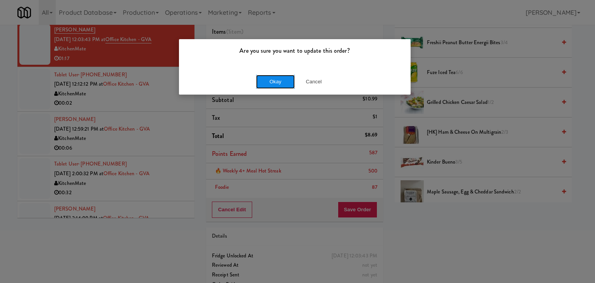
click at [266, 77] on button "Okay" at bounding box center [275, 82] width 39 height 14
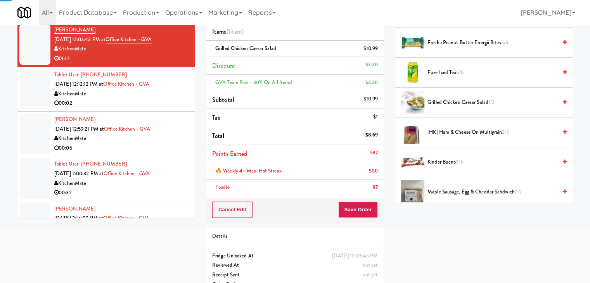
click at [137, 107] on div "00:02" at bounding box center [121, 103] width 135 height 10
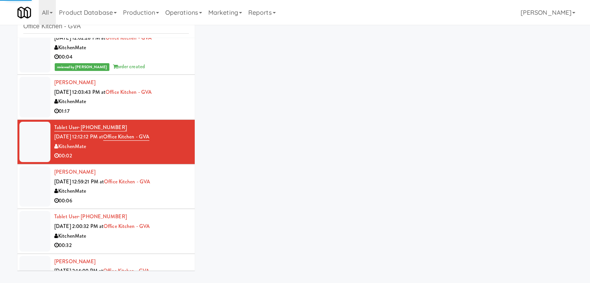
scroll to position [28, 0]
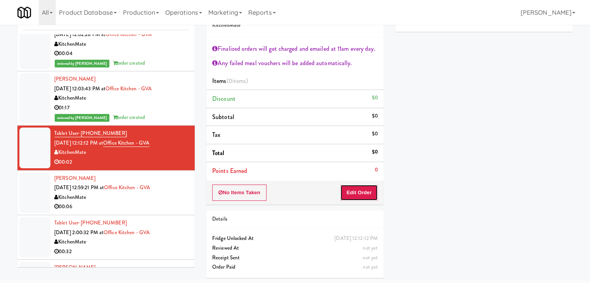
click at [357, 190] on button "Edit Order" at bounding box center [359, 193] width 38 height 16
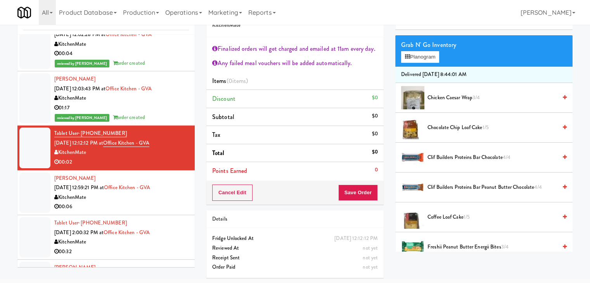
scroll to position [78, 0]
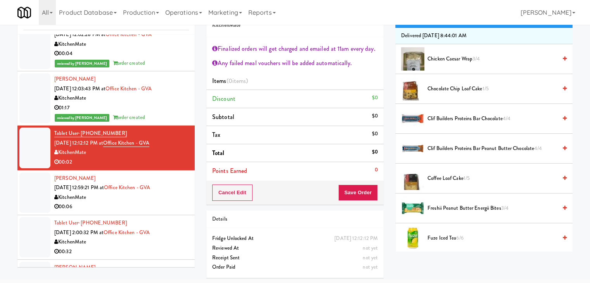
click at [443, 174] on span "Coffee Loaf Cake 1/5" at bounding box center [491, 179] width 129 height 10
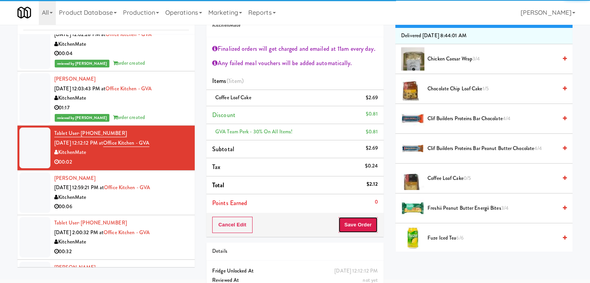
click at [355, 223] on button "Save Order" at bounding box center [358, 225] width 40 height 16
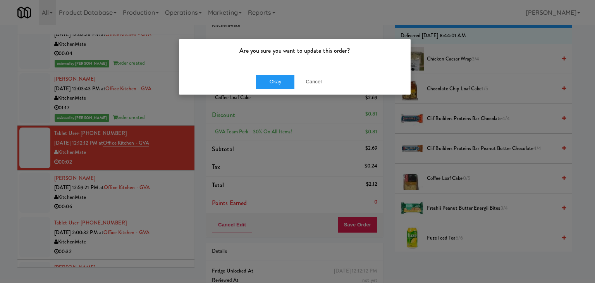
drag, startPoint x: 270, startPoint y: 86, endPoint x: 260, endPoint y: 90, distance: 10.9
click at [270, 86] on div "Okay Cancel" at bounding box center [295, 82] width 232 height 26
click at [273, 75] on button "Okay" at bounding box center [275, 82] width 39 height 14
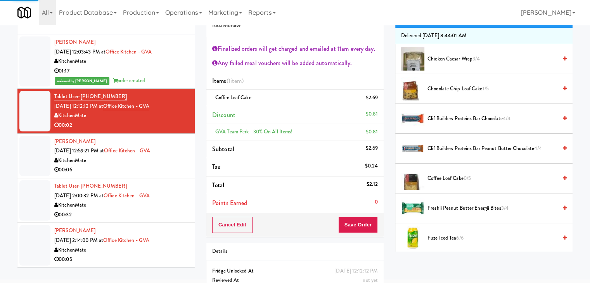
scroll to position [59, 0]
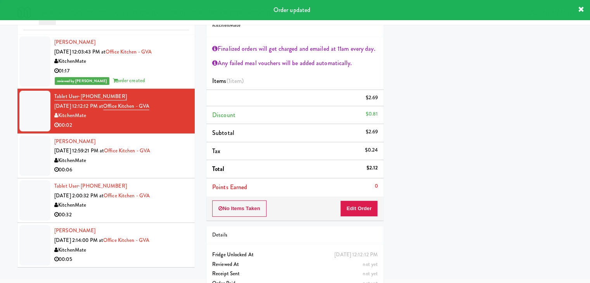
click at [176, 167] on div "00:06" at bounding box center [121, 170] width 135 height 10
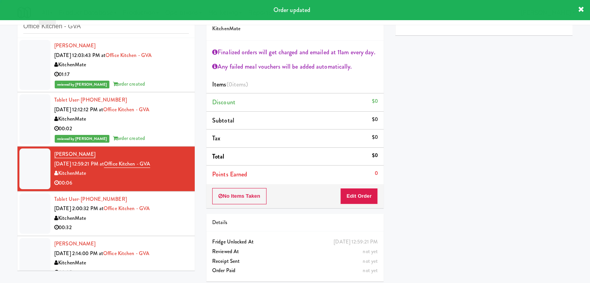
scroll to position [28, 0]
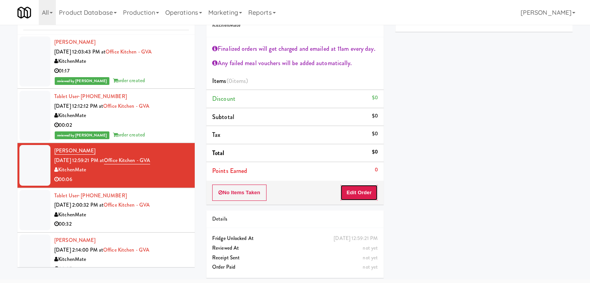
click at [354, 194] on button "Edit Order" at bounding box center [359, 193] width 38 height 16
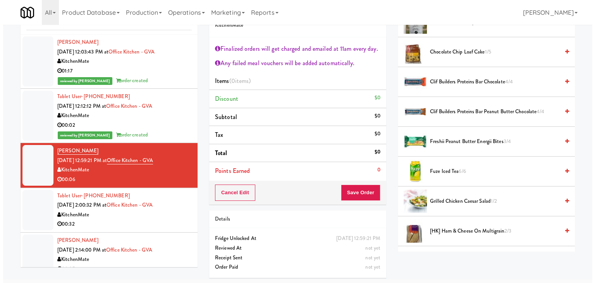
scroll to position [0, 0]
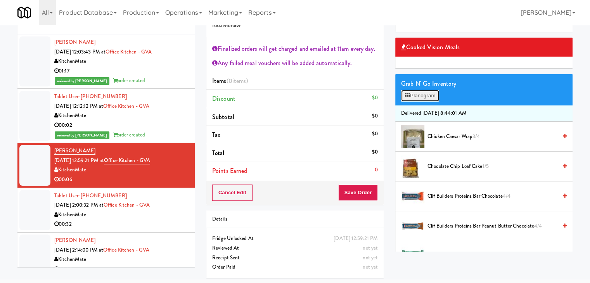
click at [423, 92] on button "Planogram" at bounding box center [420, 96] width 38 height 12
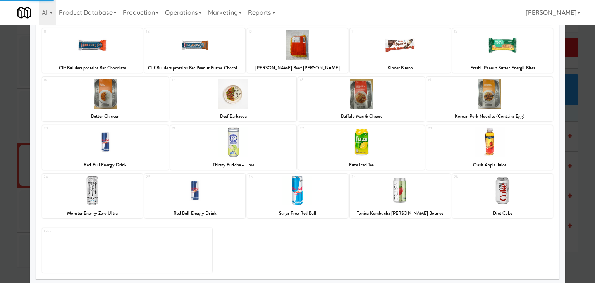
scroll to position [146, 0]
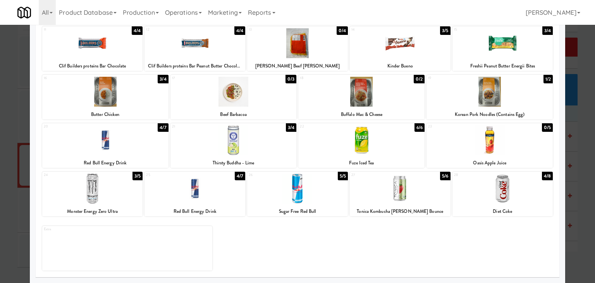
click at [492, 190] on div at bounding box center [503, 189] width 101 height 30
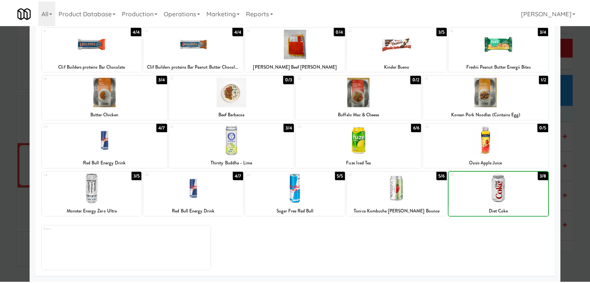
scroll to position [0, 0]
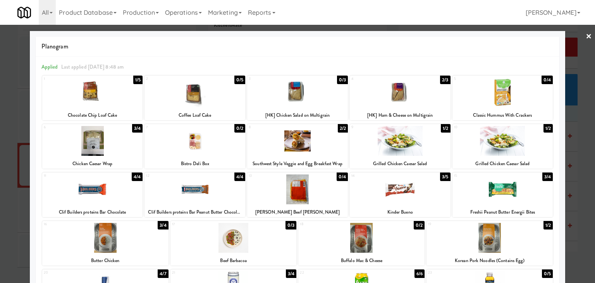
click at [586, 35] on link "×" at bounding box center [589, 37] width 6 height 24
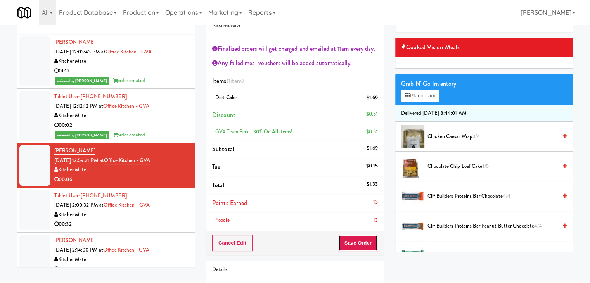
click at [357, 240] on button "Save Order" at bounding box center [358, 243] width 40 height 16
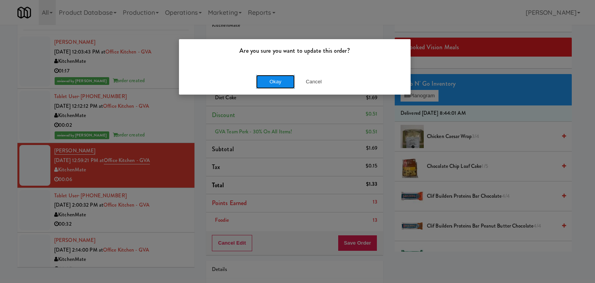
click at [273, 84] on button "Okay" at bounding box center [275, 82] width 39 height 14
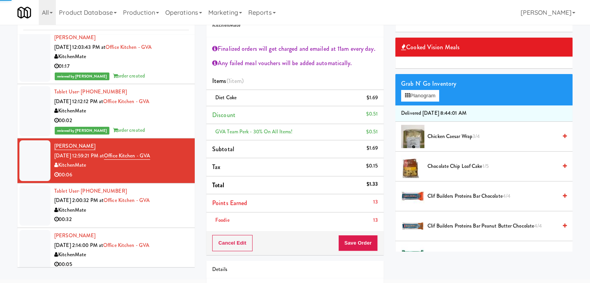
scroll to position [162, 0]
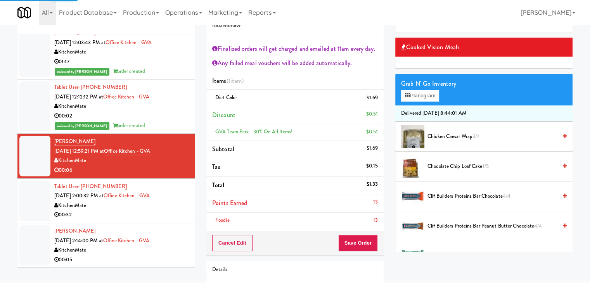
click at [168, 214] on div "00:32" at bounding box center [121, 215] width 135 height 10
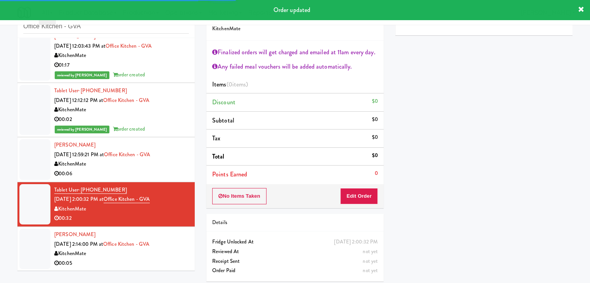
scroll to position [28, 0]
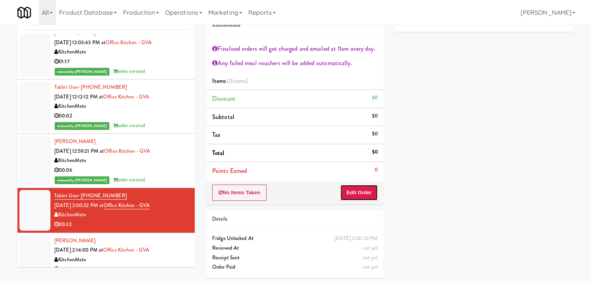
click at [361, 191] on button "Edit Order" at bounding box center [359, 193] width 38 height 16
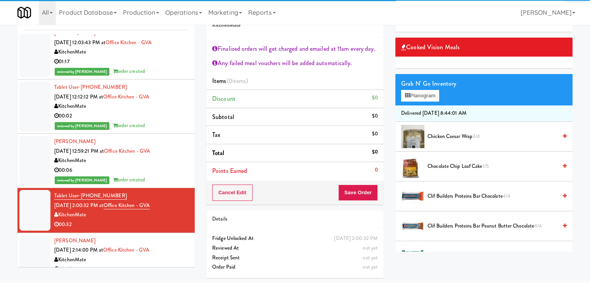
click at [445, 165] on span "Chocolate Chip Loaf Cake 1/5" at bounding box center [491, 167] width 129 height 10
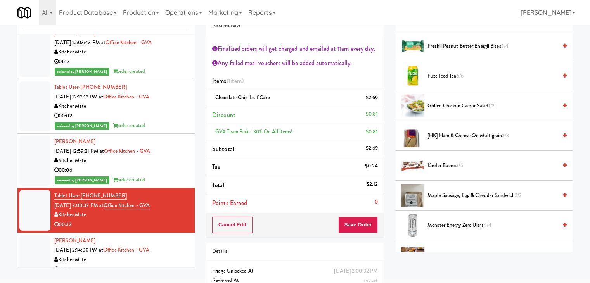
scroll to position [233, 0]
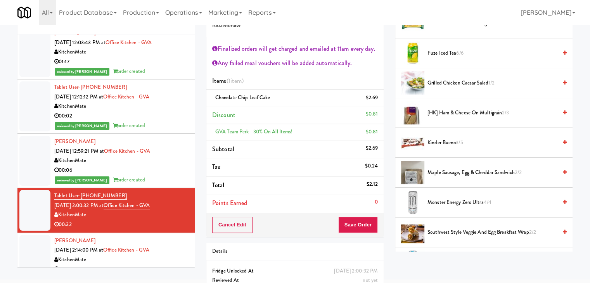
click at [451, 174] on span "Maple Sausage, Egg & Cheddar Sandwich 2/2" at bounding box center [491, 173] width 129 height 10
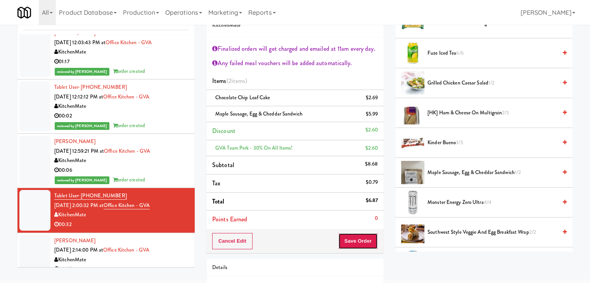
click at [348, 240] on button "Save Order" at bounding box center [358, 241] width 40 height 16
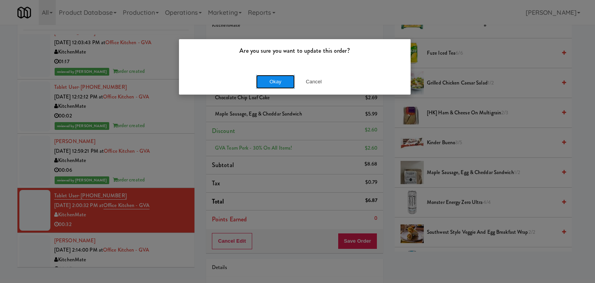
click at [263, 81] on button "Okay" at bounding box center [275, 82] width 39 height 14
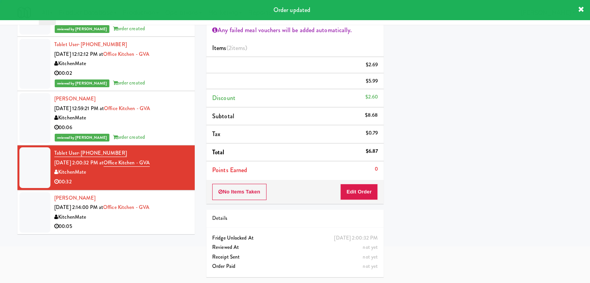
scroll to position [59, 0]
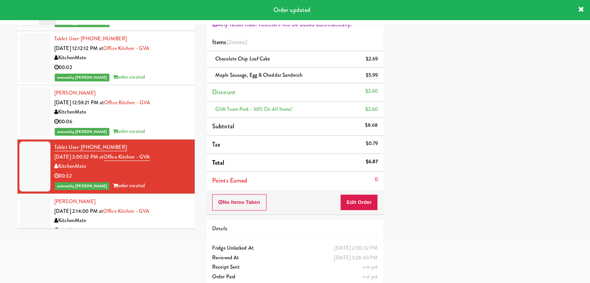
click at [162, 226] on div "00:05" at bounding box center [121, 231] width 135 height 10
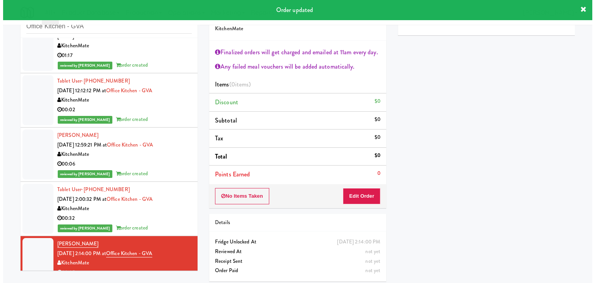
scroll to position [28, 0]
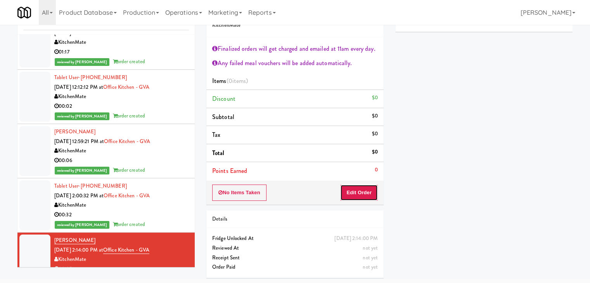
drag, startPoint x: 368, startPoint y: 191, endPoint x: 392, endPoint y: 171, distance: 30.6
click at [368, 190] on button "Edit Order" at bounding box center [359, 193] width 38 height 16
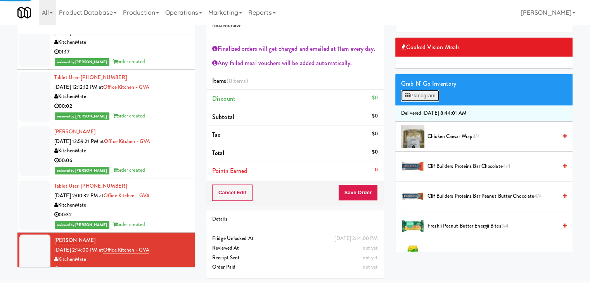
click at [421, 94] on button "Planogram" at bounding box center [420, 96] width 38 height 12
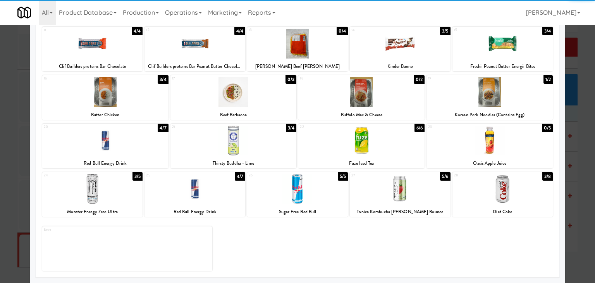
scroll to position [146, 0]
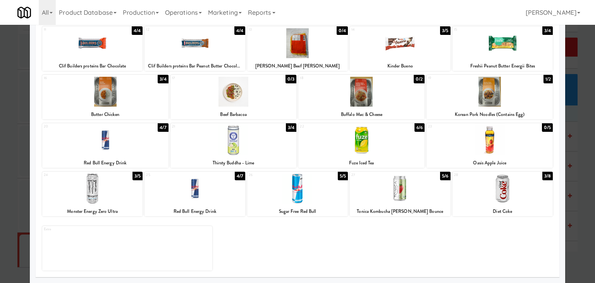
click at [372, 146] on div at bounding box center [362, 140] width 126 height 30
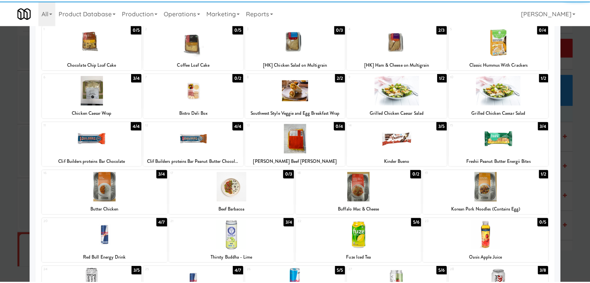
scroll to position [0, 0]
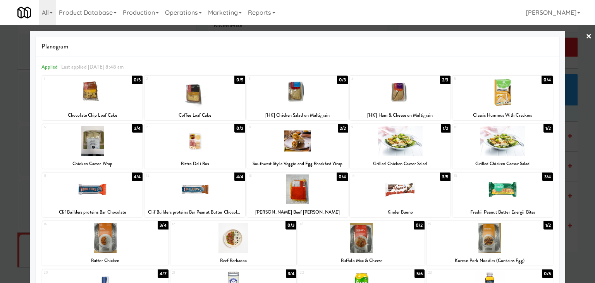
click at [586, 36] on link "×" at bounding box center [589, 37] width 6 height 24
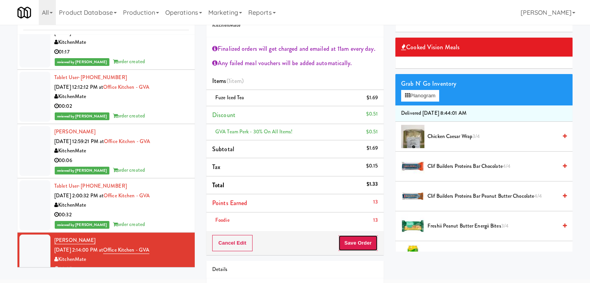
click at [357, 241] on button "Save Order" at bounding box center [358, 243] width 40 height 16
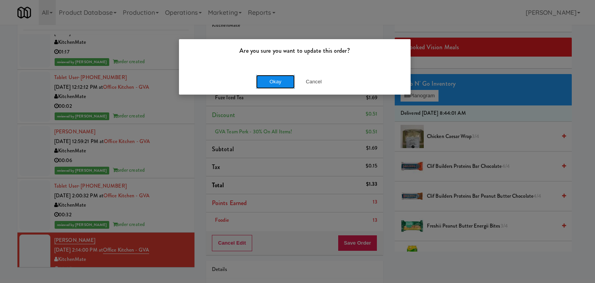
click at [279, 79] on button "Okay" at bounding box center [275, 82] width 39 height 14
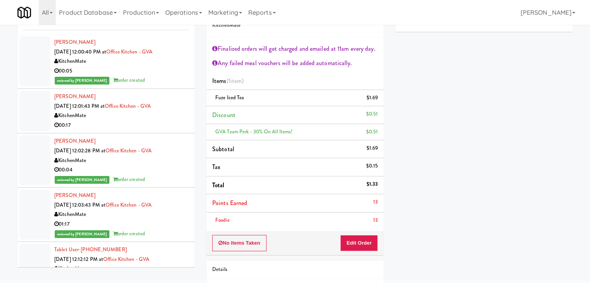
click at [151, 126] on div "00:17" at bounding box center [121, 126] width 135 height 10
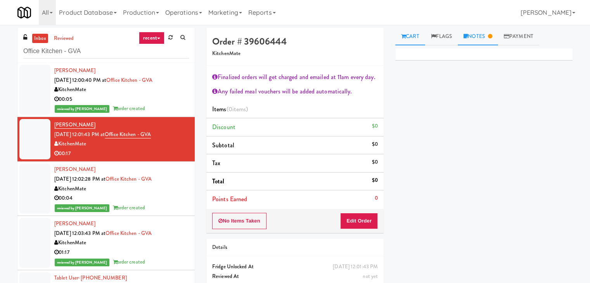
click at [480, 39] on link "Notes" at bounding box center [477, 36] width 40 height 17
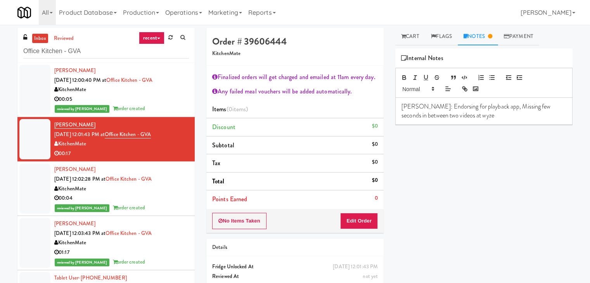
click at [475, 120] on div "[PERSON_NAME]: Endorsing for playback app, Missing few seconds in between two v…" at bounding box center [483, 111] width 176 height 27
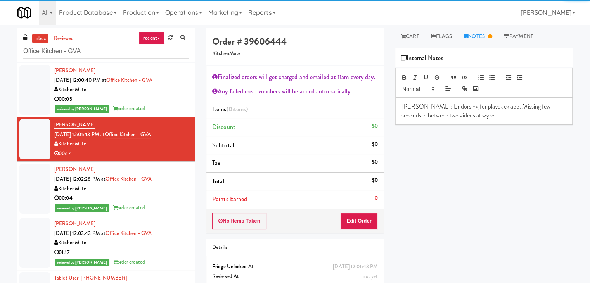
click at [444, 159] on div "Primary Flag Clear Flag if unable to determine what was taken or order not proc…" at bounding box center [483, 193] width 177 height 291
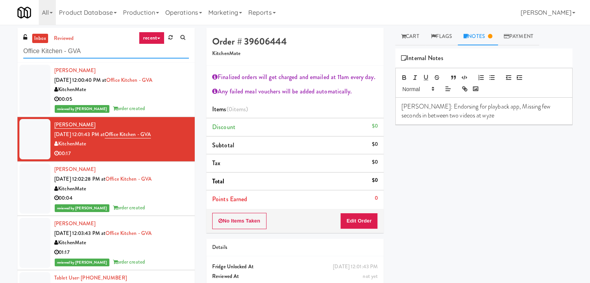
click at [105, 50] on input "Office Kitchen - GVA" at bounding box center [106, 51] width 166 height 14
paste input "[GEOGRAPHIC_DATA] - Trillium Health"
type input "[GEOGRAPHIC_DATA] - Trillium Health"
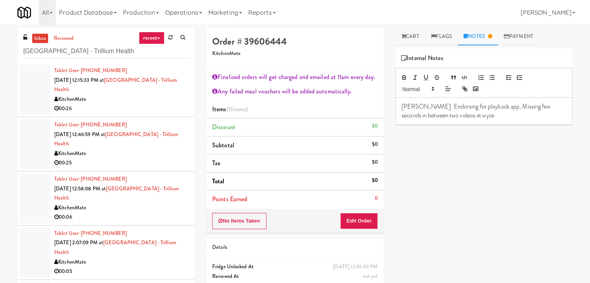
drag, startPoint x: 141, startPoint y: 103, endPoint x: 135, endPoint y: 99, distance: 7.3
click at [141, 103] on div "KitchenMate" at bounding box center [121, 100] width 135 height 10
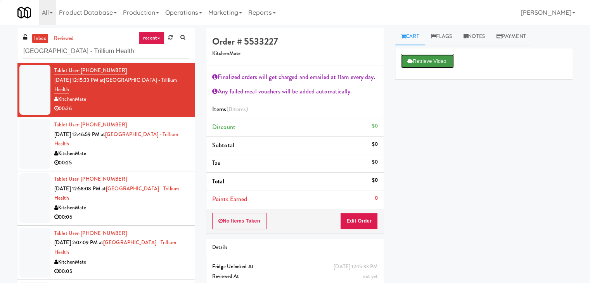
click at [425, 56] on button "Retrieve Video" at bounding box center [427, 61] width 53 height 14
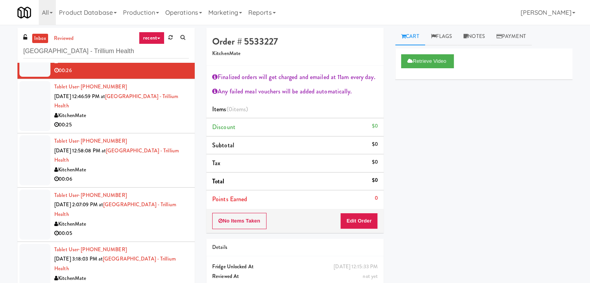
click at [170, 123] on div "00:25" at bounding box center [121, 125] width 135 height 10
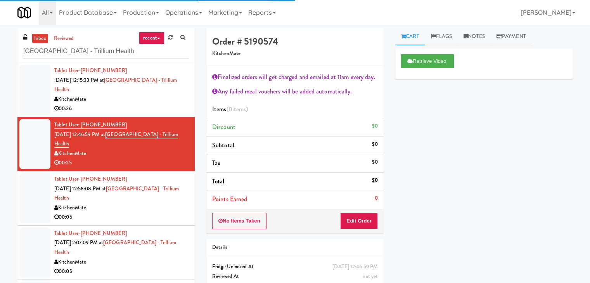
drag, startPoint x: 164, startPoint y: 109, endPoint x: 167, endPoint y: 106, distance: 4.1
click at [164, 109] on div "00:26" at bounding box center [121, 109] width 135 height 10
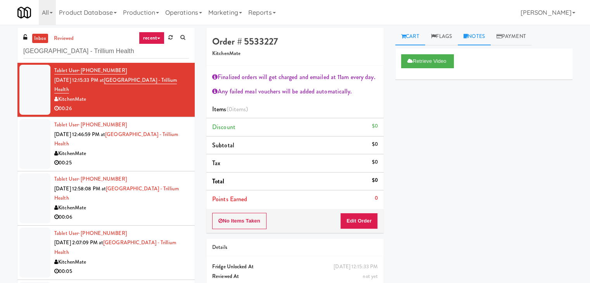
click at [484, 35] on link "Notes" at bounding box center [473, 36] width 33 height 17
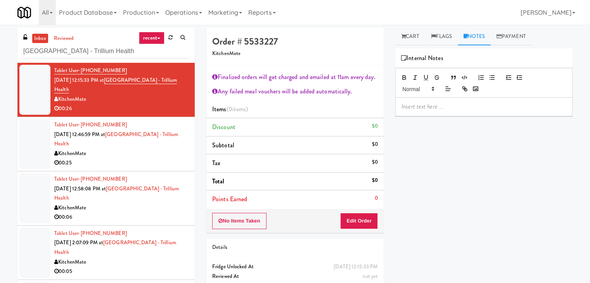
drag, startPoint x: 443, startPoint y: 107, endPoint x: 445, endPoint y: 154, distance: 46.2
click at [442, 107] on p at bounding box center [483, 106] width 165 height 9
drag, startPoint x: 10, startPoint y: 104, endPoint x: 198, endPoint y: 116, distance: 188.4
click at [12, 104] on div "inbox reviewed recent all unclear take inventory issue suspicious failed recent…" at bounding box center [295, 170] width 590 height 284
click at [430, 112] on div at bounding box center [483, 107] width 176 height 18
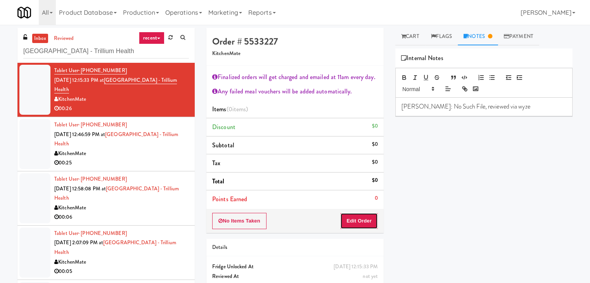
click at [362, 220] on button "Edit Order" at bounding box center [359, 221] width 38 height 16
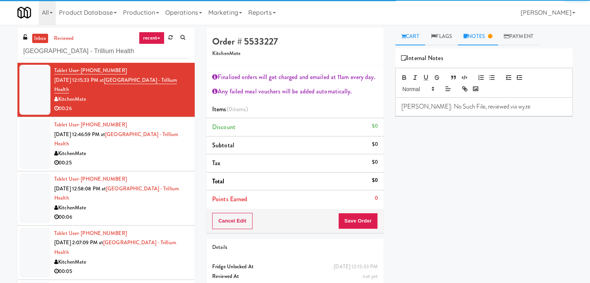
click at [414, 43] on link "Cart" at bounding box center [410, 36] width 30 height 17
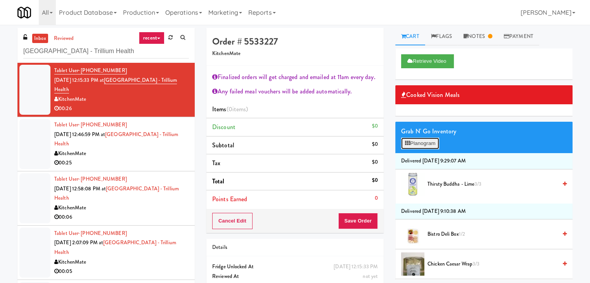
click at [420, 140] on button "Planogram" at bounding box center [420, 144] width 38 height 12
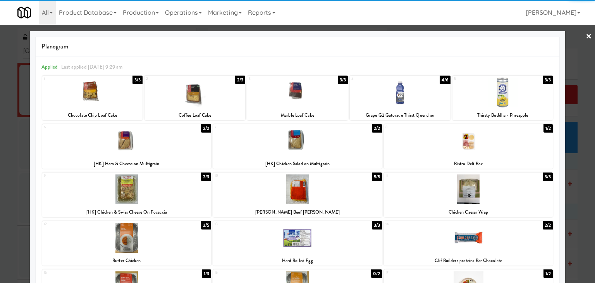
drag, startPoint x: 175, startPoint y: 189, endPoint x: 213, endPoint y: 187, distance: 38.4
click at [174, 189] on div at bounding box center [126, 189] width 169 height 30
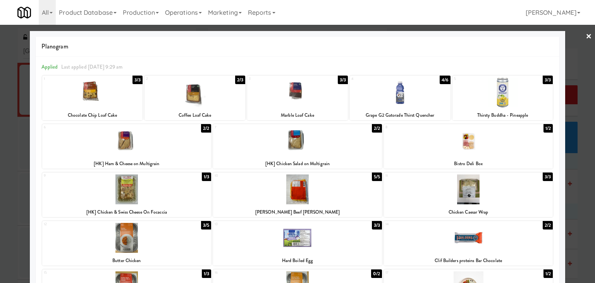
click at [589, 33] on div at bounding box center [297, 141] width 595 height 283
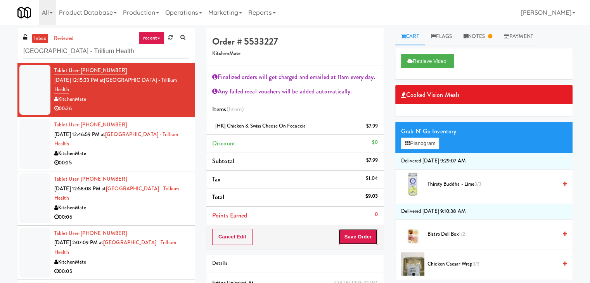
click at [353, 238] on button "Save Order" at bounding box center [358, 237] width 40 height 16
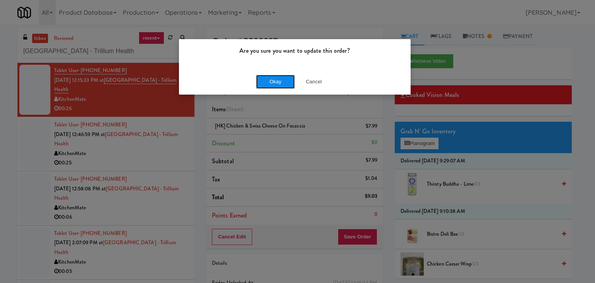
click at [282, 82] on button "Okay" at bounding box center [275, 82] width 39 height 14
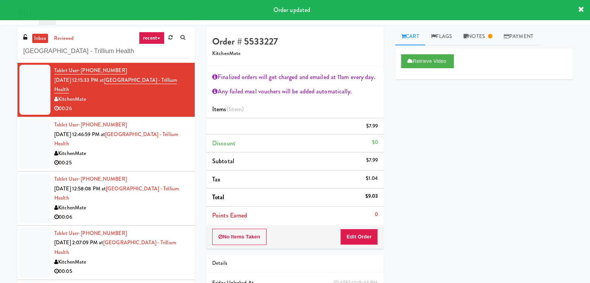
click at [136, 162] on div "00:25" at bounding box center [121, 163] width 135 height 10
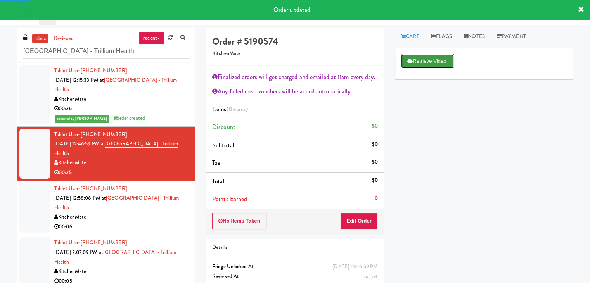
click at [408, 66] on button "Retrieve Video" at bounding box center [427, 61] width 53 height 14
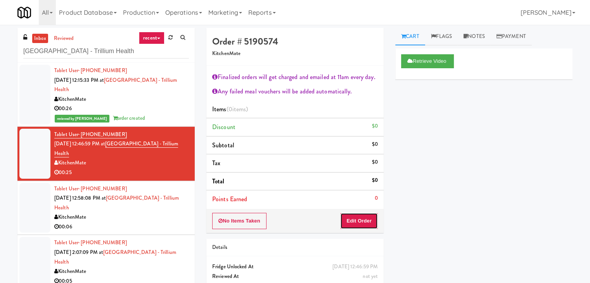
click at [349, 219] on button "Edit Order" at bounding box center [359, 221] width 38 height 16
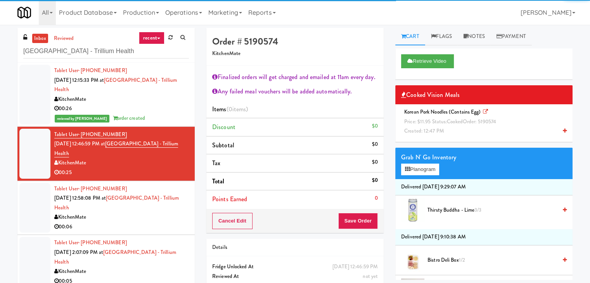
click at [449, 118] on span "cooked" at bounding box center [455, 121] width 16 height 7
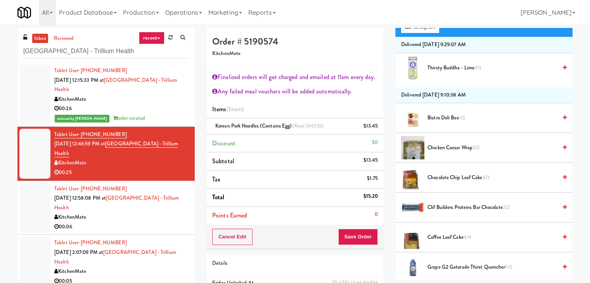
scroll to position [271, 0]
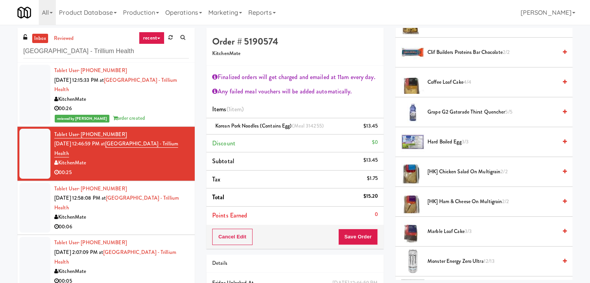
click at [445, 115] on span "Grape G2 Gatorade Thirst Quencher 5/5" at bounding box center [491, 112] width 129 height 10
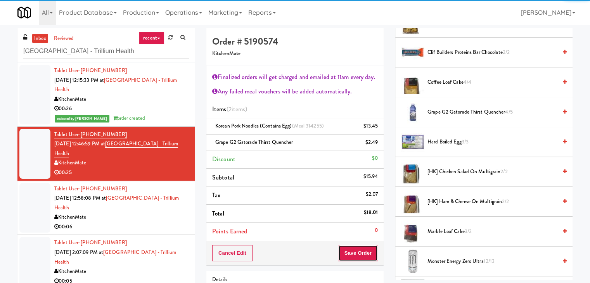
click at [360, 253] on button "Save Order" at bounding box center [358, 253] width 40 height 16
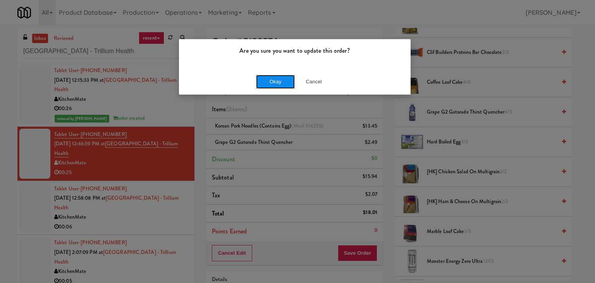
click at [273, 80] on button "Okay" at bounding box center [275, 82] width 39 height 14
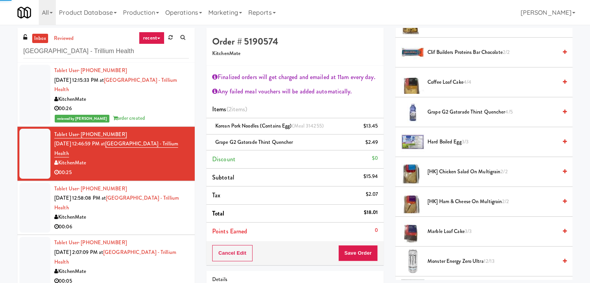
click at [154, 214] on div "KitchenMate" at bounding box center [121, 217] width 135 height 10
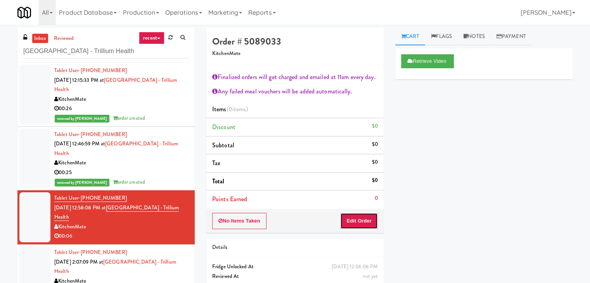
click at [357, 214] on button "Edit Order" at bounding box center [359, 221] width 38 height 16
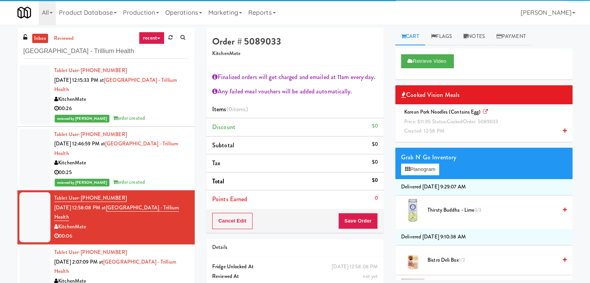
click at [441, 121] on span "Price: $11.95 Status: cooked Order: 5089033" at bounding box center [451, 121] width 94 height 7
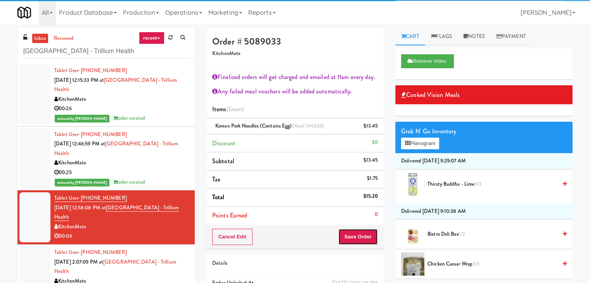
click at [357, 233] on button "Save Order" at bounding box center [358, 237] width 40 height 16
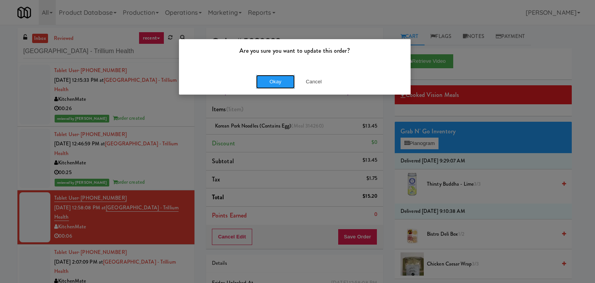
drag, startPoint x: 276, startPoint y: 78, endPoint x: 242, endPoint y: 96, distance: 38.8
click at [276, 78] on button "Okay" at bounding box center [275, 82] width 39 height 14
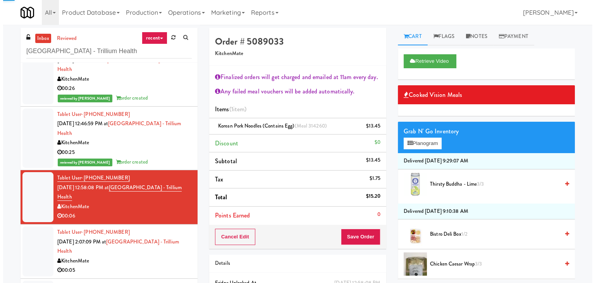
scroll to position [57, 0]
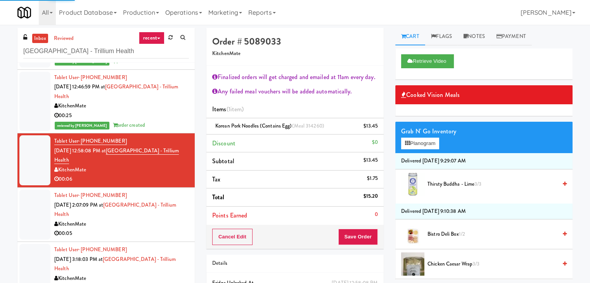
click at [167, 219] on div "KitchenMate" at bounding box center [121, 224] width 135 height 10
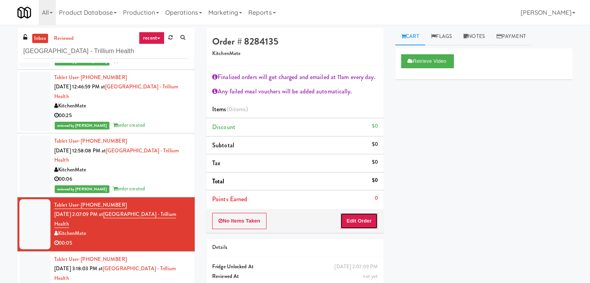
click at [344, 217] on button "Edit Order" at bounding box center [359, 221] width 38 height 16
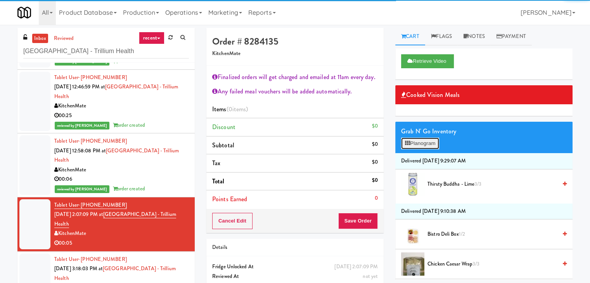
click at [414, 145] on button "Planogram" at bounding box center [420, 144] width 38 height 12
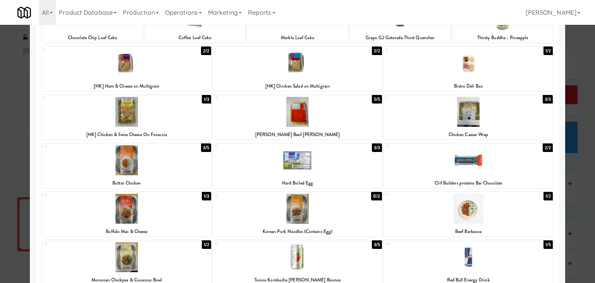
click at [466, 162] on div at bounding box center [468, 160] width 169 height 30
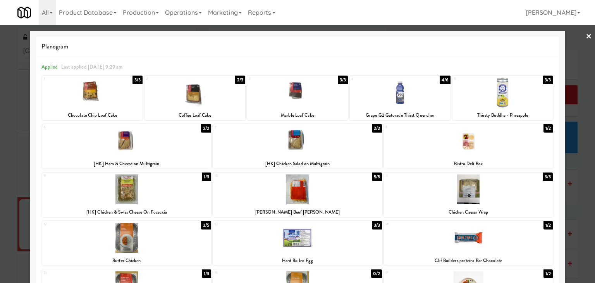
click at [586, 36] on link "×" at bounding box center [589, 37] width 6 height 24
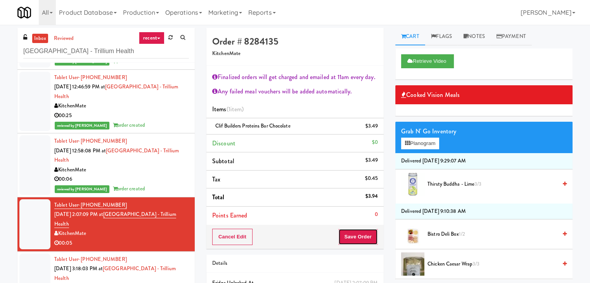
click at [352, 236] on button "Save Order" at bounding box center [358, 237] width 40 height 16
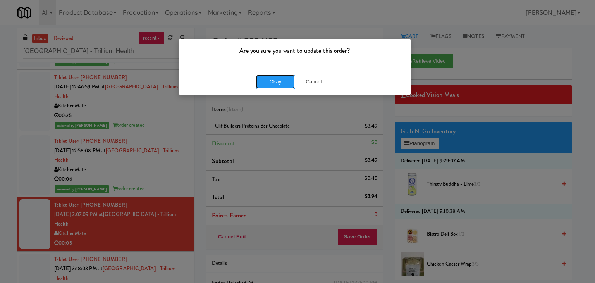
drag, startPoint x: 281, startPoint y: 78, endPoint x: 202, endPoint y: 124, distance: 91.4
click at [280, 78] on button "Okay" at bounding box center [275, 82] width 39 height 14
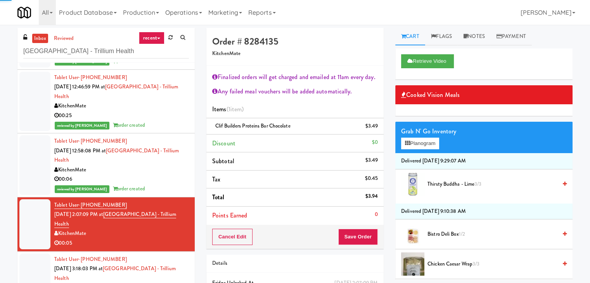
scroll to position [67, 0]
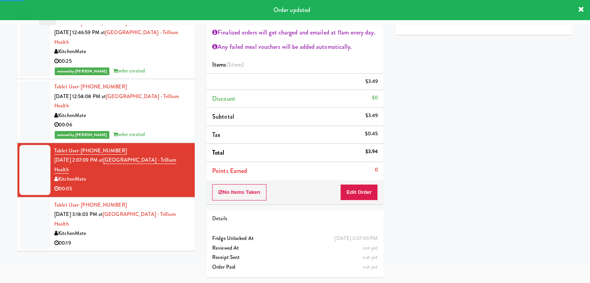
click at [159, 247] on div "00:19" at bounding box center [121, 243] width 135 height 10
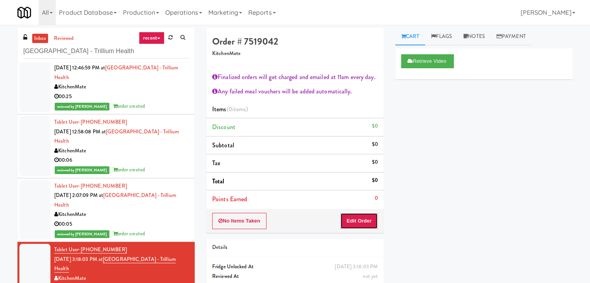
click at [355, 217] on button "Edit Order" at bounding box center [359, 221] width 38 height 16
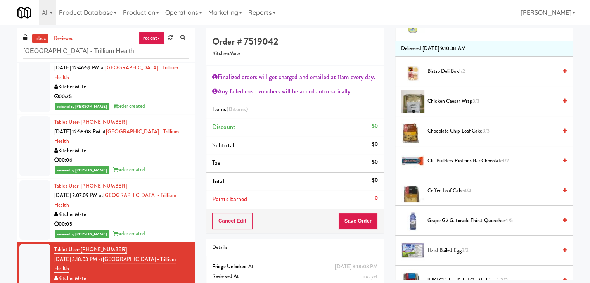
scroll to position [233, 0]
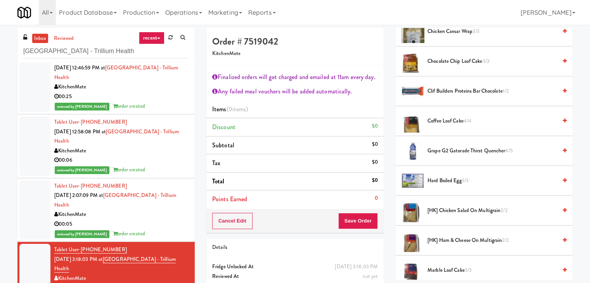
click at [444, 151] on span "Grape G2 Gatorade Thirst Quencher 4/5" at bounding box center [491, 151] width 129 height 10
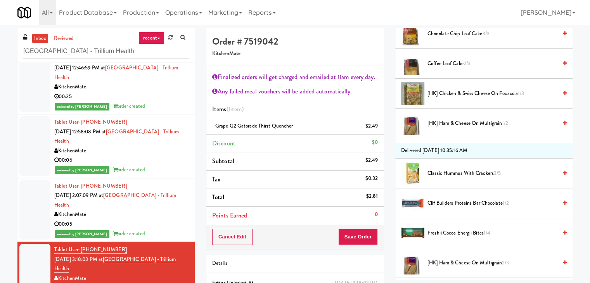
scroll to position [659, 0]
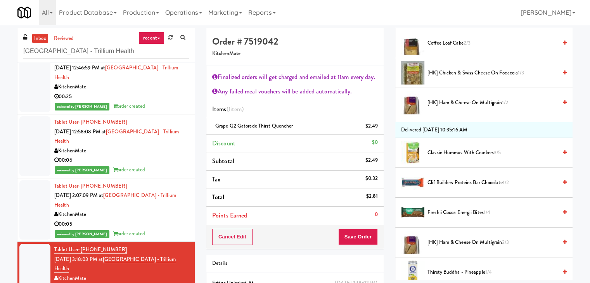
click at [449, 154] on span "Classic Hummus With Crackers 3/5" at bounding box center [491, 153] width 129 height 10
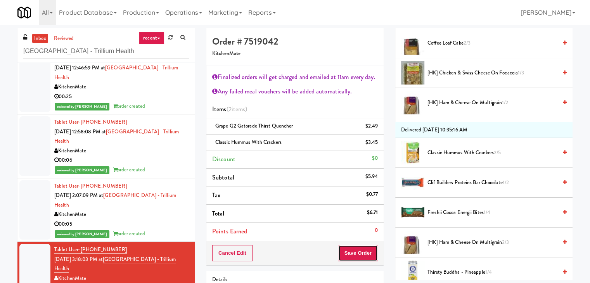
click at [353, 250] on button "Save Order" at bounding box center [358, 253] width 40 height 16
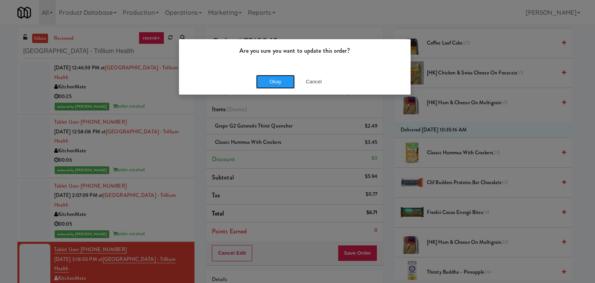
drag, startPoint x: 278, startPoint y: 81, endPoint x: 166, endPoint y: 135, distance: 124.0
click at [278, 81] on button "Okay" at bounding box center [275, 82] width 39 height 14
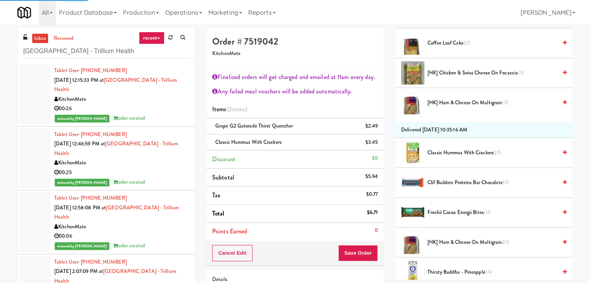
scroll to position [59, 0]
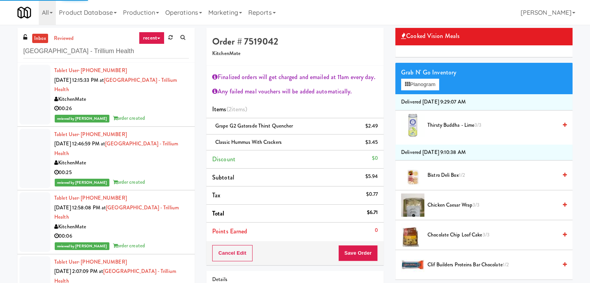
click at [152, 109] on div "00:26" at bounding box center [121, 109] width 135 height 10
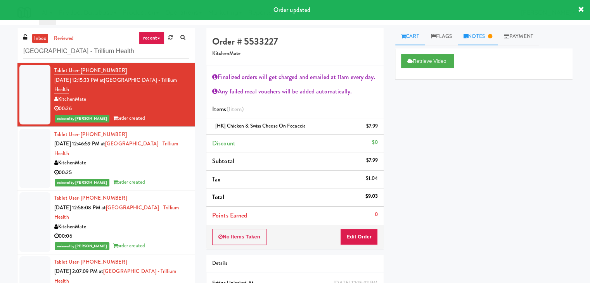
click at [482, 34] on link "Notes" at bounding box center [477, 36] width 40 height 17
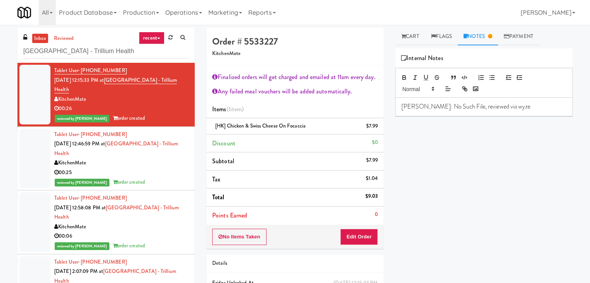
click at [167, 176] on div "00:25" at bounding box center [121, 173] width 135 height 10
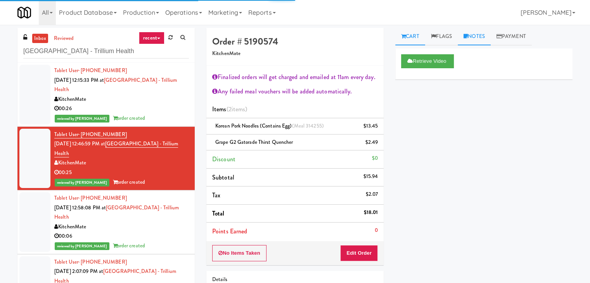
click at [475, 40] on link "Notes" at bounding box center [473, 36] width 33 height 17
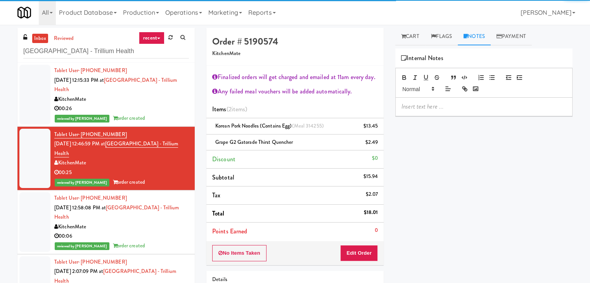
click at [440, 115] on div at bounding box center [483, 107] width 176 height 18
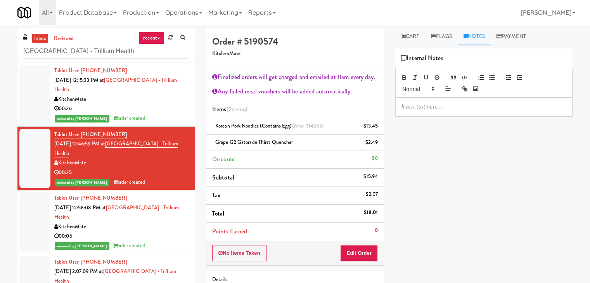
paste div
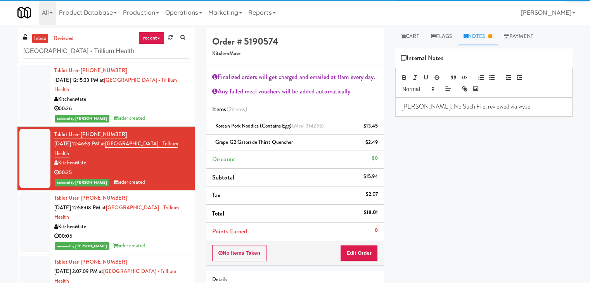
click at [152, 226] on div "KitchenMate" at bounding box center [121, 227] width 135 height 10
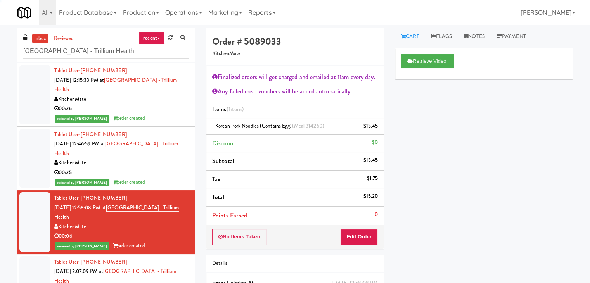
click at [483, 31] on link "Notes" at bounding box center [473, 36] width 33 height 17
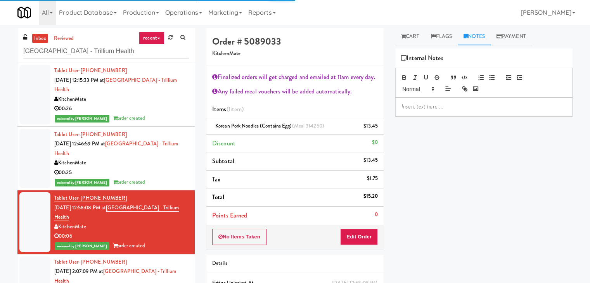
click at [445, 116] on div "Retrieve Video Primary Flag Clear Flag if unable to determine what was taken or…" at bounding box center [483, 193] width 177 height 291
click at [442, 108] on p at bounding box center [483, 106] width 165 height 9
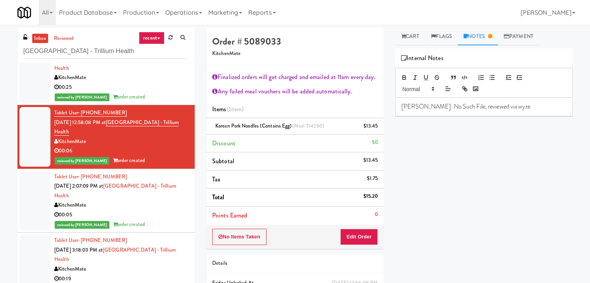
scroll to position [86, 0]
click at [161, 204] on div "KitchenMate" at bounding box center [121, 205] width 135 height 10
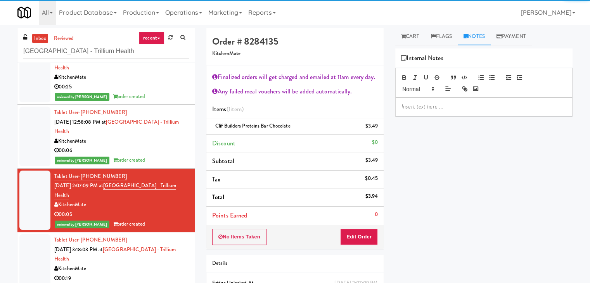
click at [437, 102] on p at bounding box center [483, 106] width 165 height 9
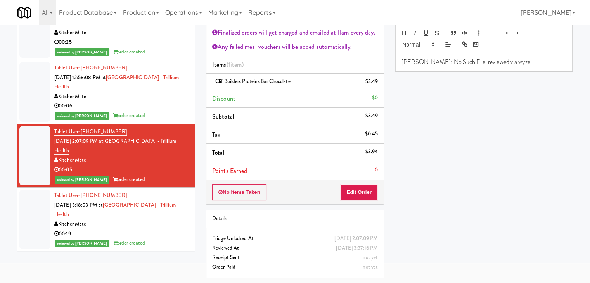
drag, startPoint x: 159, startPoint y: 236, endPoint x: 245, endPoint y: 209, distance: 90.5
click at [159, 236] on div "00:19" at bounding box center [121, 234] width 135 height 10
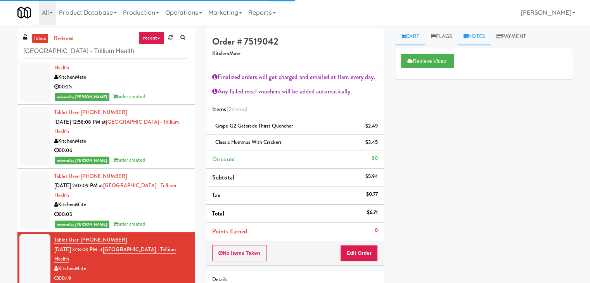
click at [487, 39] on link "Notes" at bounding box center [473, 36] width 33 height 17
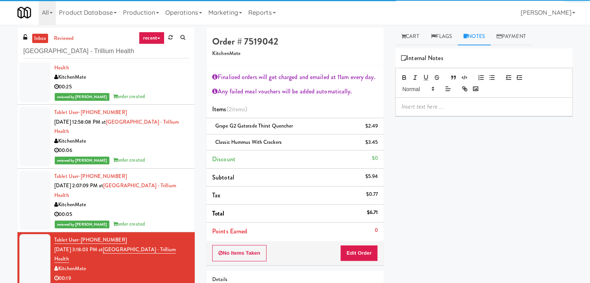
click at [436, 115] on div at bounding box center [483, 107] width 176 height 18
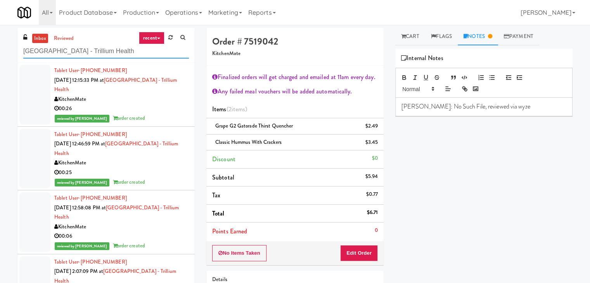
click at [91, 52] on input "[GEOGRAPHIC_DATA] - Trillium Health" at bounding box center [106, 51] width 166 height 14
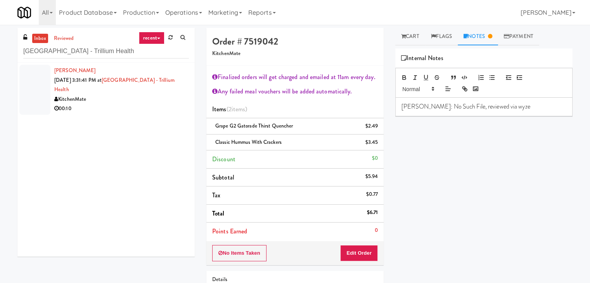
click at [147, 106] on div "00:10" at bounding box center [121, 109] width 135 height 10
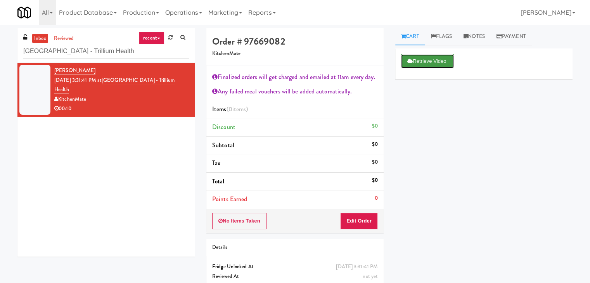
click at [428, 60] on button "Retrieve Video" at bounding box center [427, 61] width 53 height 14
click at [354, 219] on button "Edit Order" at bounding box center [359, 221] width 38 height 16
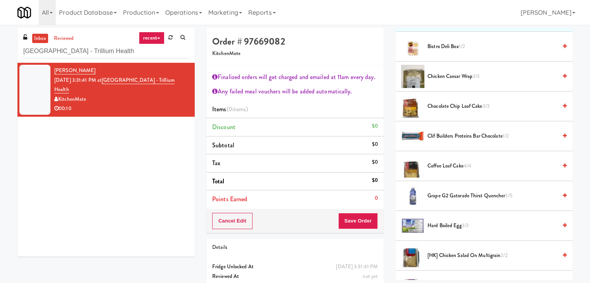
scroll to position [194, 0]
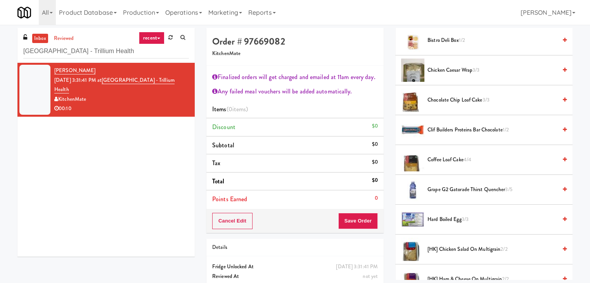
click at [444, 156] on span "Coffee Loaf Cake 4/4" at bounding box center [491, 160] width 129 height 10
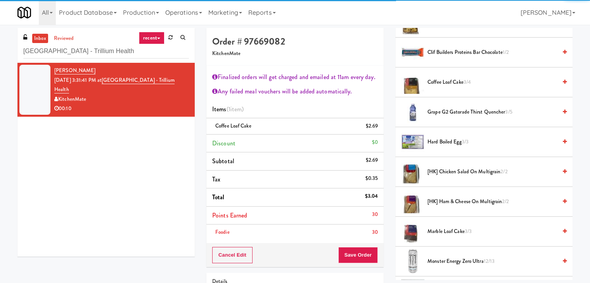
scroll to position [349, 0]
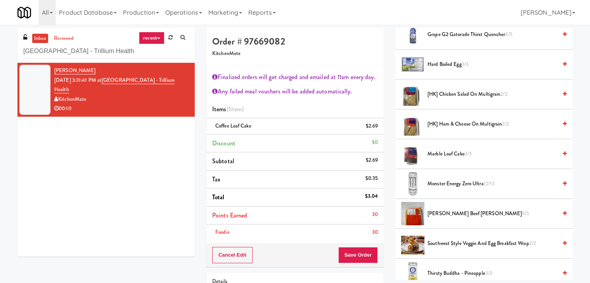
click at [450, 180] on span "Monster Energy Zero Ultra 12/13" at bounding box center [491, 184] width 129 height 10
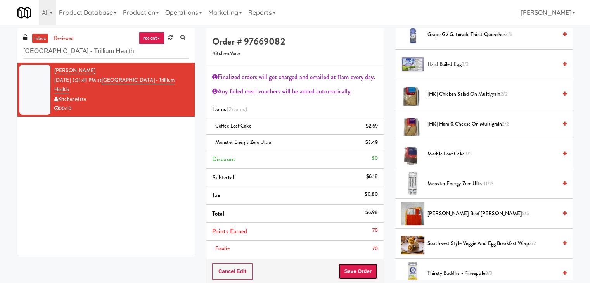
click at [352, 267] on button "Save Order" at bounding box center [358, 271] width 40 height 16
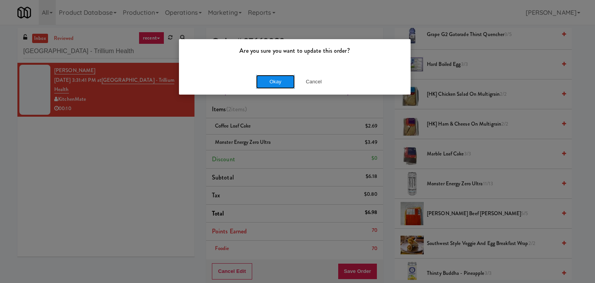
click at [273, 79] on button "Okay" at bounding box center [275, 82] width 39 height 14
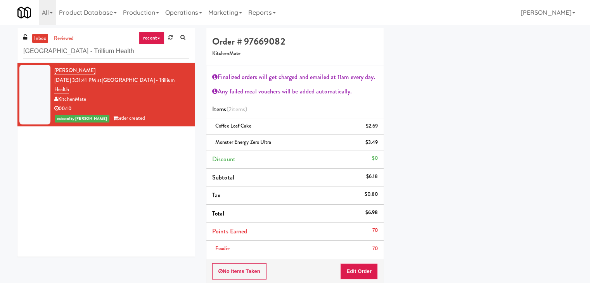
scroll to position [59, 0]
click at [115, 52] on input "[GEOGRAPHIC_DATA] - Trillium Health" at bounding box center [106, 51] width 166 height 14
paste input "CC1 Drinks Cooler"
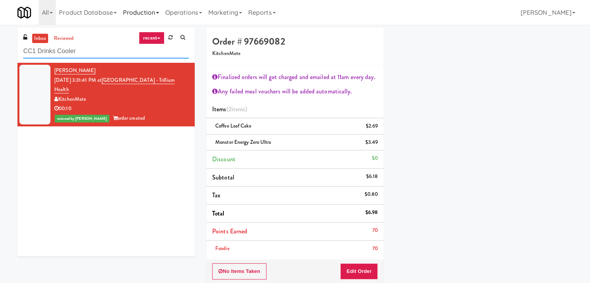
type input "CC1 Drinks Cooler"
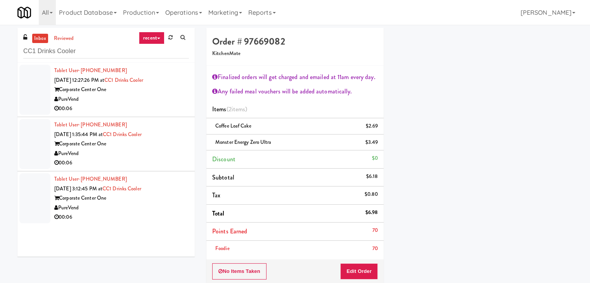
click at [151, 109] on div "00:06" at bounding box center [121, 109] width 135 height 10
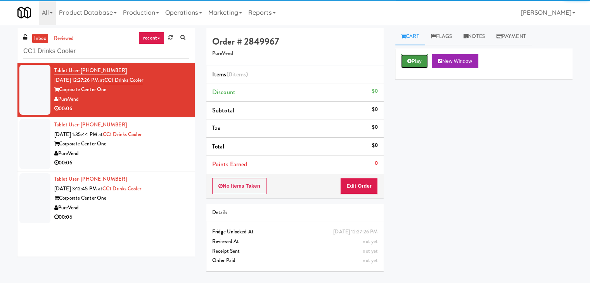
click at [405, 64] on button "Play" at bounding box center [414, 61] width 27 height 14
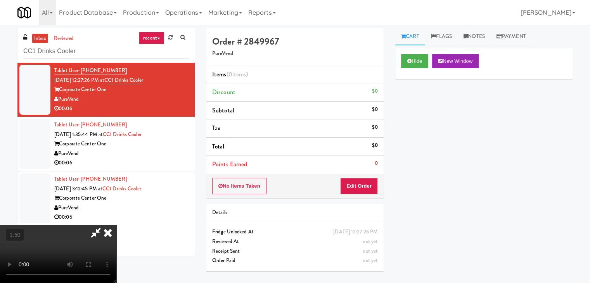
click at [116, 225] on video at bounding box center [58, 254] width 116 height 58
click at [116, 225] on icon at bounding box center [107, 233] width 17 height 16
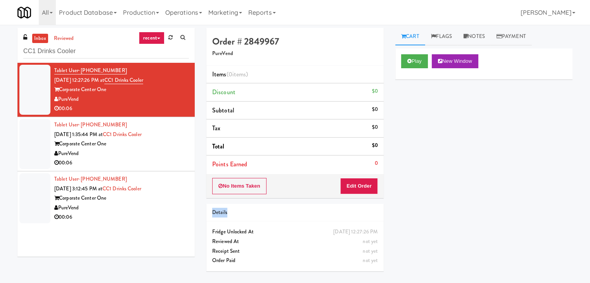
drag, startPoint x: 366, startPoint y: 198, endPoint x: 368, endPoint y: 190, distance: 8.3
click at [366, 197] on div "Order # 2849967 PureVend Items (0 items ) Discount $0 Subtotal $0 Tax $0 Total …" at bounding box center [294, 152] width 189 height 249
click at [368, 187] on button "Edit Order" at bounding box center [359, 186] width 38 height 16
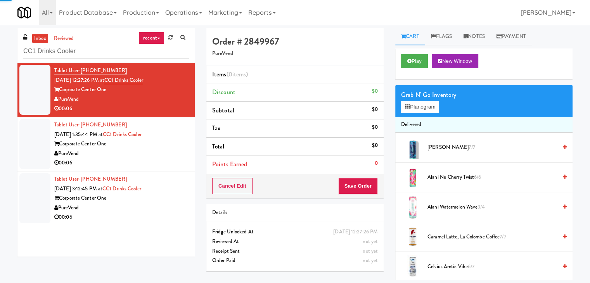
click at [440, 110] on div "Grab N' Go Inventory Planogram" at bounding box center [483, 100] width 177 height 31
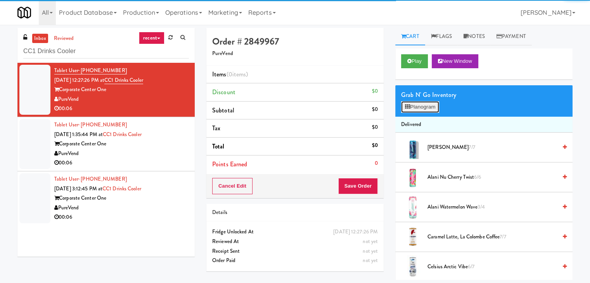
click at [438, 108] on button "Planogram" at bounding box center [420, 107] width 38 height 12
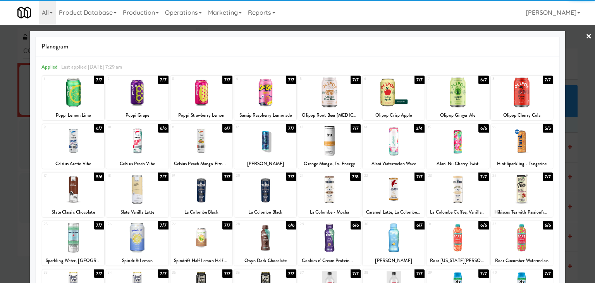
click at [456, 191] on div at bounding box center [458, 189] width 62 height 30
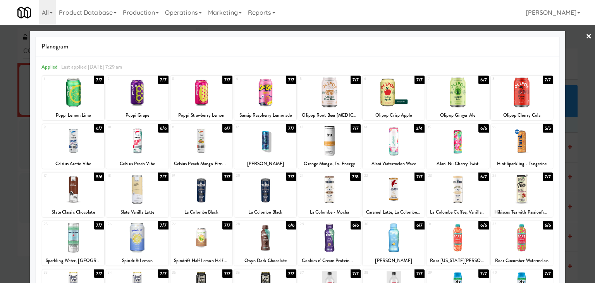
click at [586, 38] on link "×" at bounding box center [589, 37] width 6 height 24
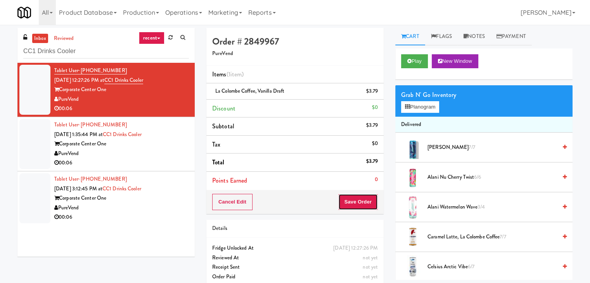
click at [365, 203] on button "Save Order" at bounding box center [358, 202] width 40 height 16
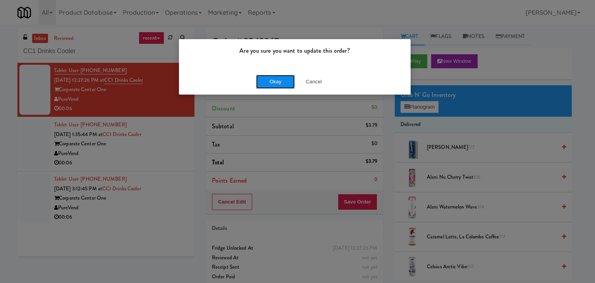
click at [281, 76] on button "Okay" at bounding box center [275, 82] width 39 height 14
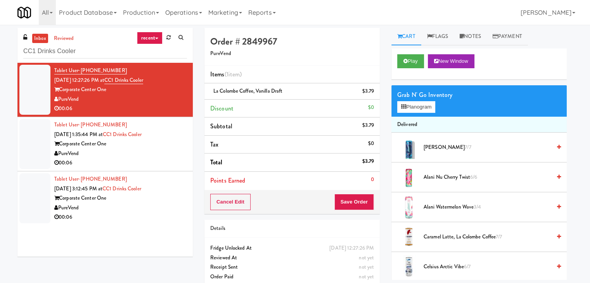
click at [160, 171] on li "Tablet User · (813) 347-0207 [DATE] 3:12:45 PM at CC1 Drinks Cooler Corporate C…" at bounding box center [104, 198] width 175 height 54
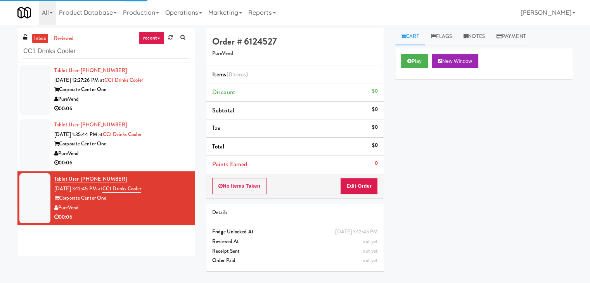
click at [162, 161] on div "00:06" at bounding box center [121, 163] width 135 height 10
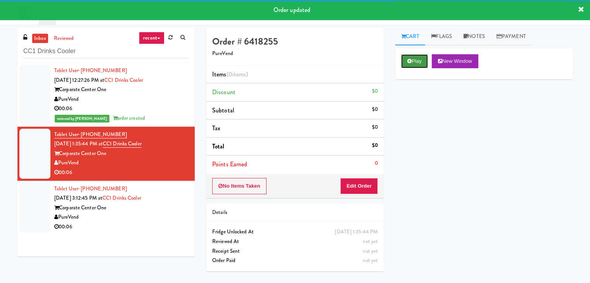
click at [417, 62] on button "Play" at bounding box center [414, 61] width 27 height 14
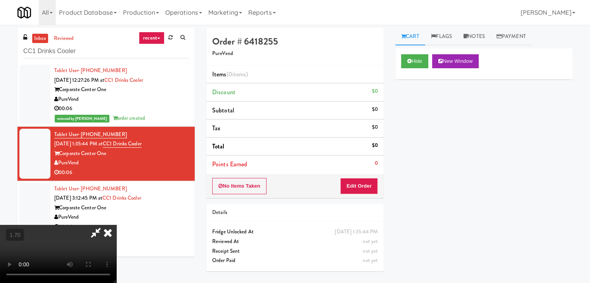
drag, startPoint x: 338, startPoint y: 30, endPoint x: 342, endPoint y: 45, distance: 15.8
click at [116, 225] on icon at bounding box center [107, 233] width 17 height 16
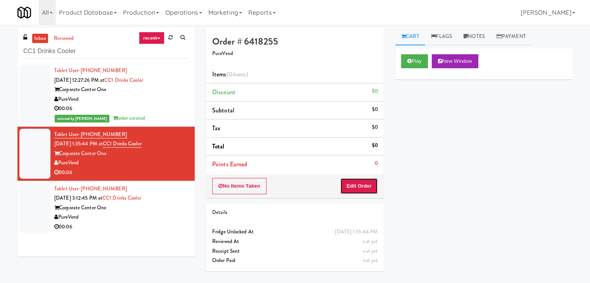
drag, startPoint x: 366, startPoint y: 182, endPoint x: 380, endPoint y: 163, distance: 23.3
click at [366, 182] on button "Edit Order" at bounding box center [359, 186] width 38 height 16
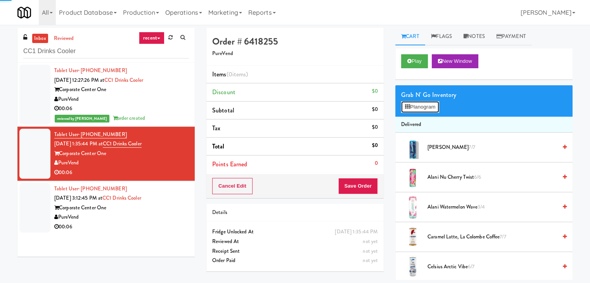
click at [418, 109] on button "Planogram" at bounding box center [420, 107] width 38 height 12
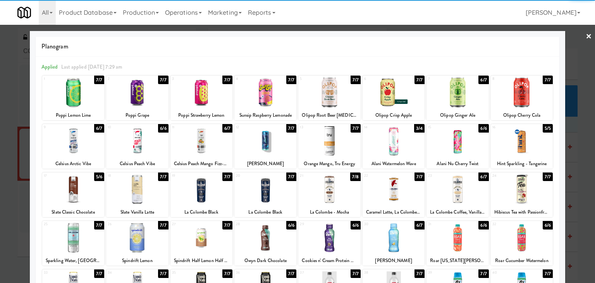
click at [340, 95] on div at bounding box center [330, 93] width 62 height 30
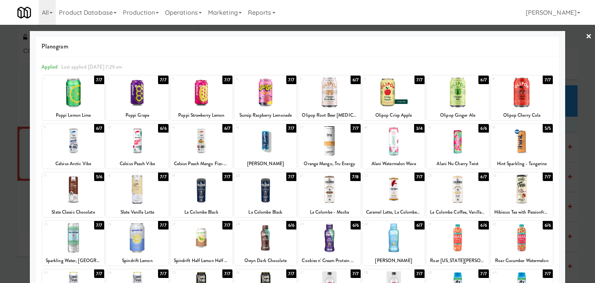
click at [586, 37] on link "×" at bounding box center [589, 37] width 6 height 24
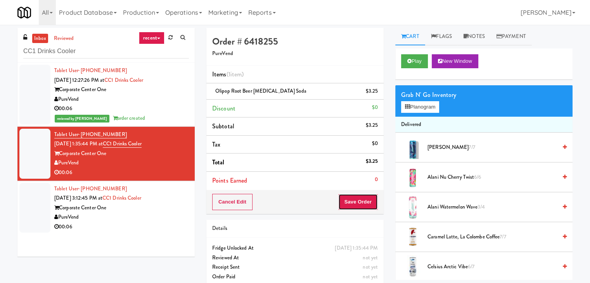
click at [365, 200] on button "Save Order" at bounding box center [358, 202] width 40 height 16
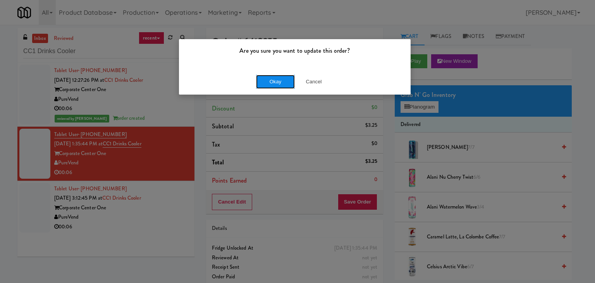
click at [281, 81] on button "Okay" at bounding box center [275, 82] width 39 height 14
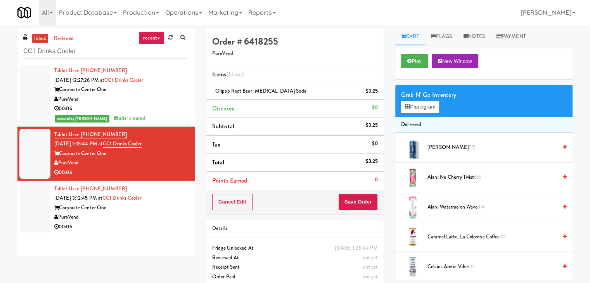
click at [146, 222] on div "00:06" at bounding box center [121, 227] width 135 height 10
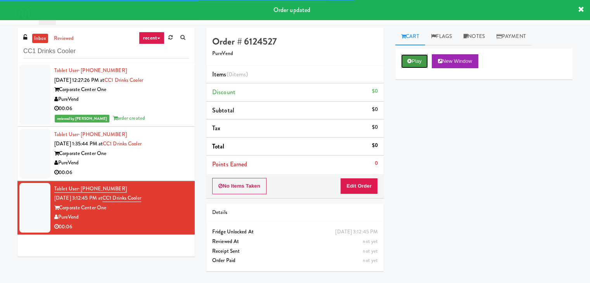
click at [416, 62] on button "Play" at bounding box center [414, 61] width 27 height 14
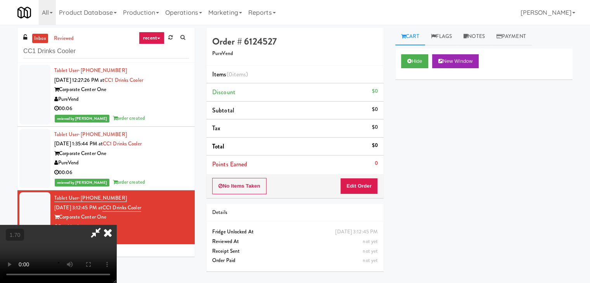
click at [116, 225] on video at bounding box center [58, 254] width 116 height 58
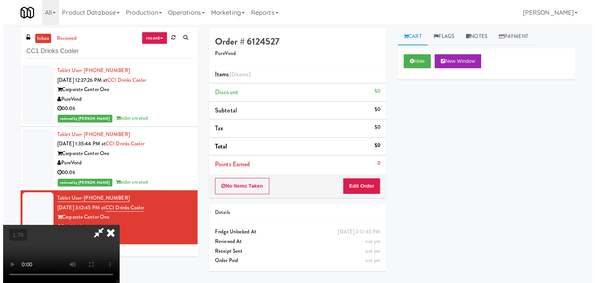
scroll to position [0, 0]
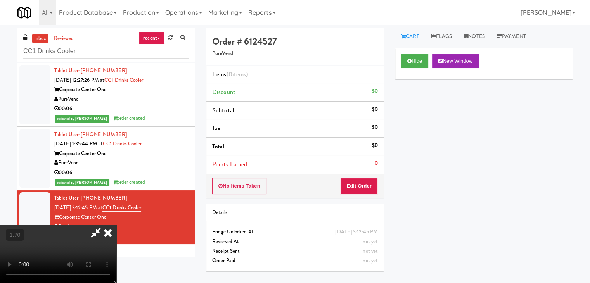
click at [116, 225] on icon at bounding box center [107, 233] width 17 height 16
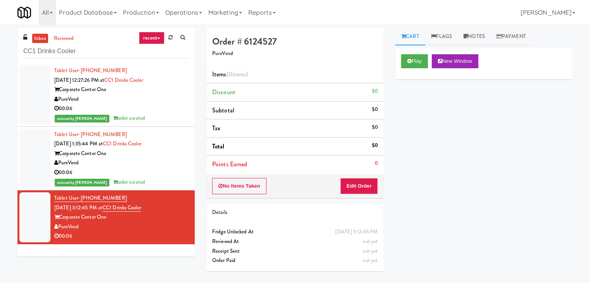
click at [347, 171] on li "Points Earned 0" at bounding box center [294, 164] width 177 height 18
click at [354, 184] on button "Edit Order" at bounding box center [359, 186] width 38 height 16
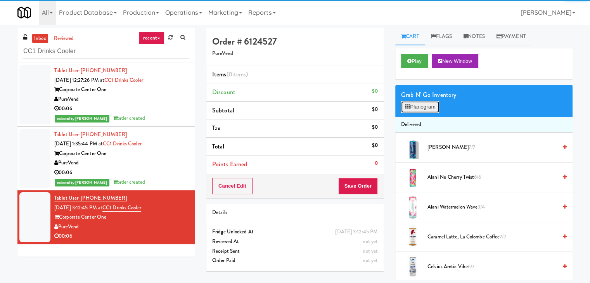
click at [422, 104] on button "Planogram" at bounding box center [420, 107] width 38 height 12
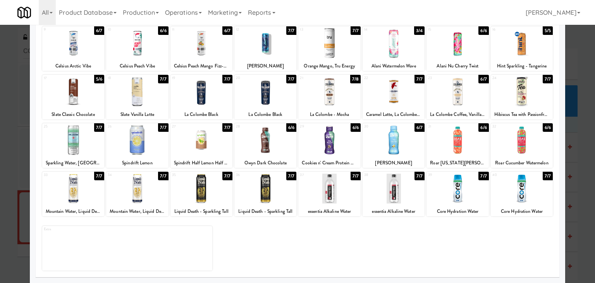
drag, startPoint x: 451, startPoint y: 192, endPoint x: 461, endPoint y: 190, distance: 10.1
click at [450, 192] on div at bounding box center [458, 189] width 62 height 30
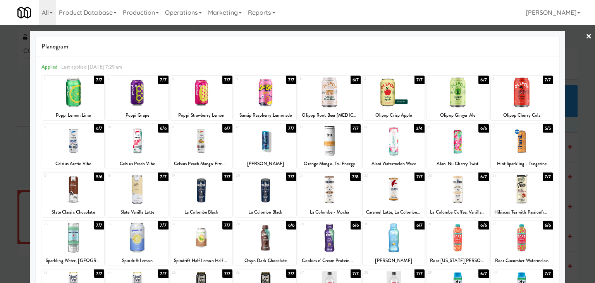
drag, startPoint x: 584, startPoint y: 37, endPoint x: 519, endPoint y: 47, distance: 65.5
click at [586, 37] on link "×" at bounding box center [589, 37] width 6 height 24
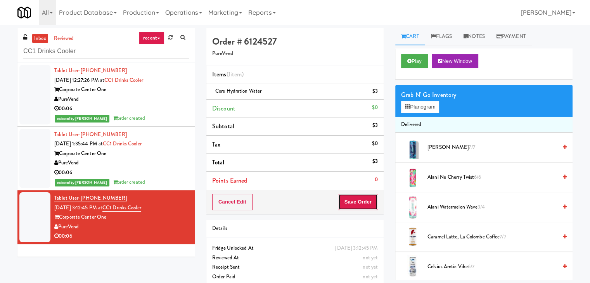
click at [364, 202] on button "Save Order" at bounding box center [358, 202] width 40 height 16
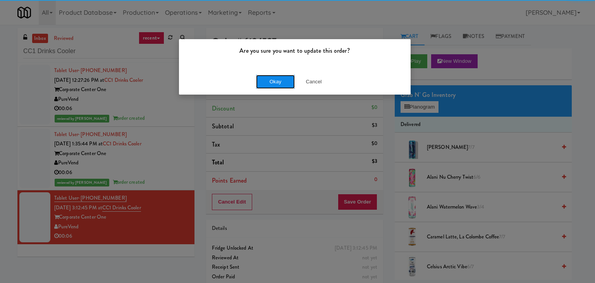
drag, startPoint x: 271, startPoint y: 79, endPoint x: 267, endPoint y: 72, distance: 8.5
click at [271, 79] on button "Okay" at bounding box center [275, 82] width 39 height 14
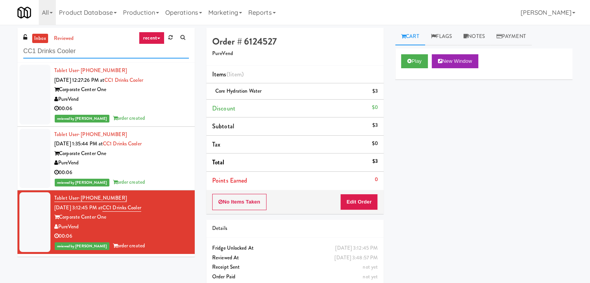
click at [88, 48] on input "CC1 Drinks Cooler" at bounding box center [106, 51] width 166 height 14
paste input "The [PERSON_NAME] - Fridge - Right"
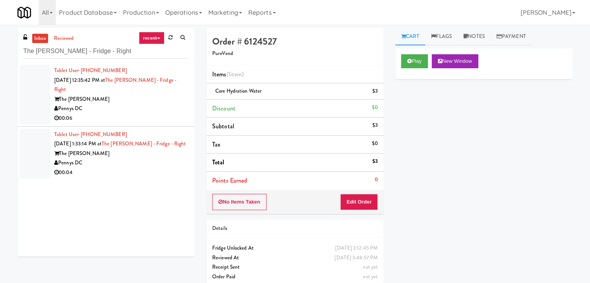
click at [146, 104] on div "Pennys DC" at bounding box center [121, 109] width 135 height 10
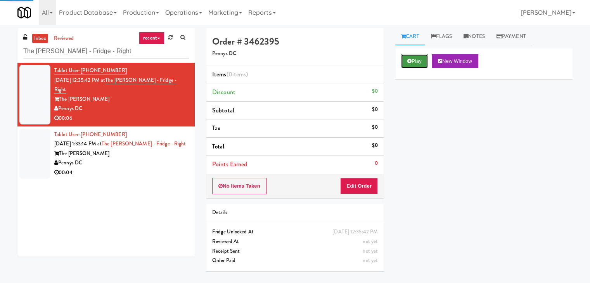
click at [407, 63] on button "Play" at bounding box center [414, 61] width 27 height 14
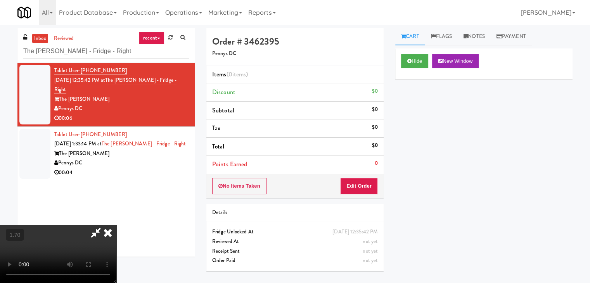
click at [116, 225] on video at bounding box center [58, 254] width 116 height 58
click at [116, 225] on icon at bounding box center [107, 233] width 17 height 16
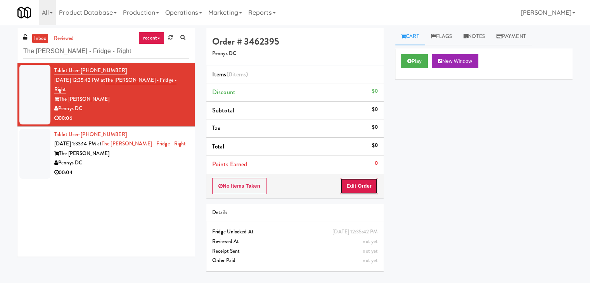
click at [360, 181] on button "Edit Order" at bounding box center [359, 186] width 38 height 16
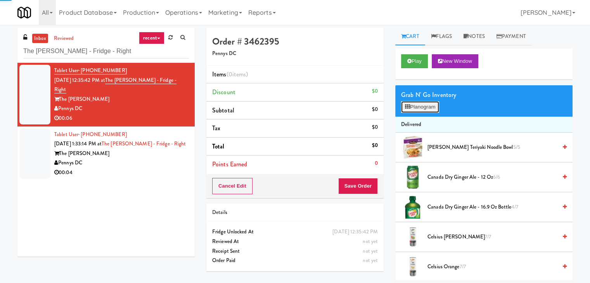
click at [431, 104] on button "Planogram" at bounding box center [420, 107] width 38 height 12
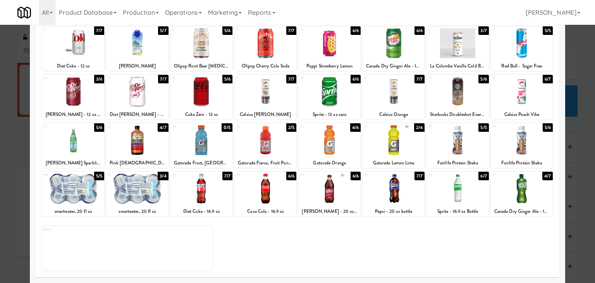
click at [513, 190] on div at bounding box center [522, 189] width 62 height 30
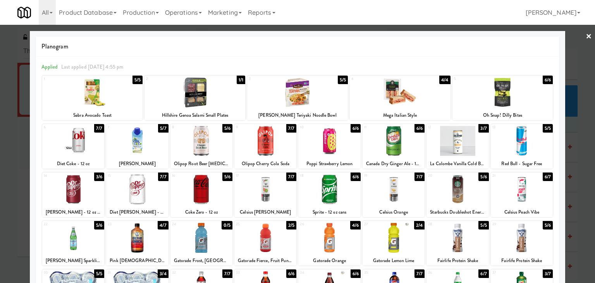
click at [586, 32] on link "×" at bounding box center [589, 37] width 6 height 24
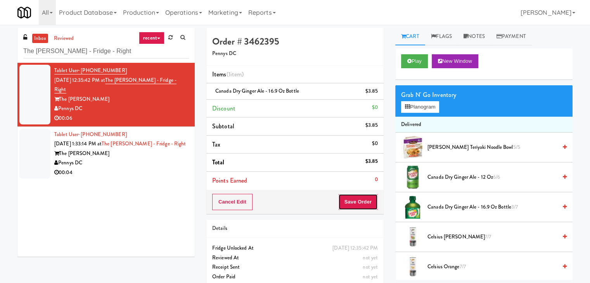
click at [357, 197] on button "Save Order" at bounding box center [358, 202] width 40 height 16
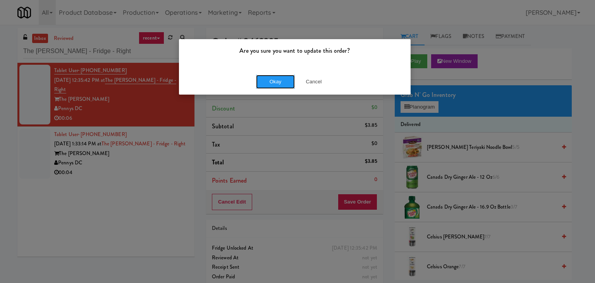
drag, startPoint x: 273, startPoint y: 81, endPoint x: 256, endPoint y: 100, distance: 25.2
click at [273, 81] on button "Okay" at bounding box center [275, 82] width 39 height 14
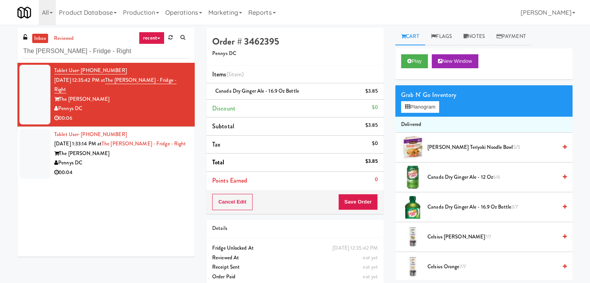
click at [162, 158] on div "Pennys DC" at bounding box center [121, 163] width 135 height 10
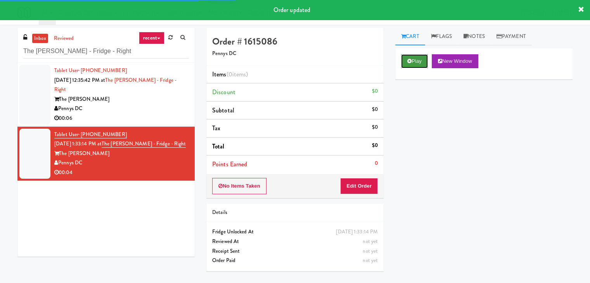
click at [425, 59] on button "Play" at bounding box center [414, 61] width 27 height 14
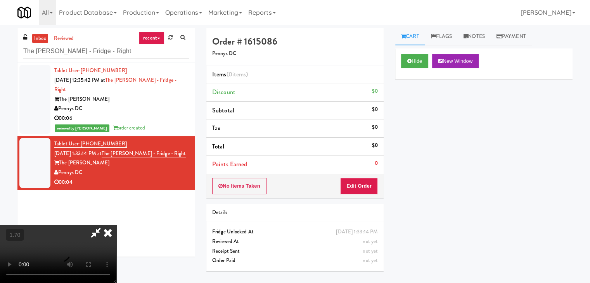
click at [116, 225] on video at bounding box center [58, 254] width 116 height 58
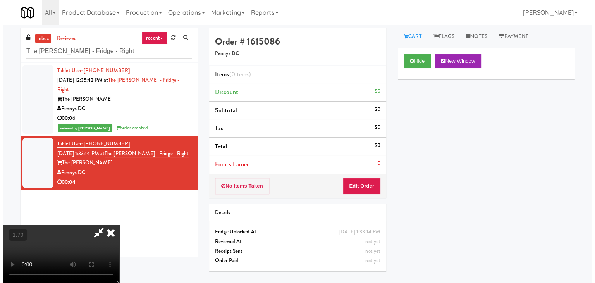
scroll to position [0, 0]
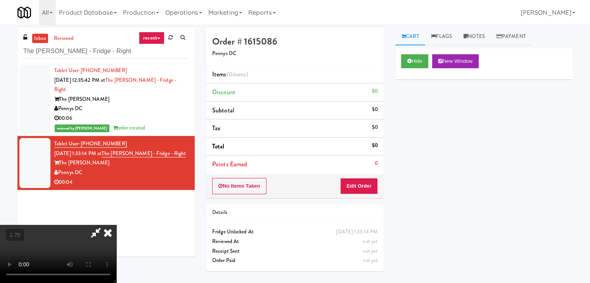
click at [116, 225] on icon at bounding box center [107, 233] width 17 height 16
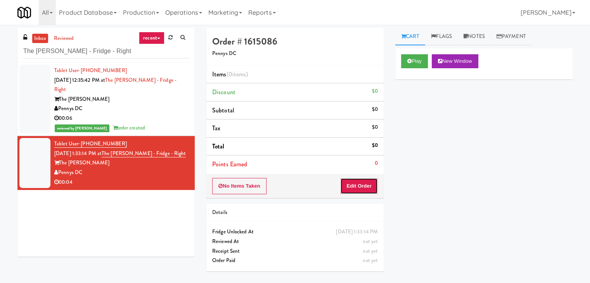
click at [353, 180] on button "Edit Order" at bounding box center [359, 186] width 38 height 16
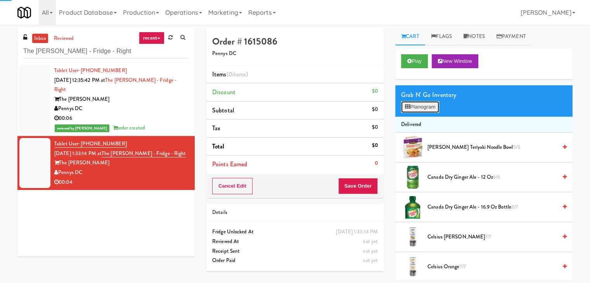
click at [424, 109] on button "Planogram" at bounding box center [420, 107] width 38 height 12
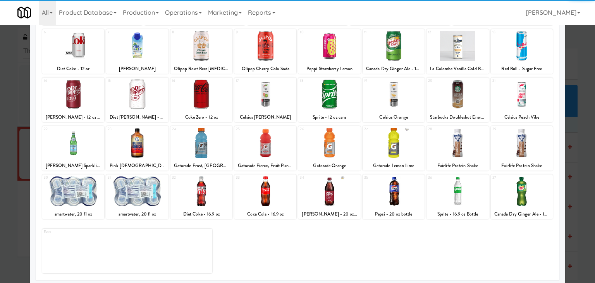
scroll to position [98, 0]
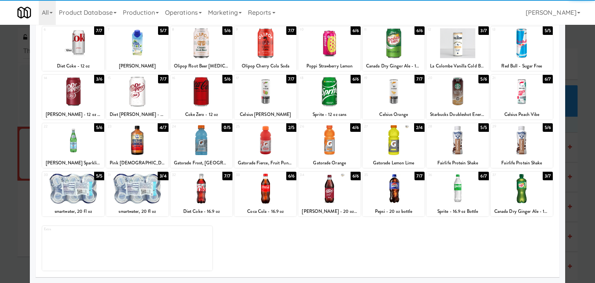
click at [80, 180] on div at bounding box center [73, 189] width 62 height 30
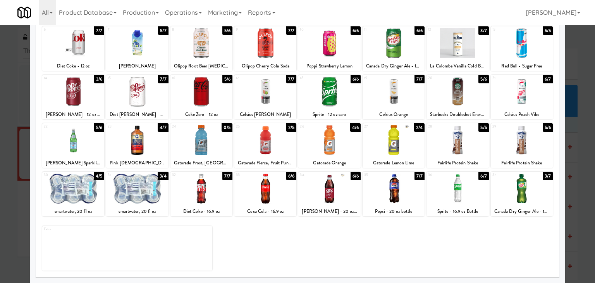
drag, startPoint x: 249, startPoint y: 190, endPoint x: 261, endPoint y: 184, distance: 12.7
click at [252, 188] on div at bounding box center [266, 189] width 62 height 30
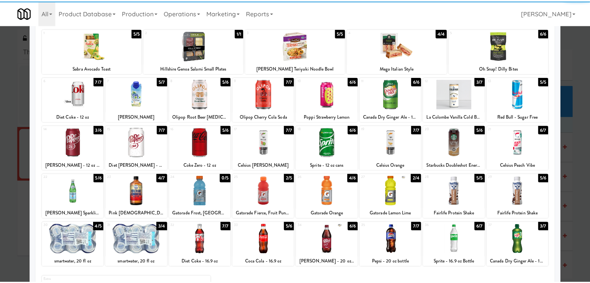
scroll to position [0, 0]
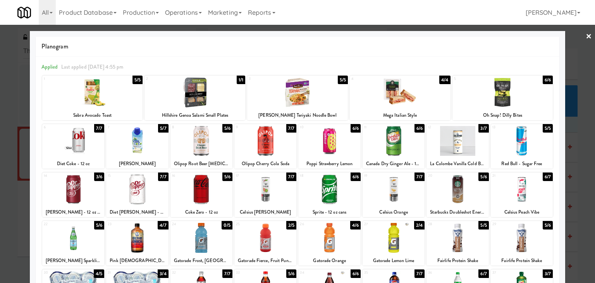
click at [578, 38] on div at bounding box center [297, 141] width 595 height 283
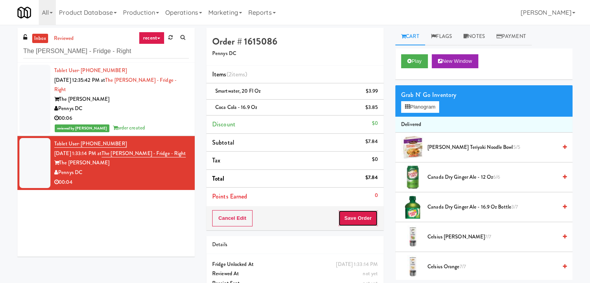
click at [349, 222] on button "Save Order" at bounding box center [358, 218] width 40 height 16
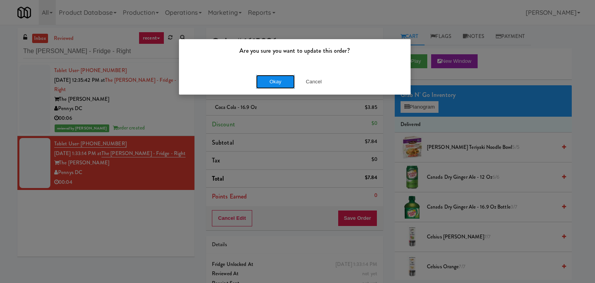
click at [271, 84] on button "Okay" at bounding box center [275, 82] width 39 height 14
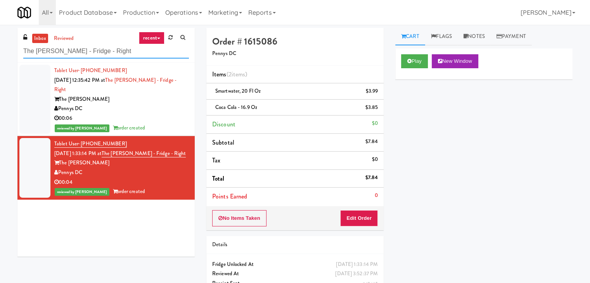
drag, startPoint x: 126, startPoint y: 53, endPoint x: 19, endPoint y: 44, distance: 107.7
click at [19, 44] on div "inbox reviewed recent all unclear take inventory issue suspicious failed recent…" at bounding box center [105, 45] width 177 height 35
paste input "Market house - [Family markets]"
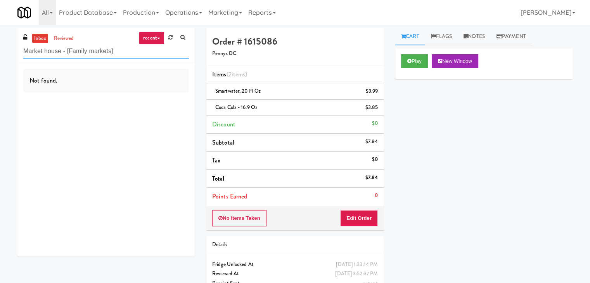
drag, startPoint x: 122, startPoint y: 53, endPoint x: 62, endPoint y: 52, distance: 60.5
click at [62, 52] on input "Market house - [Family markets]" at bounding box center [106, 51] width 166 height 14
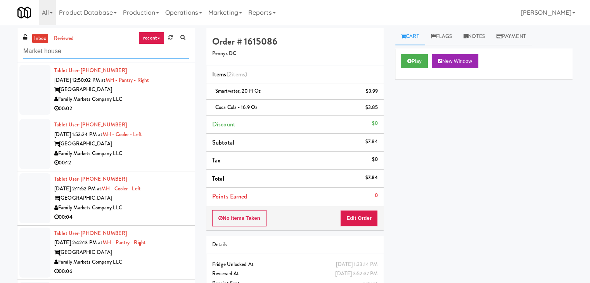
paste input "Market house - [Family markets]"
type input "Market houseMarket house - [Family markets]"
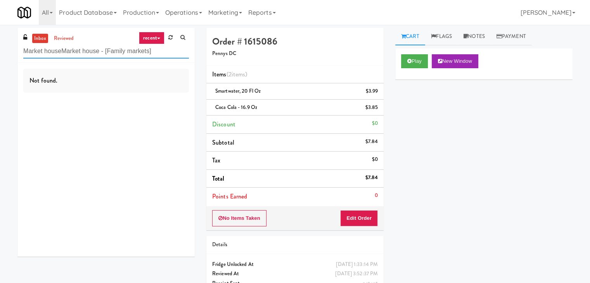
drag, startPoint x: 105, startPoint y: 53, endPoint x: 19, endPoint y: 50, distance: 86.9
click at [14, 50] on div "inbox reviewed recent all unclear take inventory issue suspicious failed recent…" at bounding box center [106, 145] width 189 height 235
click at [151, 55] on input "Market houseMarket house - [Family markets]" at bounding box center [106, 51] width 166 height 14
drag, startPoint x: 145, startPoint y: 53, endPoint x: 17, endPoint y: 52, distance: 127.2
click at [17, 52] on div "inbox reviewed recent all unclear take inventory issue suspicious failed recent…" at bounding box center [105, 45] width 177 height 35
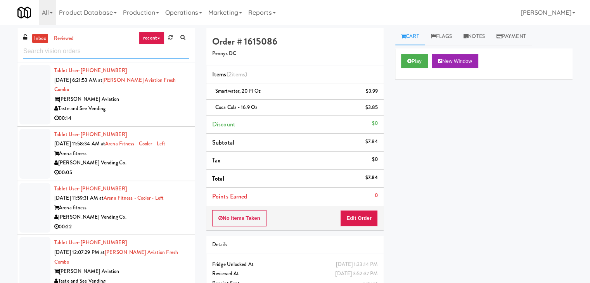
click at [92, 53] on input "text" at bounding box center [106, 51] width 166 height 14
paste input "Market house"
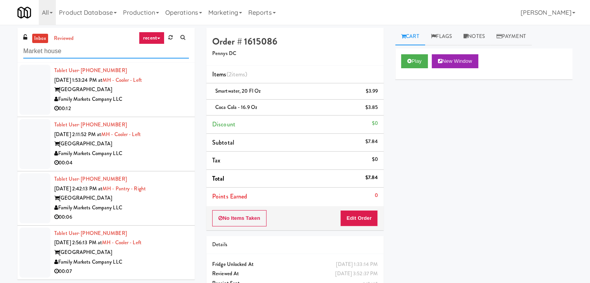
drag, startPoint x: 91, startPoint y: 56, endPoint x: 8, endPoint y: 50, distance: 84.0
click at [8, 50] on div "inbox reviewed recent all unclear take inventory issue suspicious failed recent…" at bounding box center [295, 168] width 590 height 281
paste input "- [Family markets]"
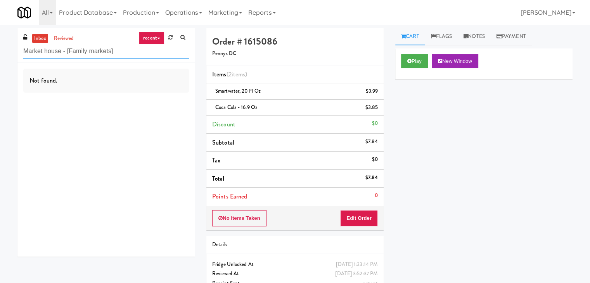
drag, startPoint x: 123, startPoint y: 48, endPoint x: 61, endPoint y: 52, distance: 62.1
click at [61, 52] on input "Market house - [Family markets]" at bounding box center [106, 51] width 166 height 14
type input "Market house"
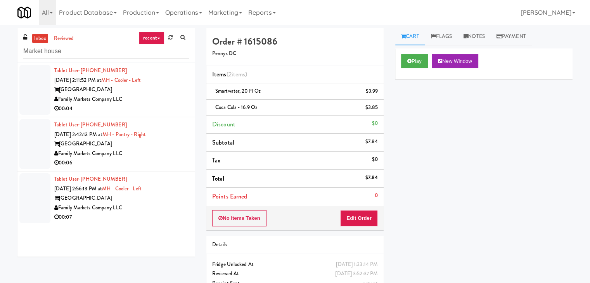
click at [157, 105] on div "00:04" at bounding box center [121, 109] width 135 height 10
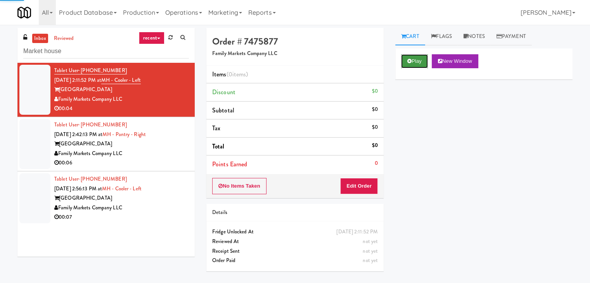
click at [413, 59] on button "Play" at bounding box center [414, 61] width 27 height 14
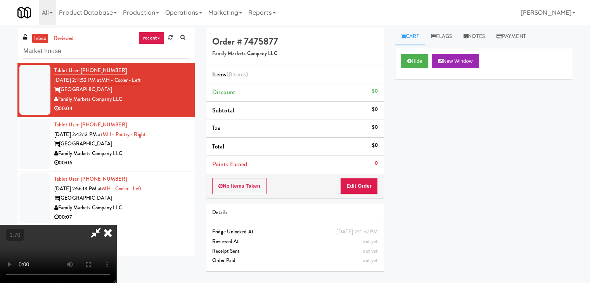
click at [116, 225] on video at bounding box center [58, 254] width 116 height 58
click at [116, 225] on icon at bounding box center [107, 233] width 17 height 16
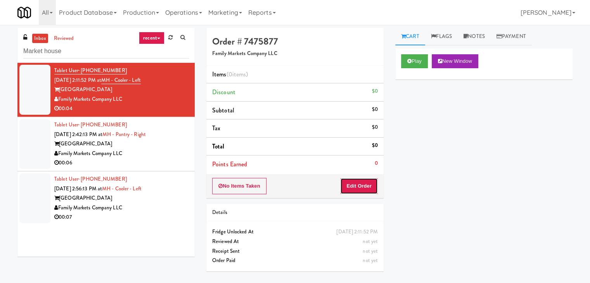
click at [360, 185] on button "Edit Order" at bounding box center [359, 186] width 38 height 16
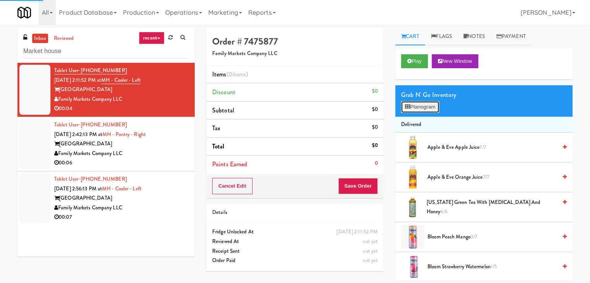
click at [424, 108] on button "Planogram" at bounding box center [420, 107] width 38 height 12
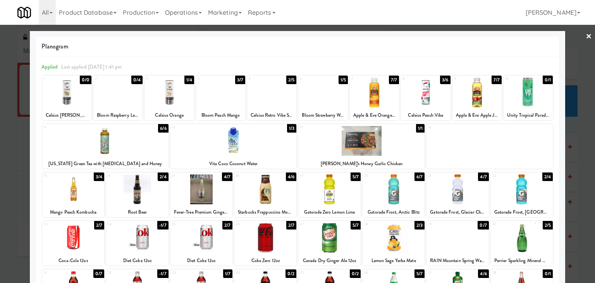
click at [437, 102] on div at bounding box center [425, 93] width 49 height 30
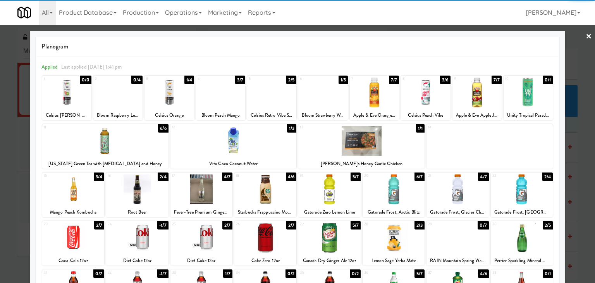
click at [586, 36] on link "×" at bounding box center [589, 37] width 6 height 24
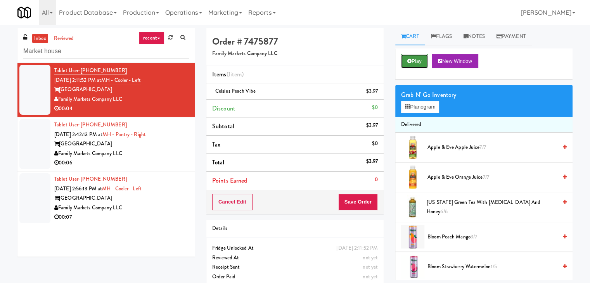
drag, startPoint x: 412, startPoint y: 64, endPoint x: 404, endPoint y: 67, distance: 9.0
click at [412, 64] on button "Play" at bounding box center [414, 61] width 27 height 14
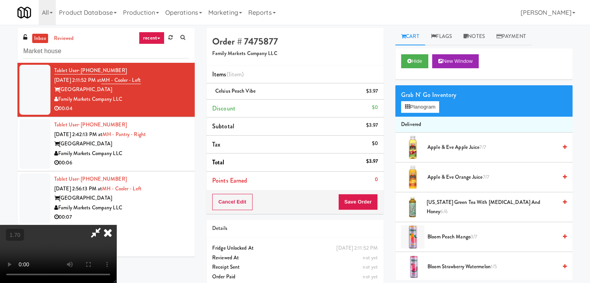
click at [116, 225] on video at bounding box center [58, 254] width 116 height 58
click at [116, 225] on icon at bounding box center [107, 233] width 17 height 16
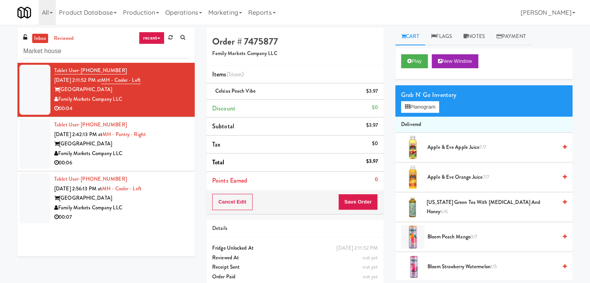
click at [376, 95] on icon at bounding box center [378, 93] width 4 height 5
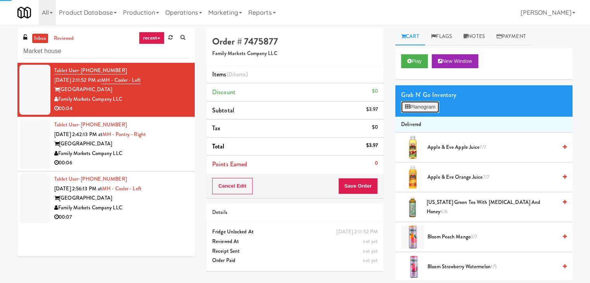
click at [421, 110] on button "Planogram" at bounding box center [420, 107] width 38 height 12
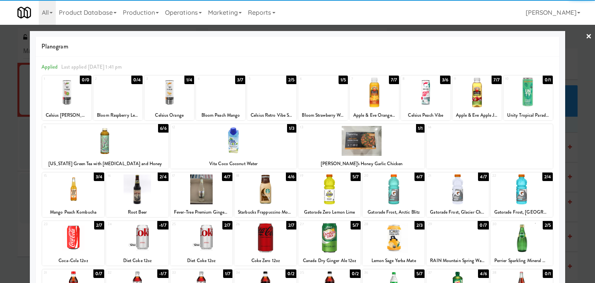
click at [323, 100] on div at bounding box center [323, 93] width 49 height 30
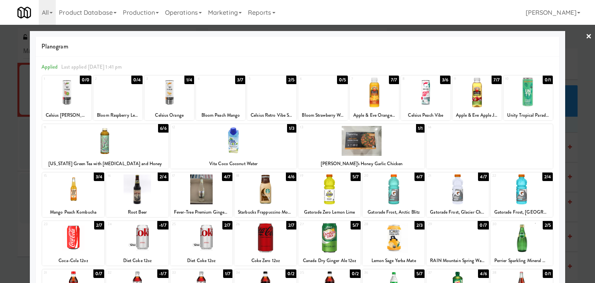
click at [586, 38] on link "×" at bounding box center [589, 37] width 6 height 24
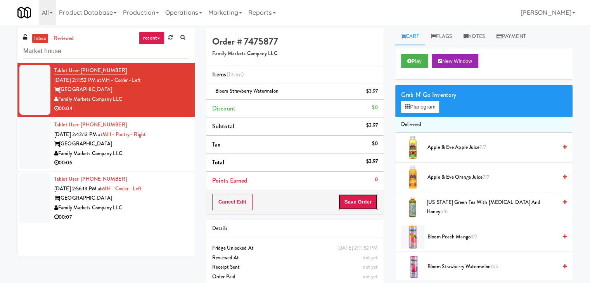
click at [349, 202] on button "Save Order" at bounding box center [358, 202] width 40 height 16
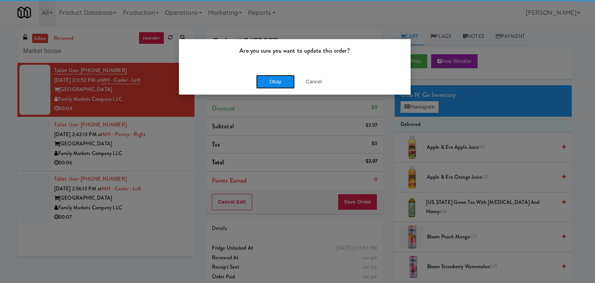
click at [279, 86] on button "Okay" at bounding box center [275, 82] width 39 height 14
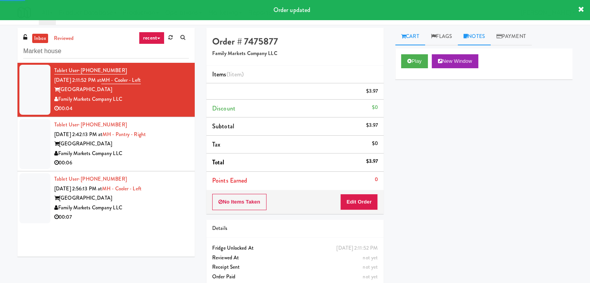
click at [470, 38] on link "Notes" at bounding box center [473, 36] width 33 height 17
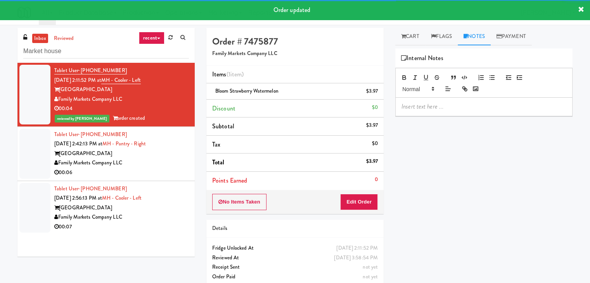
drag, startPoint x: 444, startPoint y: 108, endPoint x: 435, endPoint y: 133, distance: 26.9
click at [443, 107] on p at bounding box center [483, 106] width 165 height 9
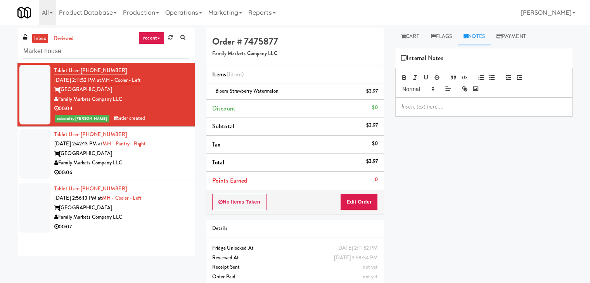
drag, startPoint x: 0, startPoint y: 111, endPoint x: 116, endPoint y: 129, distance: 117.7
click at [0, 111] on div "inbox reviewed recent all unclear take inventory issue suspicious failed recent…" at bounding box center [295, 160] width 590 height 265
click at [414, 106] on p at bounding box center [483, 106] width 165 height 9
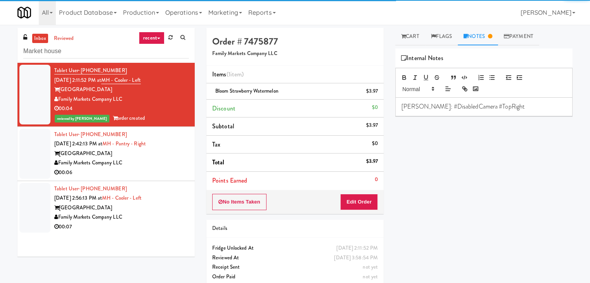
click at [163, 165] on div "Family Markets Company LLC" at bounding box center [121, 163] width 135 height 10
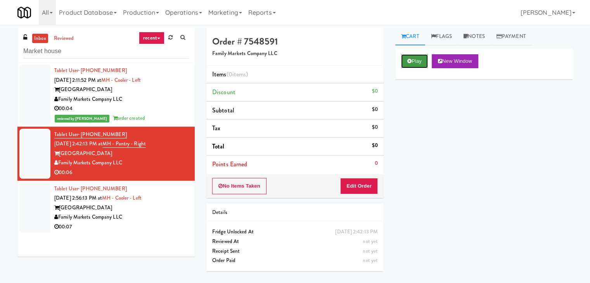
click at [415, 58] on button "Play" at bounding box center [414, 61] width 27 height 14
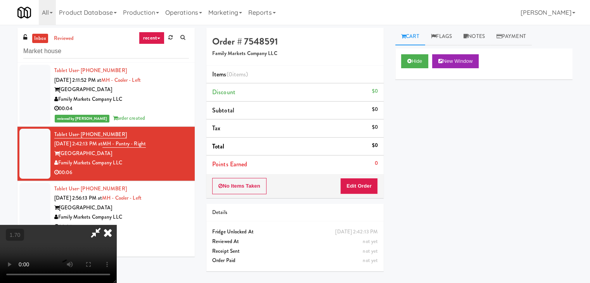
click at [116, 225] on icon at bounding box center [107, 233] width 17 height 16
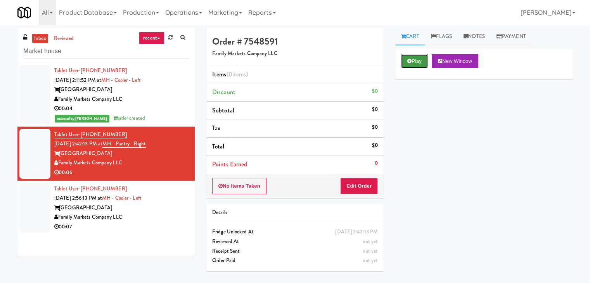
click at [422, 62] on button "Play" at bounding box center [414, 61] width 27 height 14
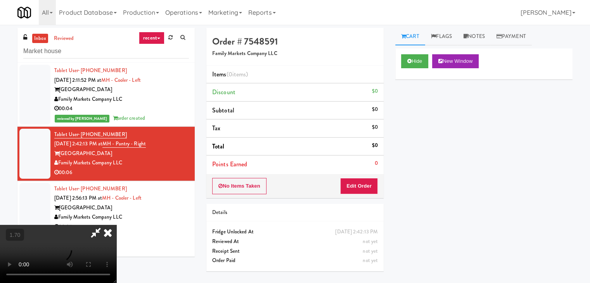
click at [116, 225] on video at bounding box center [58, 254] width 116 height 58
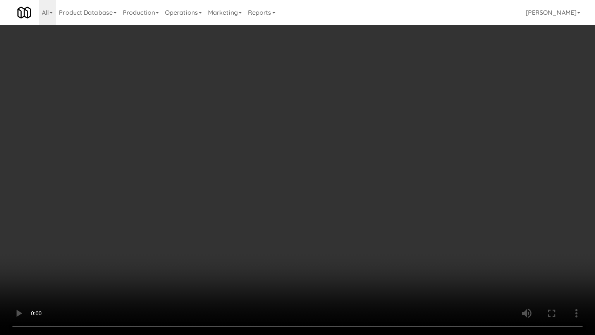
click at [310, 143] on video at bounding box center [297, 167] width 595 height 335
click at [310, 144] on video at bounding box center [297, 167] width 595 height 335
click at [310, 143] on video at bounding box center [297, 167] width 595 height 335
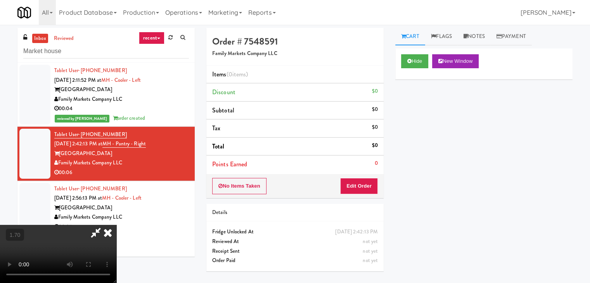
click at [116, 225] on icon at bounding box center [107, 233] width 17 height 16
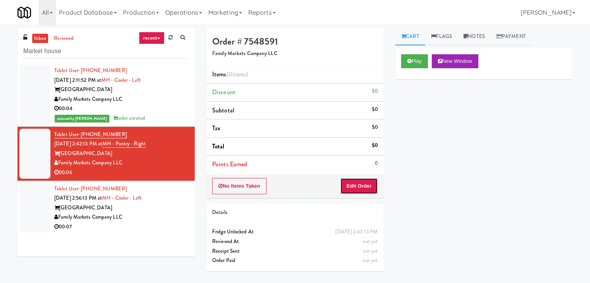
click at [373, 185] on button "Edit Order" at bounding box center [359, 186] width 38 height 16
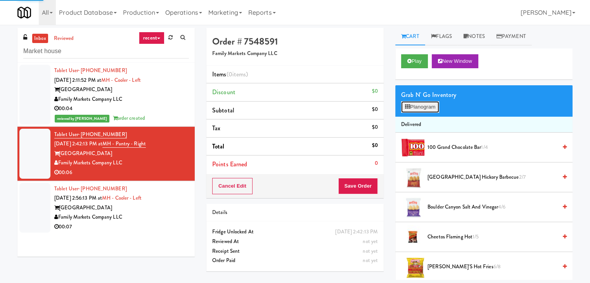
click at [423, 107] on button "Planogram" at bounding box center [420, 107] width 38 height 12
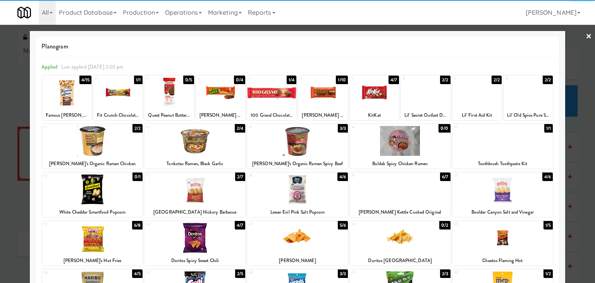
click at [375, 90] on div at bounding box center [374, 93] width 49 height 30
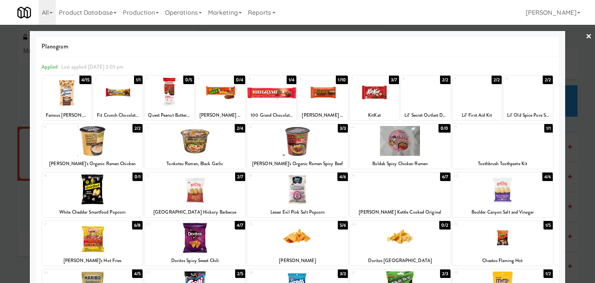
click at [586, 34] on link "×" at bounding box center [589, 37] width 6 height 24
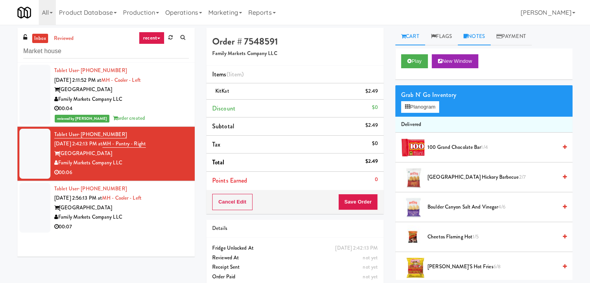
click at [484, 37] on link "Notes" at bounding box center [473, 36] width 33 height 17
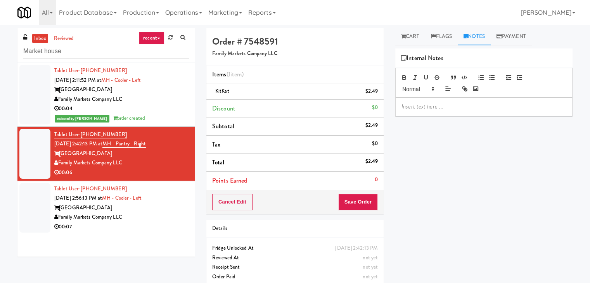
drag, startPoint x: 444, startPoint y: 100, endPoint x: 435, endPoint y: 191, distance: 91.2
click at [443, 100] on div at bounding box center [483, 107] width 176 height 18
drag, startPoint x: 14, startPoint y: 83, endPoint x: 54, endPoint y: 91, distance: 41.4
click at [13, 83] on div "inbox reviewed recent all unclear take inventory issue suspicious failed recent…" at bounding box center [106, 145] width 189 height 235
click at [411, 104] on p at bounding box center [483, 106] width 165 height 9
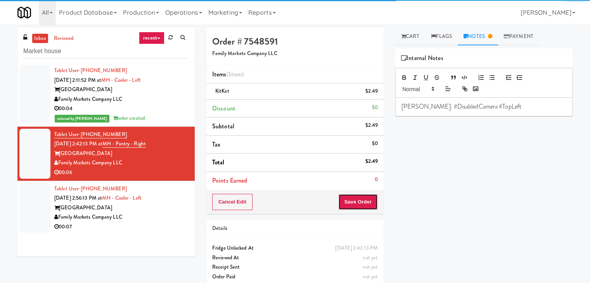
click at [364, 202] on button "Save Order" at bounding box center [358, 202] width 40 height 16
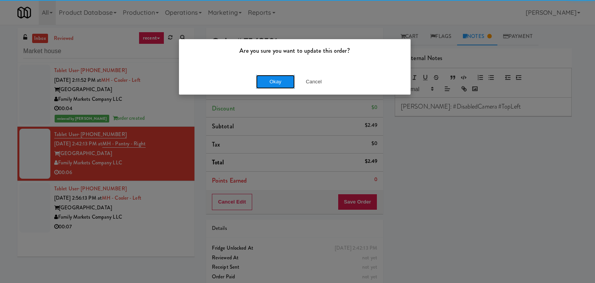
click at [274, 79] on button "Okay" at bounding box center [275, 82] width 39 height 14
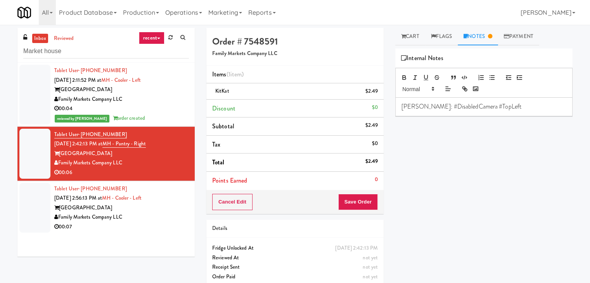
click at [156, 212] on div "[GEOGRAPHIC_DATA]" at bounding box center [121, 208] width 135 height 10
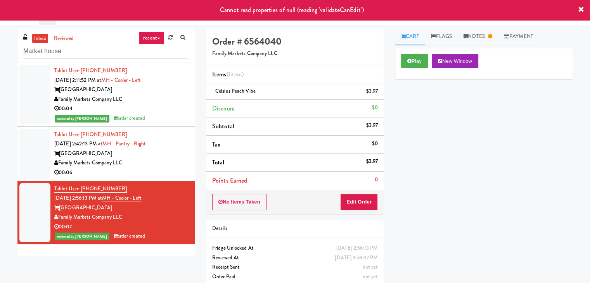
click at [175, 168] on div "00:06" at bounding box center [121, 173] width 135 height 10
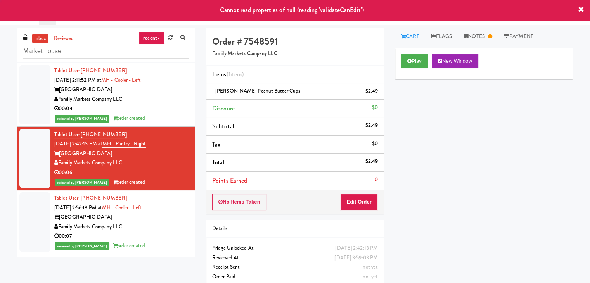
click at [178, 107] on div "00:04" at bounding box center [121, 109] width 135 height 10
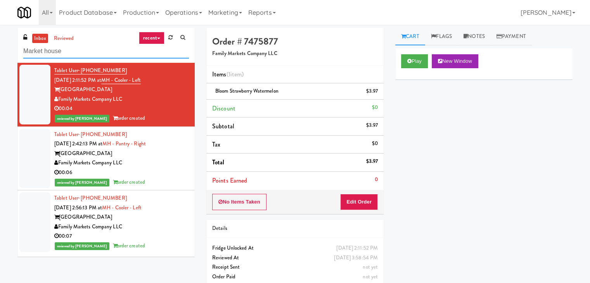
click at [84, 56] on input "Market house" at bounding box center [106, 51] width 166 height 14
paste input "[PERSON_NAME] - Cooler - Left"
type input "[PERSON_NAME] - Cooler - Left"
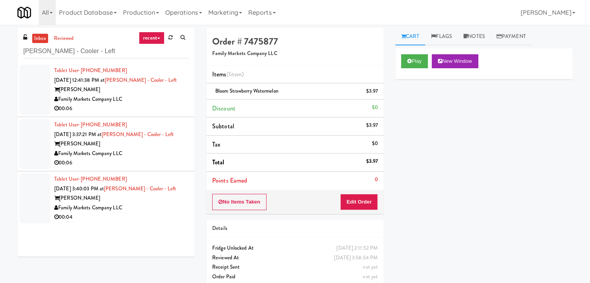
drag, startPoint x: 165, startPoint y: 114, endPoint x: 161, endPoint y: 112, distance: 4.2
click at [164, 114] on li "Tablet User · (305) 984-5696 [DATE] 12:41:38 PM at [PERSON_NAME][GEOGRAPHIC_DAT…" at bounding box center [105, 90] width 177 height 54
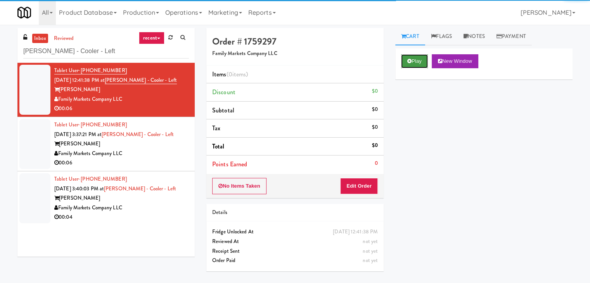
click at [415, 58] on button "Play" at bounding box center [414, 61] width 27 height 14
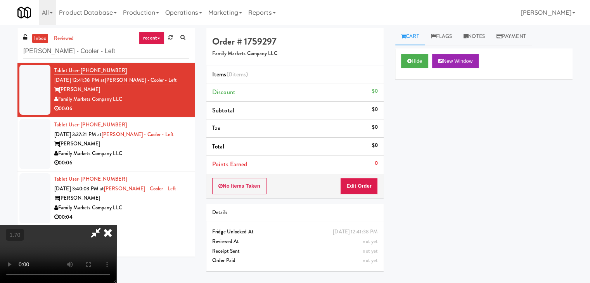
click at [116, 225] on video at bounding box center [58, 254] width 116 height 58
click at [116, 225] on icon at bounding box center [107, 233] width 17 height 16
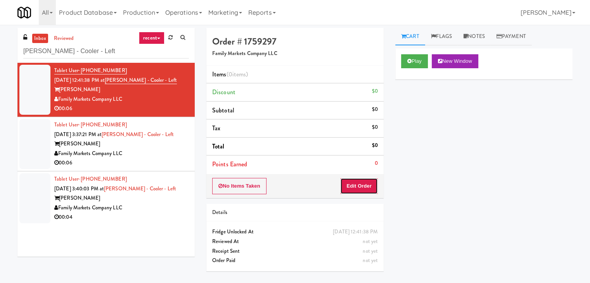
click at [362, 184] on button "Edit Order" at bounding box center [359, 186] width 38 height 16
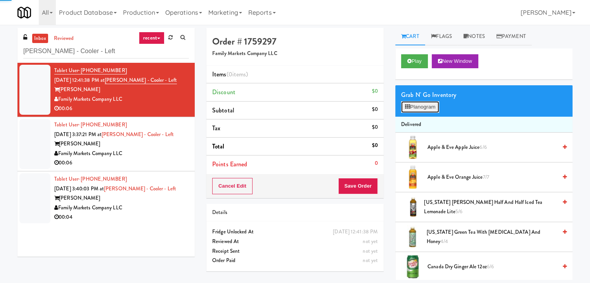
click at [417, 107] on button "Planogram" at bounding box center [420, 107] width 38 height 12
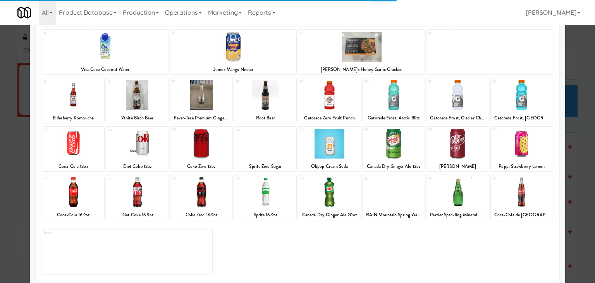
scroll to position [98, 0]
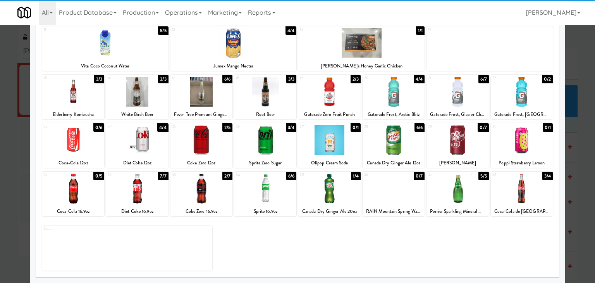
click at [143, 192] on div at bounding box center [137, 189] width 62 height 30
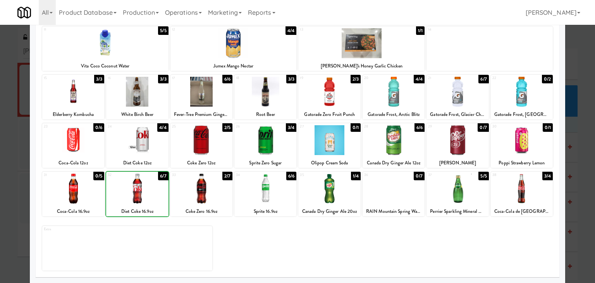
click at [143, 192] on div at bounding box center [137, 189] width 62 height 30
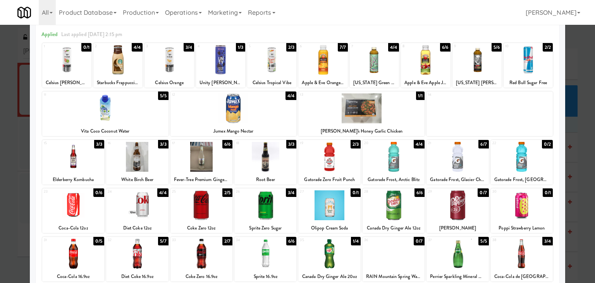
scroll to position [0, 0]
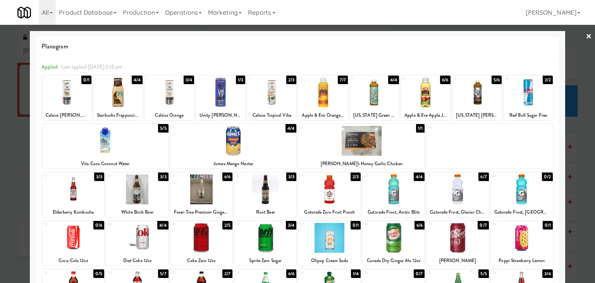
drag, startPoint x: 583, startPoint y: 33, endPoint x: 543, endPoint y: 69, distance: 54.1
click at [586, 34] on link "×" at bounding box center [589, 37] width 6 height 24
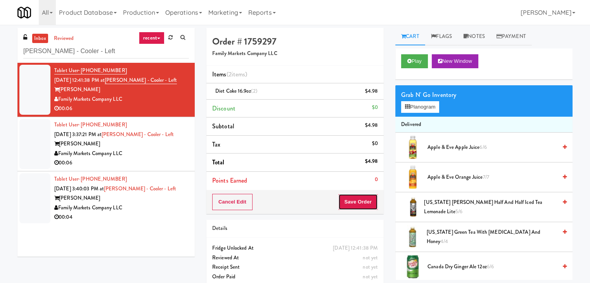
click at [357, 200] on button "Save Order" at bounding box center [358, 202] width 40 height 16
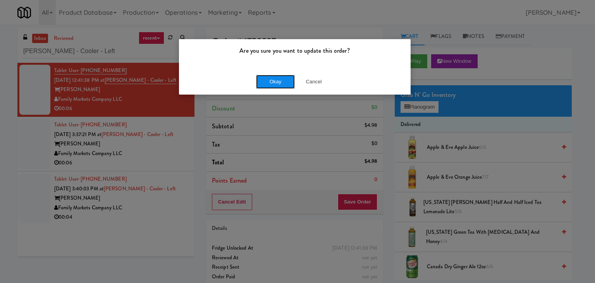
click at [276, 83] on button "Okay" at bounding box center [275, 82] width 39 height 14
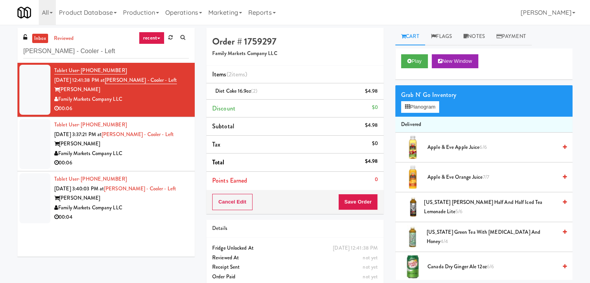
click at [169, 154] on div "Family Markets Company LLC" at bounding box center [121, 154] width 135 height 10
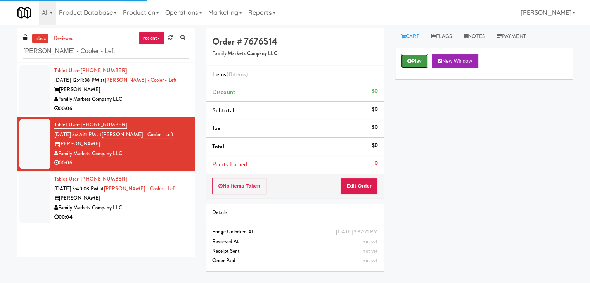
click at [424, 61] on button "Play" at bounding box center [414, 61] width 27 height 14
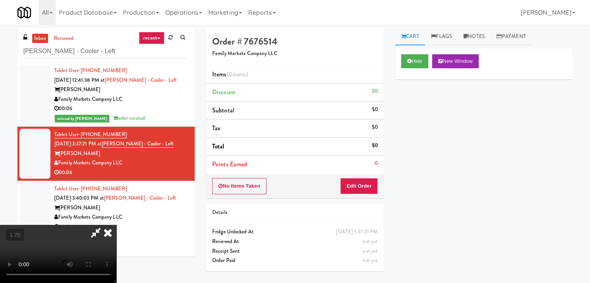
click at [116, 225] on video at bounding box center [58, 254] width 116 height 58
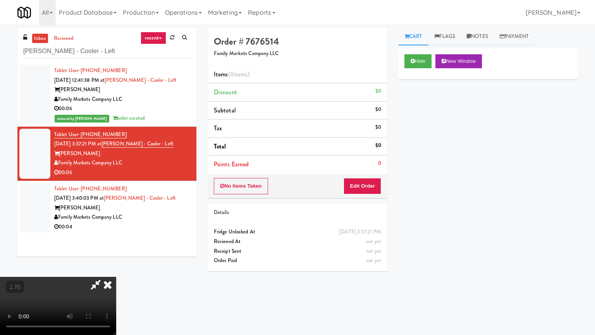
click at [116, 277] on video at bounding box center [58, 306] width 116 height 58
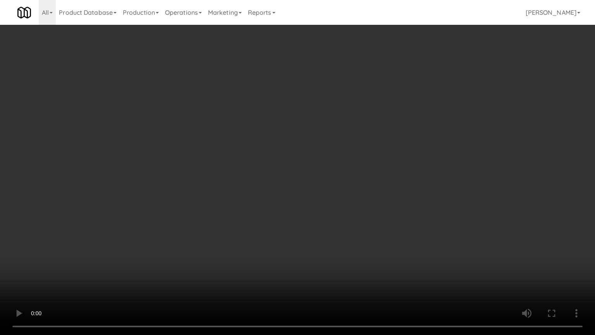
click at [377, 150] on video at bounding box center [297, 167] width 595 height 335
click at [399, 176] on video at bounding box center [297, 167] width 595 height 335
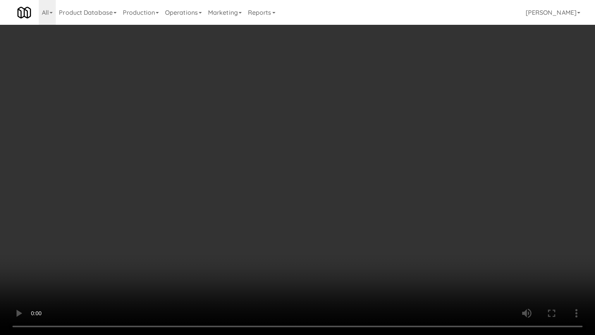
click at [400, 175] on video at bounding box center [297, 167] width 595 height 335
click at [400, 176] on video at bounding box center [297, 167] width 595 height 335
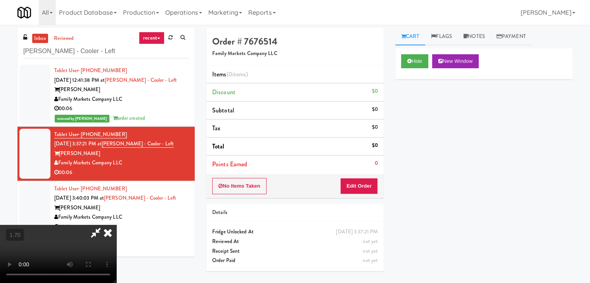
click at [116, 225] on icon at bounding box center [107, 233] width 17 height 16
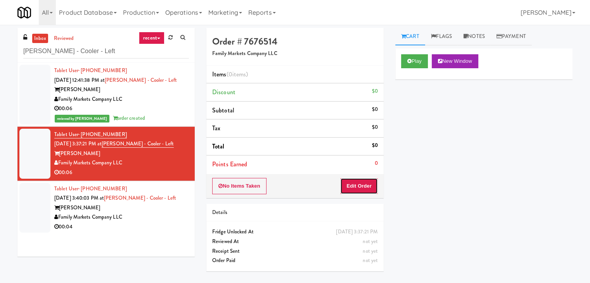
click at [364, 188] on button "Edit Order" at bounding box center [359, 186] width 38 height 16
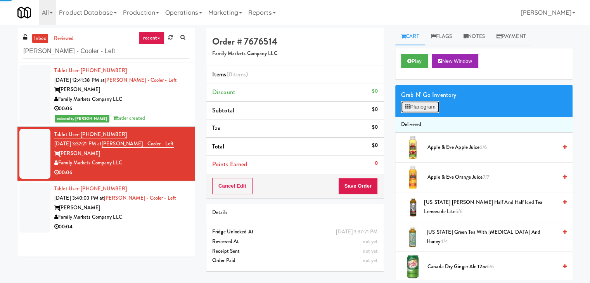
click at [414, 106] on button "Planogram" at bounding box center [420, 107] width 38 height 12
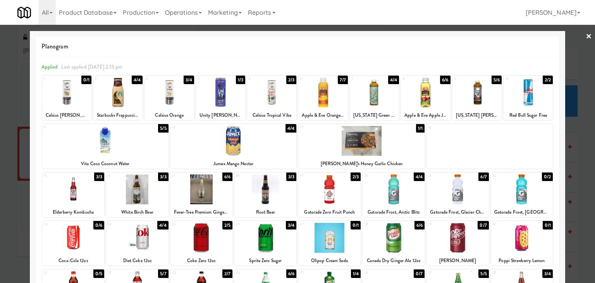
click at [523, 94] on div at bounding box center [528, 93] width 49 height 30
click at [586, 36] on link "×" at bounding box center [589, 37] width 6 height 24
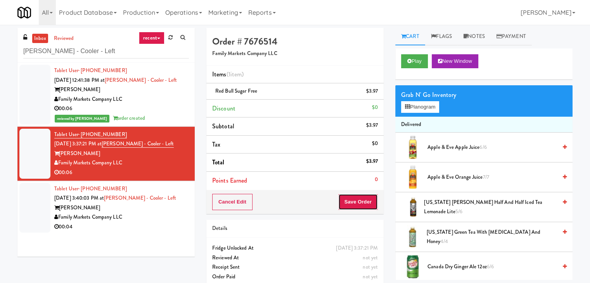
click at [366, 197] on button "Save Order" at bounding box center [358, 202] width 40 height 16
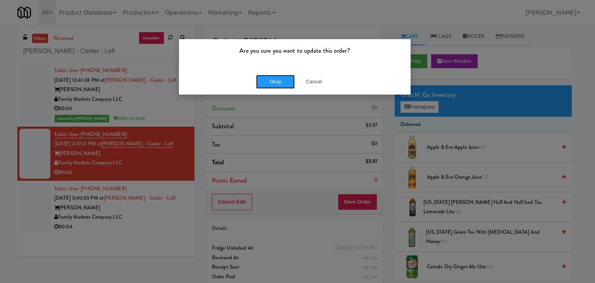
drag, startPoint x: 279, startPoint y: 75, endPoint x: 266, endPoint y: 100, distance: 27.9
click at [279, 75] on button "Okay" at bounding box center [275, 82] width 39 height 14
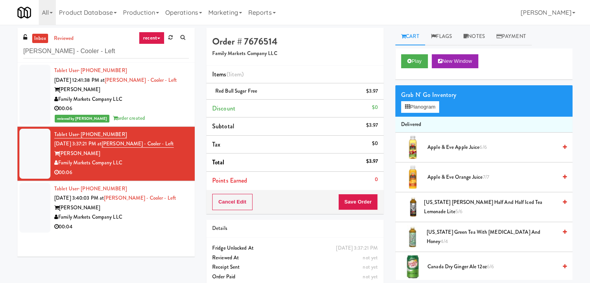
click at [169, 216] on div "Family Markets Company LLC" at bounding box center [121, 217] width 135 height 10
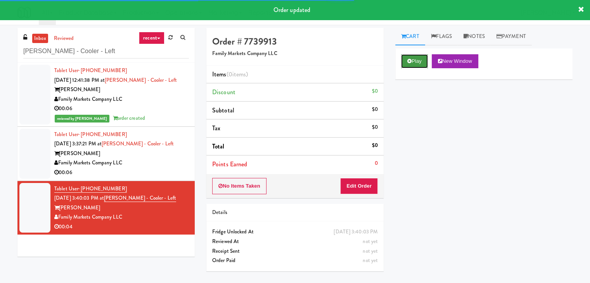
click at [421, 62] on button "Play" at bounding box center [414, 61] width 27 height 14
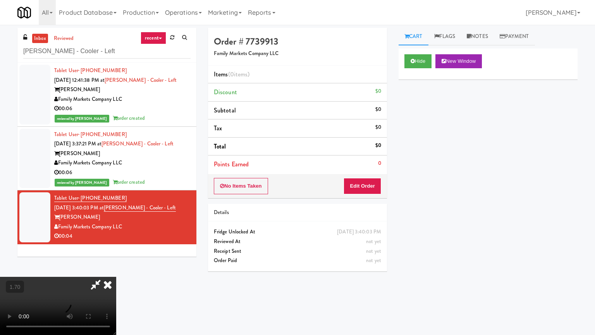
click at [116, 277] on video at bounding box center [58, 306] width 116 height 58
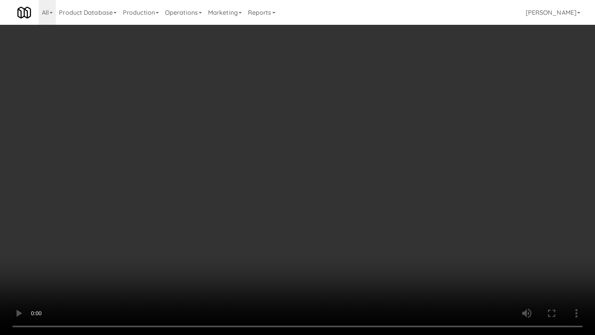
click at [338, 140] on video at bounding box center [297, 167] width 595 height 335
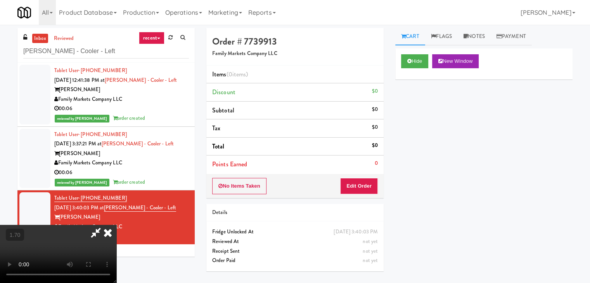
drag, startPoint x: 345, startPoint y: 91, endPoint x: 361, endPoint y: 160, distance: 70.8
click at [116, 225] on icon at bounding box center [107, 233] width 17 height 16
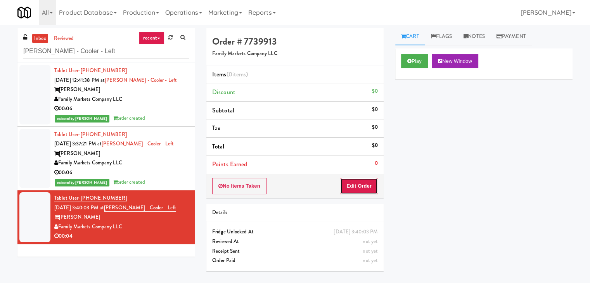
click at [362, 183] on button "Edit Order" at bounding box center [359, 186] width 38 height 16
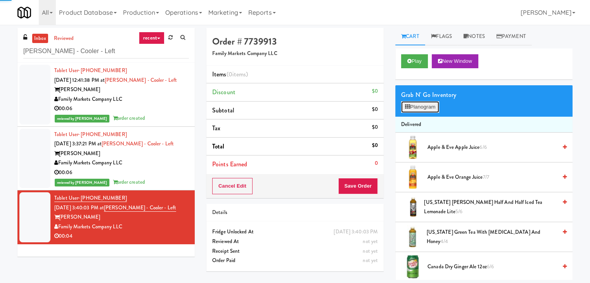
click at [409, 106] on icon at bounding box center [407, 106] width 5 height 5
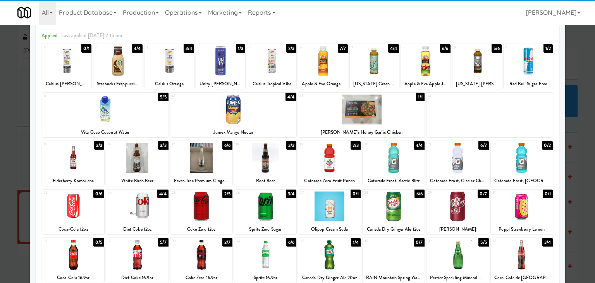
scroll to position [78, 0]
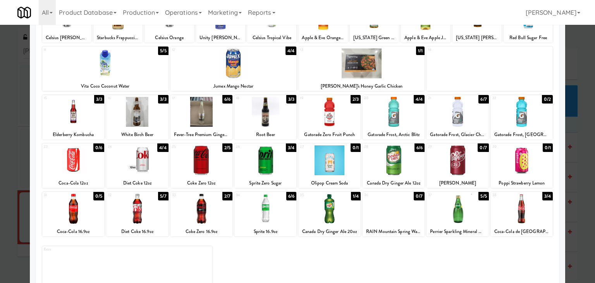
click at [214, 211] on div at bounding box center [202, 209] width 62 height 30
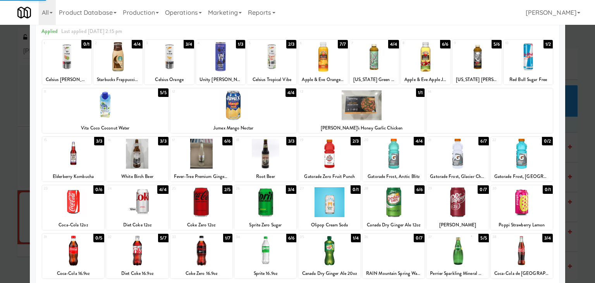
scroll to position [0, 0]
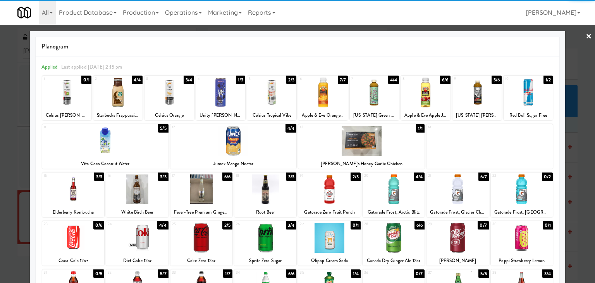
click at [586, 38] on link "×" at bounding box center [589, 37] width 6 height 24
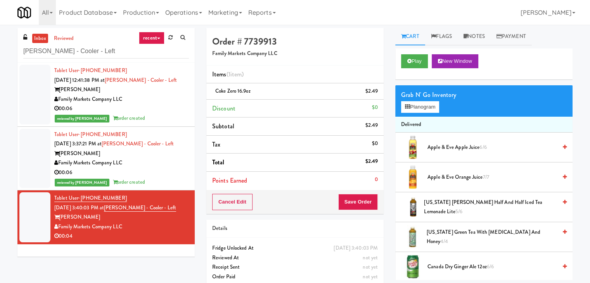
click at [404, 68] on div "Play New Window" at bounding box center [483, 63] width 177 height 31
click at [408, 64] on button "Play" at bounding box center [414, 61] width 27 height 14
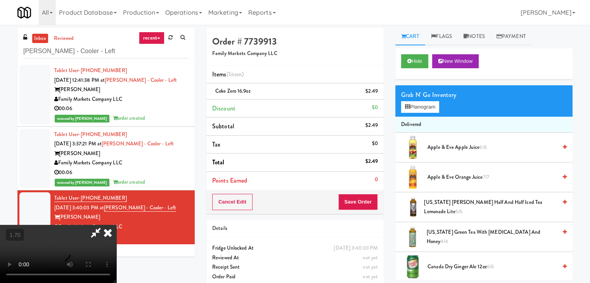
drag, startPoint x: 348, startPoint y: 91, endPoint x: 347, endPoint y: 121, distance: 29.5
click at [116, 225] on icon at bounding box center [107, 233] width 17 height 16
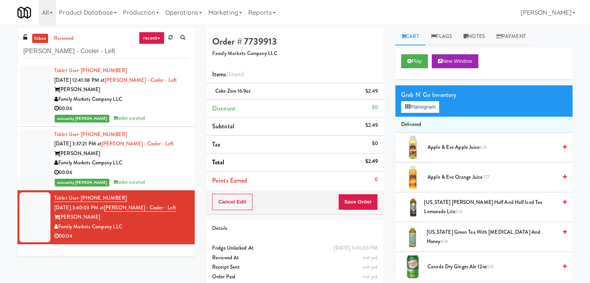
click at [355, 211] on div "Cancel Edit Save Order" at bounding box center [294, 202] width 177 height 24
click at [352, 205] on button "Save Order" at bounding box center [358, 202] width 40 height 16
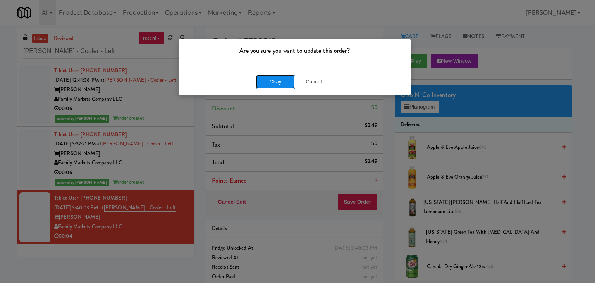
drag, startPoint x: 279, startPoint y: 80, endPoint x: 213, endPoint y: 29, distance: 83.7
click at [279, 80] on button "Okay" at bounding box center [275, 82] width 39 height 14
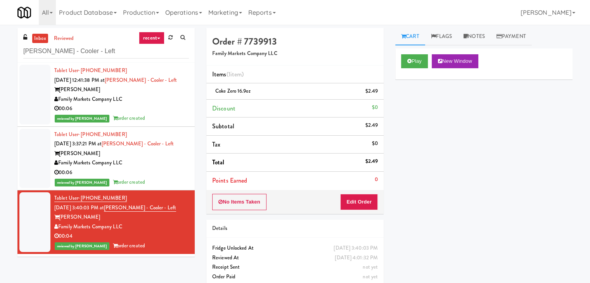
drag, startPoint x: 172, startPoint y: 169, endPoint x: 173, endPoint y: 159, distance: 9.3
click at [172, 169] on div "00:06" at bounding box center [121, 173] width 135 height 10
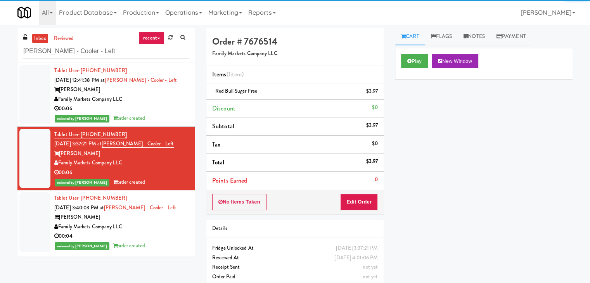
click at [169, 103] on div "Family Markets Company LLC" at bounding box center [121, 100] width 135 height 10
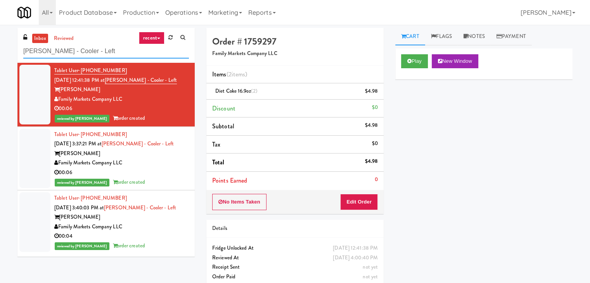
click at [90, 54] on input "[PERSON_NAME] - Cooler - Left" at bounding box center [106, 51] width 166 height 14
click at [90, 50] on input "[PERSON_NAME] - Cooler - Left" at bounding box center [106, 51] width 166 height 14
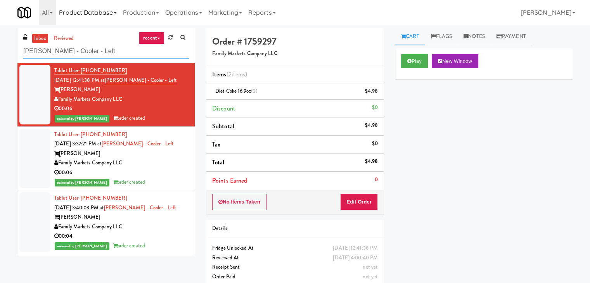
paste input "Pacifica Combo Cooler"
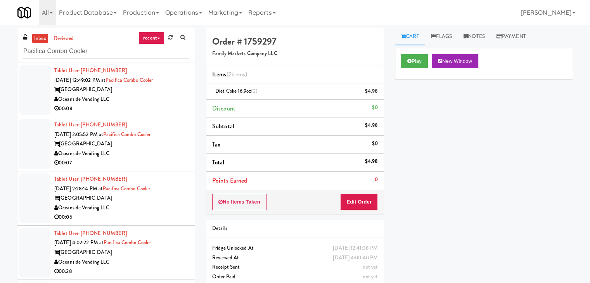
click at [151, 105] on div "00:08" at bounding box center [121, 109] width 135 height 10
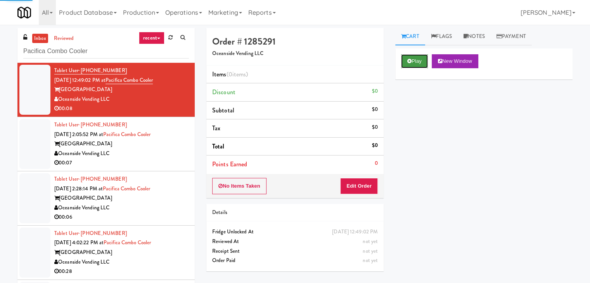
click at [409, 57] on button "Play" at bounding box center [414, 61] width 27 height 14
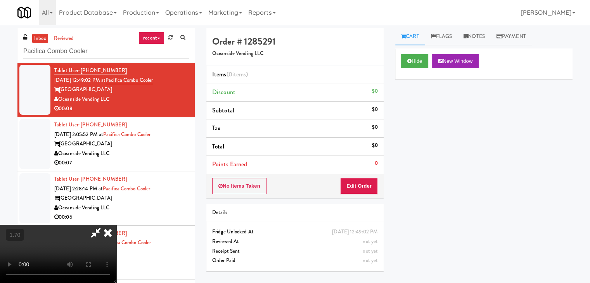
click at [116, 225] on video at bounding box center [58, 254] width 116 height 58
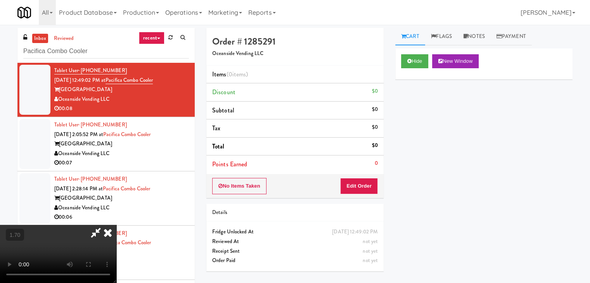
click at [116, 225] on icon at bounding box center [107, 233] width 17 height 16
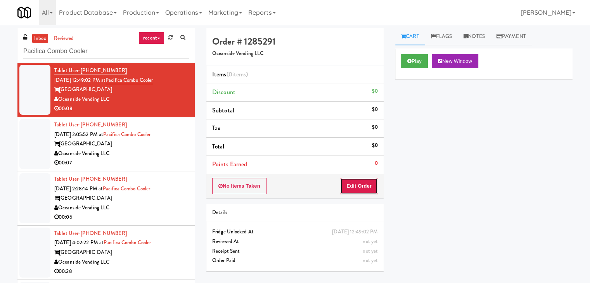
click at [352, 183] on button "Edit Order" at bounding box center [359, 186] width 38 height 16
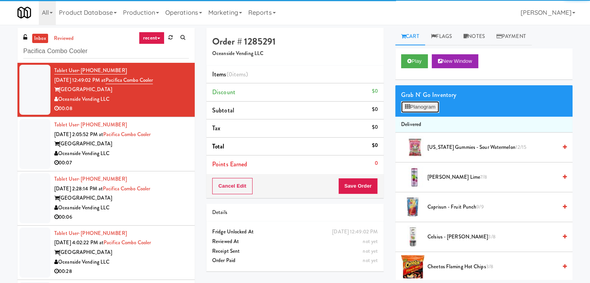
click at [432, 108] on button "Planogram" at bounding box center [420, 107] width 38 height 12
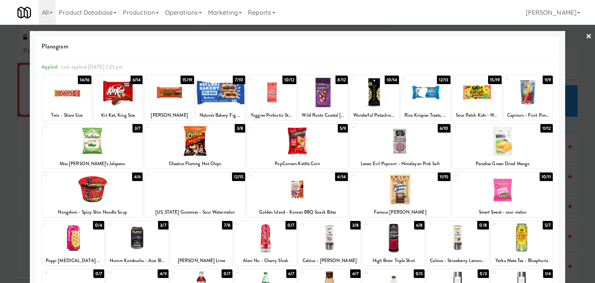
click at [338, 234] on div at bounding box center [330, 238] width 62 height 30
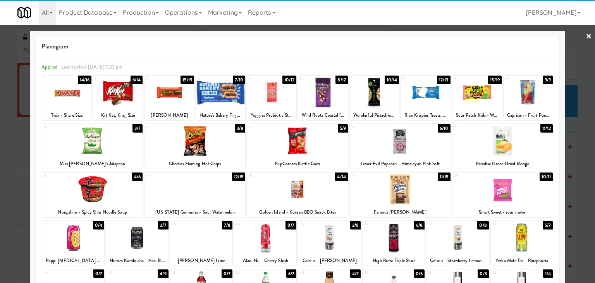
click at [338, 234] on div at bounding box center [330, 238] width 62 height 30
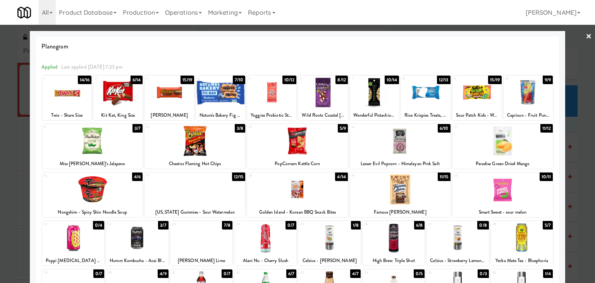
drag, startPoint x: 585, startPoint y: 37, endPoint x: 576, endPoint y: 48, distance: 13.8
click at [586, 38] on link "×" at bounding box center [589, 37] width 6 height 24
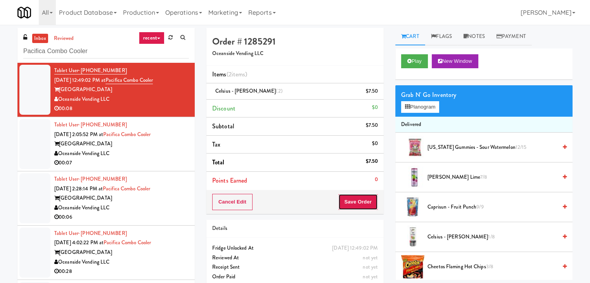
click at [350, 202] on button "Save Order" at bounding box center [358, 202] width 40 height 16
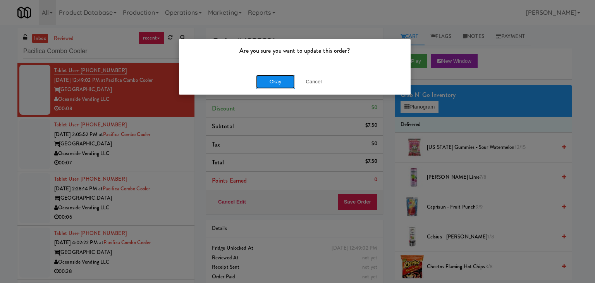
click at [277, 81] on button "Okay" at bounding box center [275, 82] width 39 height 14
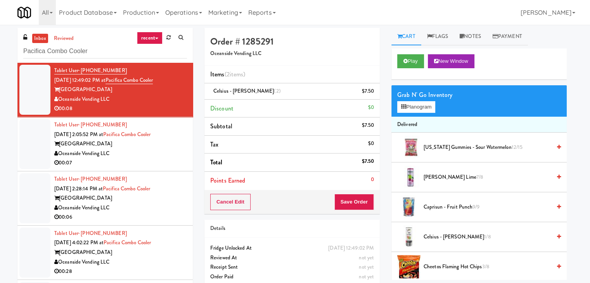
click at [149, 160] on div "00:07" at bounding box center [120, 163] width 133 height 10
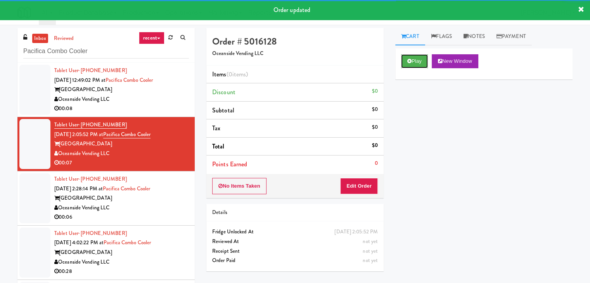
drag, startPoint x: 417, startPoint y: 61, endPoint x: 398, endPoint y: 67, distance: 19.5
click at [416, 61] on button "Play" at bounding box center [414, 61] width 27 height 14
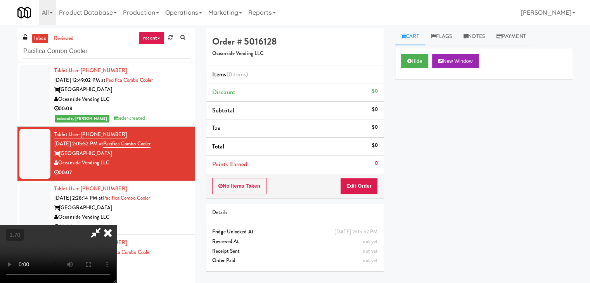
click at [116, 225] on video at bounding box center [58, 254] width 116 height 58
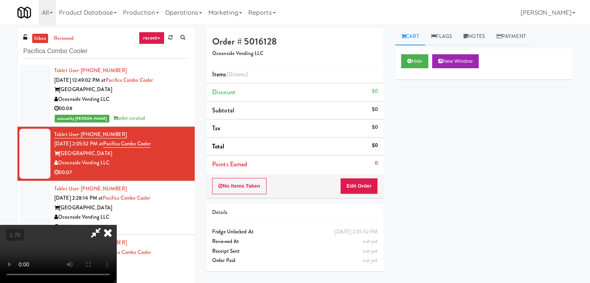
click at [116, 225] on video at bounding box center [58, 254] width 116 height 58
click at [116, 225] on icon at bounding box center [107, 233] width 17 height 16
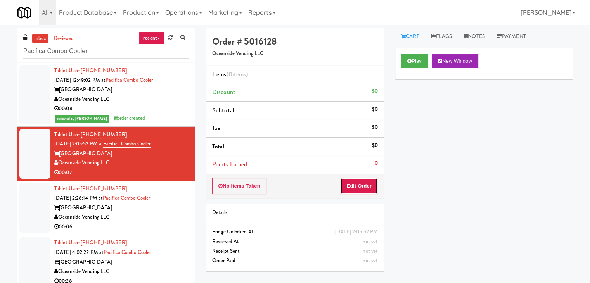
click at [359, 183] on button "Edit Order" at bounding box center [359, 186] width 38 height 16
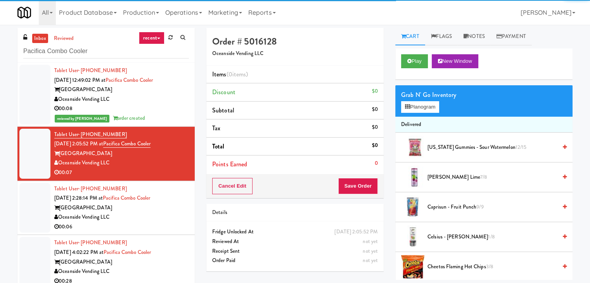
click at [412, 113] on div "Grab N' Go Inventory Planogram" at bounding box center [483, 100] width 177 height 31
click at [409, 106] on icon at bounding box center [407, 106] width 5 height 5
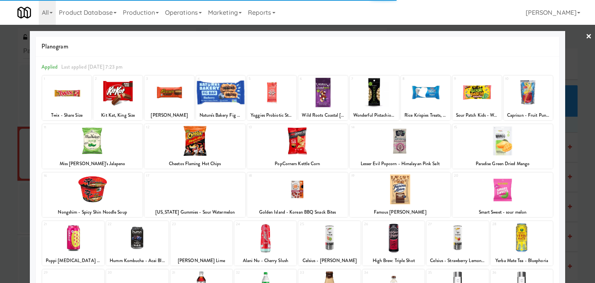
scroll to position [98, 0]
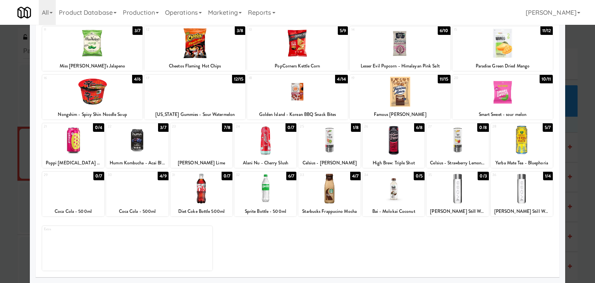
click at [135, 192] on div at bounding box center [137, 189] width 62 height 30
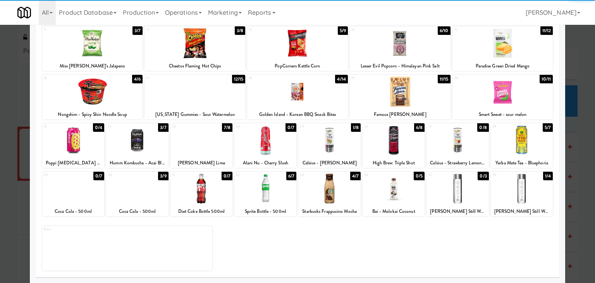
scroll to position [0, 0]
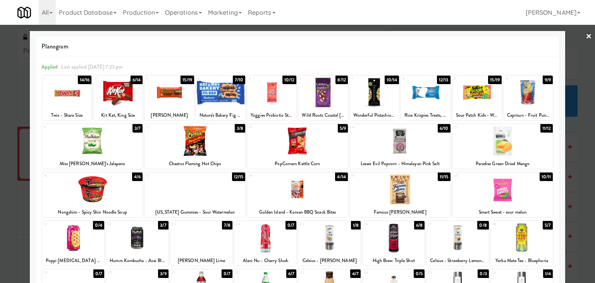
drag, startPoint x: 580, startPoint y: 38, endPoint x: 512, endPoint y: 74, distance: 77.9
click at [577, 38] on div "× Planogram Applied Last applied [DATE] 7:23 pm 1 14/16 Twix - Share Size 2 6/1…" at bounding box center [297, 141] width 595 height 283
click at [586, 37] on link "×" at bounding box center [589, 37] width 6 height 24
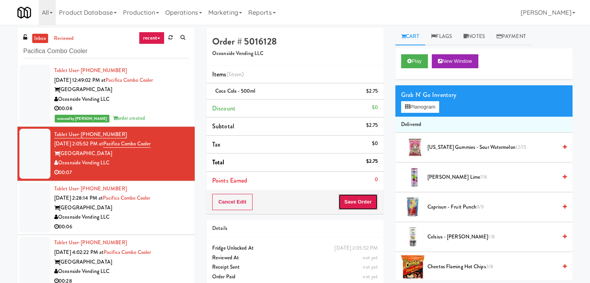
click at [348, 200] on button "Save Order" at bounding box center [358, 202] width 40 height 16
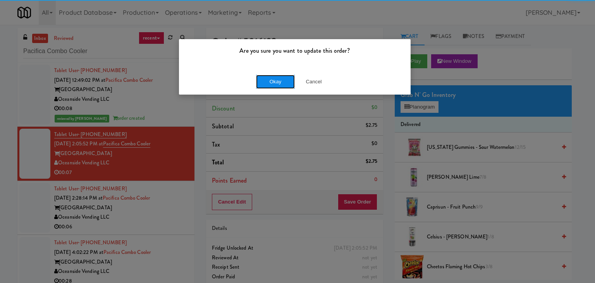
click at [277, 79] on button "Okay" at bounding box center [275, 82] width 39 height 14
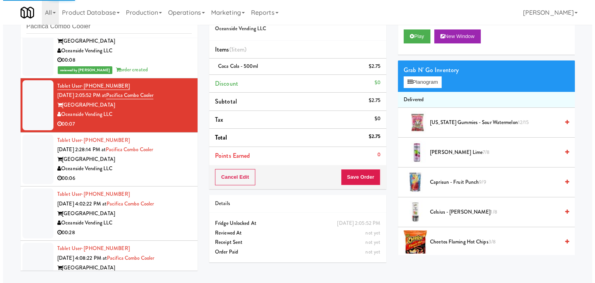
scroll to position [48, 0]
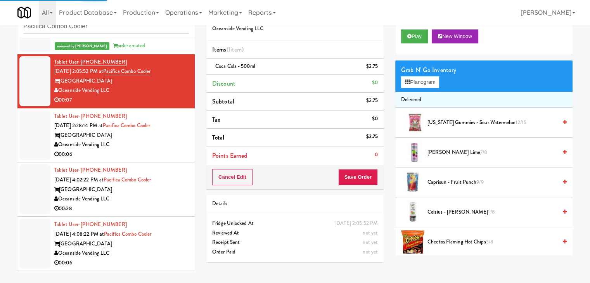
click at [171, 154] on div "00:06" at bounding box center [121, 155] width 135 height 10
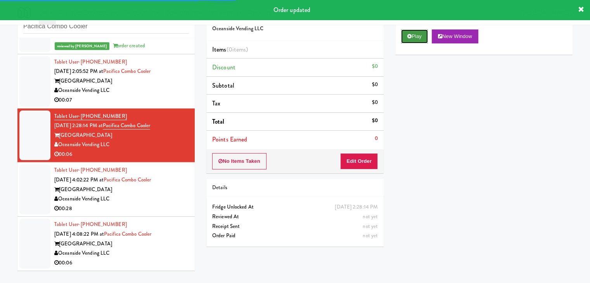
click at [417, 37] on button "Play" at bounding box center [414, 36] width 27 height 14
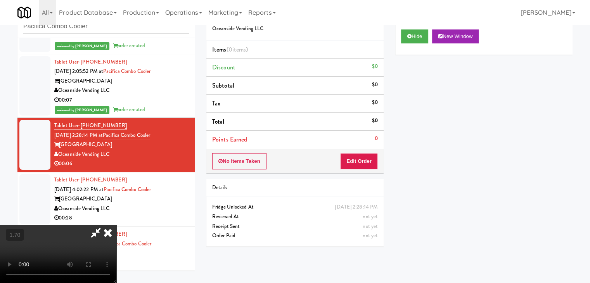
click at [74, 225] on video at bounding box center [58, 254] width 116 height 58
click at [116, 225] on video at bounding box center [58, 254] width 116 height 58
click at [116, 225] on icon at bounding box center [107, 233] width 17 height 16
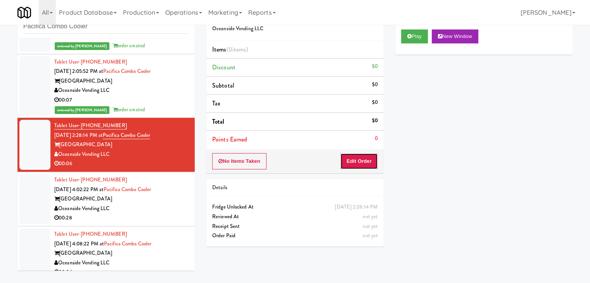
click at [372, 158] on button "Edit Order" at bounding box center [359, 161] width 38 height 16
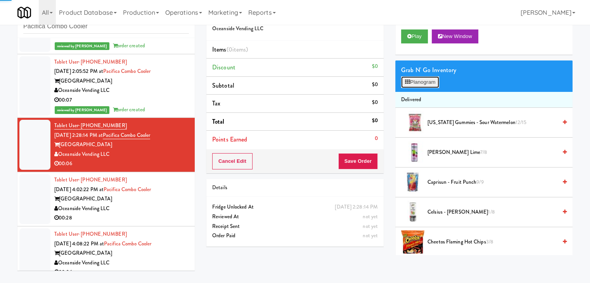
click at [431, 81] on button "Planogram" at bounding box center [420, 82] width 38 height 12
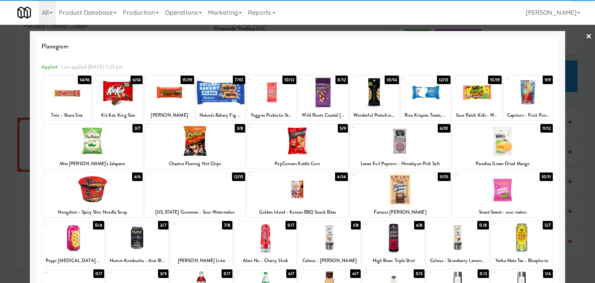
scroll to position [78, 0]
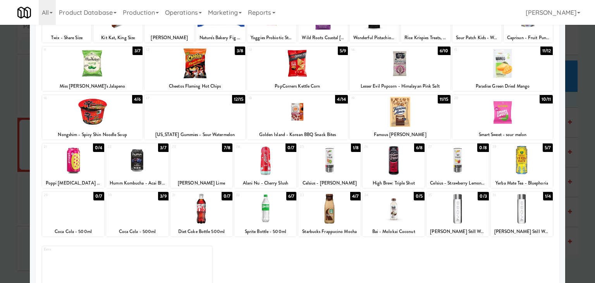
click at [207, 168] on div at bounding box center [202, 160] width 62 height 30
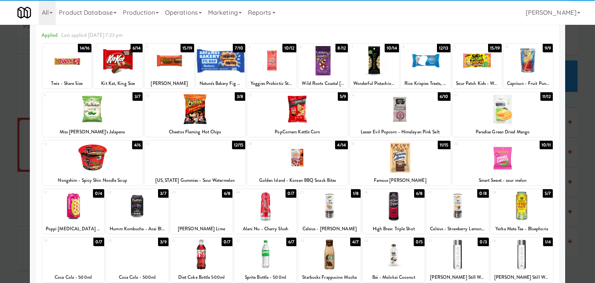
scroll to position [0, 0]
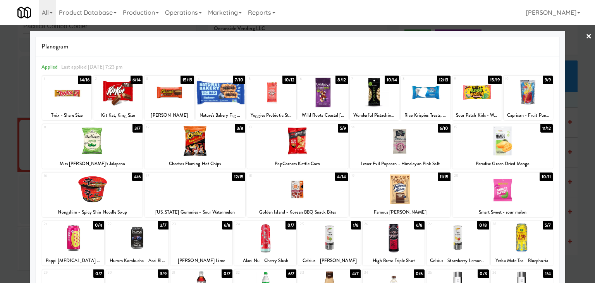
click at [578, 35] on div at bounding box center [297, 141] width 595 height 283
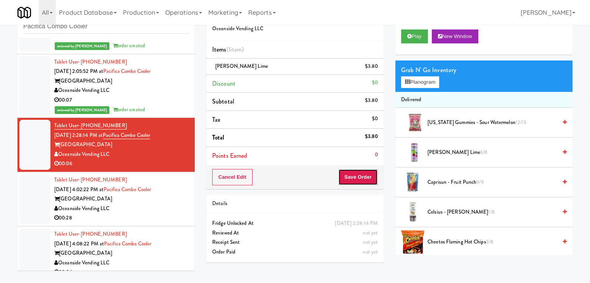
click at [353, 173] on button "Save Order" at bounding box center [358, 177] width 40 height 16
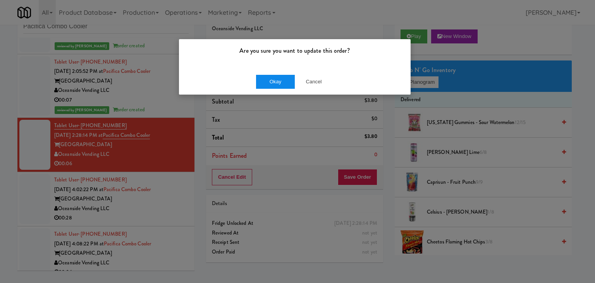
drag, startPoint x: 256, startPoint y: 75, endPoint x: 265, endPoint y: 81, distance: 11.0
click at [259, 76] on div "Okay Cancel" at bounding box center [295, 82] width 232 height 26
click at [269, 81] on button "Okay" at bounding box center [275, 82] width 39 height 14
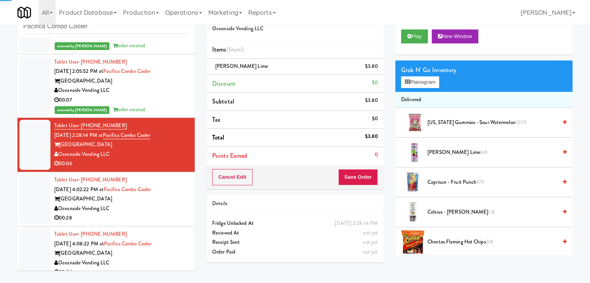
click at [150, 211] on div "Oceanside Vending LLC" at bounding box center [121, 209] width 135 height 10
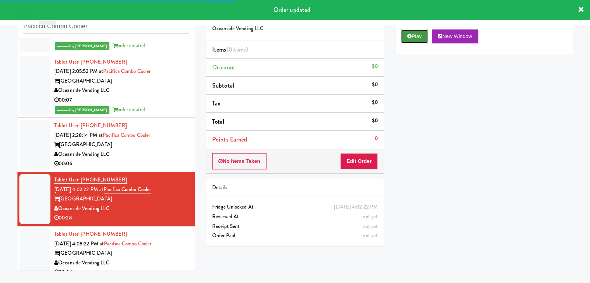
click at [420, 36] on button "Play" at bounding box center [414, 36] width 27 height 14
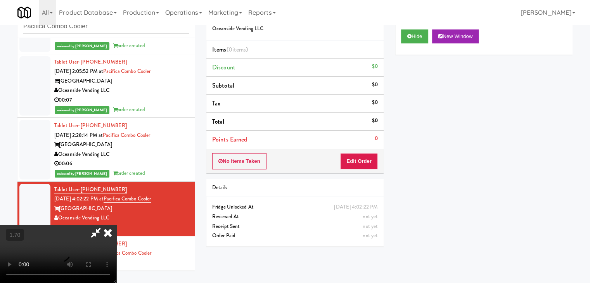
click at [116, 225] on video at bounding box center [58, 254] width 116 height 58
drag, startPoint x: 343, startPoint y: 90, endPoint x: 363, endPoint y: 151, distance: 64.1
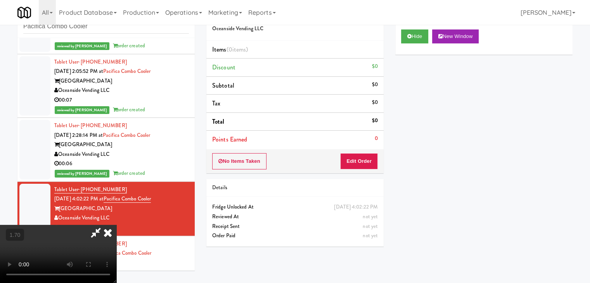
click at [116, 225] on icon at bounding box center [107, 233] width 17 height 16
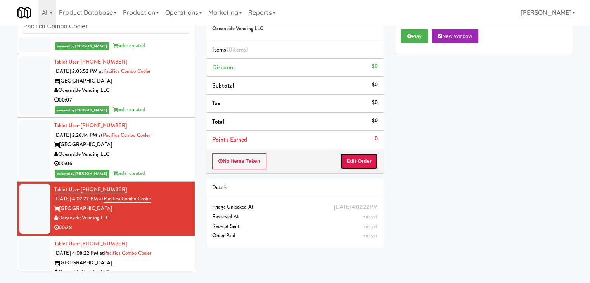
click at [364, 164] on button "Edit Order" at bounding box center [359, 161] width 38 height 16
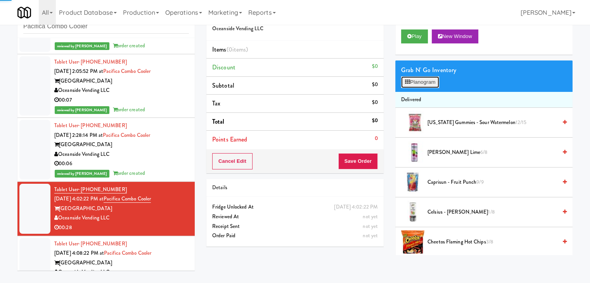
click at [419, 80] on button "Planogram" at bounding box center [420, 82] width 38 height 12
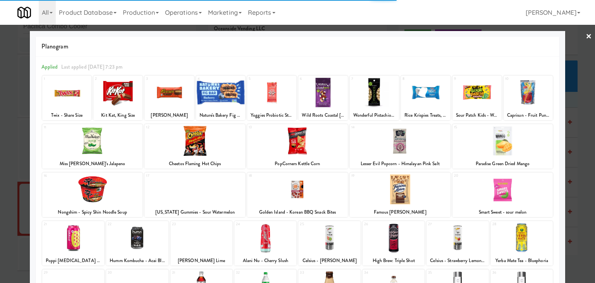
scroll to position [78, 0]
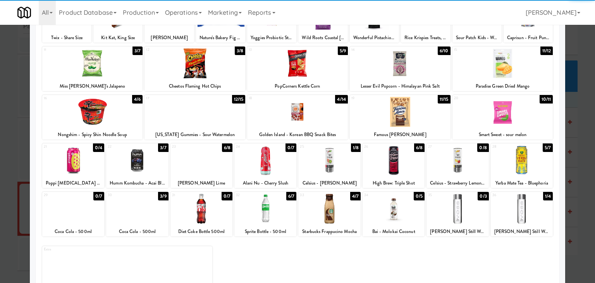
click at [204, 162] on div at bounding box center [202, 160] width 62 height 30
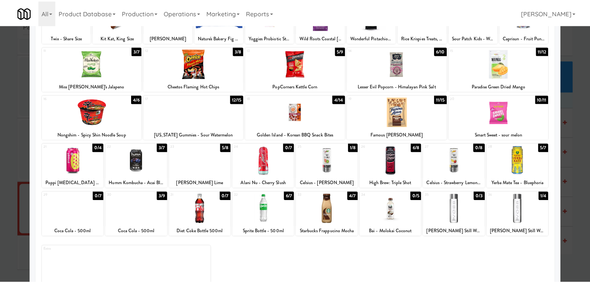
scroll to position [0, 0]
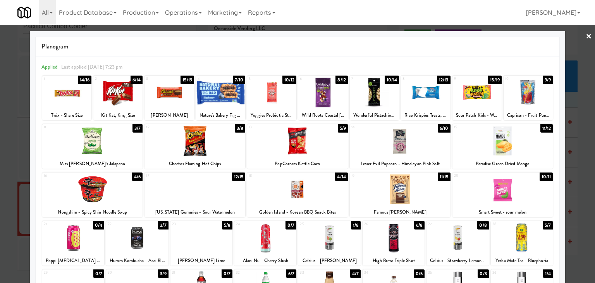
drag, startPoint x: 103, startPoint y: 142, endPoint x: 183, endPoint y: 151, distance: 80.8
click at [103, 141] on div at bounding box center [92, 141] width 101 height 30
click at [586, 38] on link "×" at bounding box center [589, 37] width 6 height 24
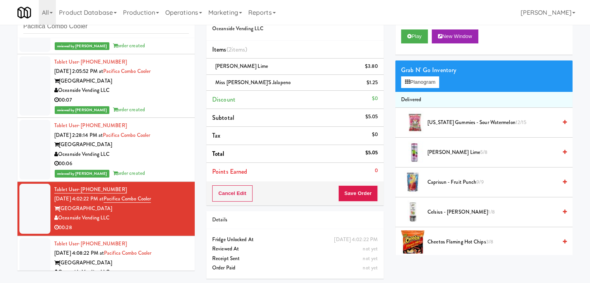
click at [346, 202] on div "Cancel Edit Save Order" at bounding box center [294, 193] width 177 height 24
click at [349, 195] on button "Save Order" at bounding box center [358, 193] width 40 height 16
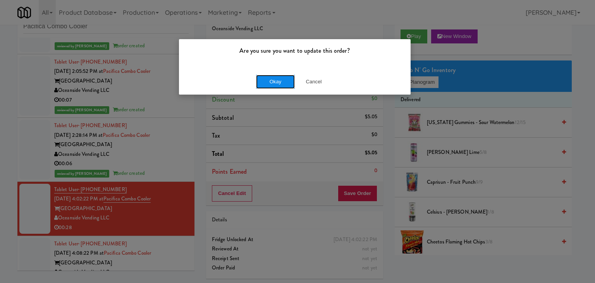
drag, startPoint x: 269, startPoint y: 79, endPoint x: 157, endPoint y: 137, distance: 126.2
click at [270, 79] on button "Okay" at bounding box center [275, 82] width 39 height 14
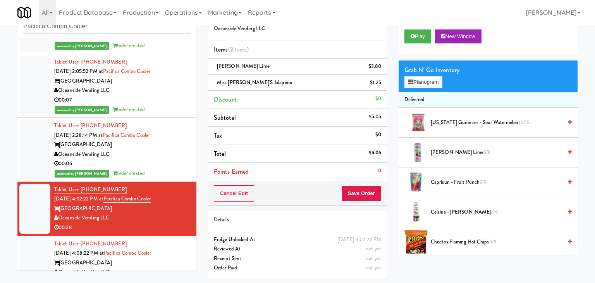
scroll to position [67, 0]
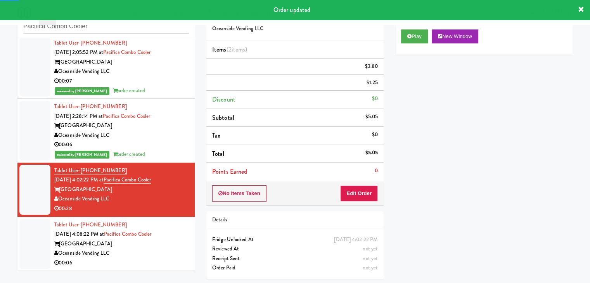
drag, startPoint x: 168, startPoint y: 248, endPoint x: 176, endPoint y: 248, distance: 7.8
click at [168, 248] on div "[GEOGRAPHIC_DATA]" at bounding box center [121, 244] width 135 height 10
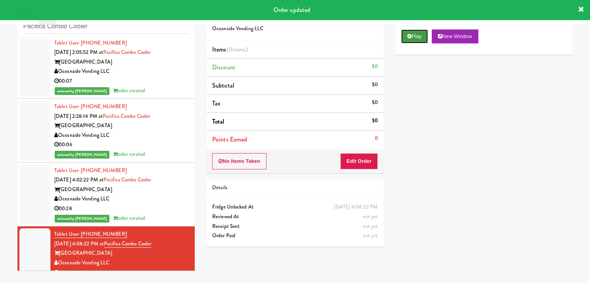
click at [414, 36] on button "Play" at bounding box center [414, 36] width 27 height 14
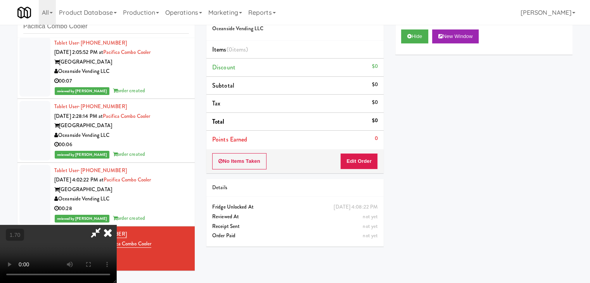
click at [116, 225] on video at bounding box center [58, 254] width 116 height 58
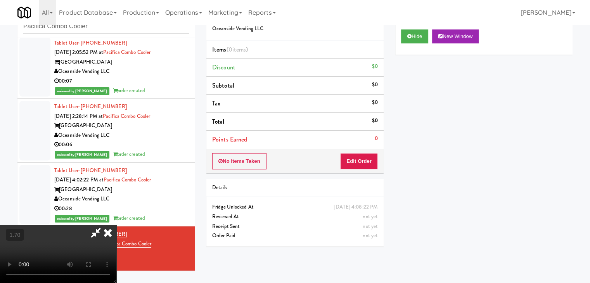
click at [116, 225] on video at bounding box center [58, 254] width 116 height 58
click at [116, 225] on icon at bounding box center [107, 233] width 17 height 16
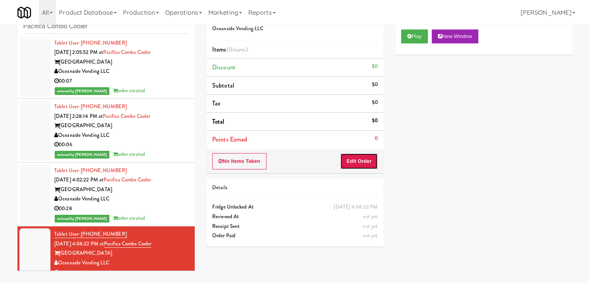
click at [354, 162] on button "Edit Order" at bounding box center [359, 161] width 38 height 16
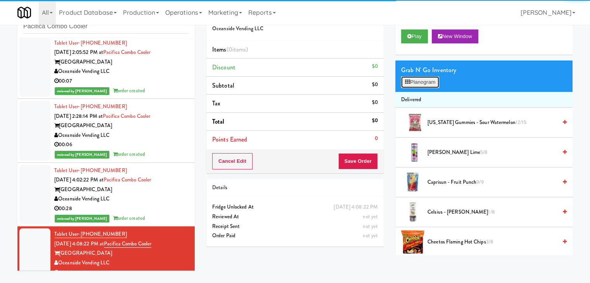
click at [421, 81] on button "Planogram" at bounding box center [420, 82] width 38 height 12
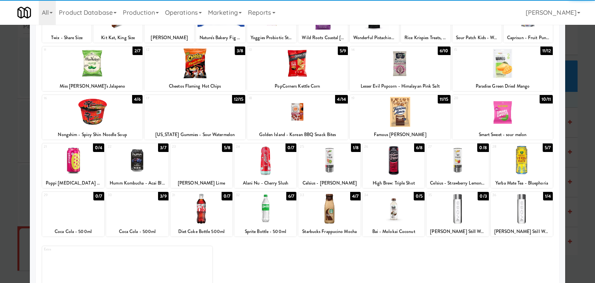
click at [132, 164] on div at bounding box center [137, 160] width 62 height 30
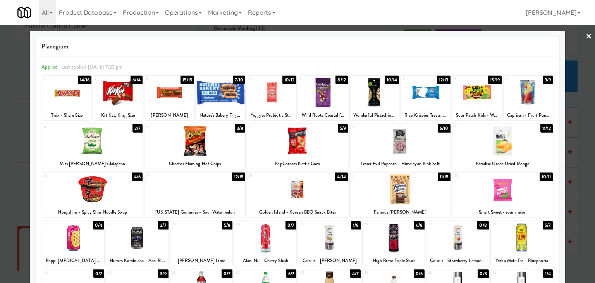
click at [586, 34] on link "×" at bounding box center [589, 37] width 6 height 24
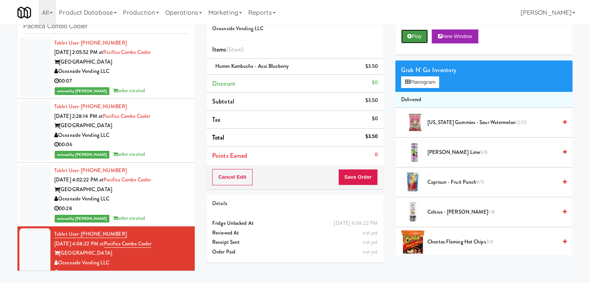
click at [419, 39] on button "Play" at bounding box center [414, 36] width 27 height 14
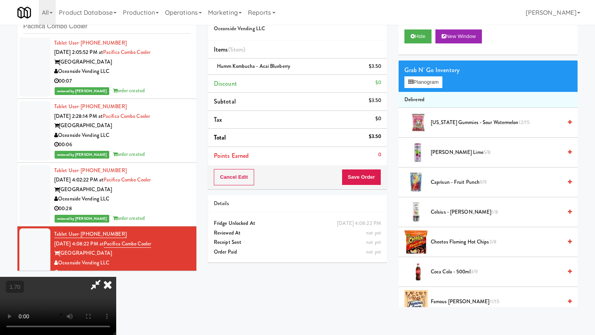
click at [116, 277] on video at bounding box center [58, 306] width 116 height 58
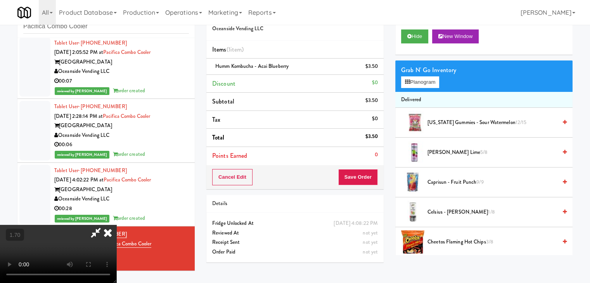
drag, startPoint x: 346, startPoint y: 93, endPoint x: 345, endPoint y: 114, distance: 21.7
click at [116, 225] on icon at bounding box center [107, 233] width 17 height 16
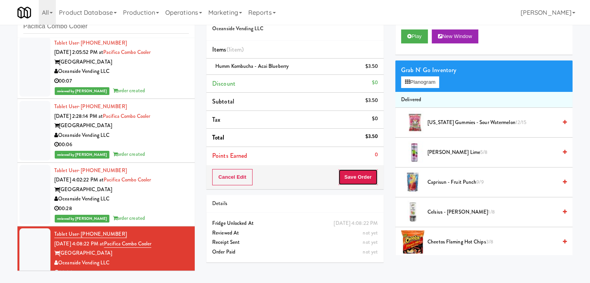
click at [350, 171] on button "Save Order" at bounding box center [358, 177] width 40 height 16
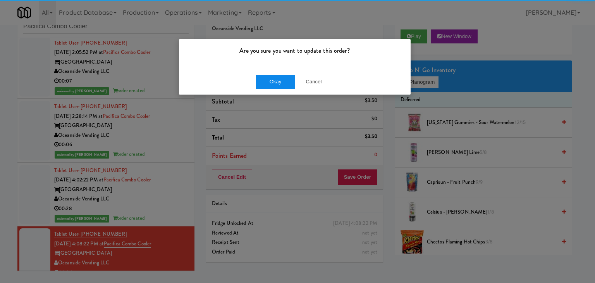
click at [272, 78] on div "Okay Cancel" at bounding box center [295, 82] width 232 height 26
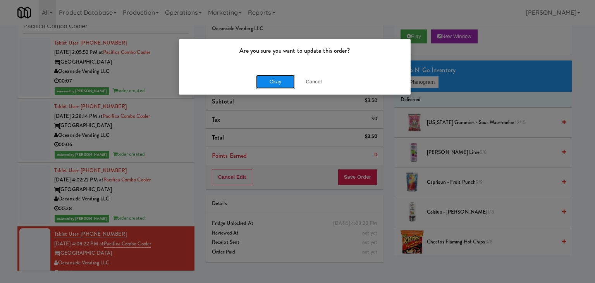
click at [271, 82] on button "Okay" at bounding box center [275, 82] width 39 height 14
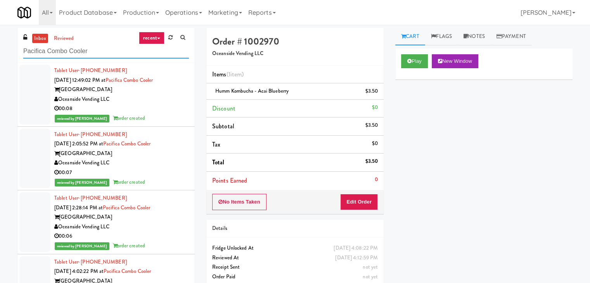
click at [96, 45] on input "Pacifica Combo Cooler" at bounding box center [106, 51] width 166 height 14
click at [95, 46] on input "Pacifica Combo Cooler" at bounding box center [106, 51] width 166 height 14
paste input "[PERSON_NAME]-Accurate"
type input "[PERSON_NAME]-Accurate"
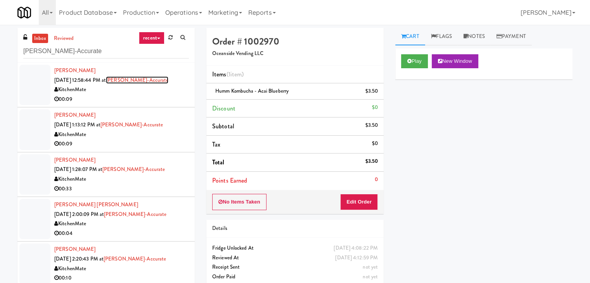
click at [154, 81] on link "[PERSON_NAME]-Accurate" at bounding box center [137, 79] width 62 height 7
